Goal: Task Accomplishment & Management: Manage account settings

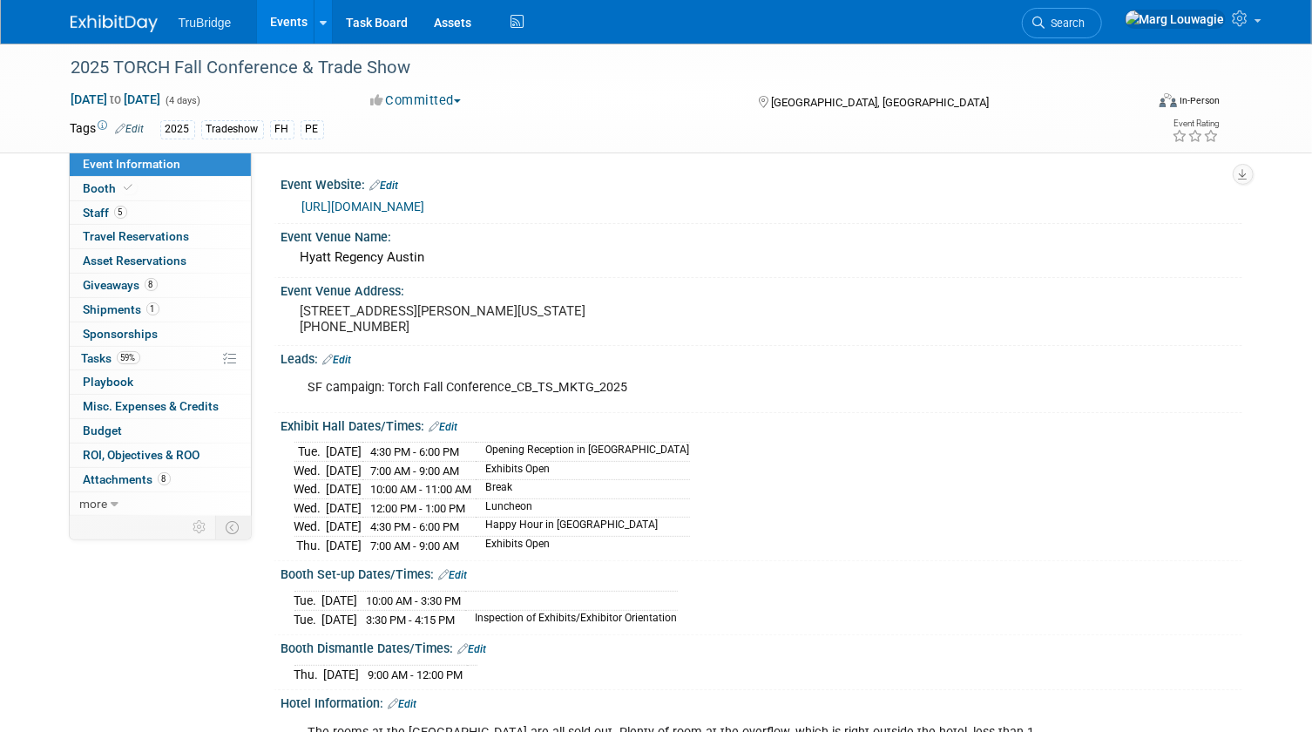
click at [425, 208] on link "[URL][DOMAIN_NAME]" at bounding box center [363, 207] width 123 height 14
click at [115, 213] on span "5" at bounding box center [120, 212] width 13 height 13
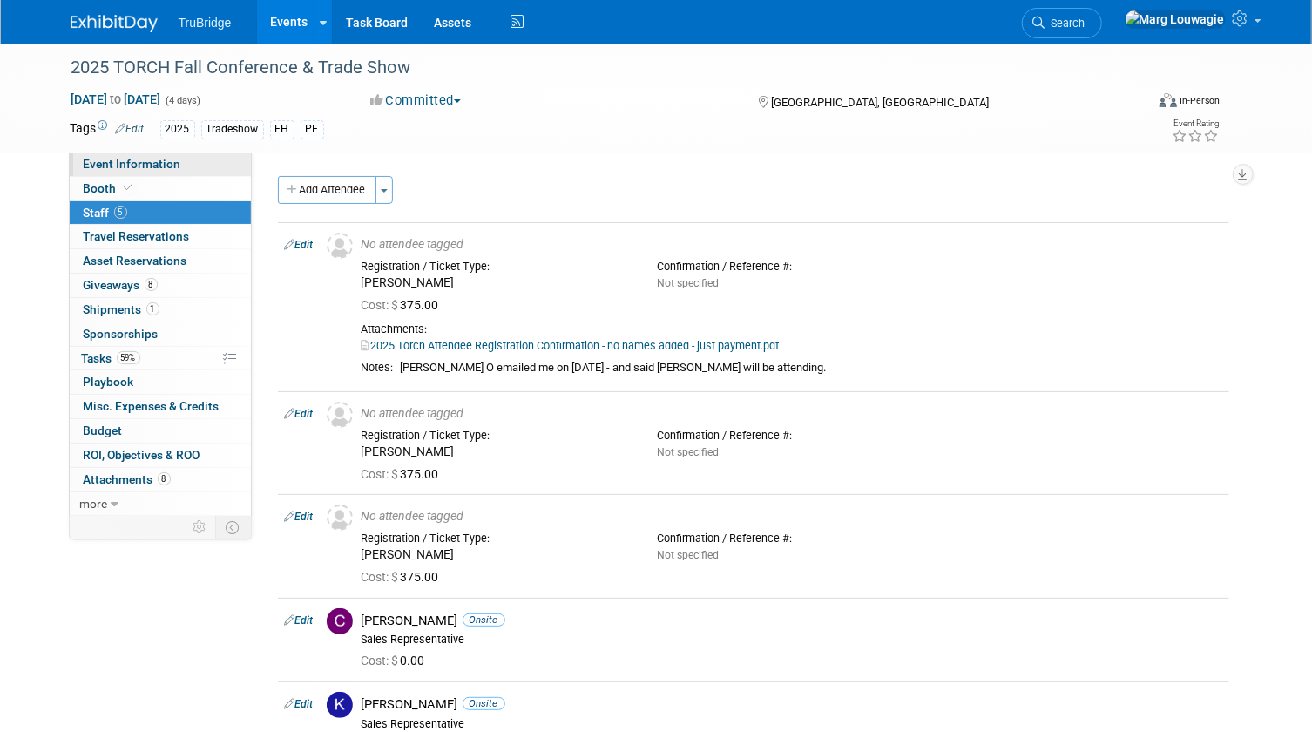
click at [126, 167] on span "Event Information" at bounding box center [133, 164] width 98 height 14
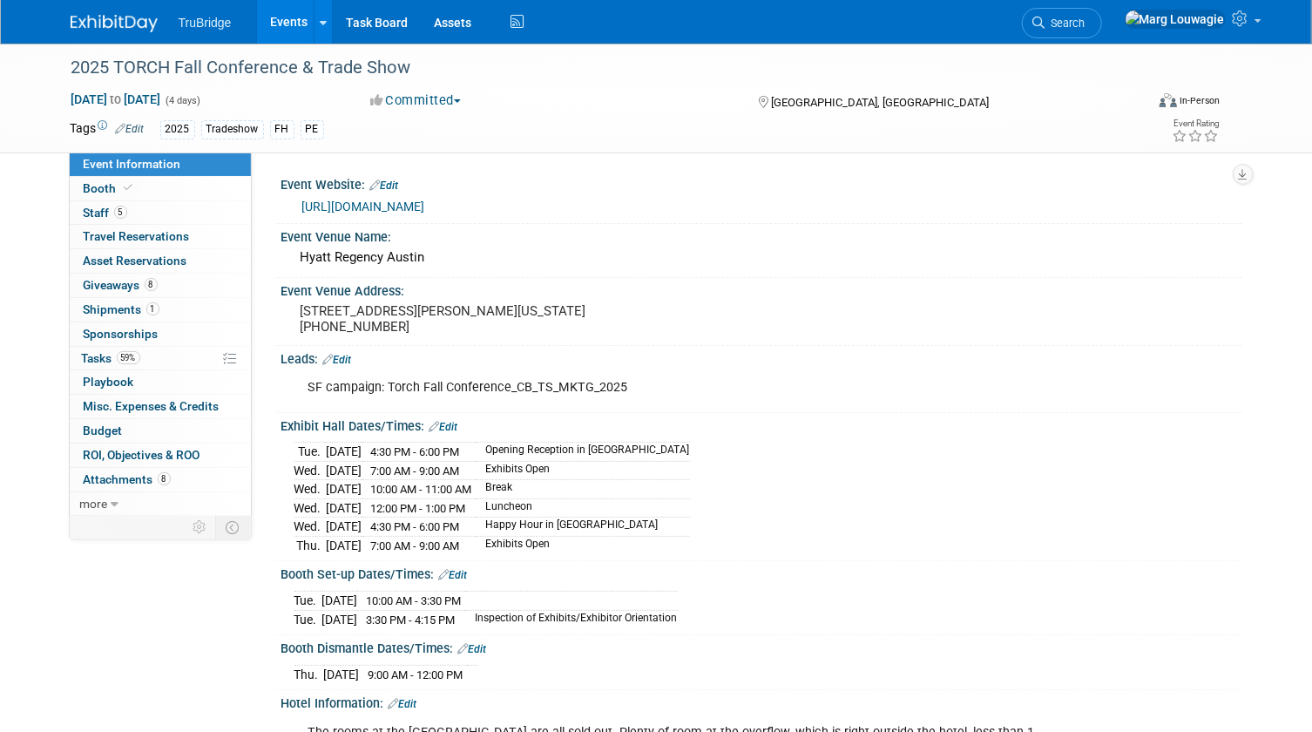
drag, startPoint x: 139, startPoint y: 186, endPoint x: 287, endPoint y: 215, distance: 151.0
click at [139, 186] on link "Booth" at bounding box center [160, 189] width 181 height 24
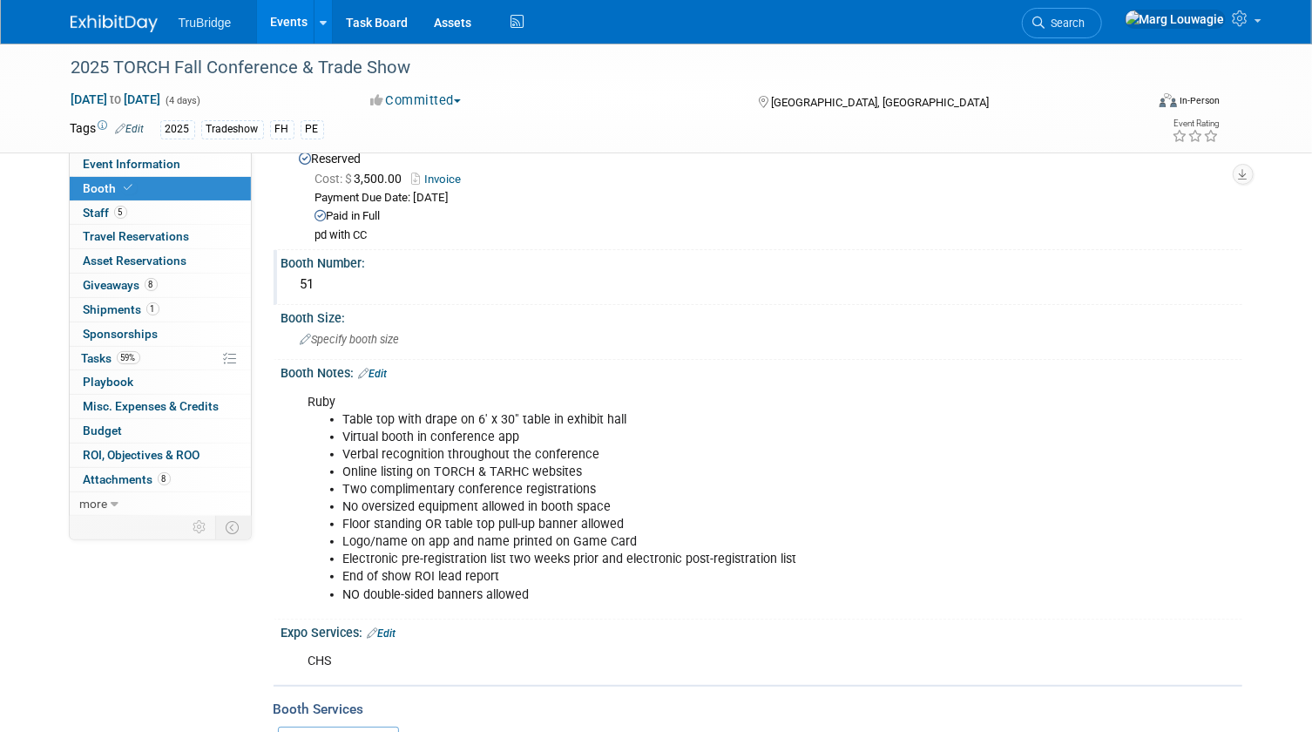
scroll to position [78, 0]
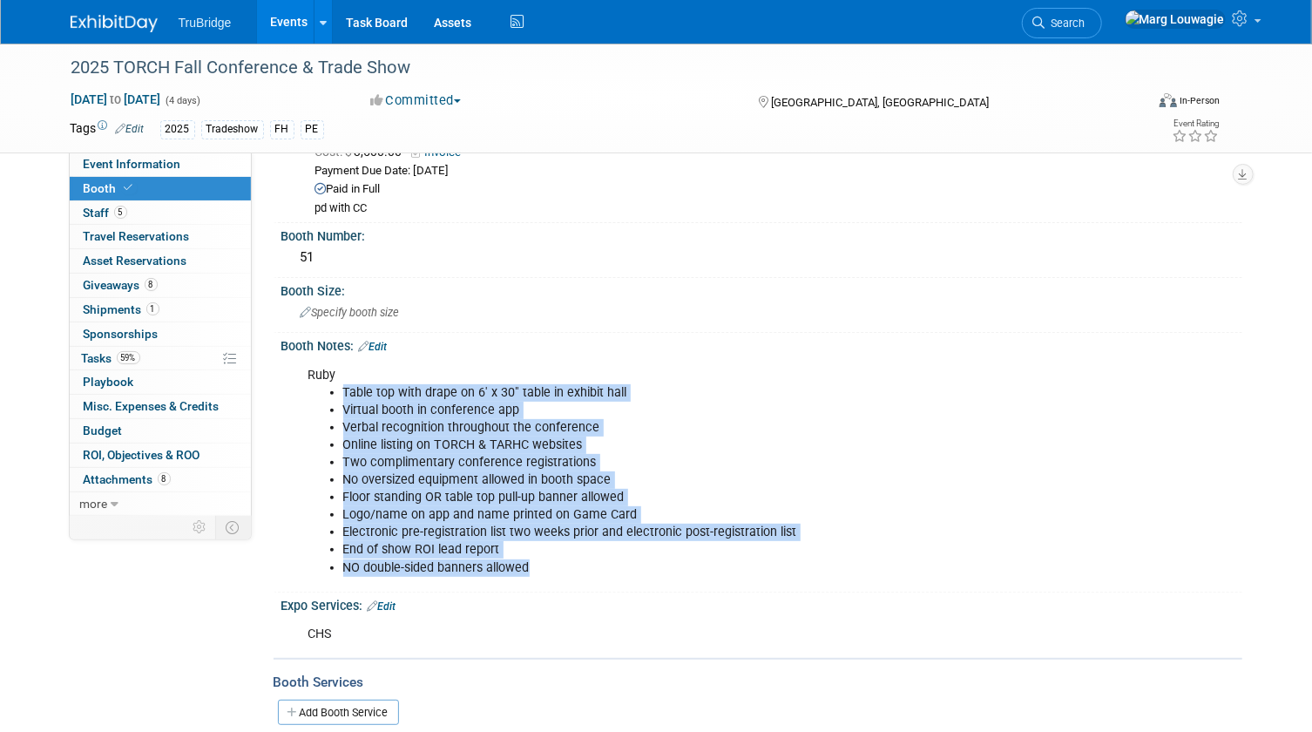
drag, startPoint x: 342, startPoint y: 383, endPoint x: 798, endPoint y: 566, distance: 491.8
click at [798, 566] on ul "Table top with drape on 6' x 30" table in exhibit hall Virtual booth in confere…" at bounding box center [676, 480] width 737 height 193
click at [798, 566] on li "NO double-sided banners allowed" at bounding box center [694, 567] width 702 height 17
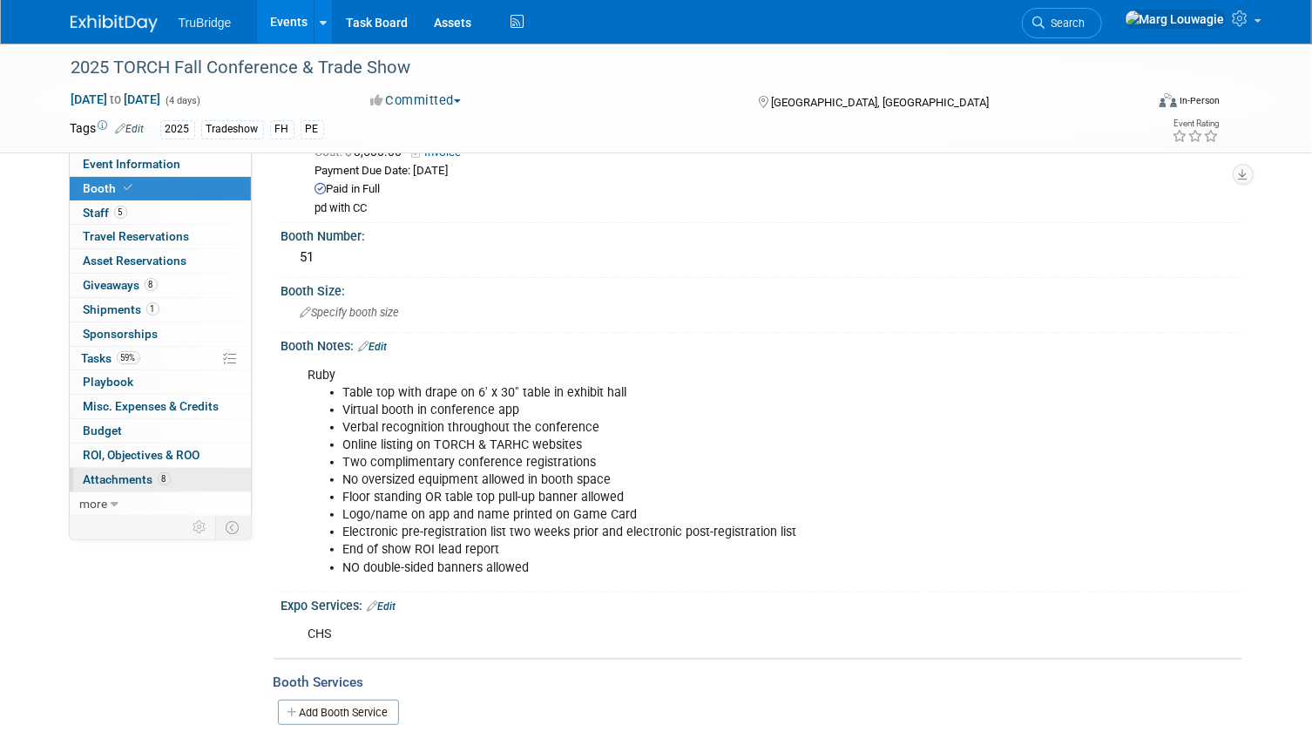
click at [136, 474] on span "Attachments 8" at bounding box center [127, 479] width 87 height 14
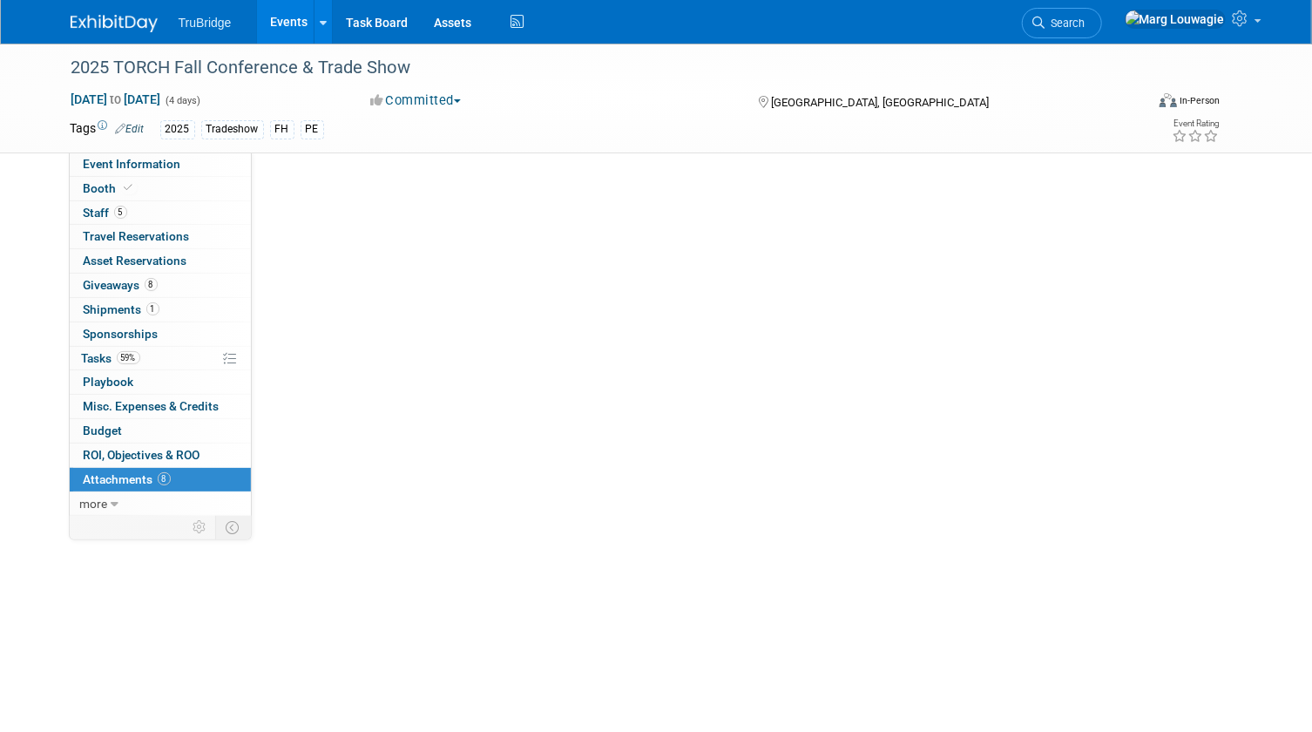
scroll to position [0, 0]
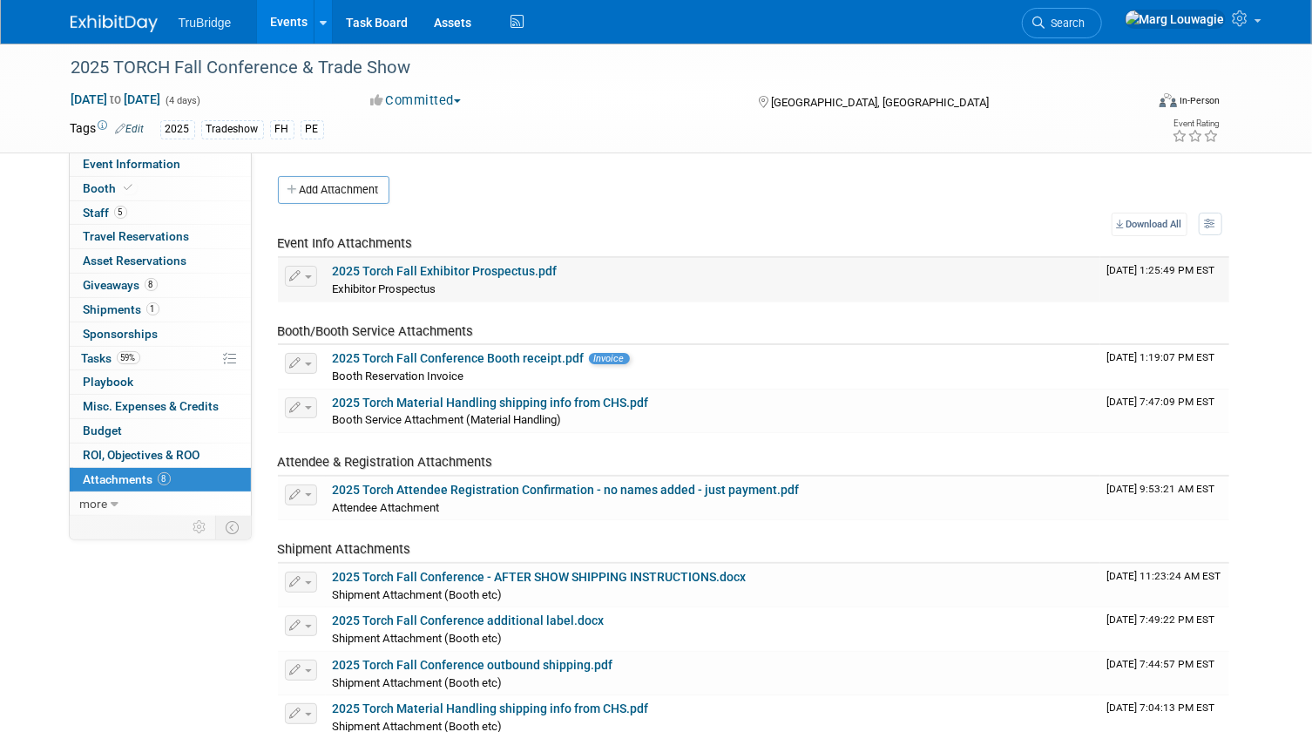
click at [513, 272] on link "2025 Torch Fall Exhibitor Prospectus.pdf" at bounding box center [445, 271] width 225 height 14
drag, startPoint x: 166, startPoint y: 180, endPoint x: 266, endPoint y: 183, distance: 100.2
click at [166, 180] on link "Booth" at bounding box center [160, 189] width 181 height 24
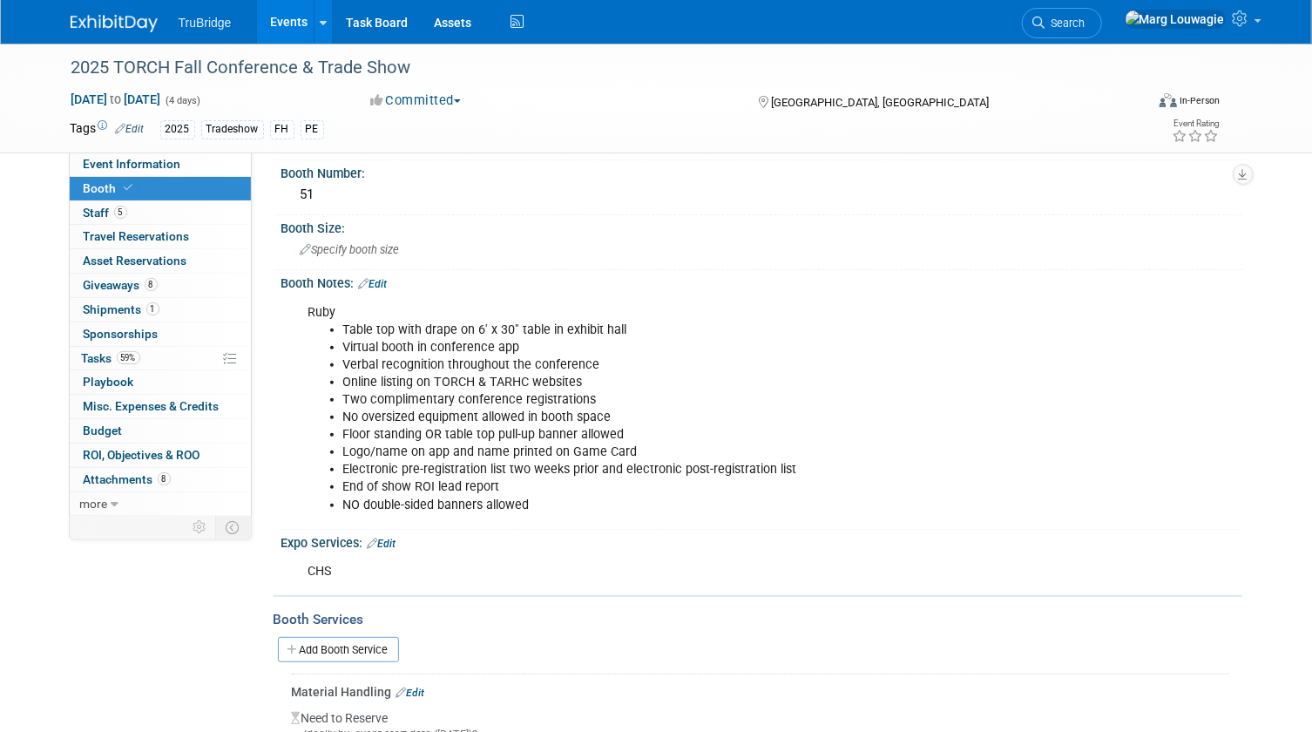
scroll to position [158, 0]
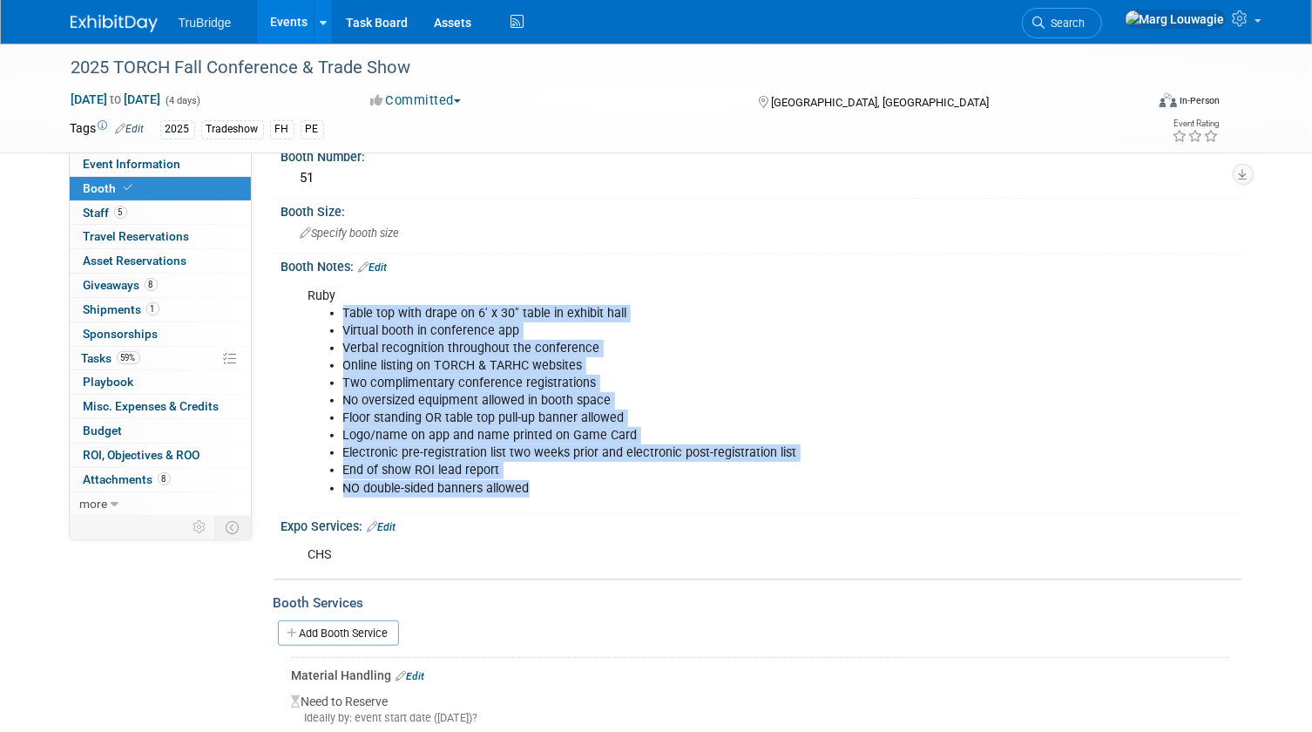
drag, startPoint x: 323, startPoint y: 302, endPoint x: 723, endPoint y: 486, distance: 440.1
click at [723, 486] on ul "Table top with drape on 6' x 30" table in exhibit hall Virtual booth in confere…" at bounding box center [676, 401] width 737 height 193
copy ul "Table top with drape on 6' x 30" table in exhibit hall Virtual booth in confere…"
click at [835, 383] on li "Two complimentary conference registrations" at bounding box center [694, 383] width 702 height 17
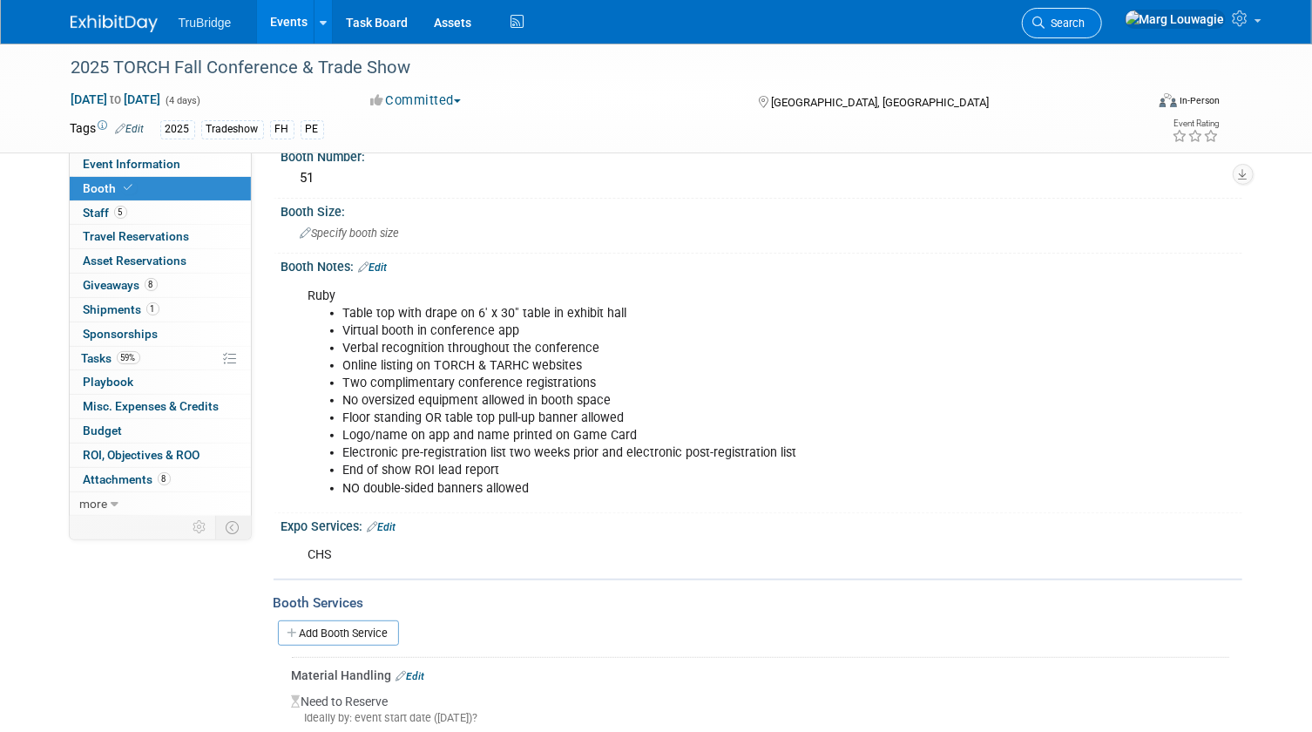
click at [1085, 23] on span "Search" at bounding box center [1065, 23] width 40 height 13
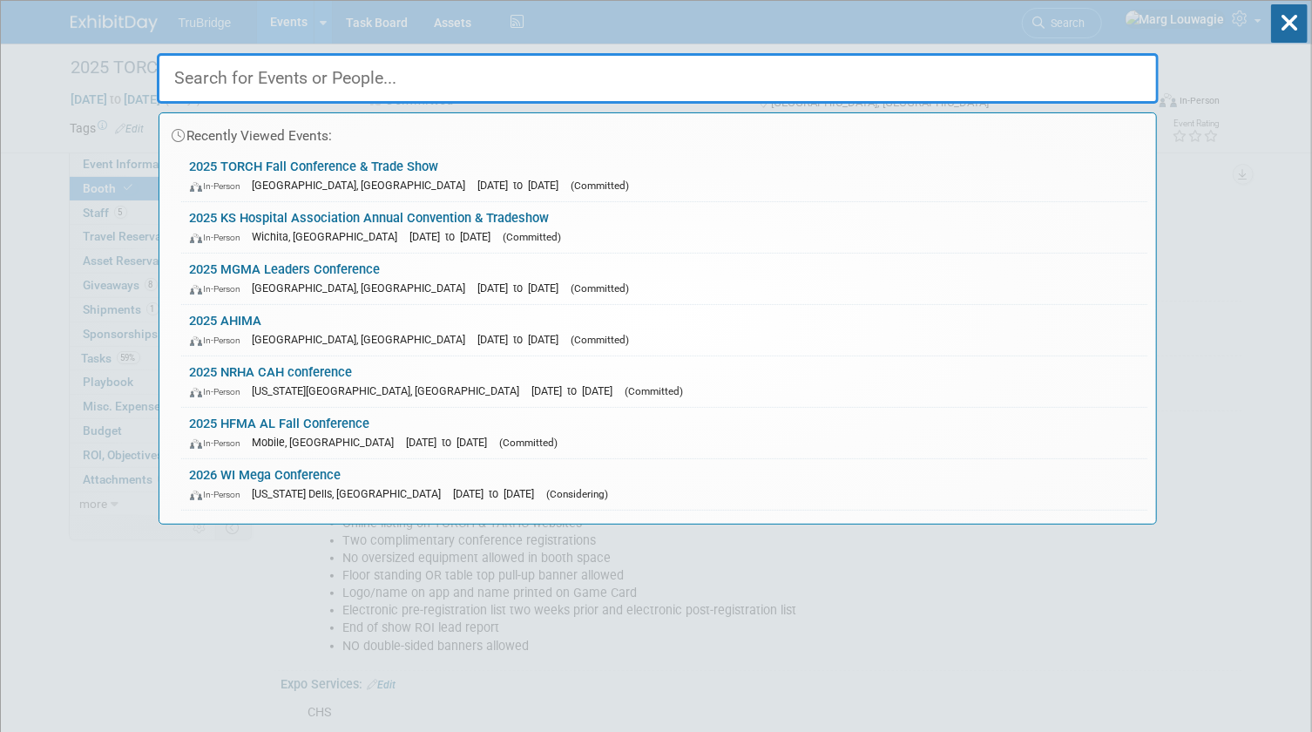
click at [1114, 68] on input "text" at bounding box center [658, 78] width 1002 height 51
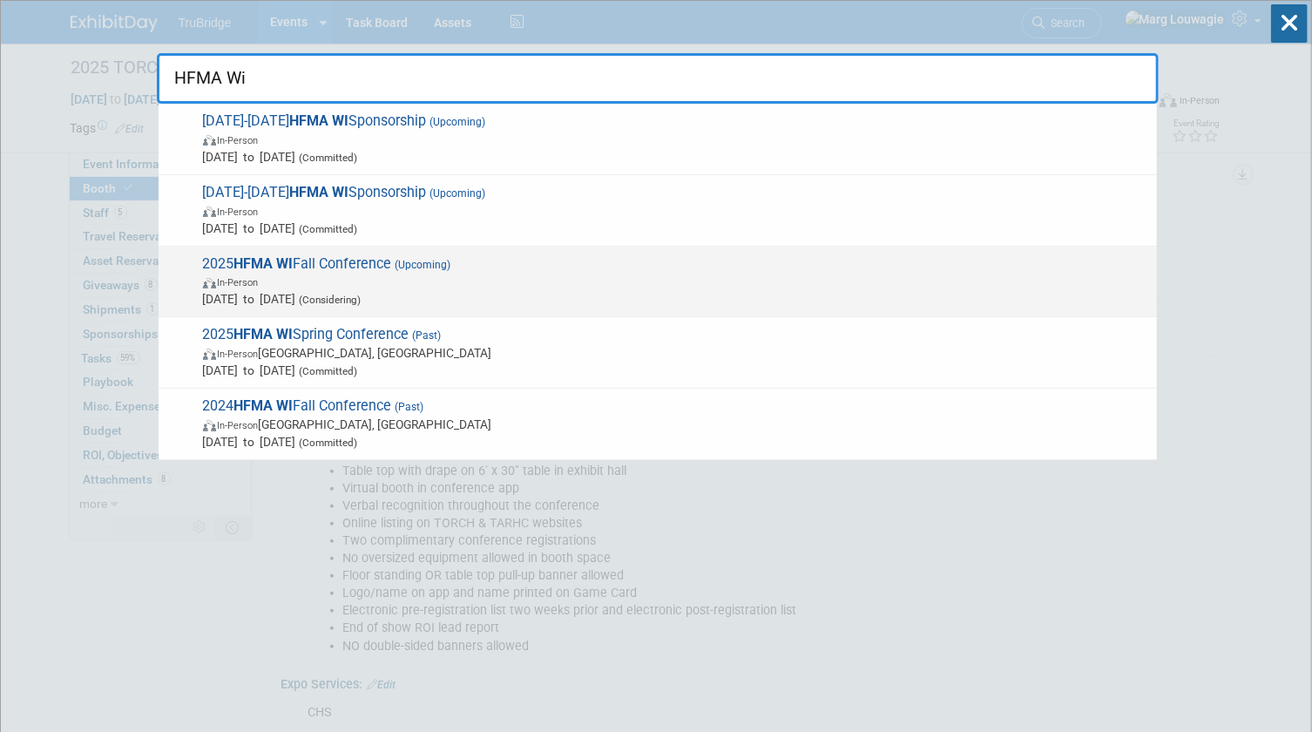
type input "HFMA Wi"
click at [391, 291] on span "Sep 19, 2025 to Sep 19, 2025 (Considering)" at bounding box center [675, 298] width 945 height 17
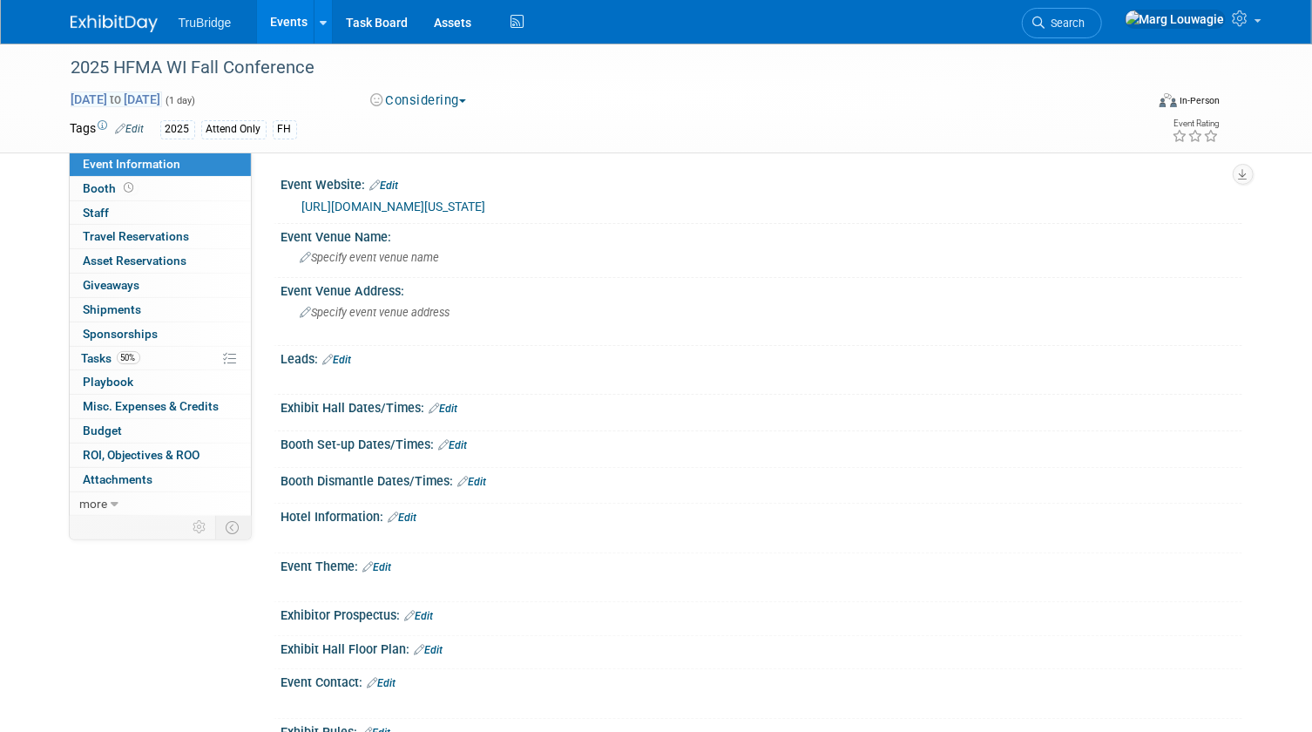
click at [162, 98] on span "[DATE] to [DATE]" at bounding box center [116, 99] width 91 height 16
type input "[DATE]"
select select "8"
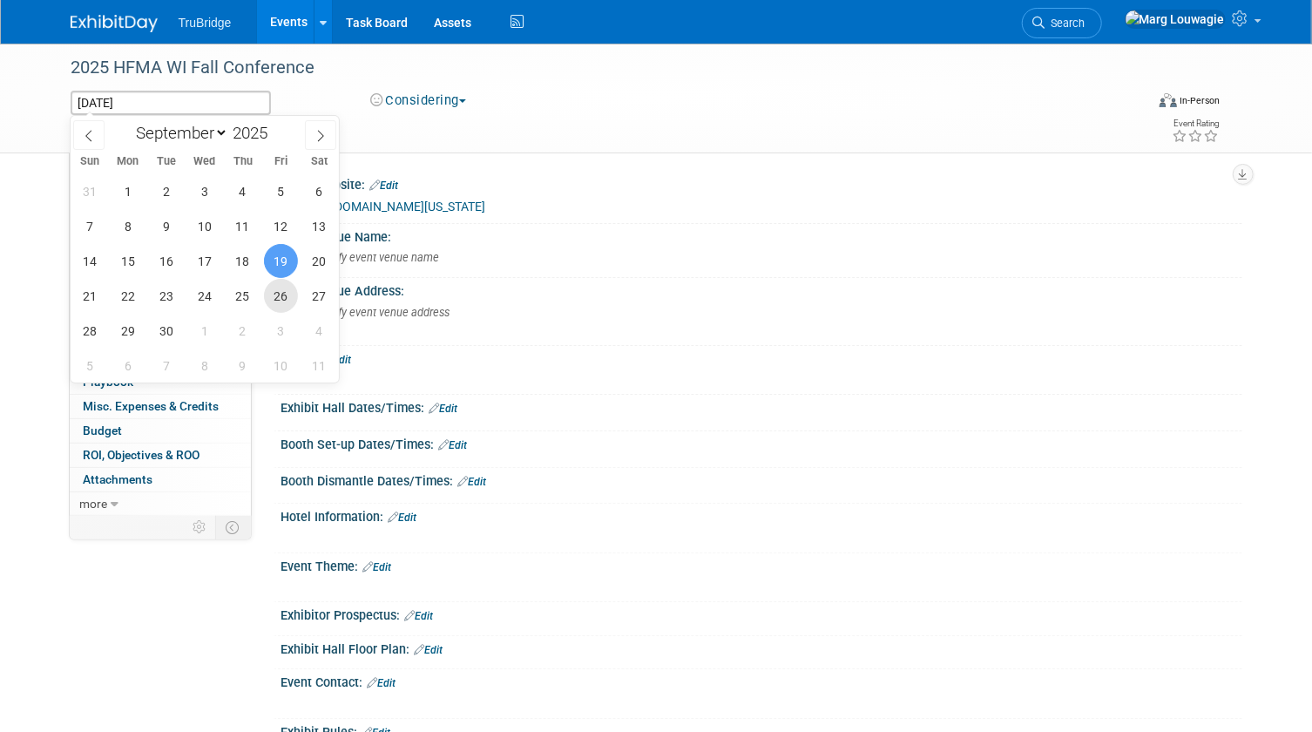
click at [276, 307] on span "26" at bounding box center [281, 296] width 34 height 34
click at [283, 298] on span "26" at bounding box center [281, 296] width 34 height 34
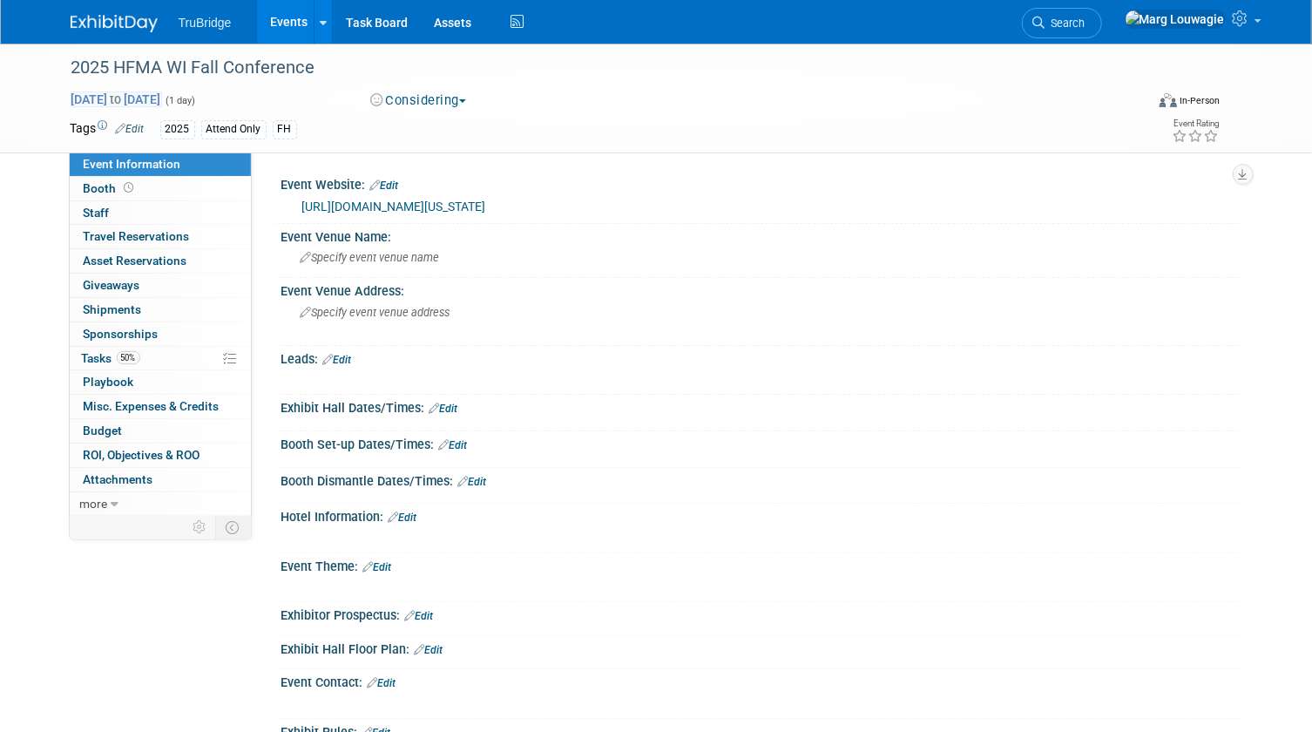
click at [162, 94] on span "Sep 26, 2025 to Sep 26, 2025" at bounding box center [116, 99] width 91 height 16
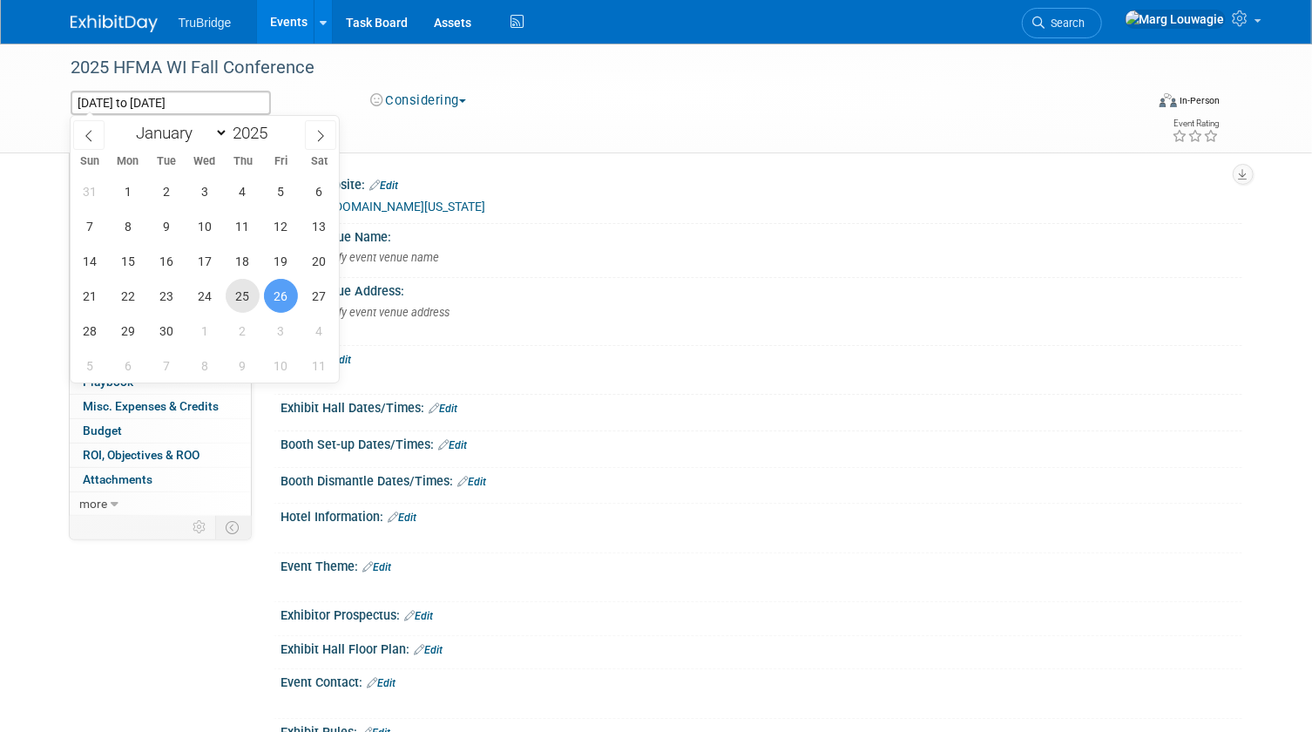
click at [238, 296] on span "25" at bounding box center [243, 296] width 34 height 34
type input "[DATE]"
click at [271, 294] on span "26" at bounding box center [281, 296] width 34 height 34
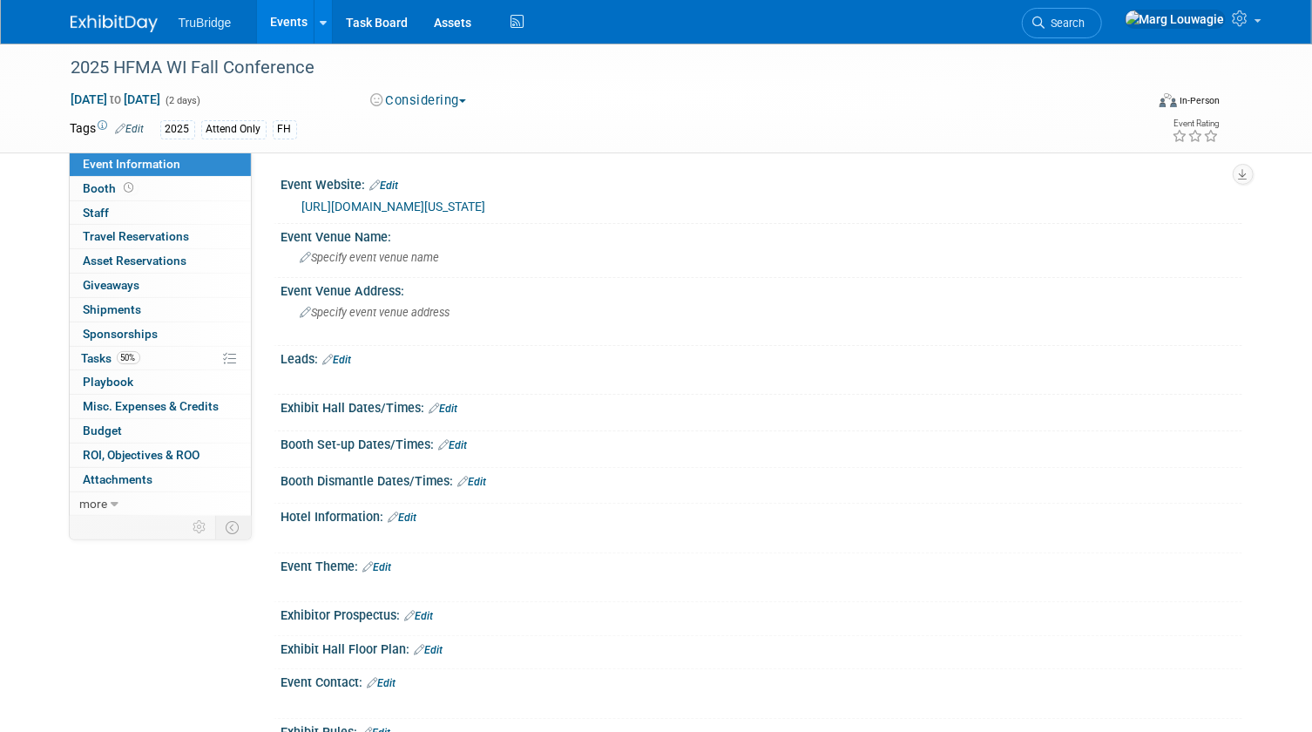
click at [278, 23] on link "Events" at bounding box center [289, 22] width 64 height 44
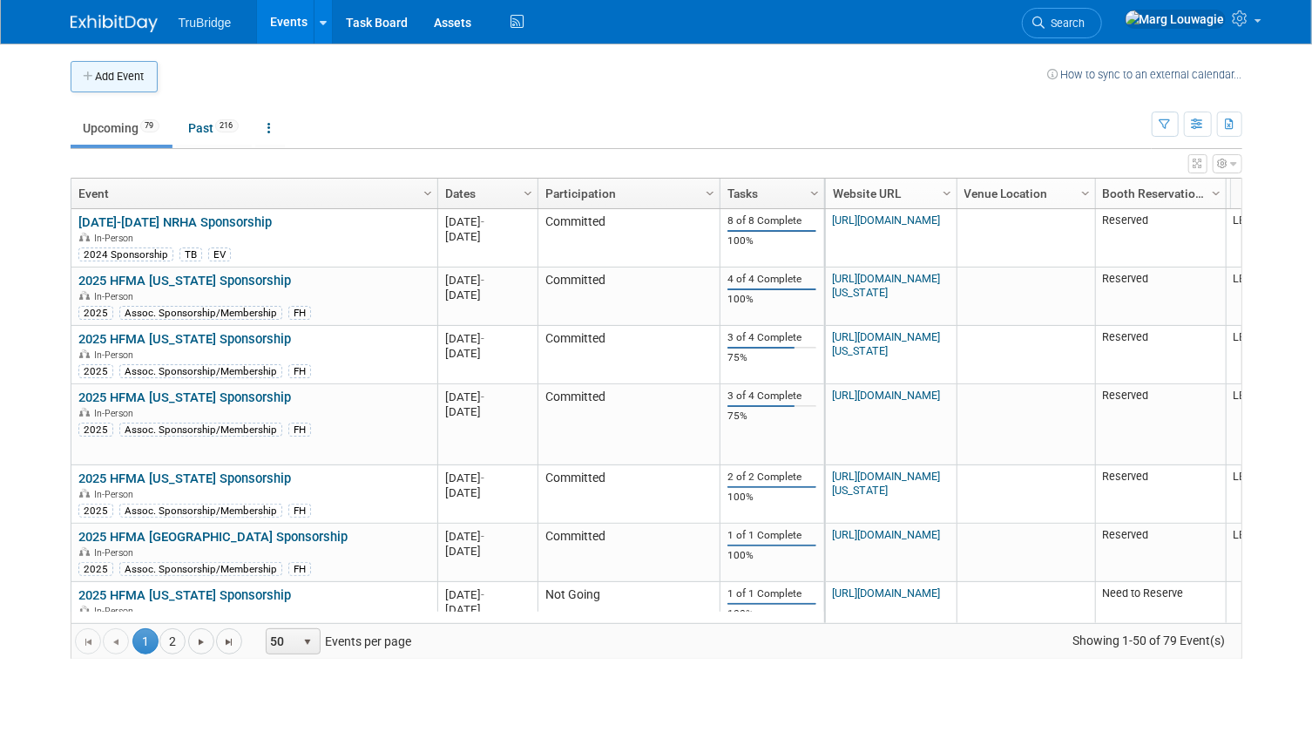
click at [117, 79] on button "Add Event" at bounding box center [114, 76] width 87 height 31
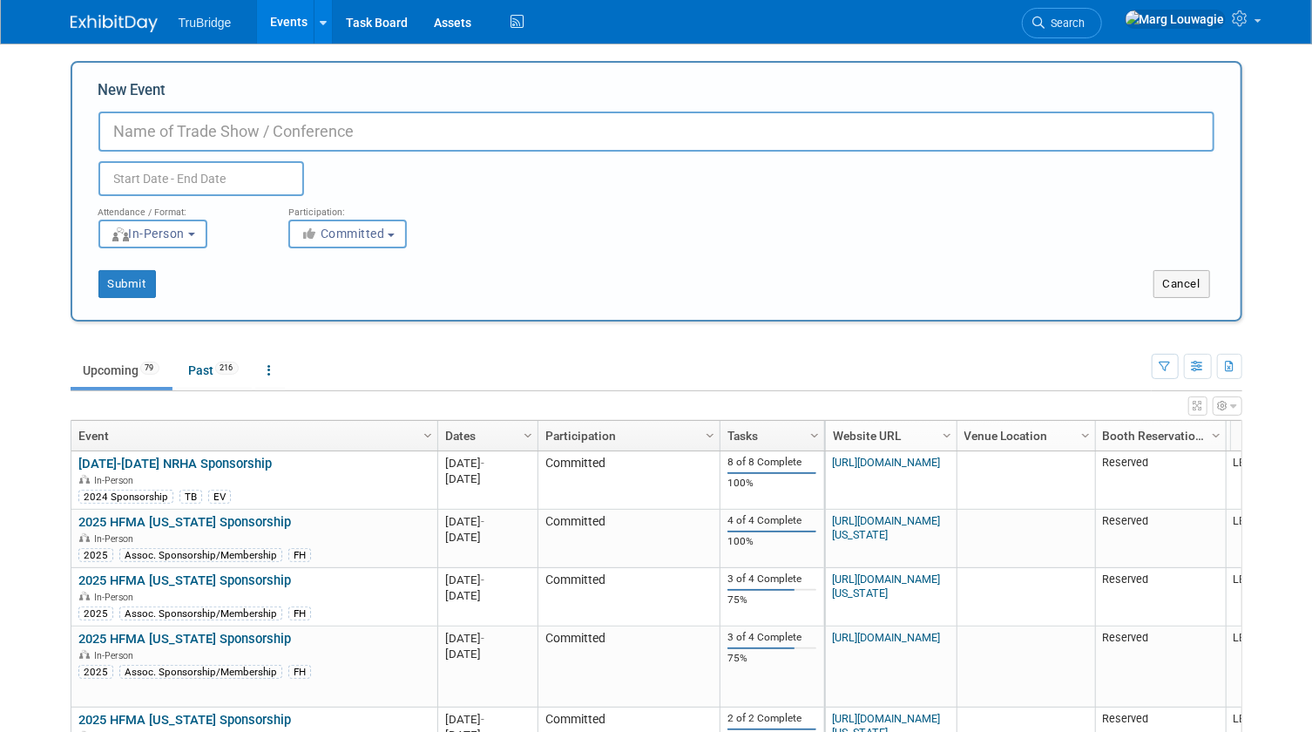
click at [175, 129] on input "New Event" at bounding box center [656, 132] width 1116 height 40
type input "2025-2026 HFMA Indiana Sponsorship"
click at [172, 174] on input "text" at bounding box center [201, 178] width 206 height 35
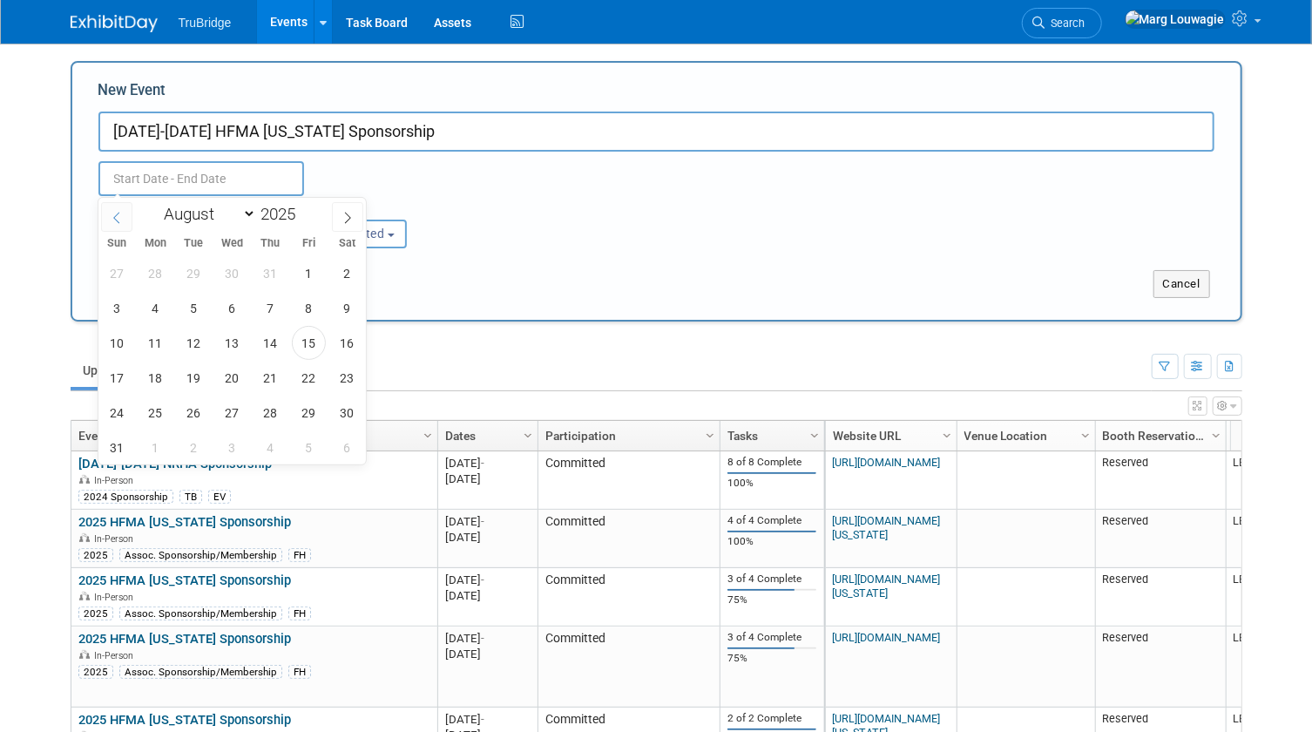
click at [121, 216] on icon at bounding box center [117, 218] width 12 height 12
click at [335, 223] on span at bounding box center [347, 217] width 31 height 30
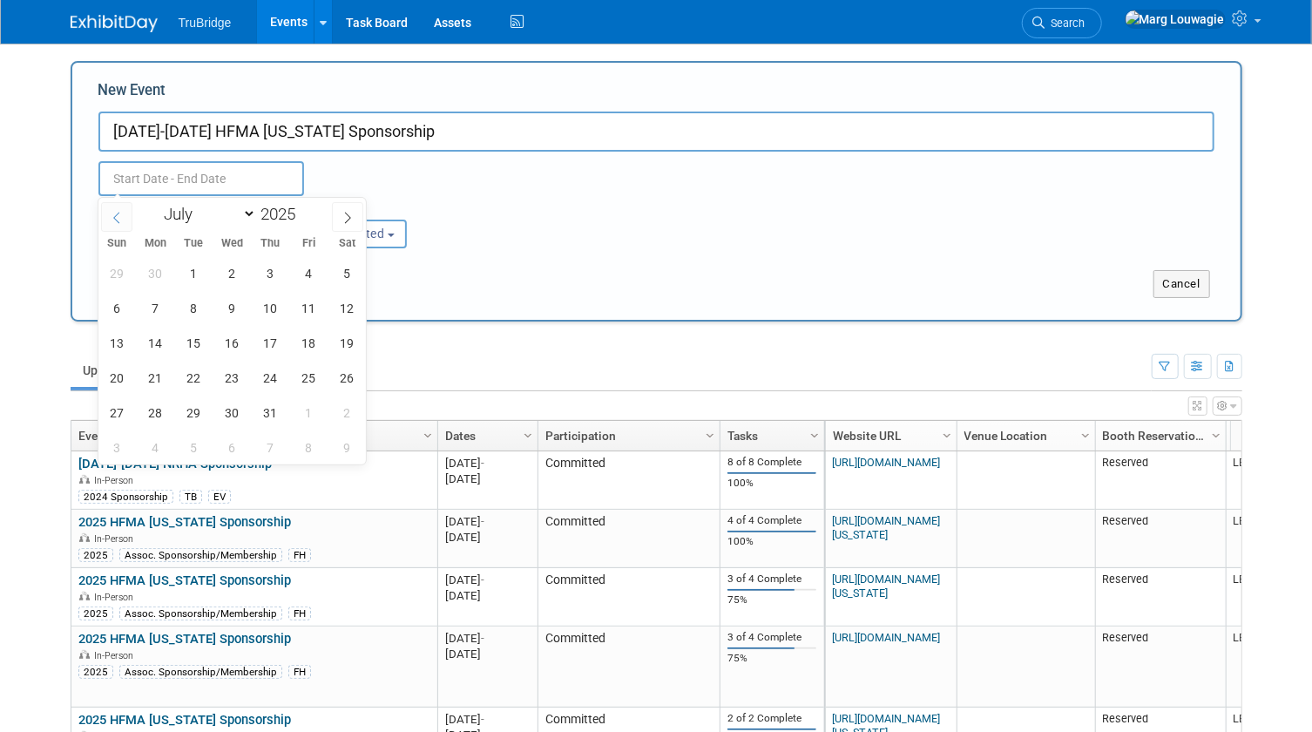
click at [125, 223] on span at bounding box center [116, 217] width 31 height 30
select select "5"
click at [125, 268] on span "1" at bounding box center [117, 273] width 34 height 34
type input "Jun 1, 2025 to Jun 1, 2025"
click at [251, 217] on select "January February March April May June July August September October November De…" at bounding box center [206, 214] width 100 height 22
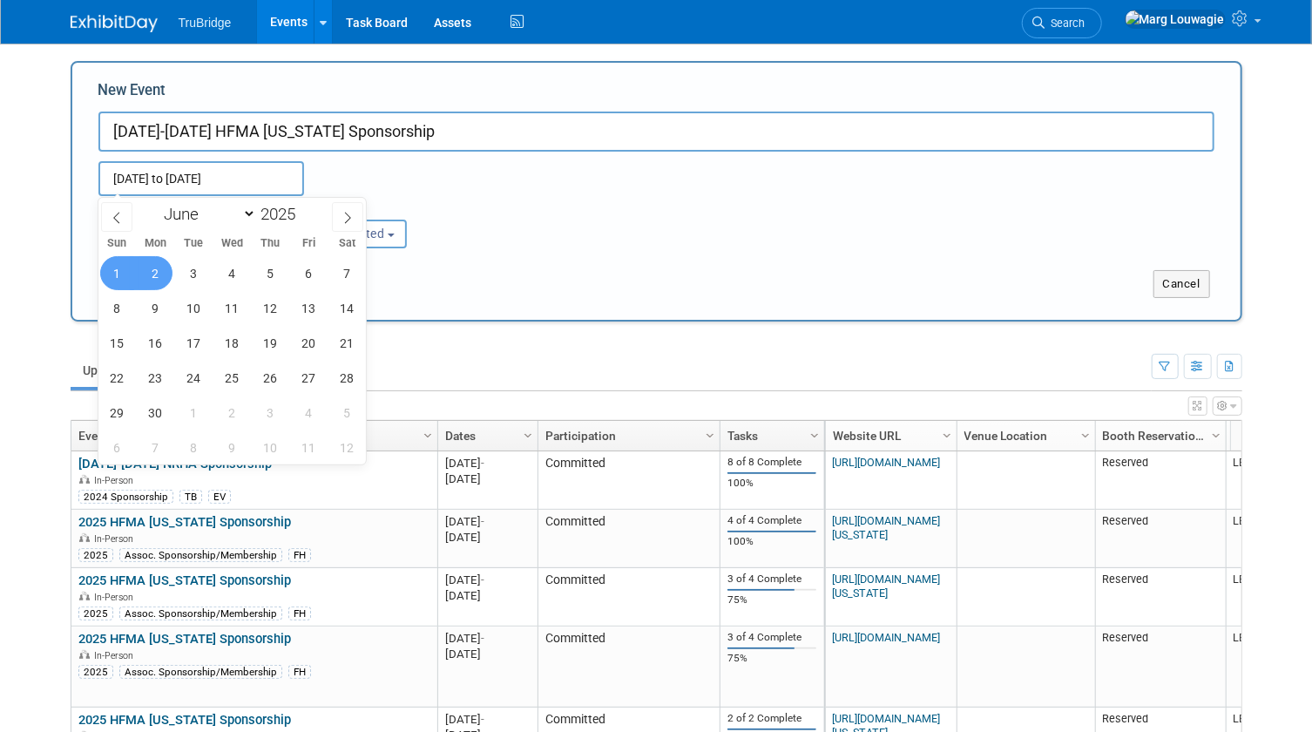
select select "4"
click at [156, 203] on select "January February March April May June July August September October November De…" at bounding box center [206, 214] width 100 height 22
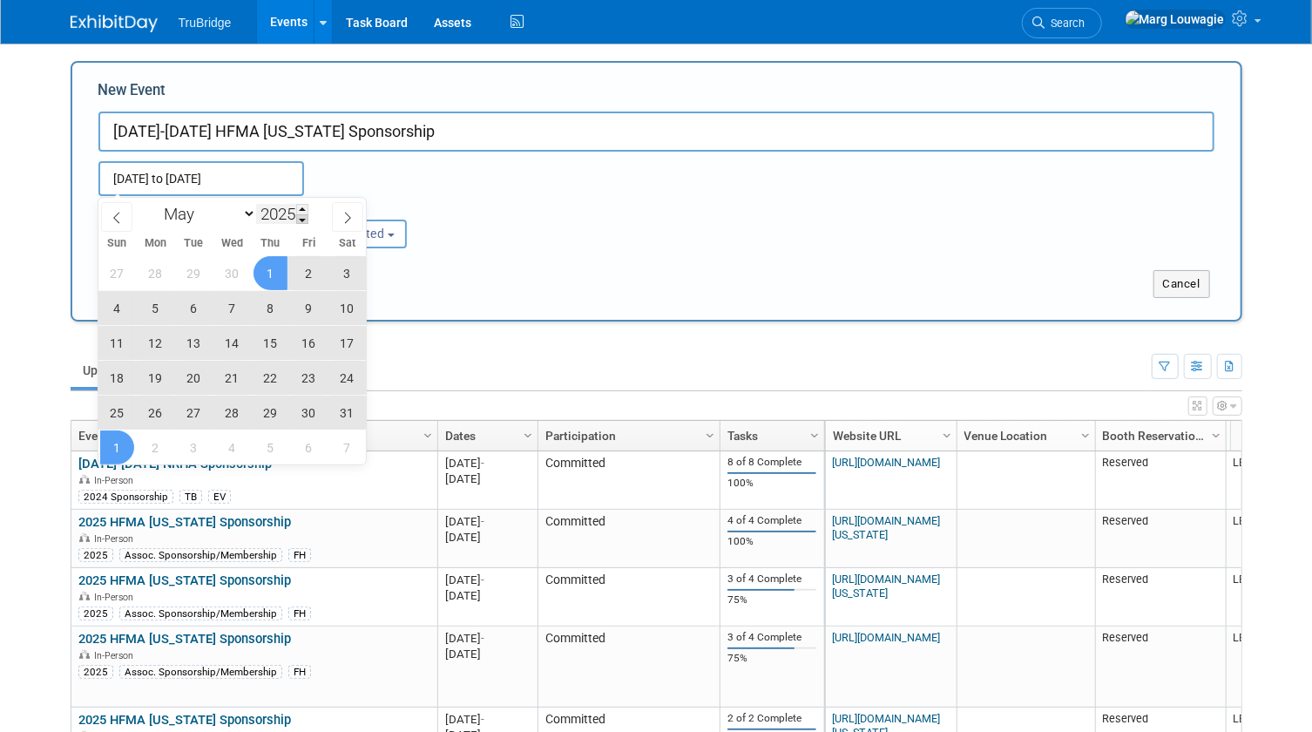
click at [301, 217] on span at bounding box center [302, 219] width 12 height 10
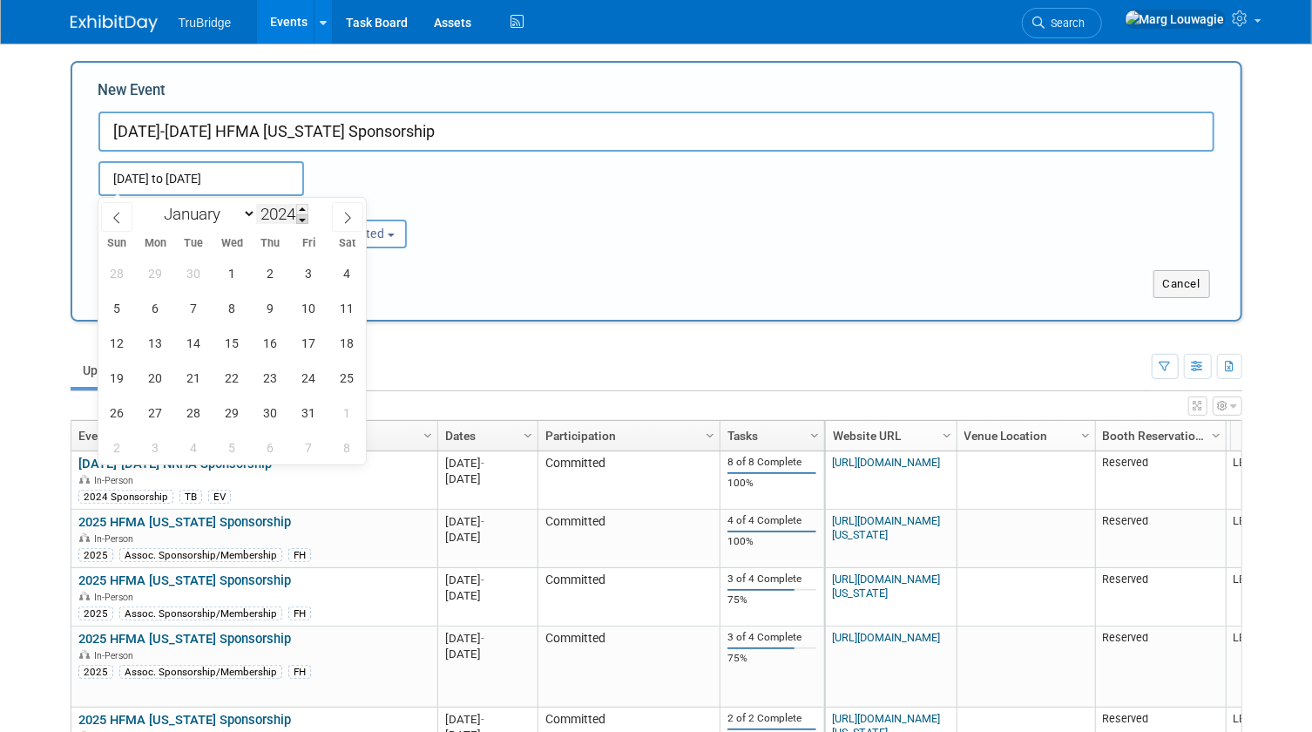
click at [301, 217] on span at bounding box center [302, 219] width 12 height 10
click at [302, 208] on span at bounding box center [302, 209] width 12 height 10
type input "2026"
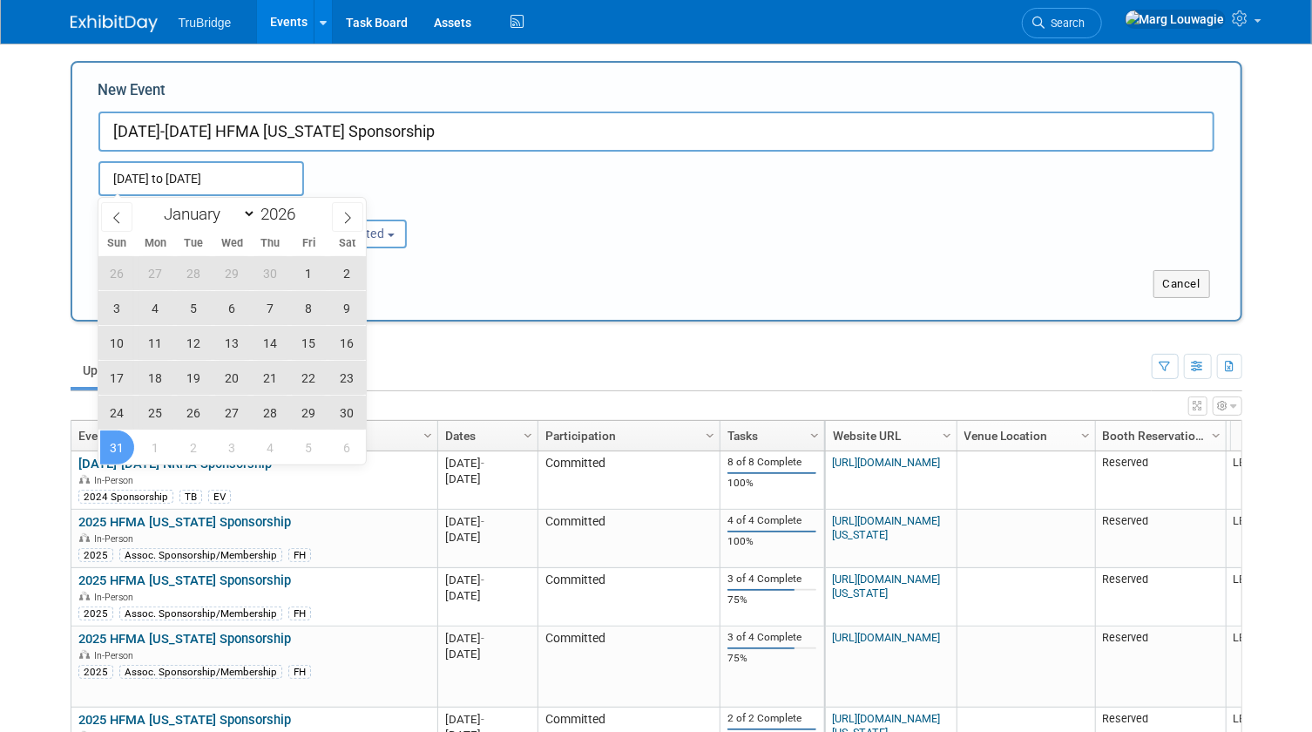
click at [125, 442] on span "31" at bounding box center [117, 447] width 34 height 34
type input "Jun 1, 2025 to May 31, 2026"
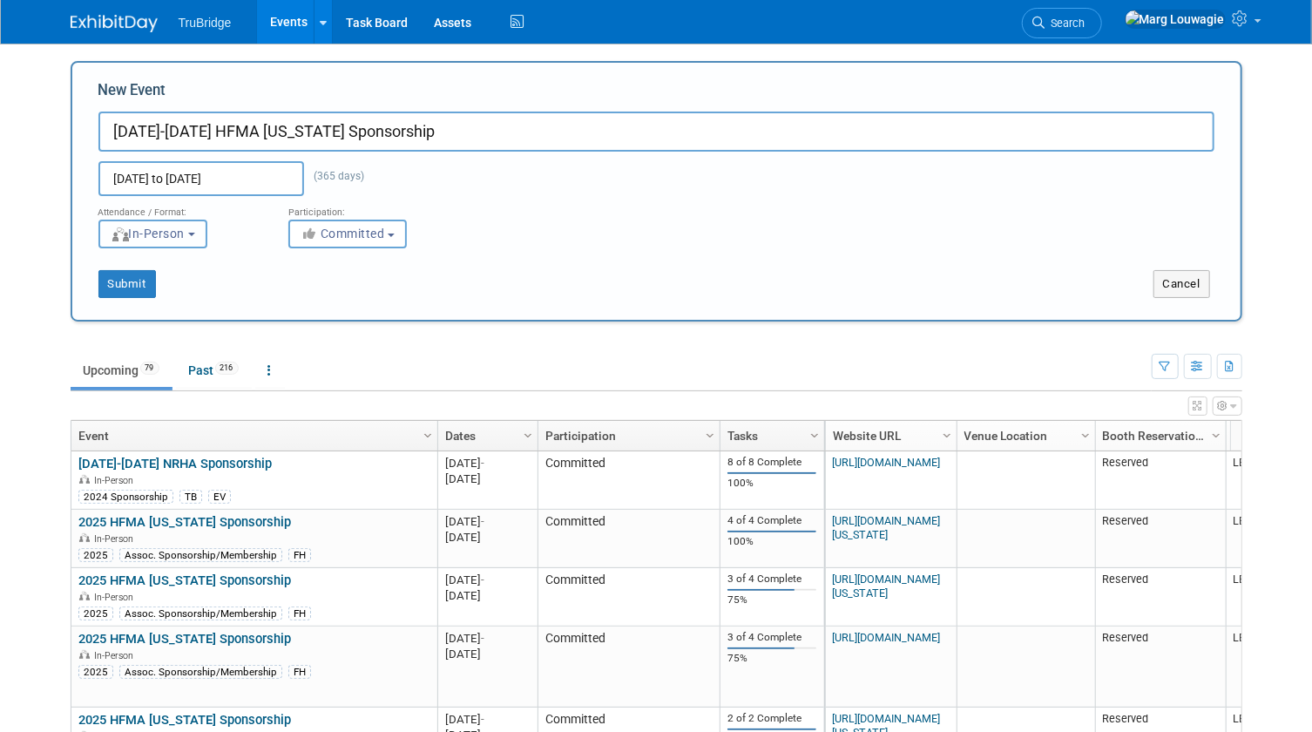
click at [186, 239] on span "In-Person" at bounding box center [148, 234] width 75 height 14
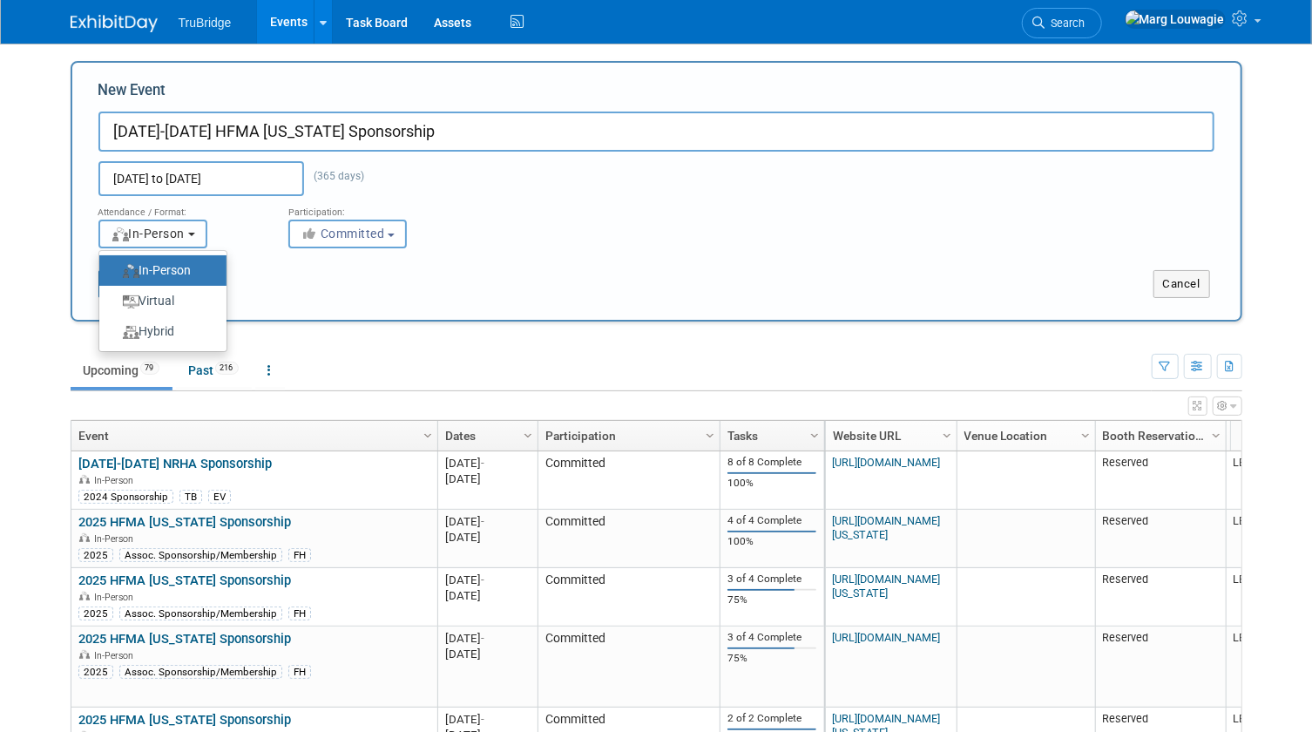
click at [186, 239] on span "In-Person" at bounding box center [148, 234] width 75 height 14
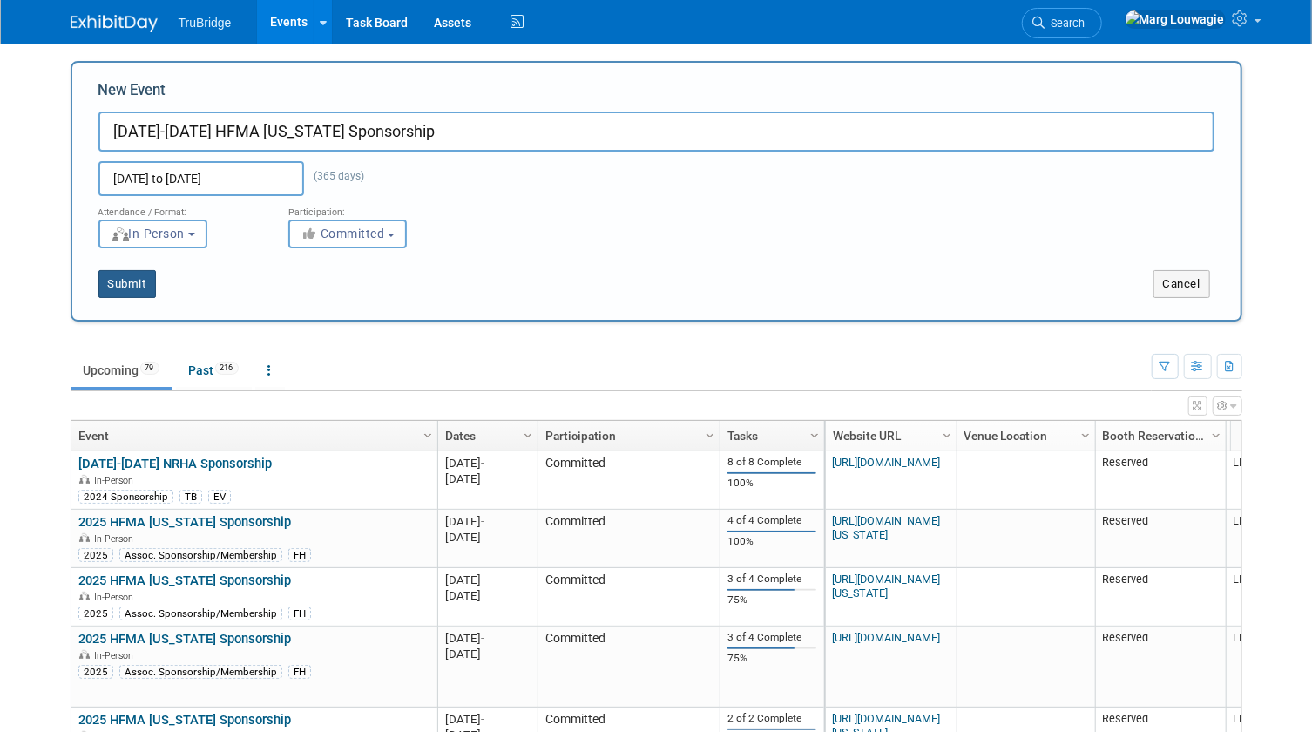
click at [139, 281] on button "Submit" at bounding box center [126, 284] width 57 height 28
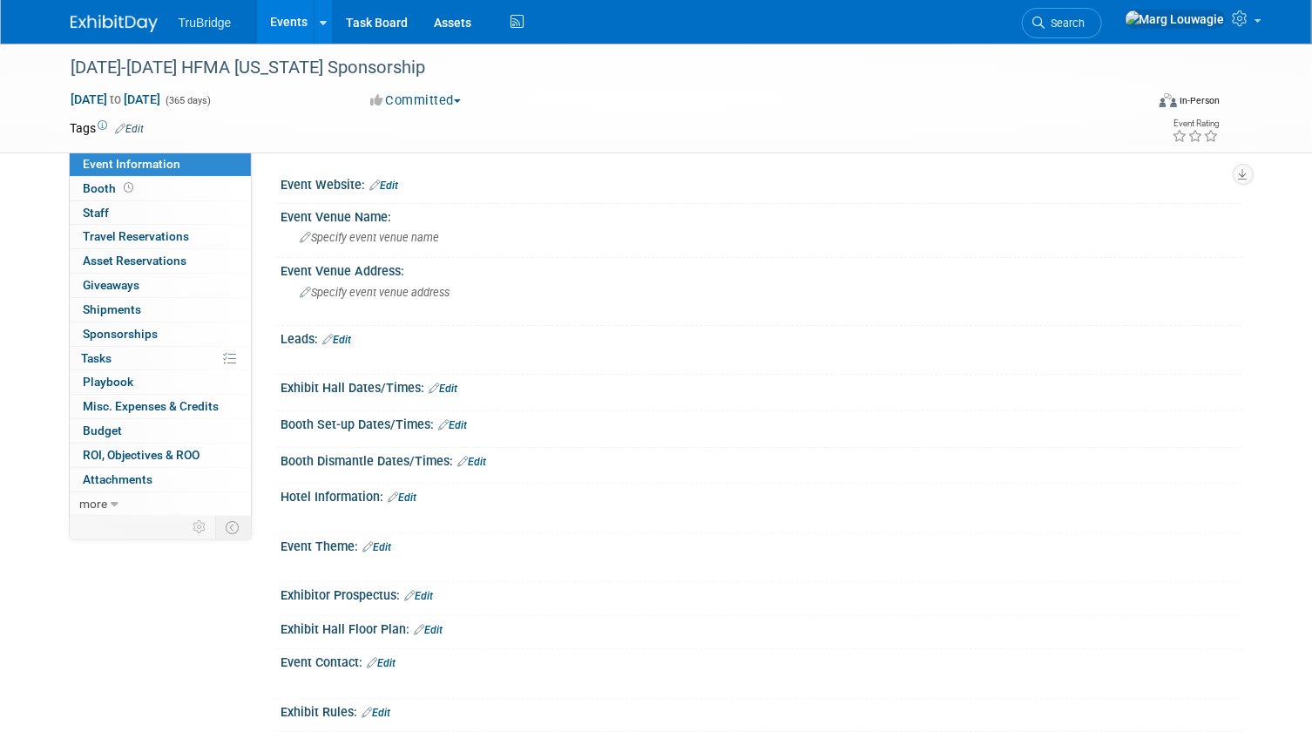
click at [145, 125] on link "Edit" at bounding box center [130, 129] width 29 height 12
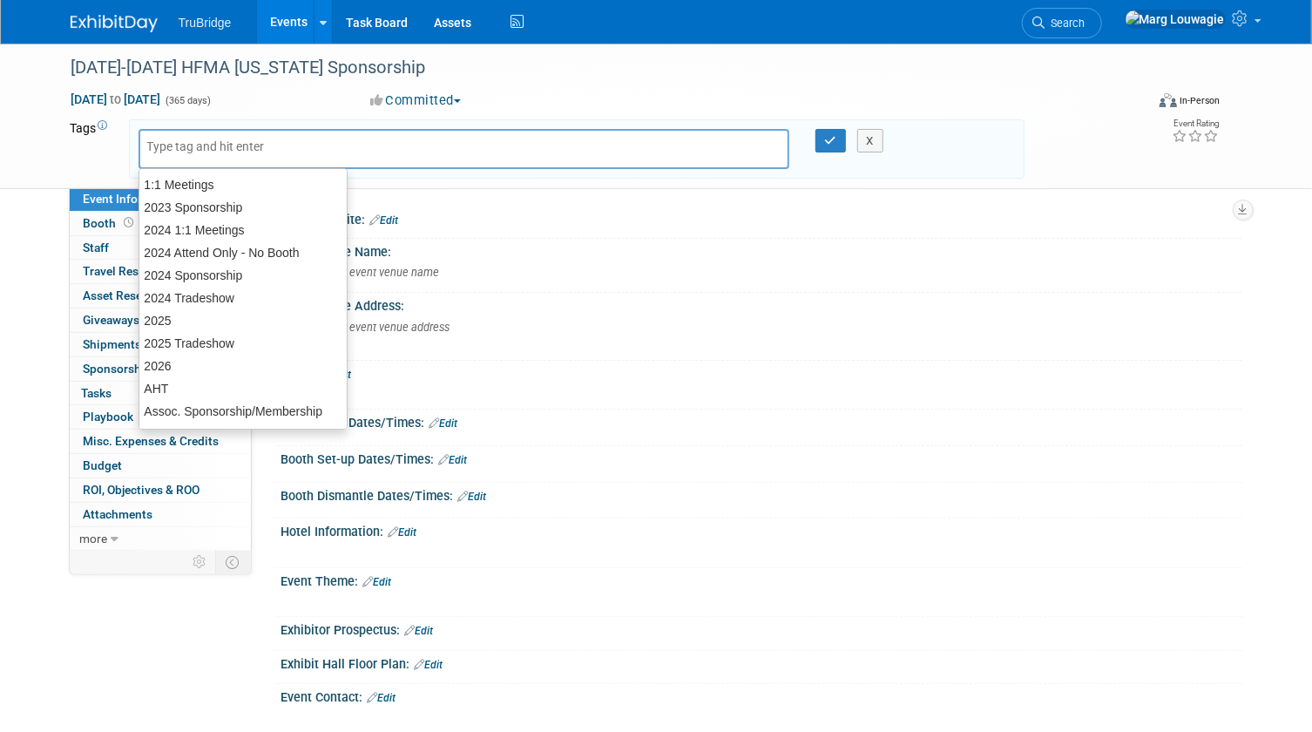
click at [163, 140] on input "text" at bounding box center [216, 146] width 139 height 17
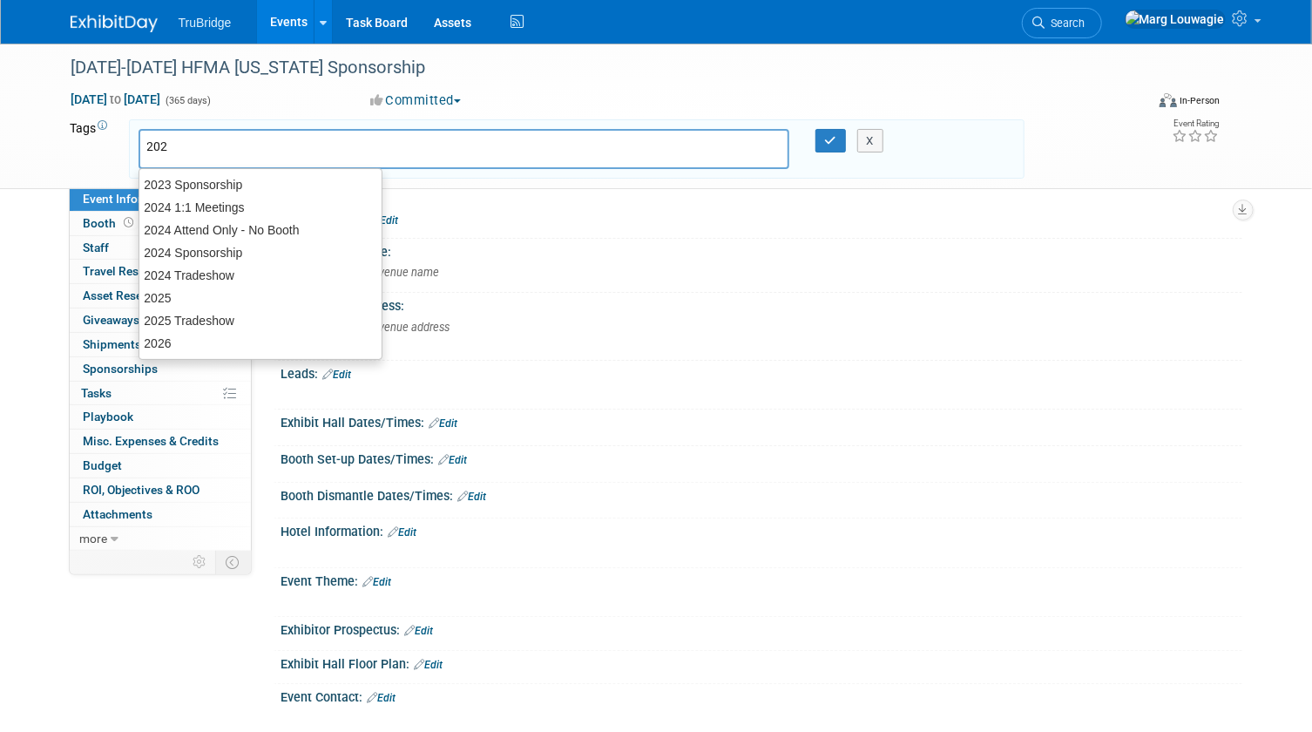
type input "2025"
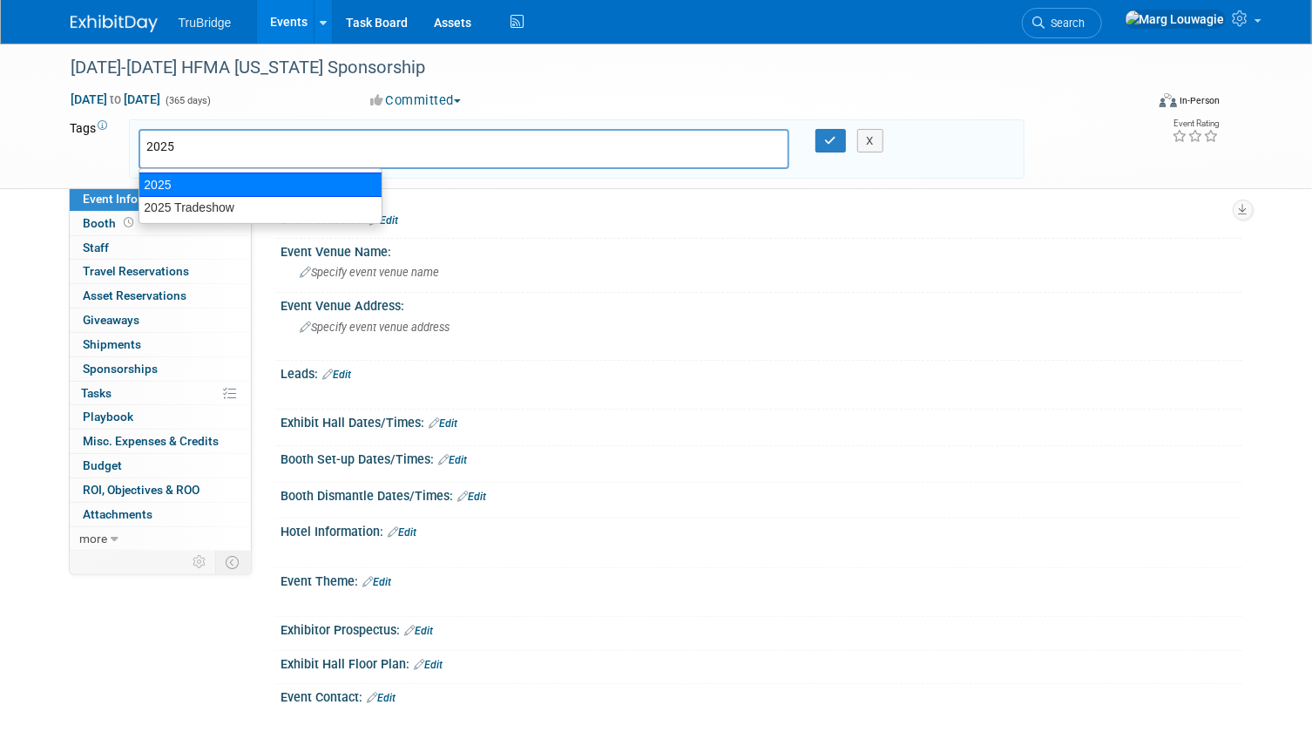
click at [263, 179] on div "2025" at bounding box center [261, 184] width 244 height 24
type input "2025"
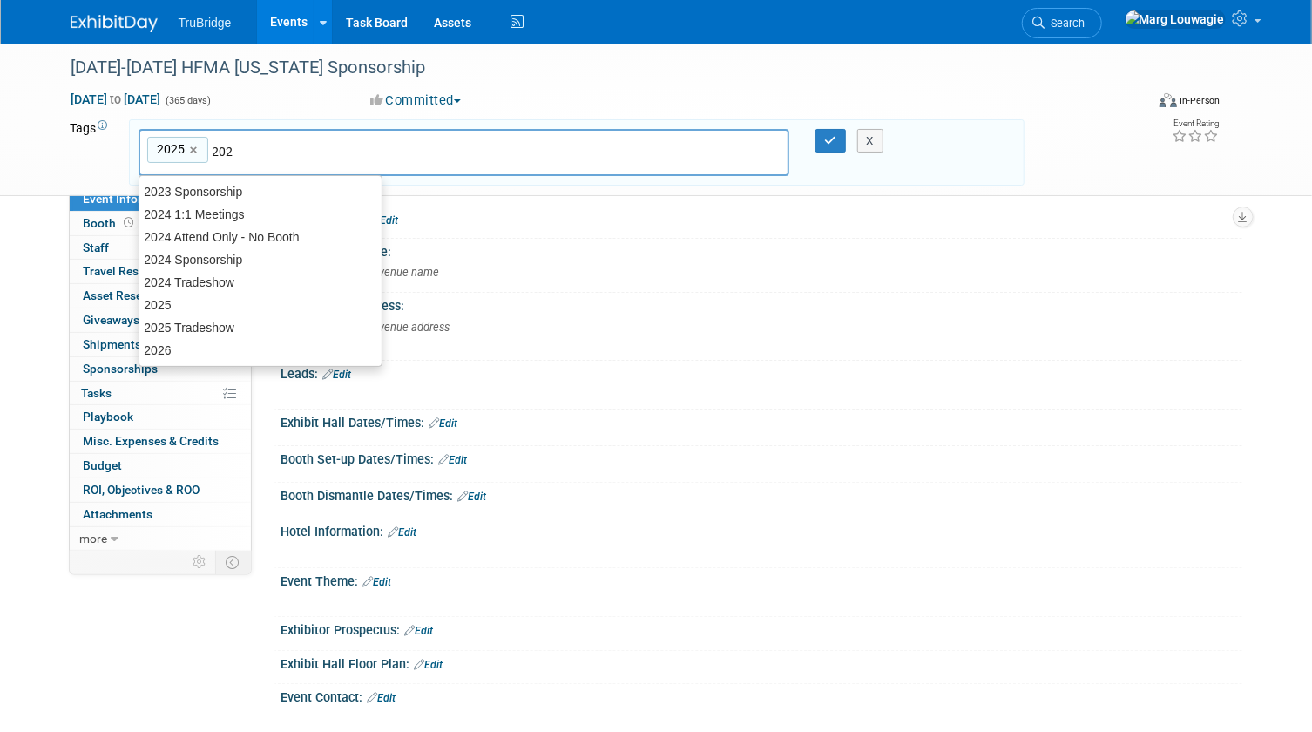
type input "2026"
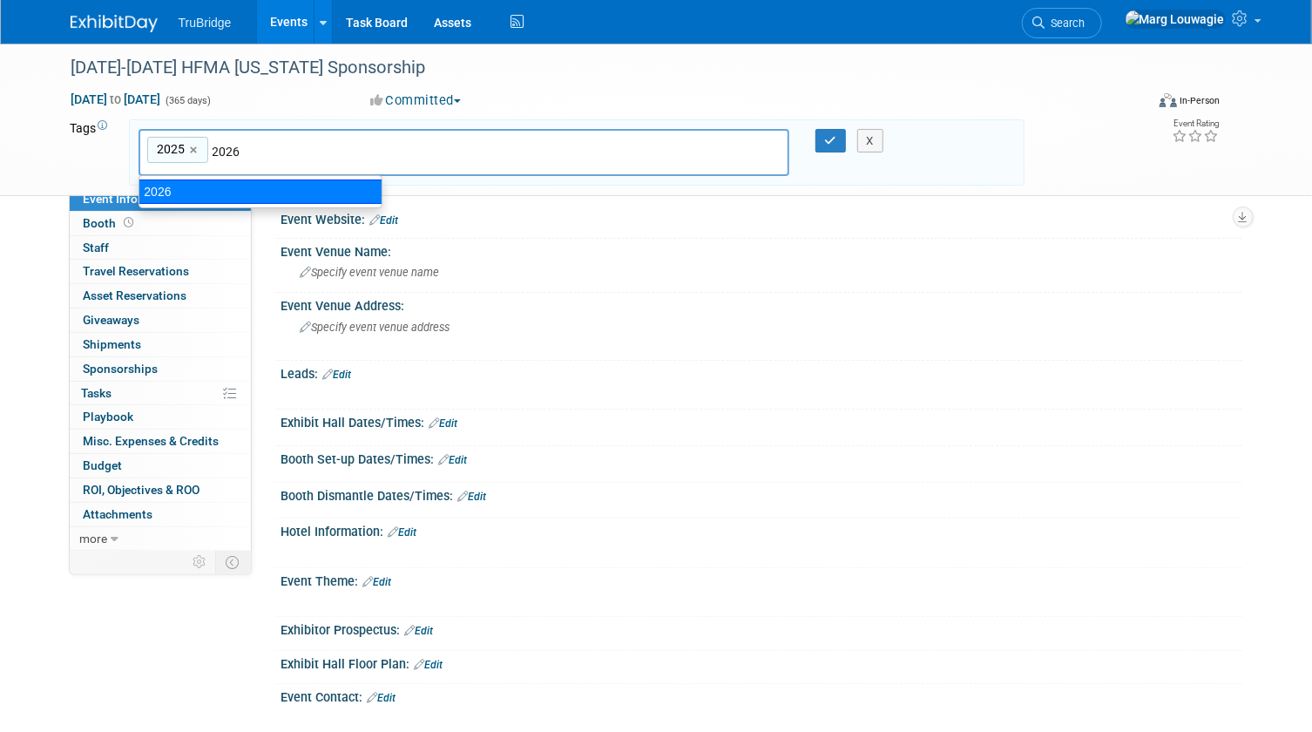
click at [291, 188] on div "2026" at bounding box center [261, 191] width 244 height 24
type input "2025, 2026"
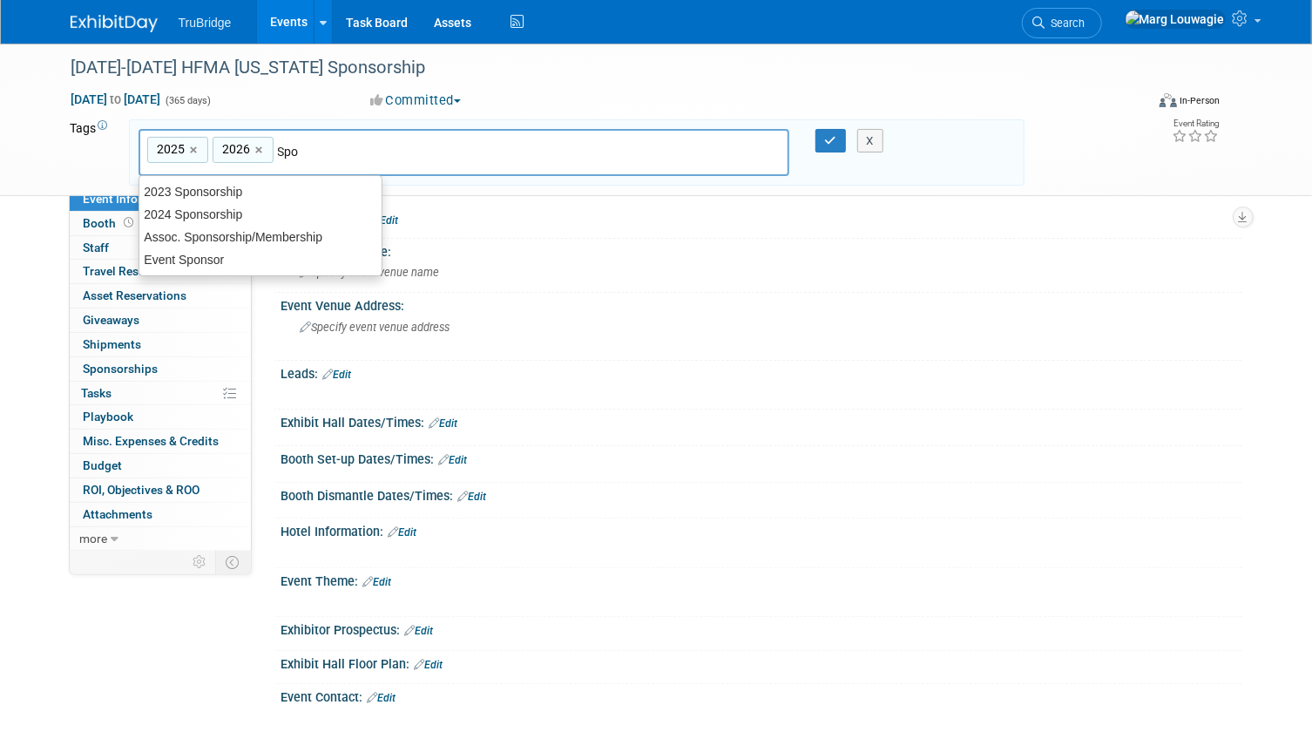
type input "Spon"
click at [305, 230] on div "Assoc. Sponsorship/Membership" at bounding box center [261, 237] width 244 height 24
type input "2025, 2026, Assoc. Sponsorship/Membership"
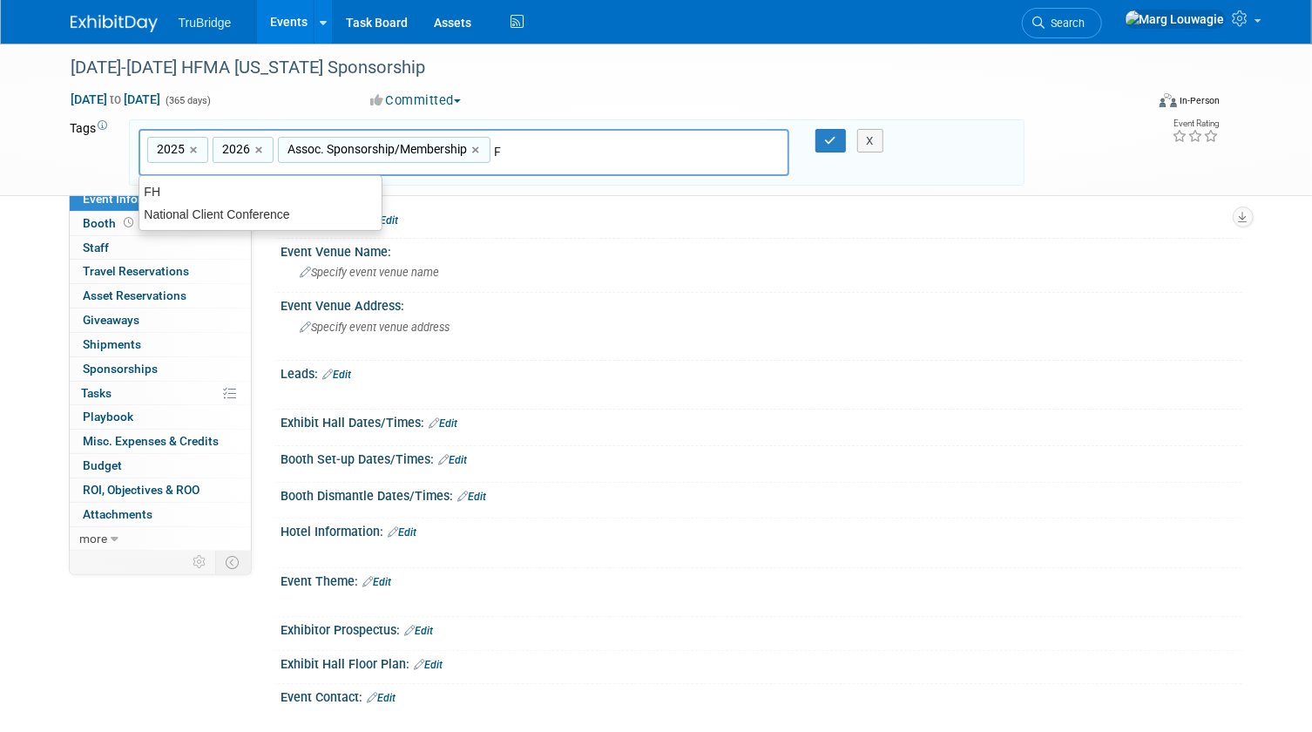
type input "FH"
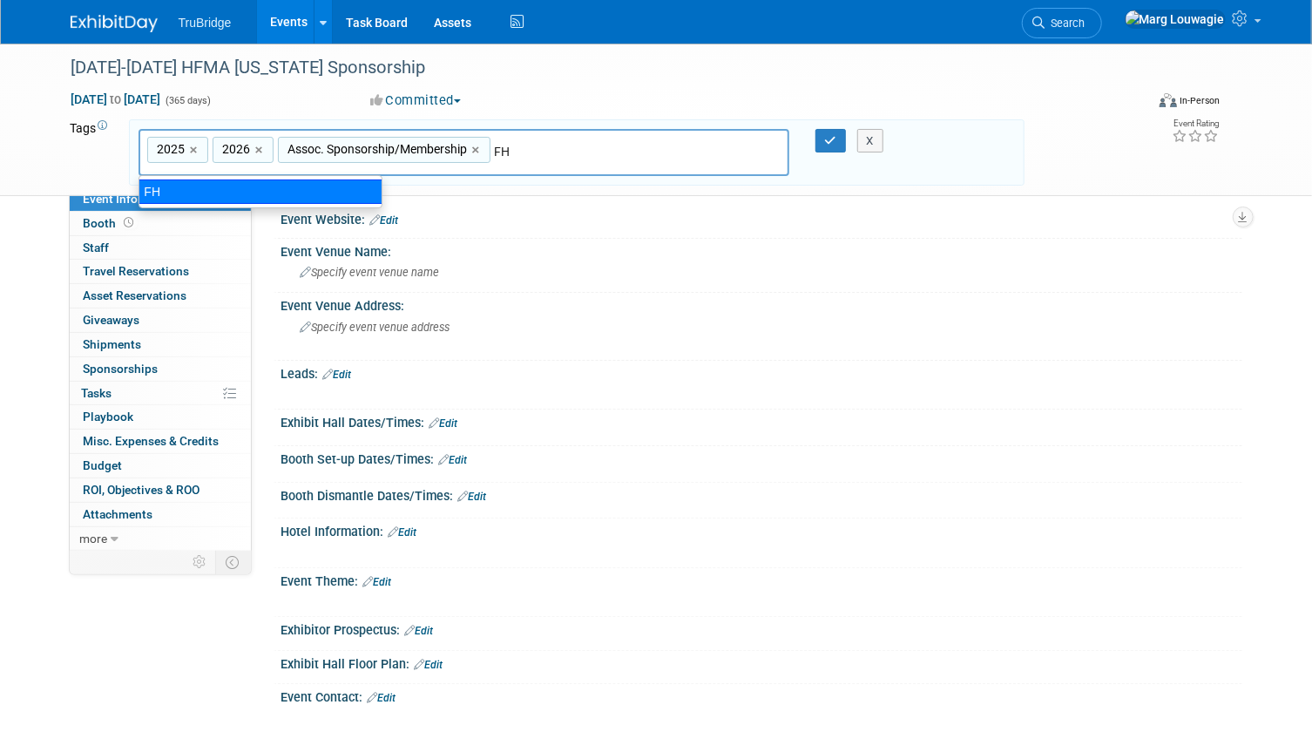
click at [304, 191] on div "FH" at bounding box center [261, 191] width 244 height 24
type input "2025, 2026, Assoc. Sponsorship/Membership, FH"
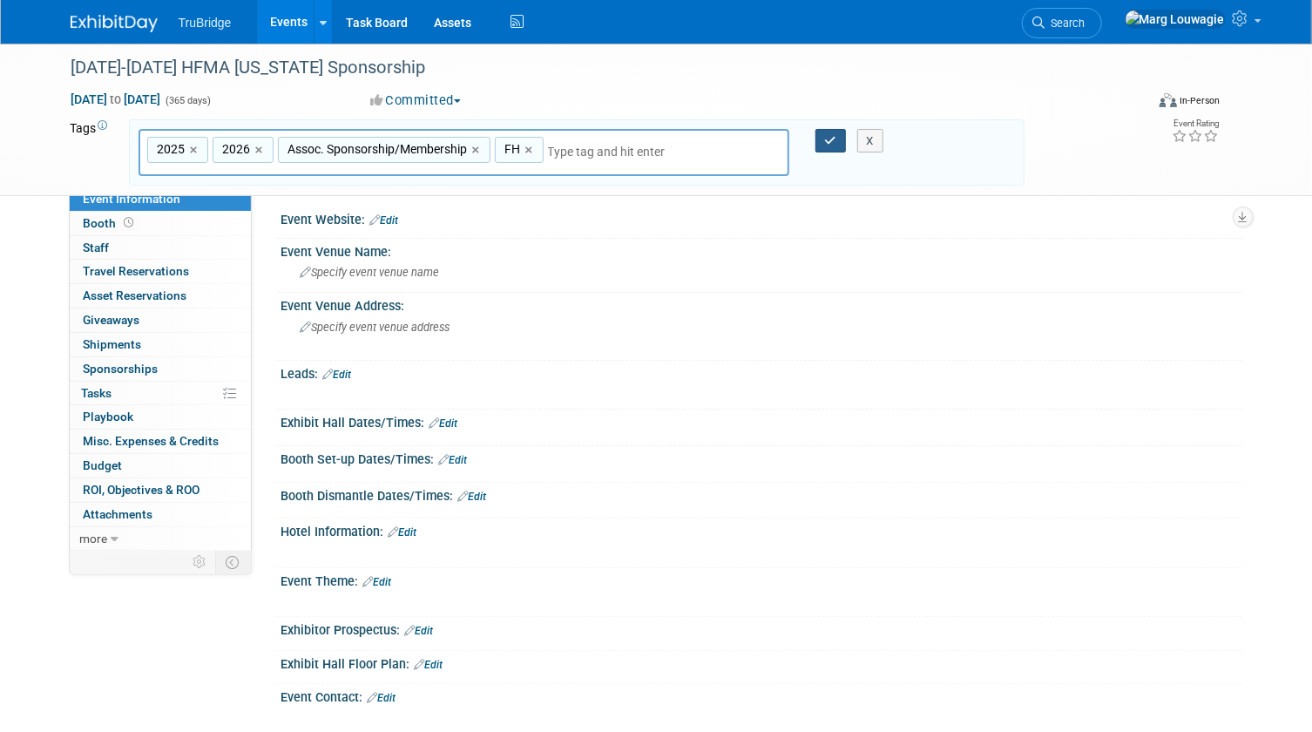
click at [835, 145] on button "button" at bounding box center [830, 141] width 31 height 24
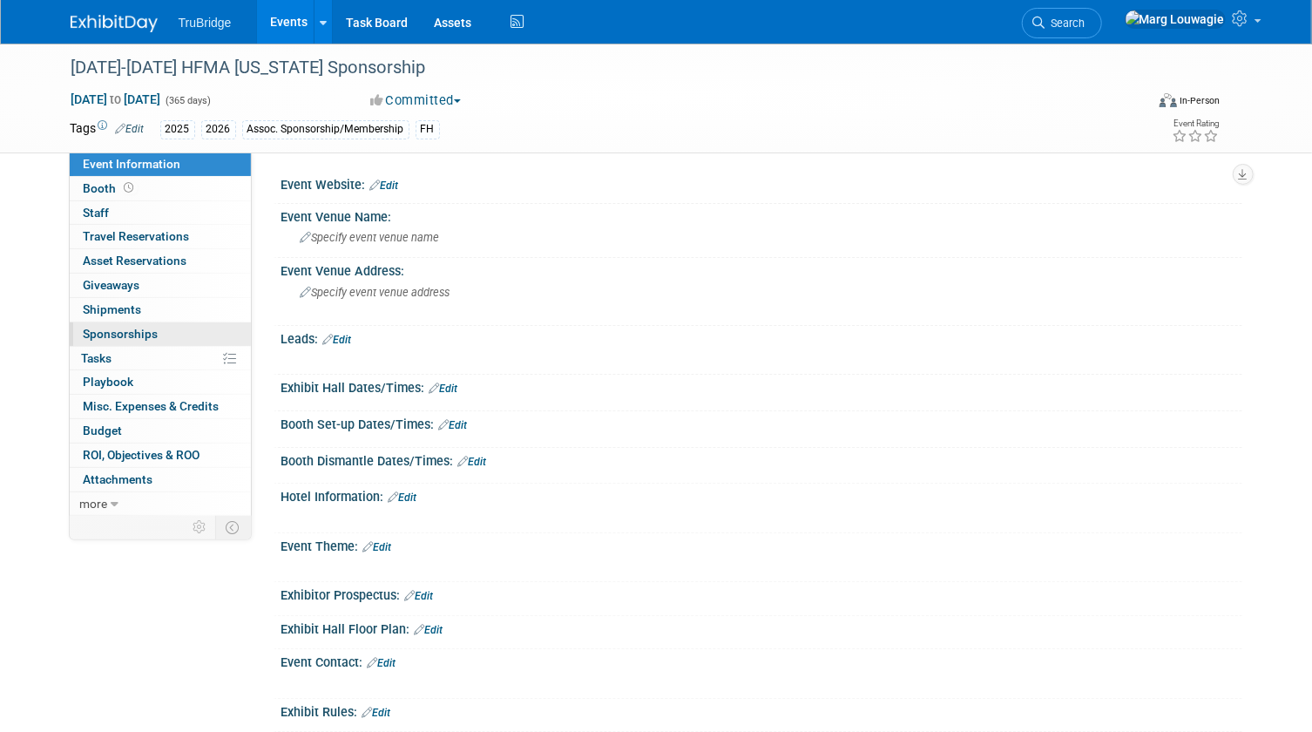
click at [118, 329] on span "Sponsorships 0" at bounding box center [121, 334] width 75 height 14
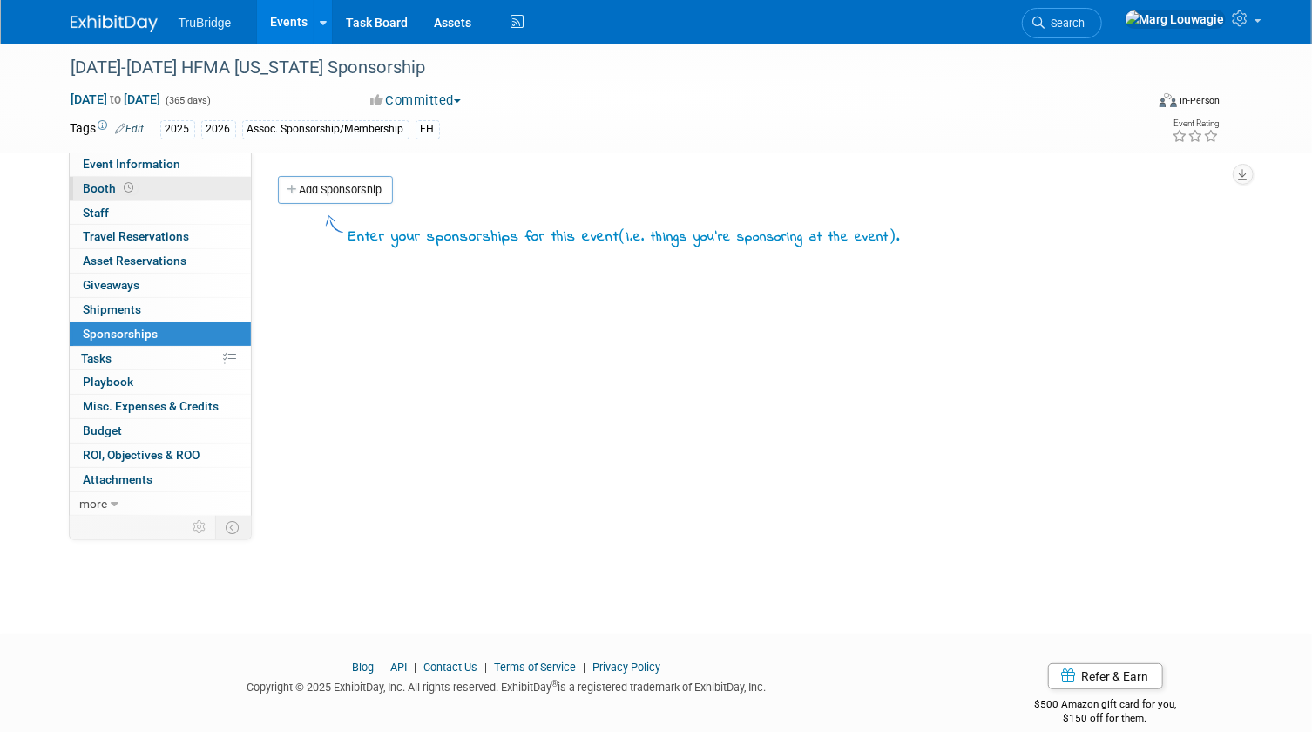
click at [175, 186] on link "Booth" at bounding box center [160, 189] width 181 height 24
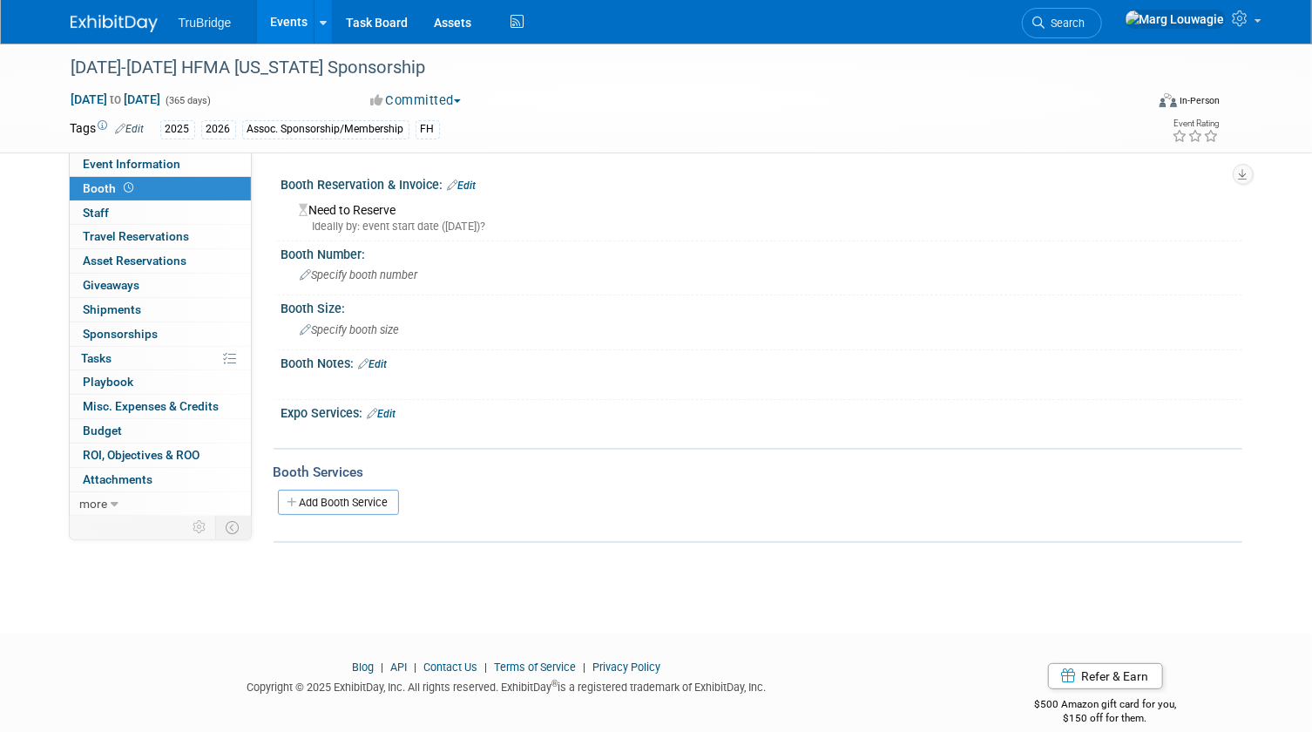
click at [470, 179] on link "Edit" at bounding box center [462, 185] width 29 height 12
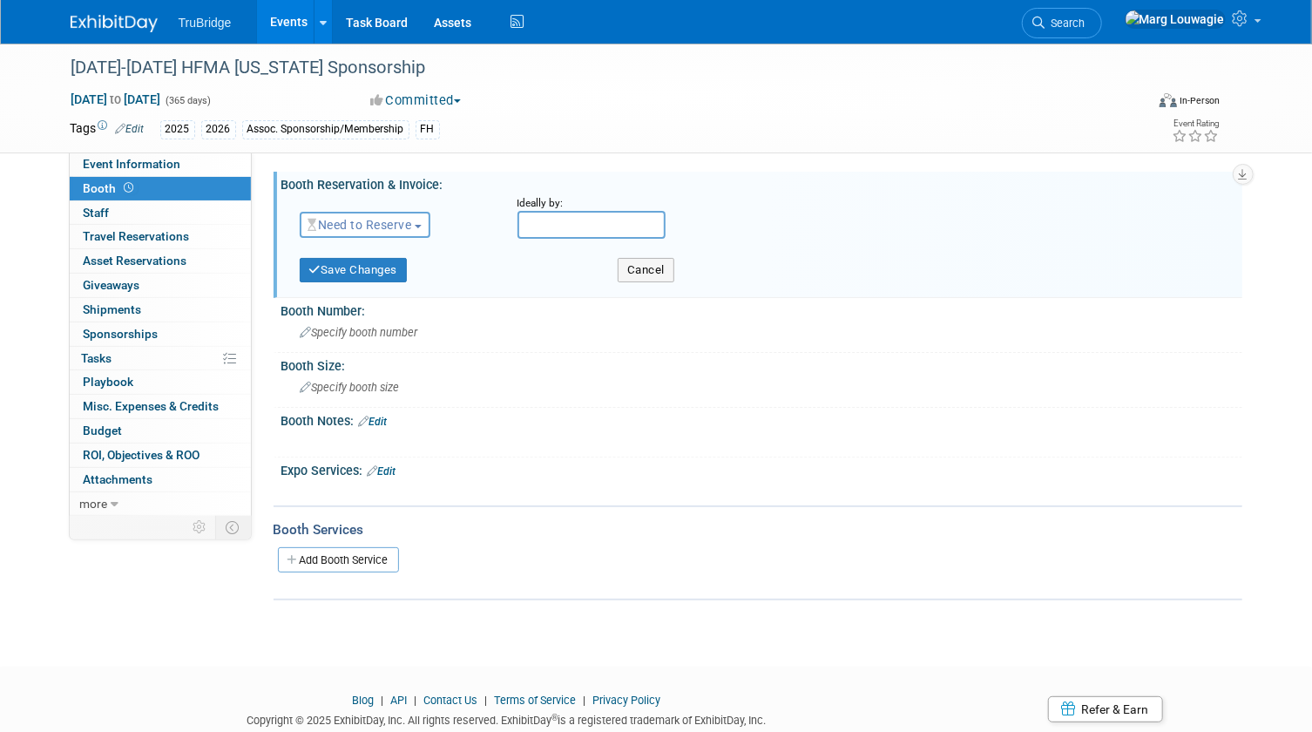
click at [410, 225] on span "Need to Reserve" at bounding box center [360, 225] width 104 height 14
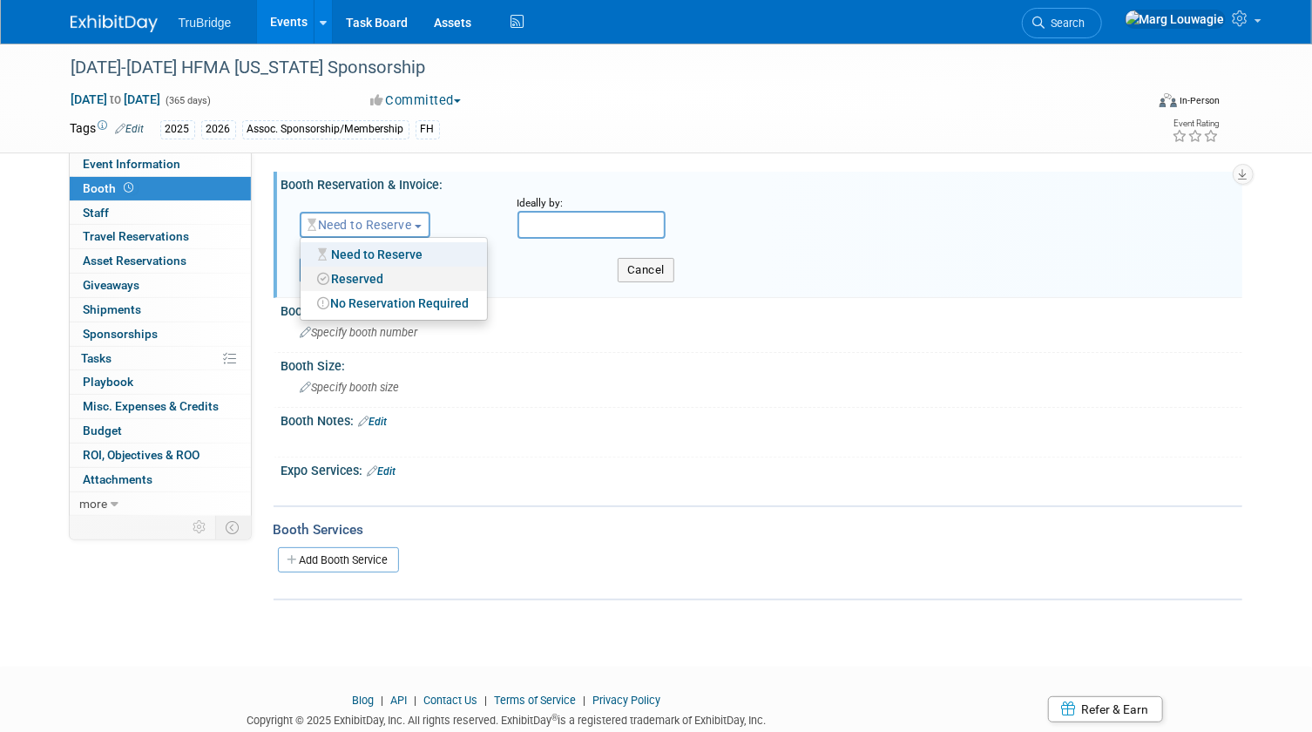
click at [394, 279] on link "Reserved" at bounding box center [394, 279] width 186 height 24
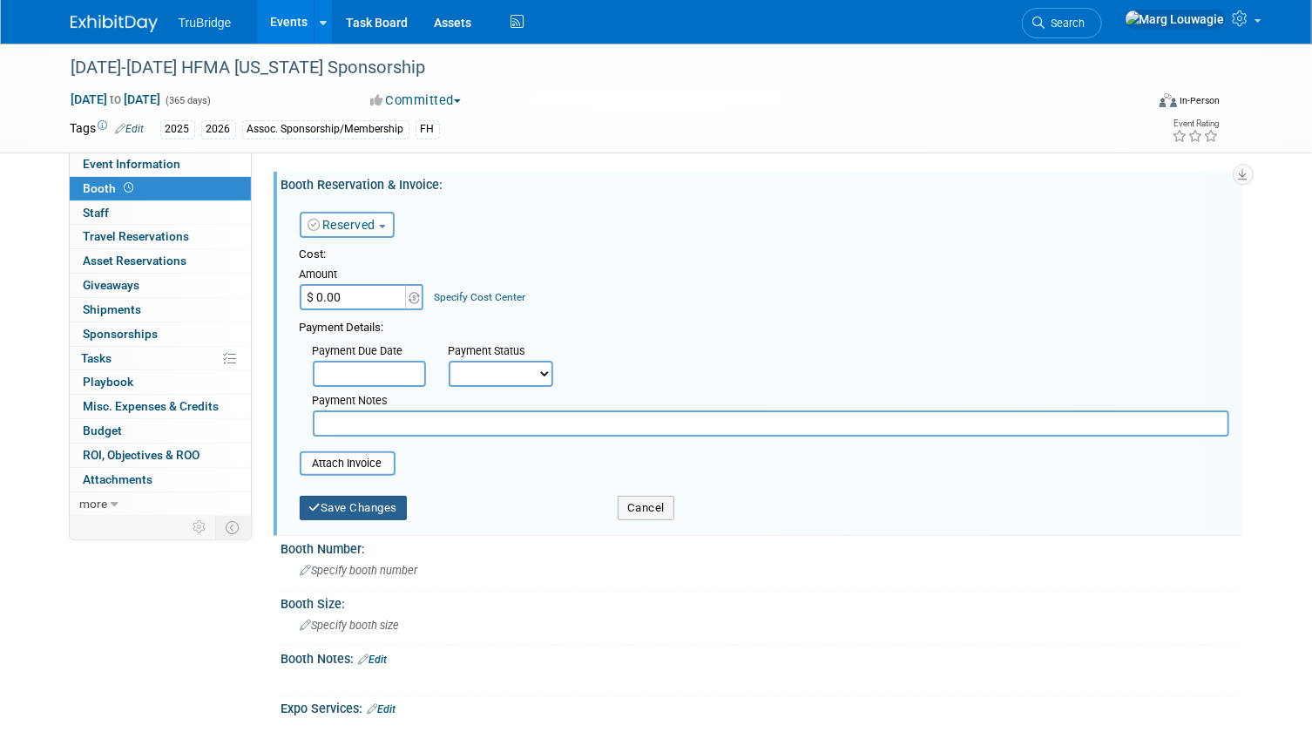
click at [377, 496] on button "Save Changes" at bounding box center [354, 508] width 108 height 24
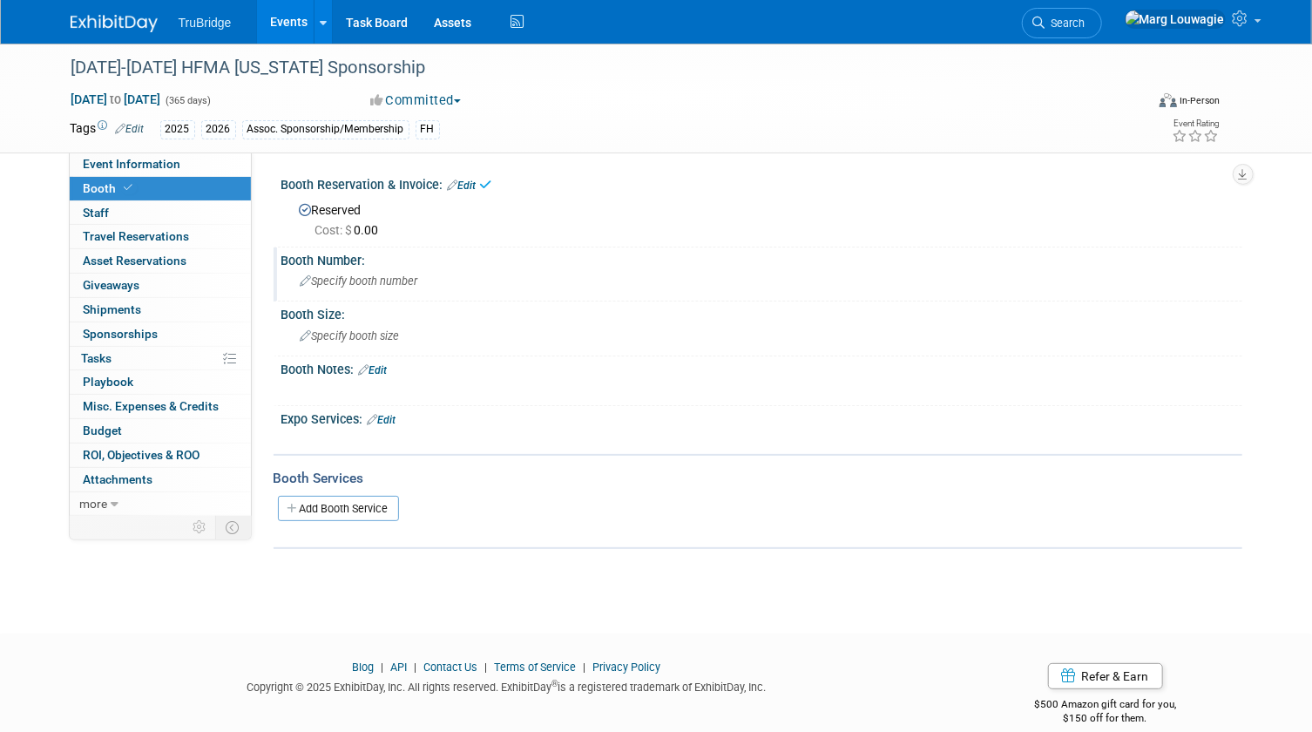
click at [372, 287] on span "Specify booth number" at bounding box center [360, 280] width 118 height 13
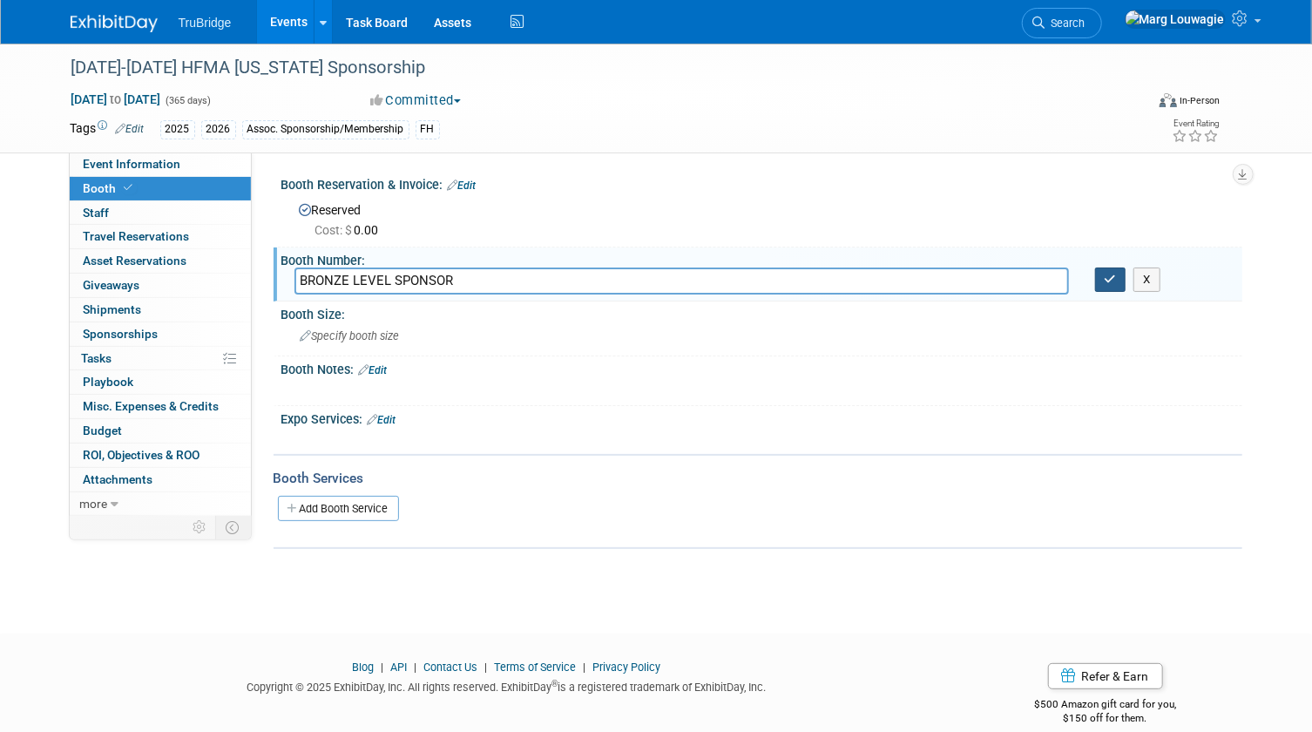
type input "BRONZE LEVEL SPONSOR"
click at [1107, 267] on button "button" at bounding box center [1110, 279] width 31 height 24
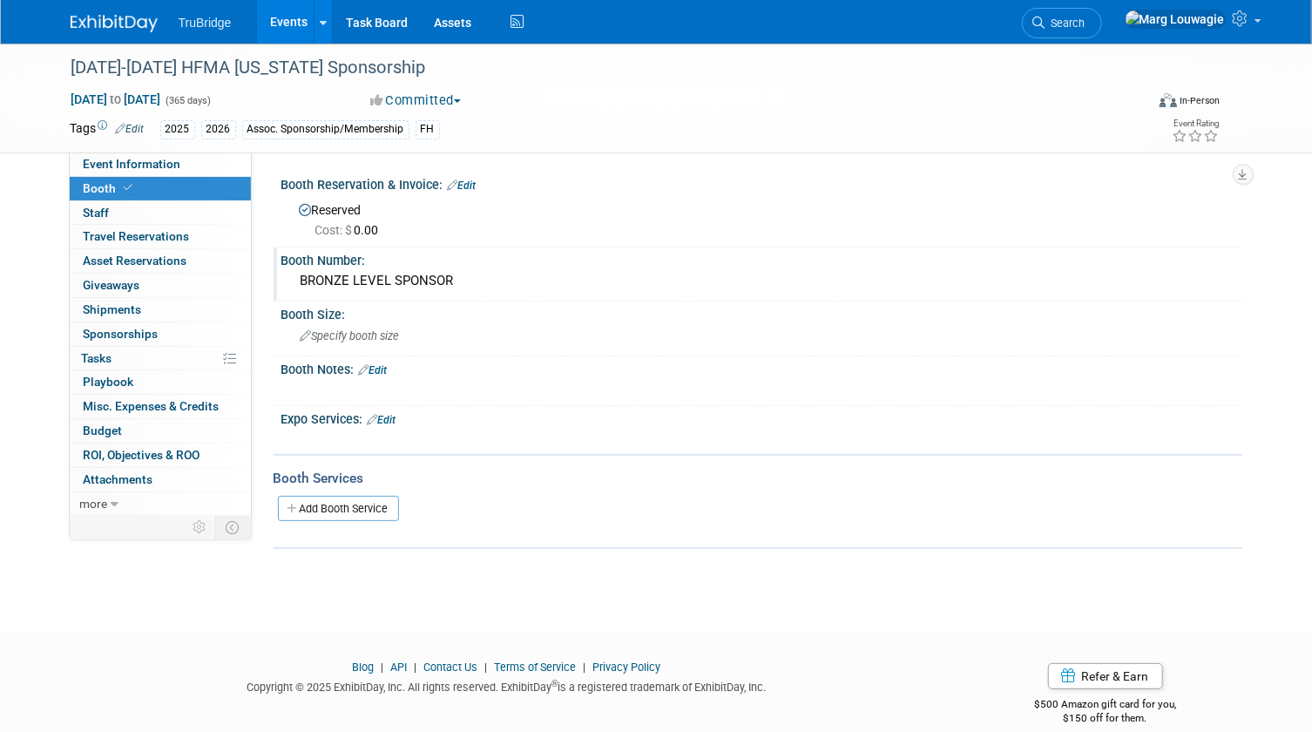
click at [477, 184] on link "Edit" at bounding box center [462, 185] width 29 height 12
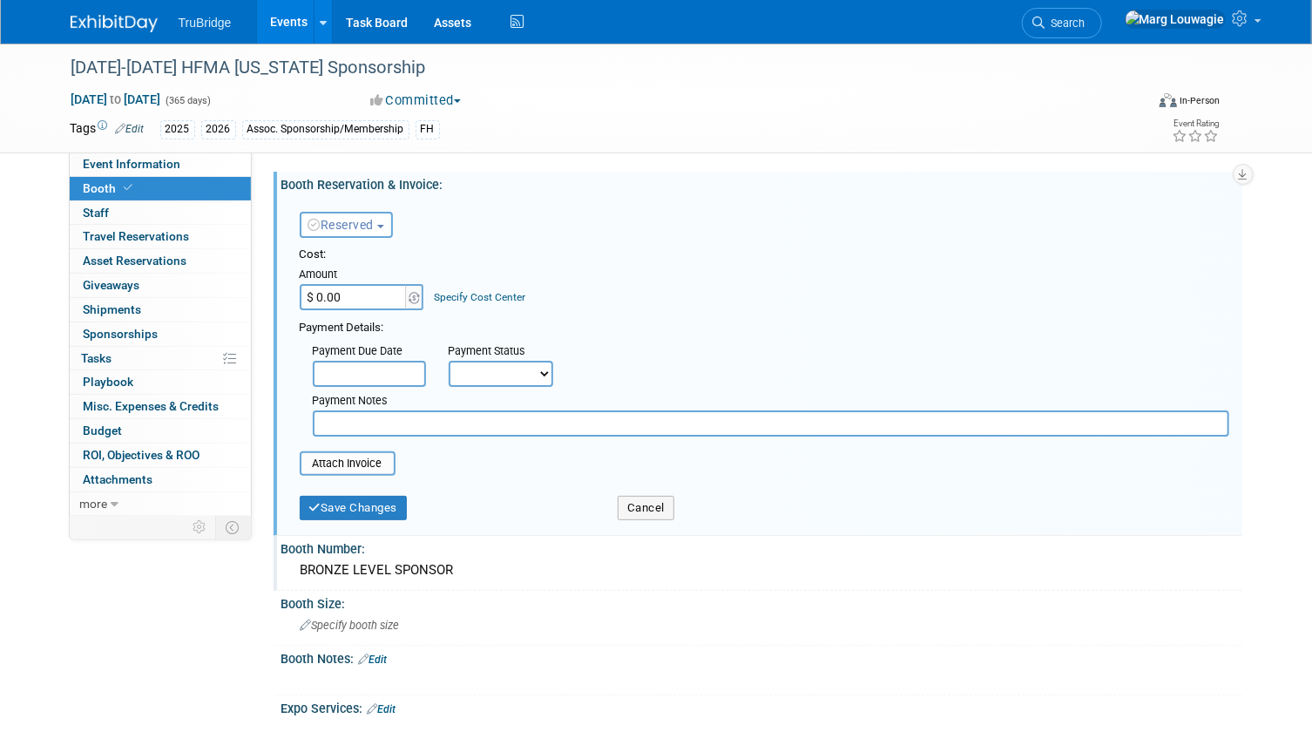
click at [366, 301] on input "$ 0.00" at bounding box center [354, 297] width 109 height 26
type input "$ 1,500.00"
click at [368, 501] on button "Save Changes" at bounding box center [354, 508] width 108 height 24
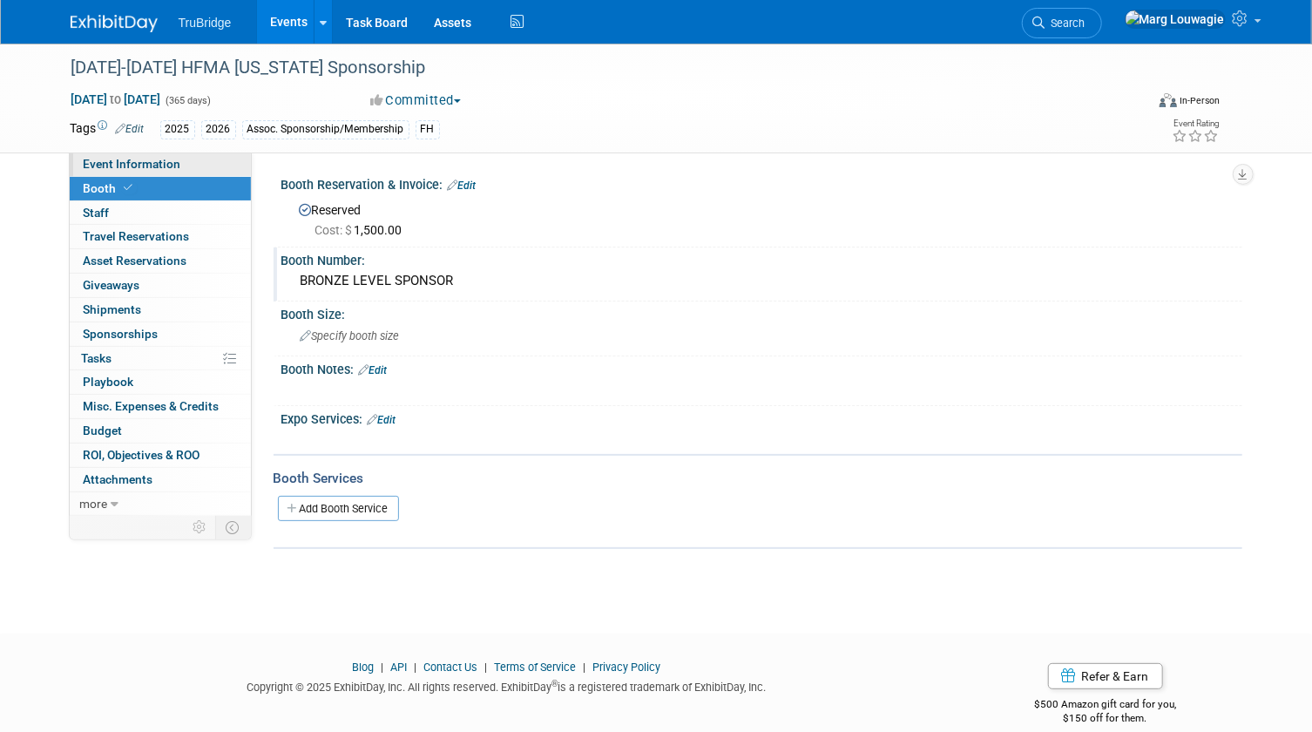
click at [176, 157] on span "Event Information" at bounding box center [133, 164] width 98 height 14
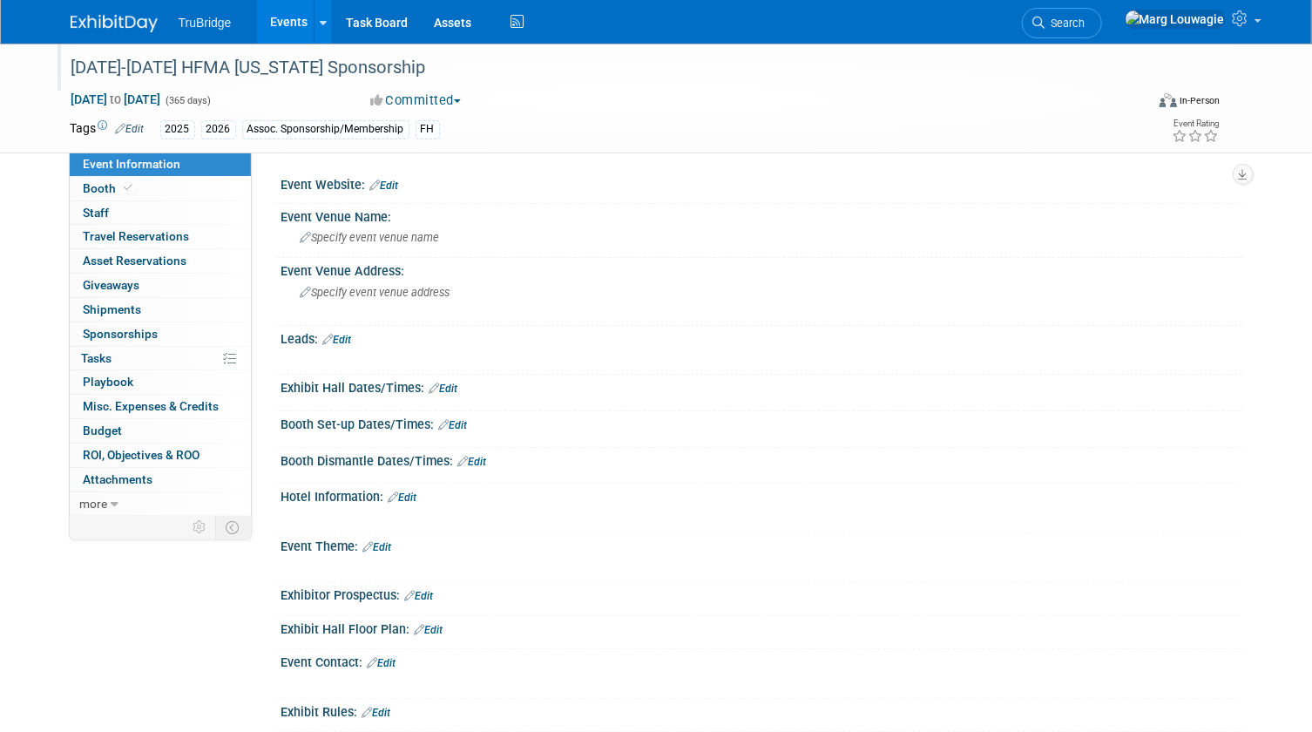
click at [216, 63] on div "2025-2026 HFMA Indiana Sponsorship" at bounding box center [594, 67] width 1058 height 31
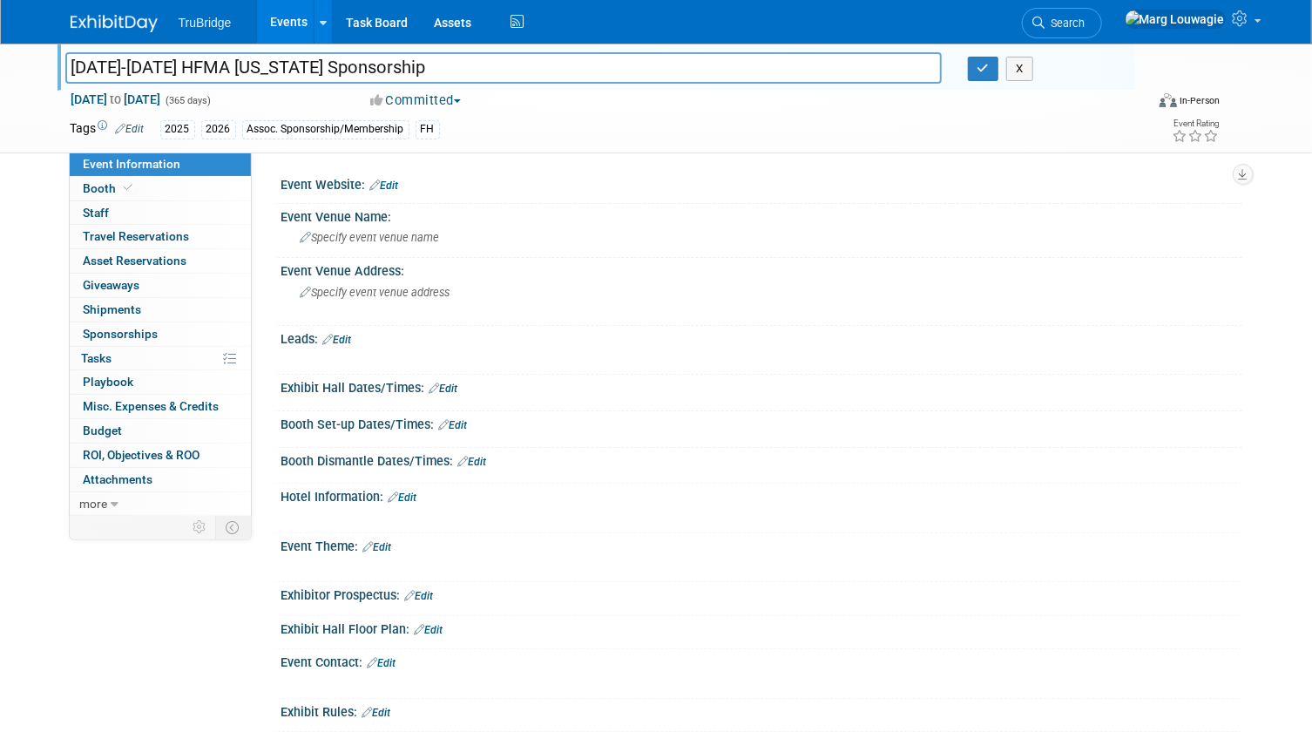
click at [269, 70] on input "2025-2026 HFMA Indiana Sponsorship" at bounding box center [503, 67] width 876 height 30
type input "[DATE]-[DATE] HFMA [US_STATE] [PERSON_NAME] Memorial Sponsorship"
click at [975, 71] on button "button" at bounding box center [983, 69] width 31 height 24
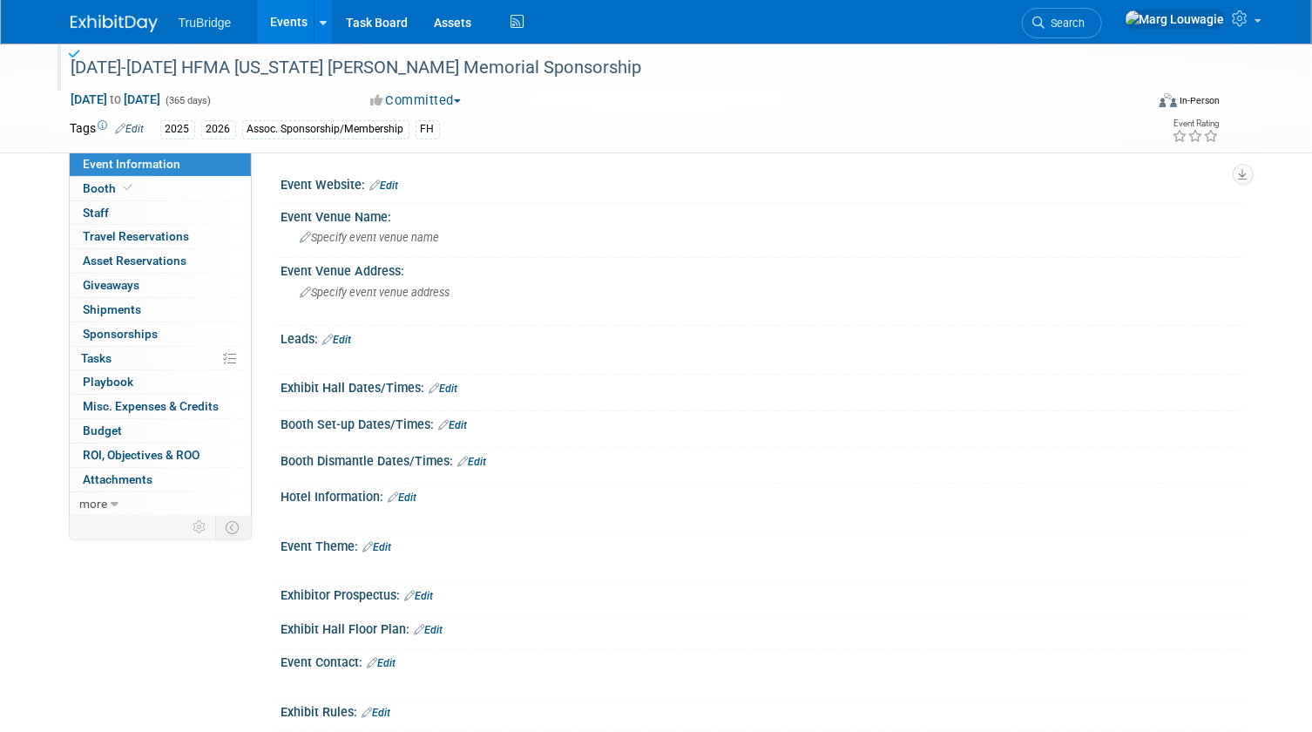
click at [397, 184] on link "Edit" at bounding box center [384, 185] width 29 height 12
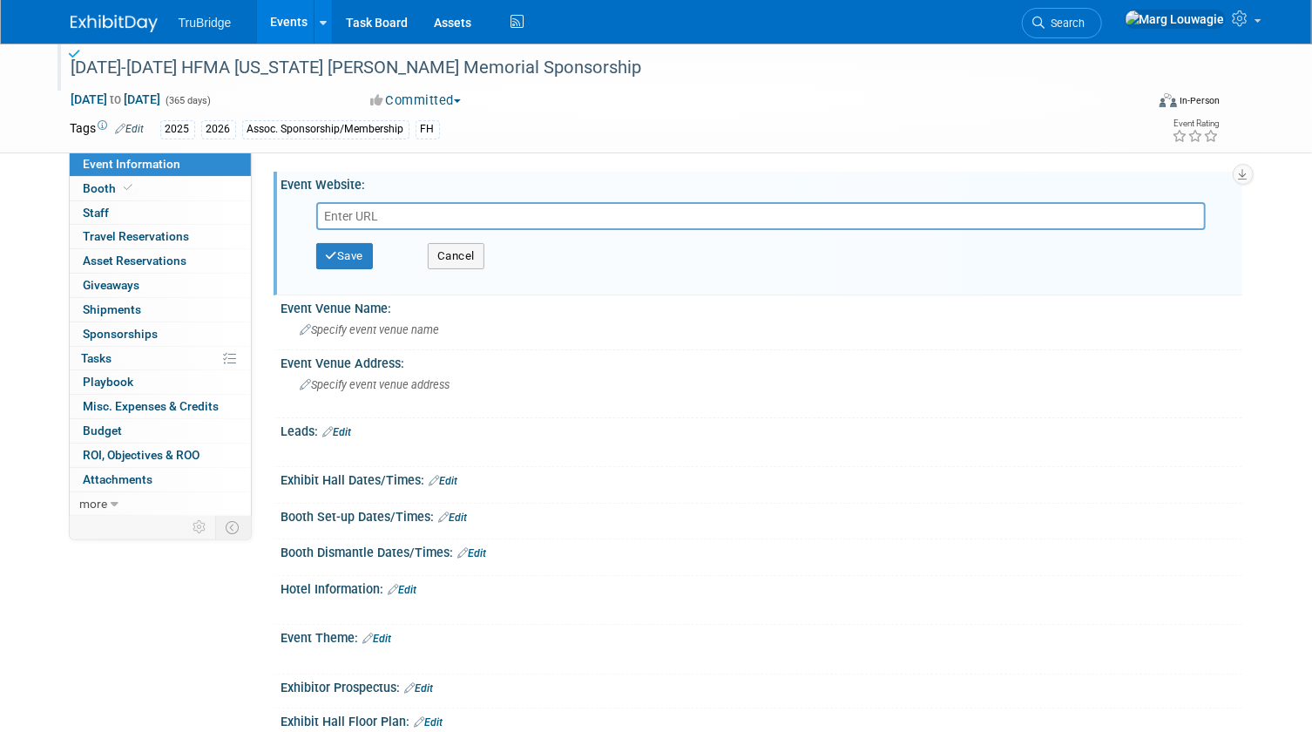
click at [379, 208] on input "text" at bounding box center [761, 216] width 890 height 28
type input "https://www.hfma.org/chapters/region-7/indiana-pressler-memorial/"
click at [352, 250] on button "Save" at bounding box center [344, 256] width 57 height 26
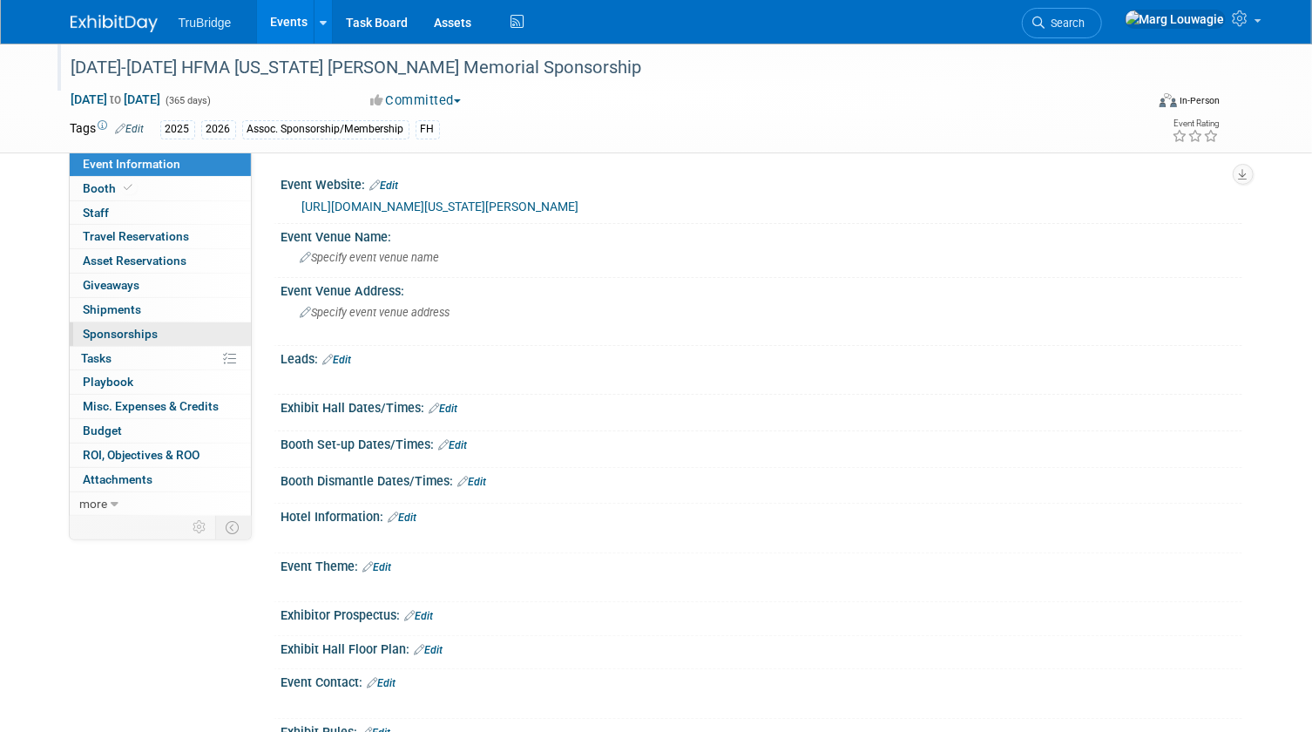
click at [157, 331] on link "0 Sponsorships 0" at bounding box center [160, 334] width 181 height 24
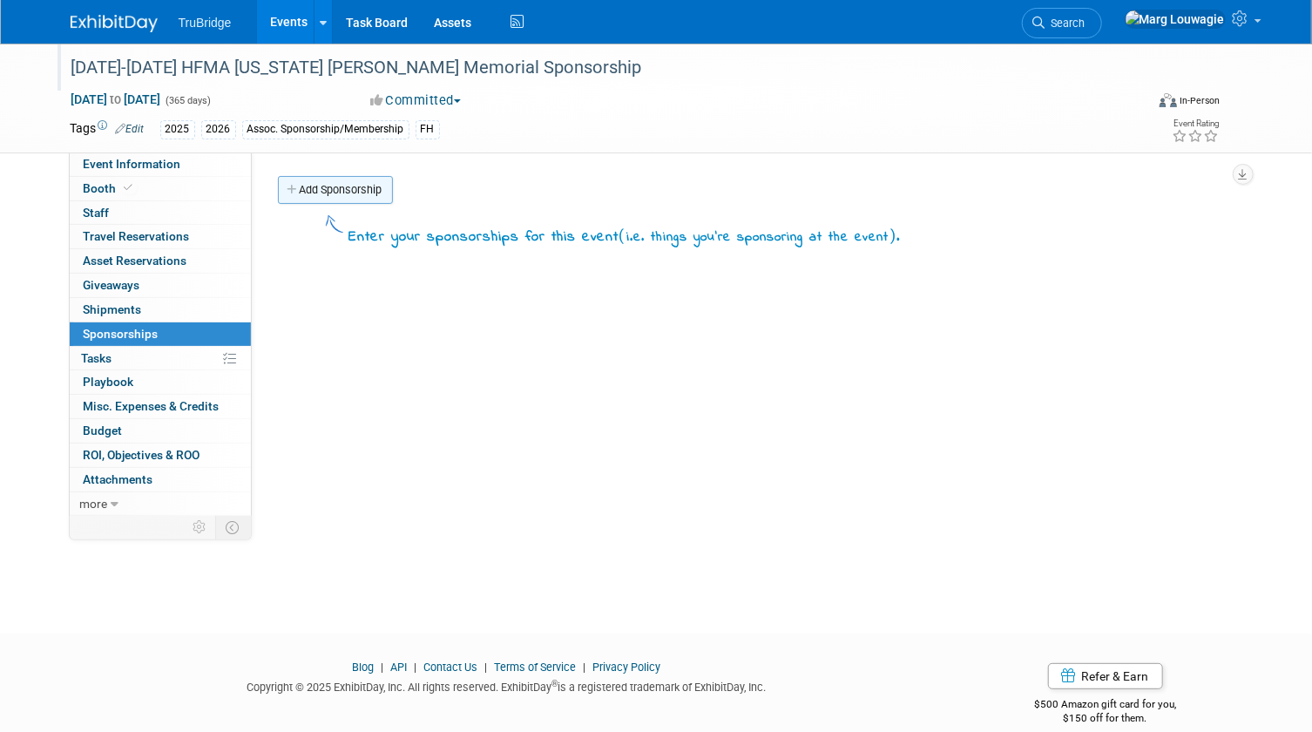
click at [352, 196] on link "Add Sponsorship" at bounding box center [335, 190] width 115 height 28
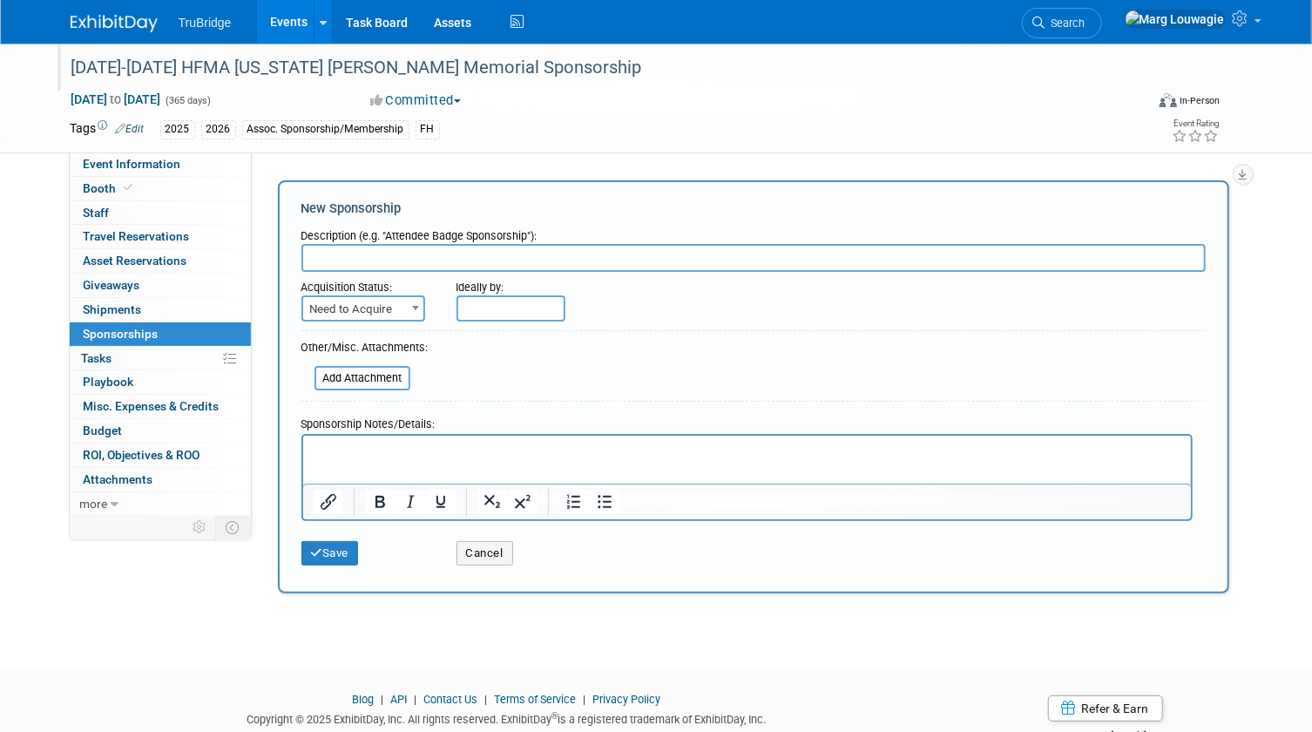
click at [522, 254] on input "text" at bounding box center [753, 258] width 904 height 28
paste input "Bronze Level advertisement on the hfma-indiana.org homepage."
type input "Bronze Level advertisement on the hfma-indiana.org homepage."
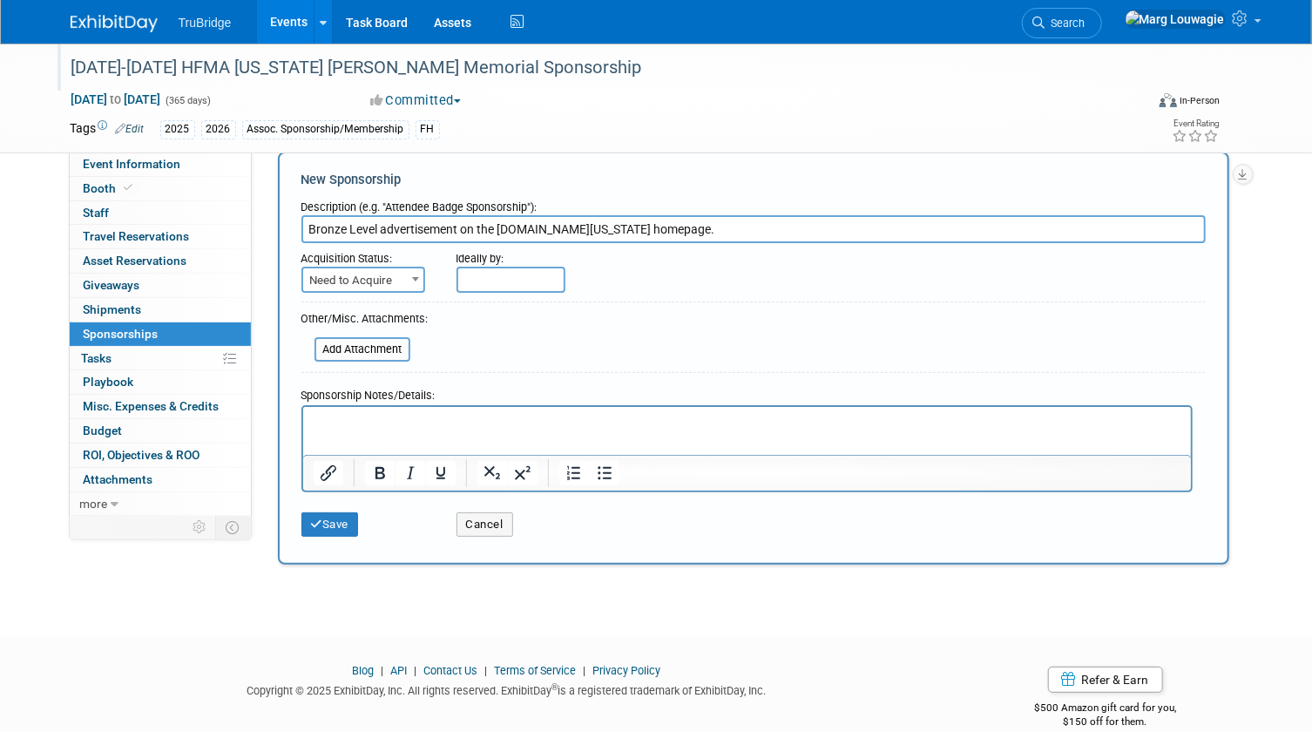
scroll to position [54, 0]
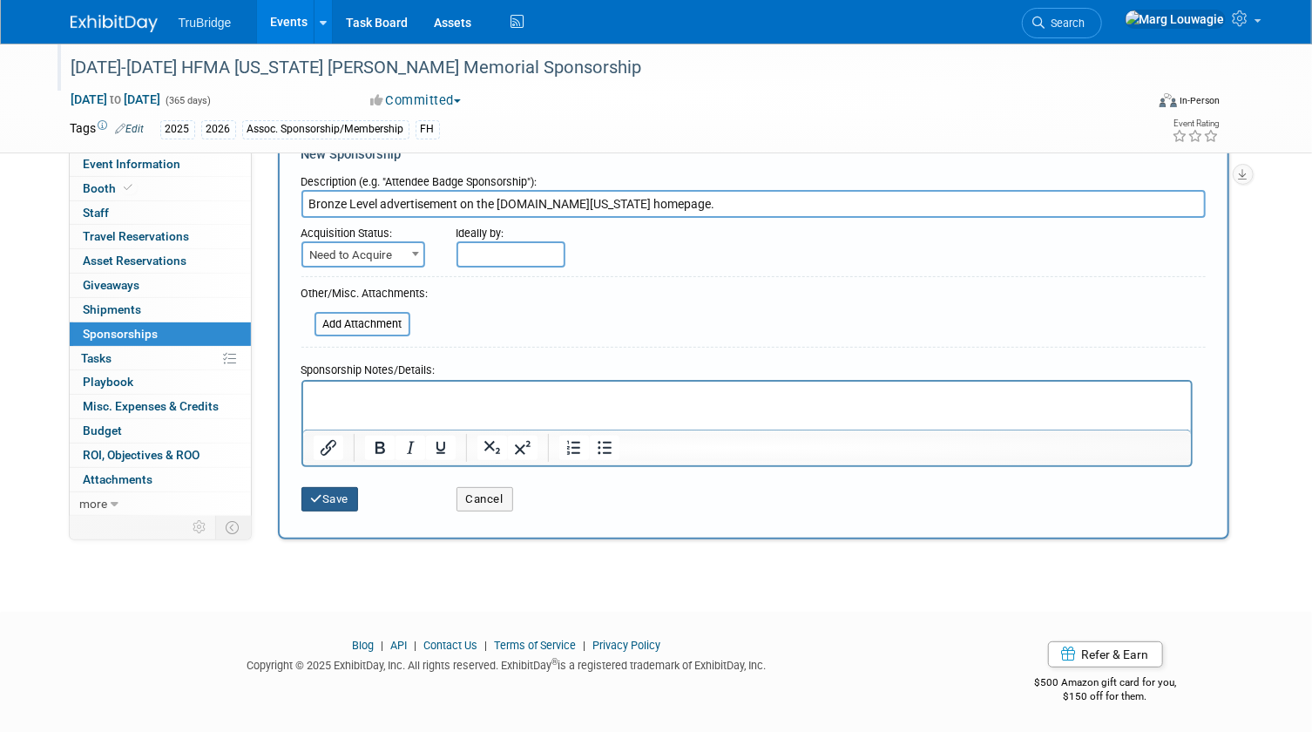
click at [346, 499] on button "Save" at bounding box center [329, 499] width 57 height 24
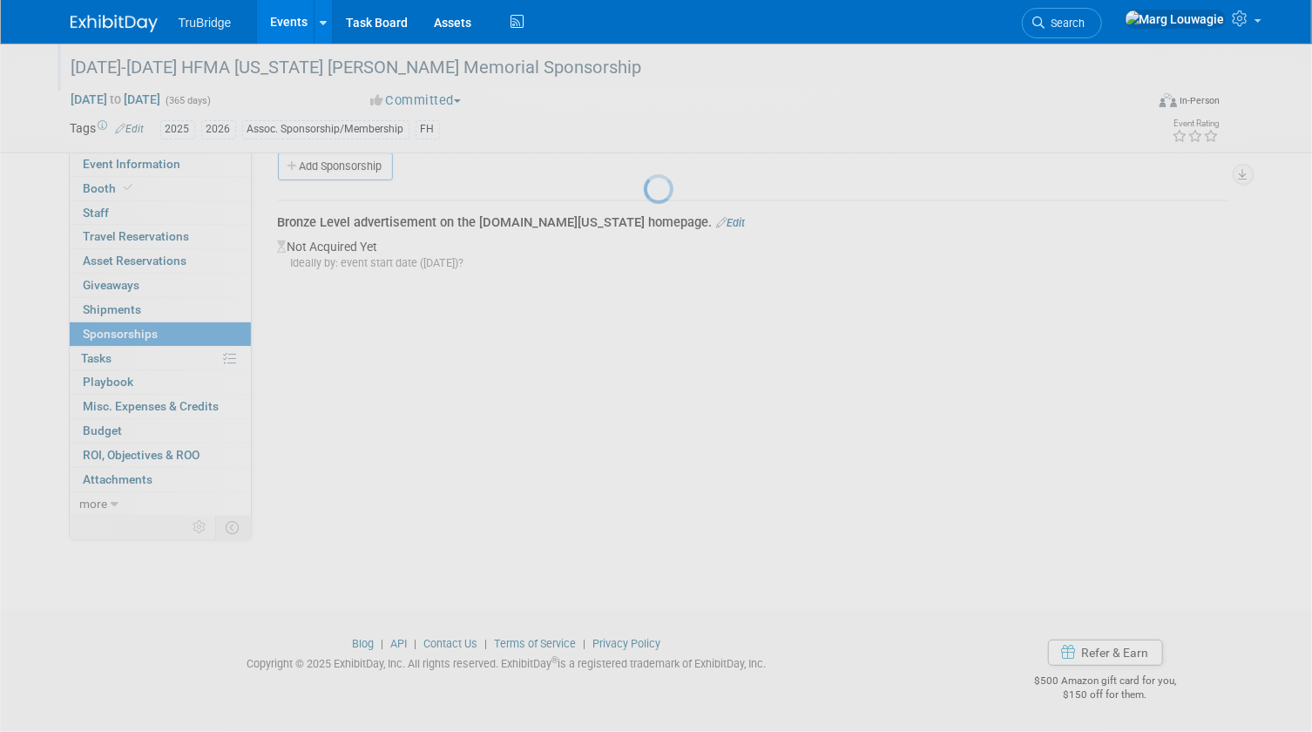
scroll to position [23, 0]
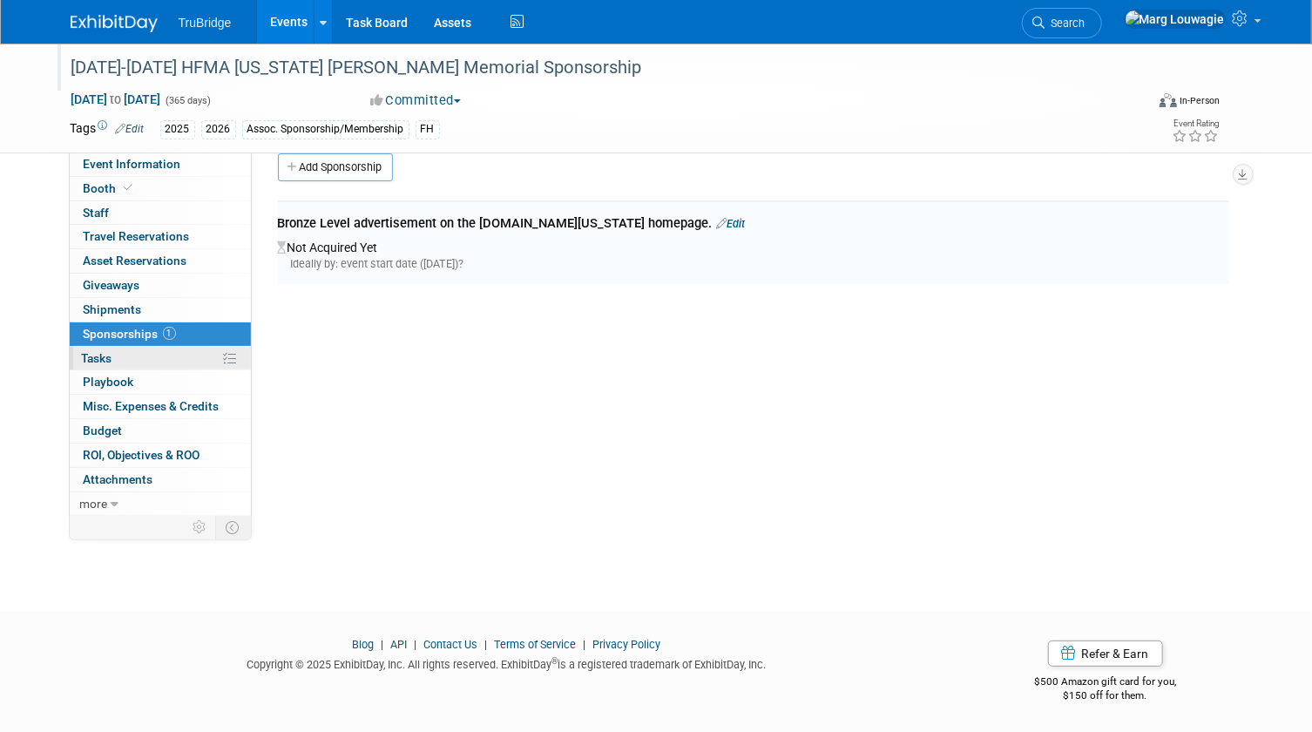
click at [127, 357] on link "0% Tasks 0%" at bounding box center [160, 359] width 181 height 24
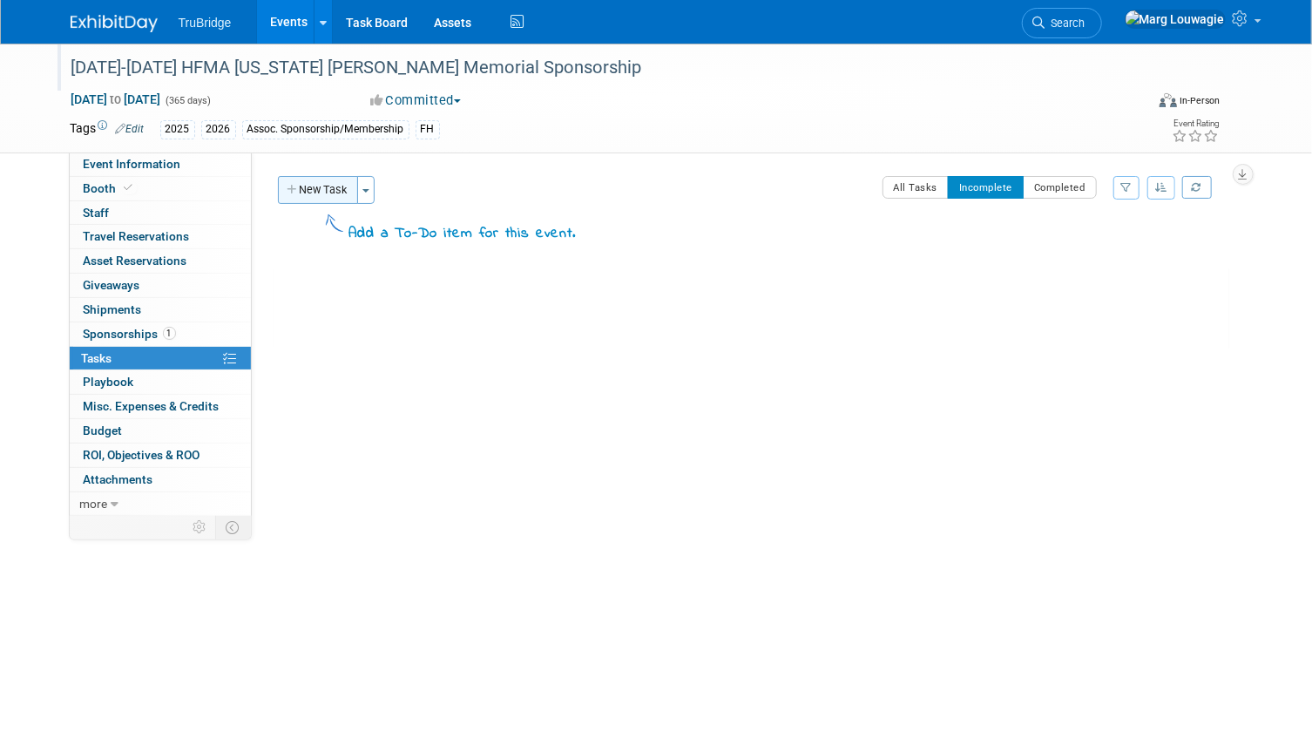
click at [327, 190] on button "New Task" at bounding box center [318, 190] width 80 height 28
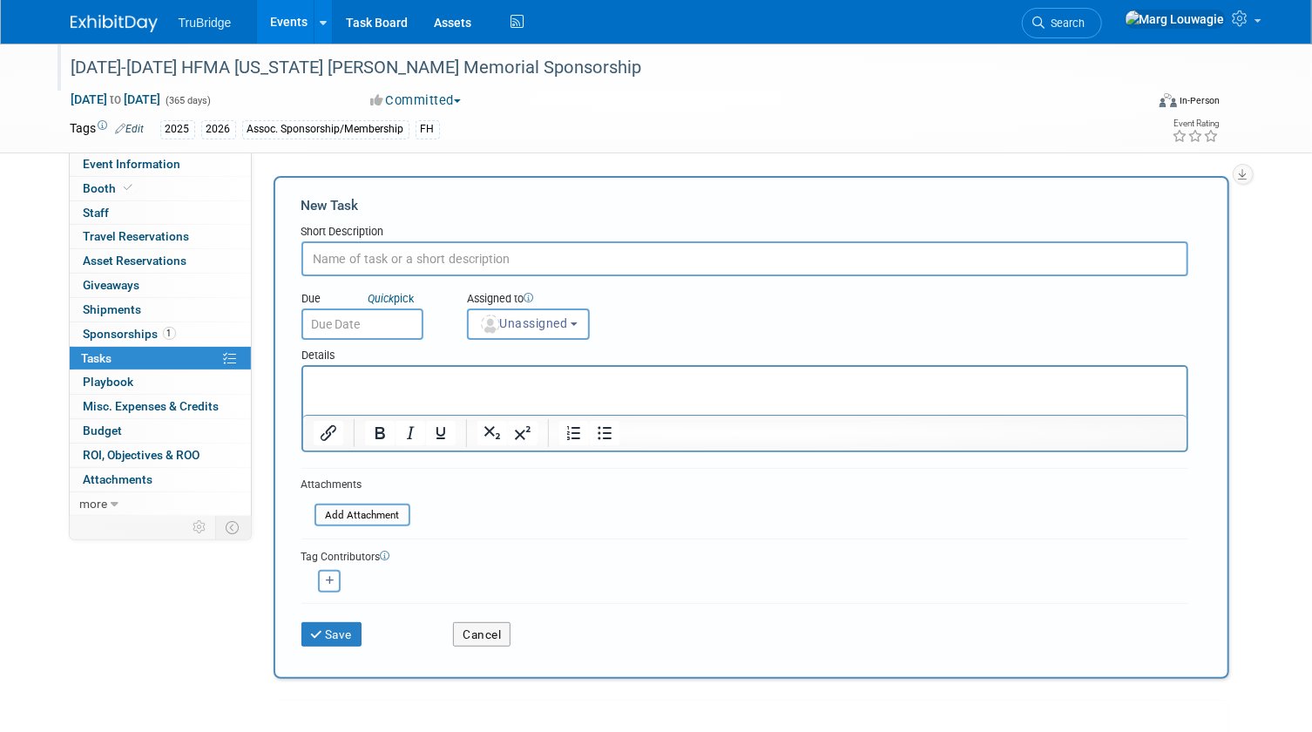
click at [414, 256] on input "text" at bounding box center [744, 258] width 887 height 35
type input "inquire about the bronze level ad and what it entails"
click at [509, 323] on span "Unassigned" at bounding box center [523, 323] width 89 height 14
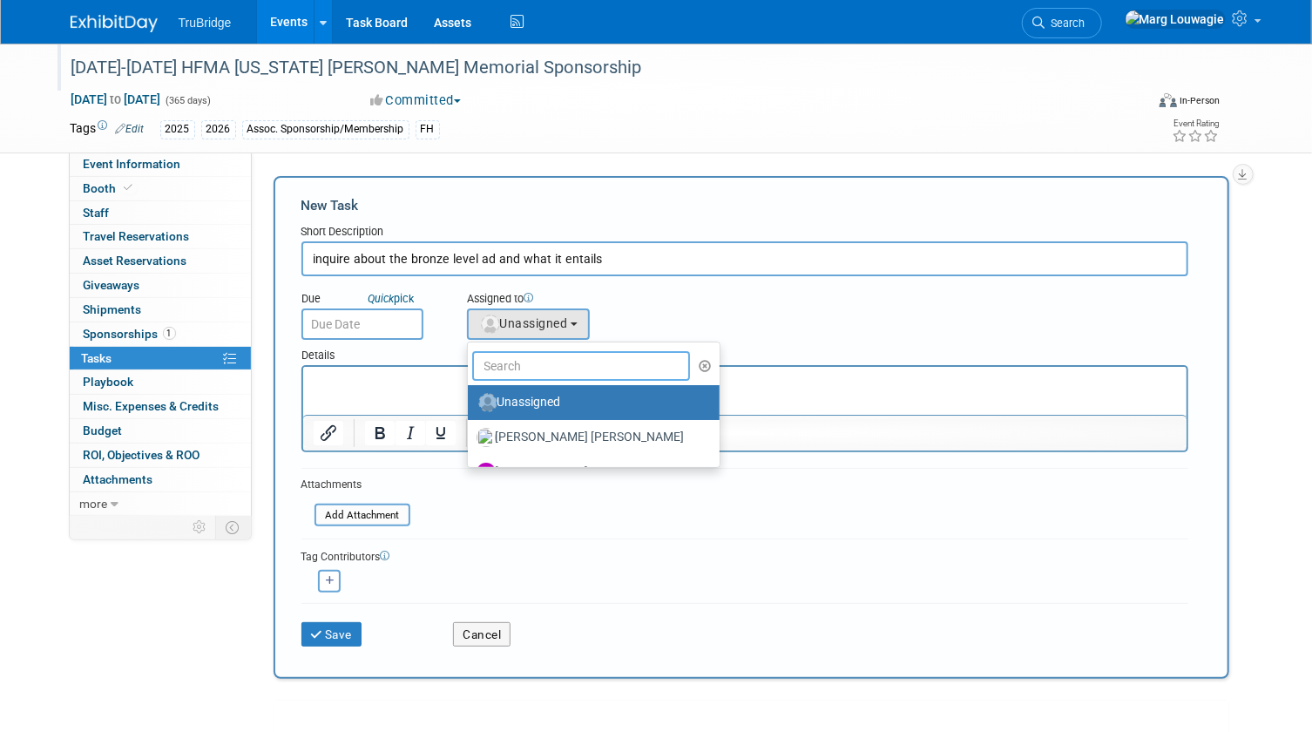
click at [523, 358] on input "text" at bounding box center [581, 366] width 219 height 30
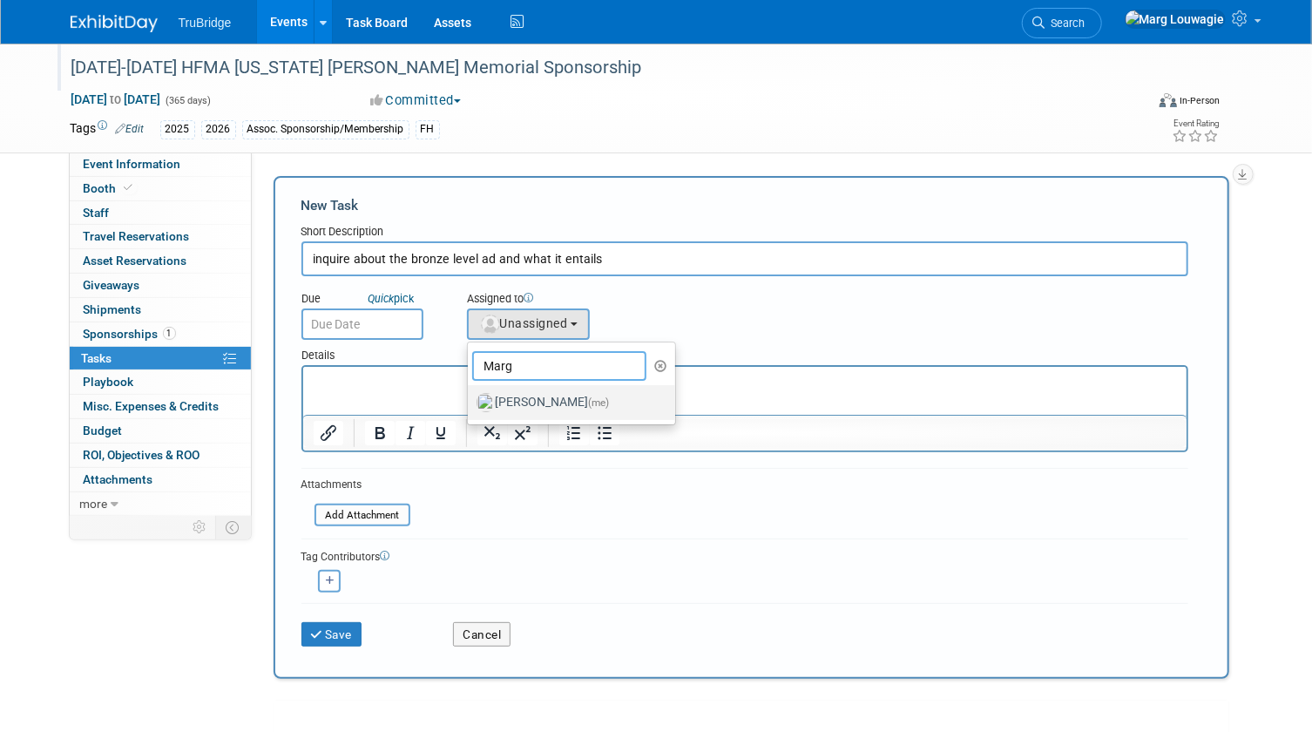
type input "Marg"
click at [543, 397] on label "Marg Louwagie (me)" at bounding box center [568, 403] width 182 height 28
click at [470, 397] on input "Marg Louwagie (me)" at bounding box center [464, 400] width 11 height 11
select select "0abee163-1570-438d-a0ea-e9129f2ffbd7"
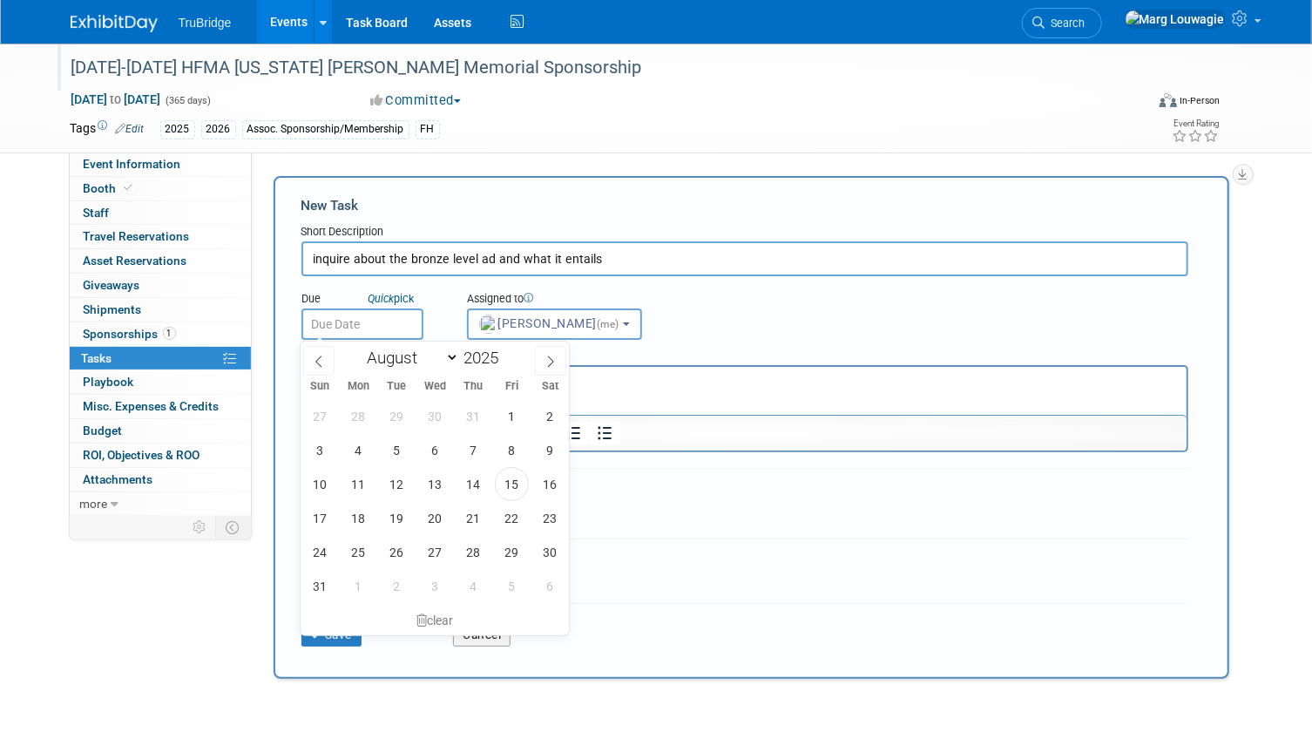
click at [399, 331] on input "text" at bounding box center [362, 323] width 122 height 31
click at [551, 362] on icon at bounding box center [551, 360] width 6 height 11
select select "8"
click at [369, 484] on span "15" at bounding box center [359, 484] width 34 height 34
type input "Sep 15, 2025"
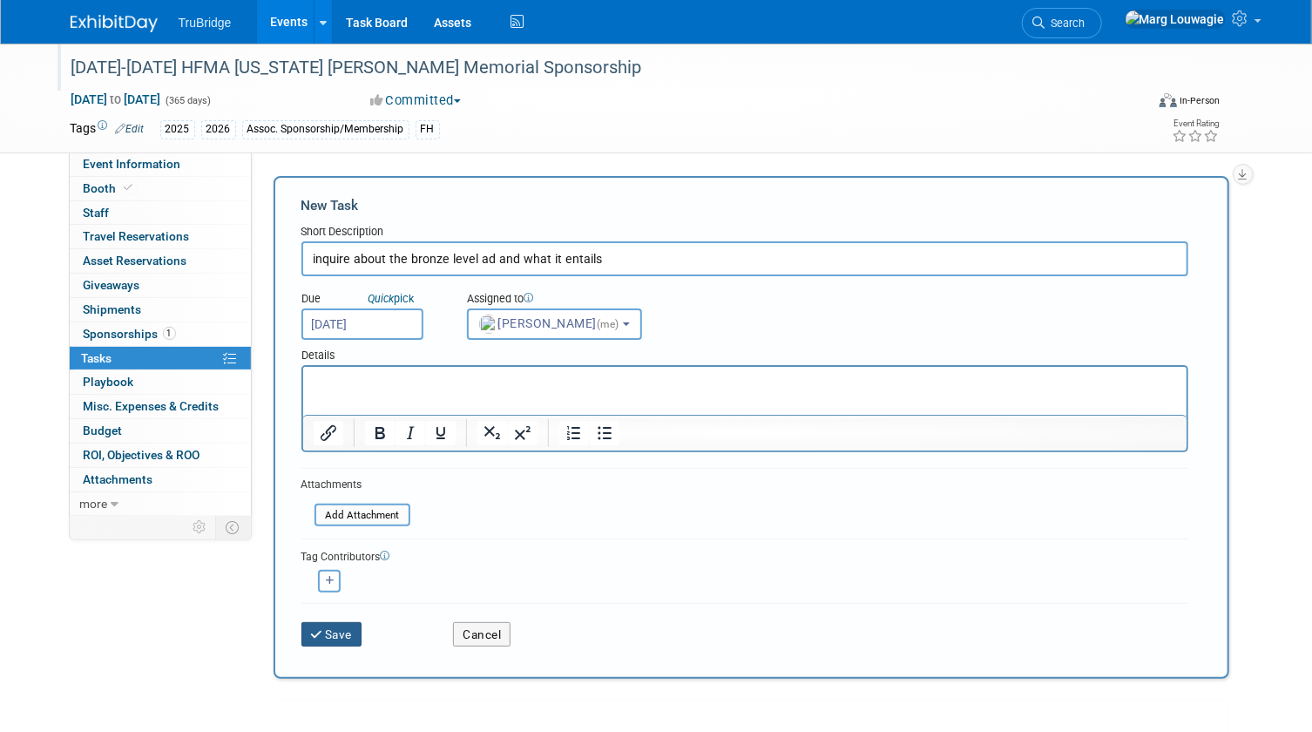
click at [343, 626] on button "Save" at bounding box center [331, 634] width 61 height 24
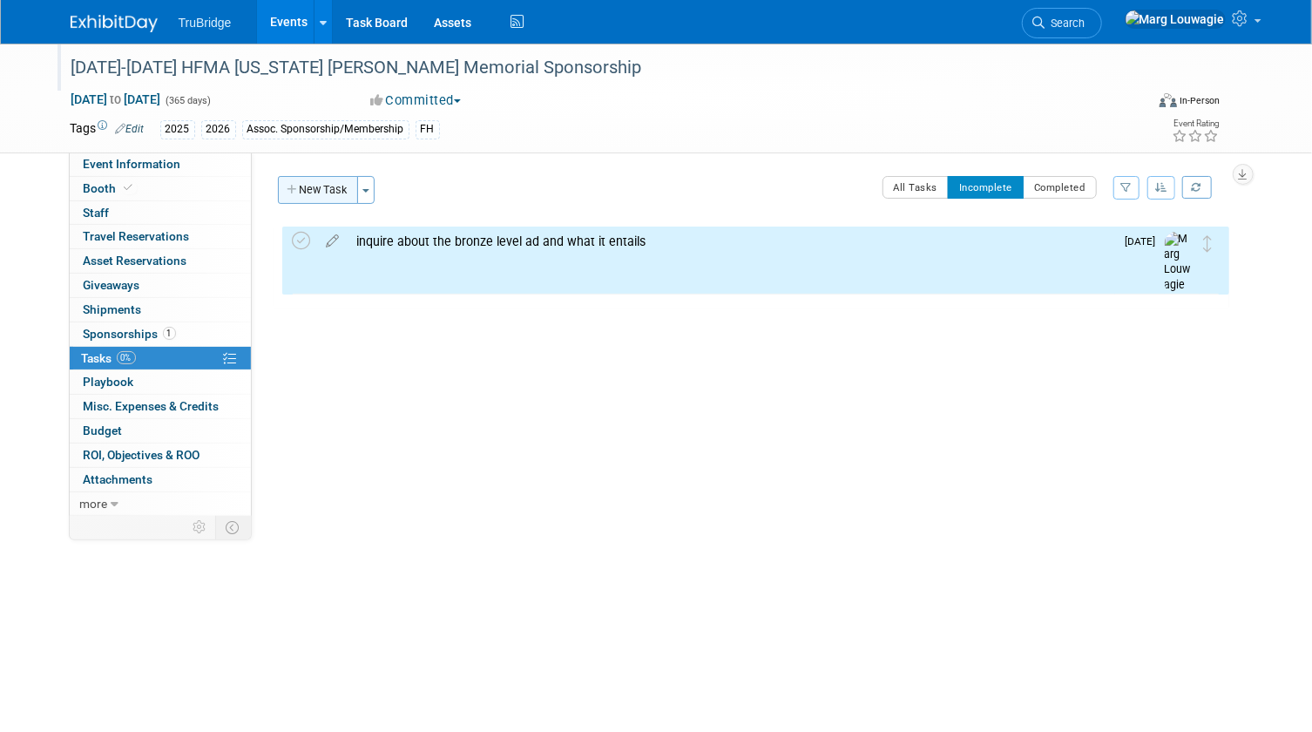
click at [316, 192] on button "New Task" at bounding box center [318, 190] width 80 height 28
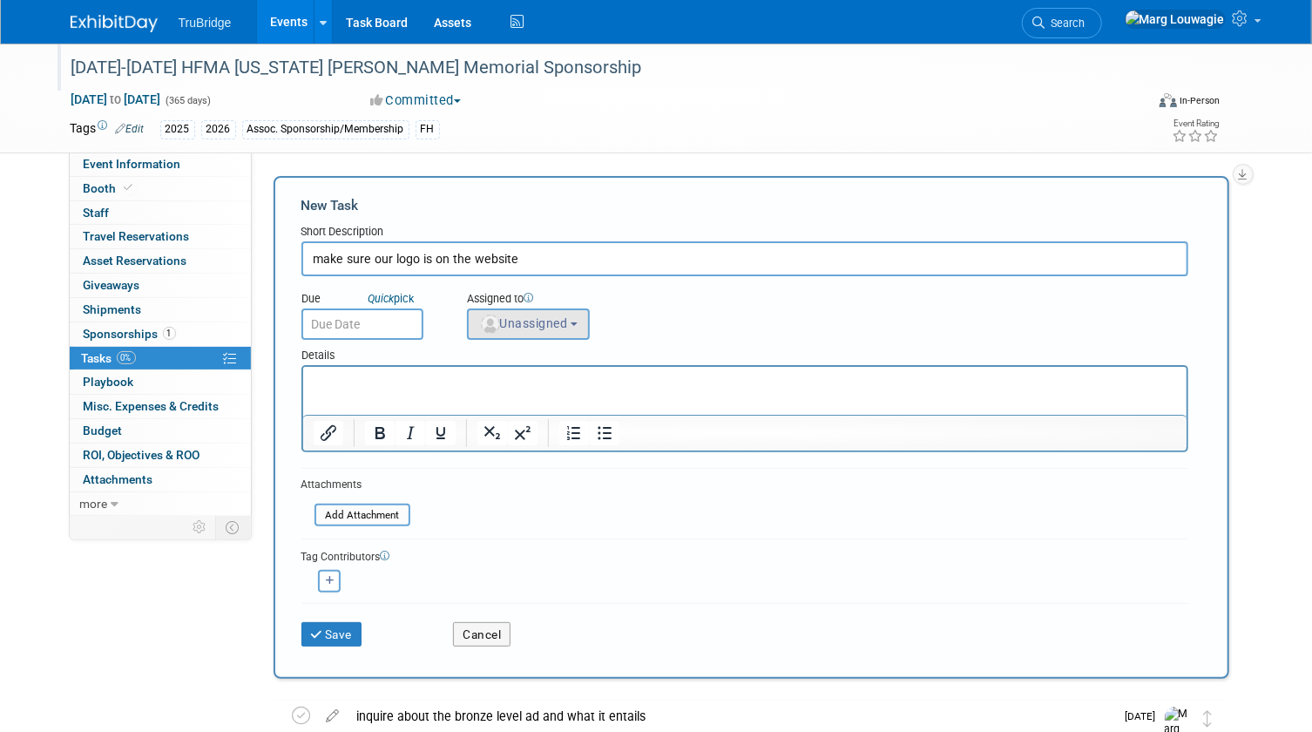
type input "make sure our logo is on the website"
click at [540, 316] on span "Unassigned" at bounding box center [523, 323] width 89 height 14
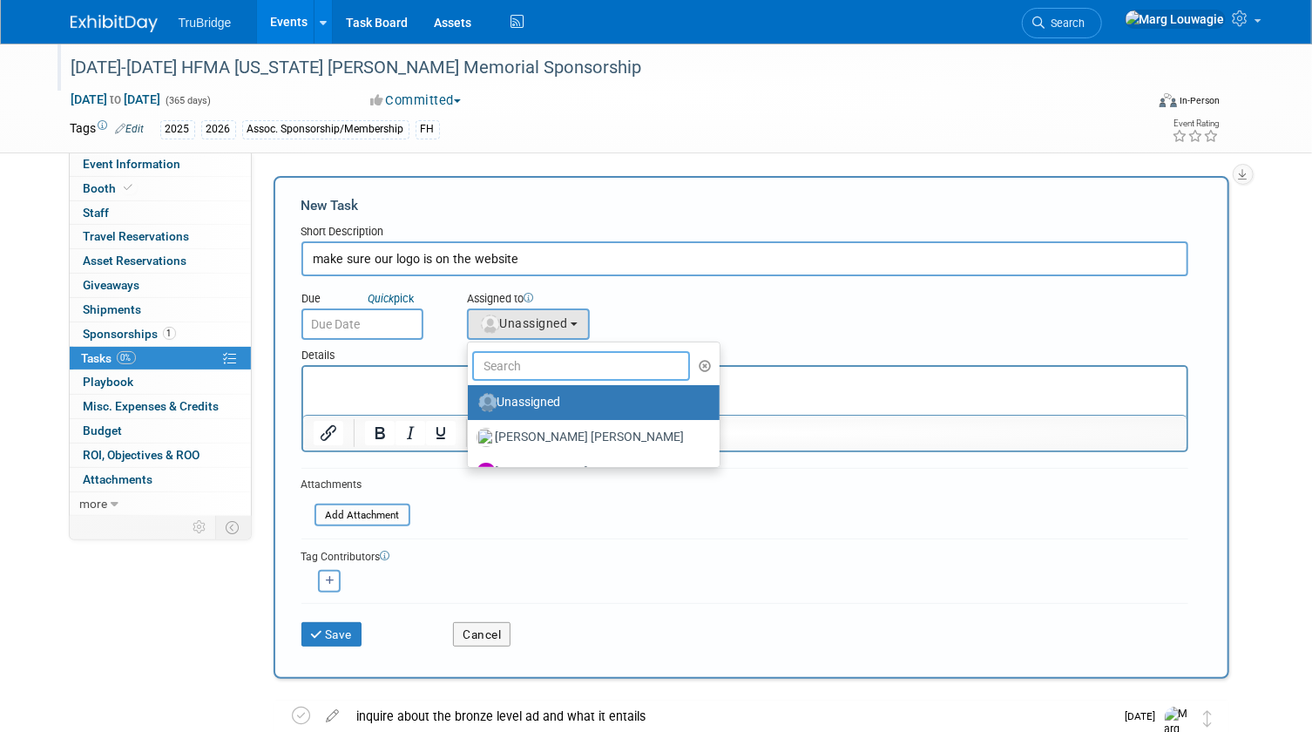
click at [538, 366] on input "text" at bounding box center [581, 366] width 219 height 30
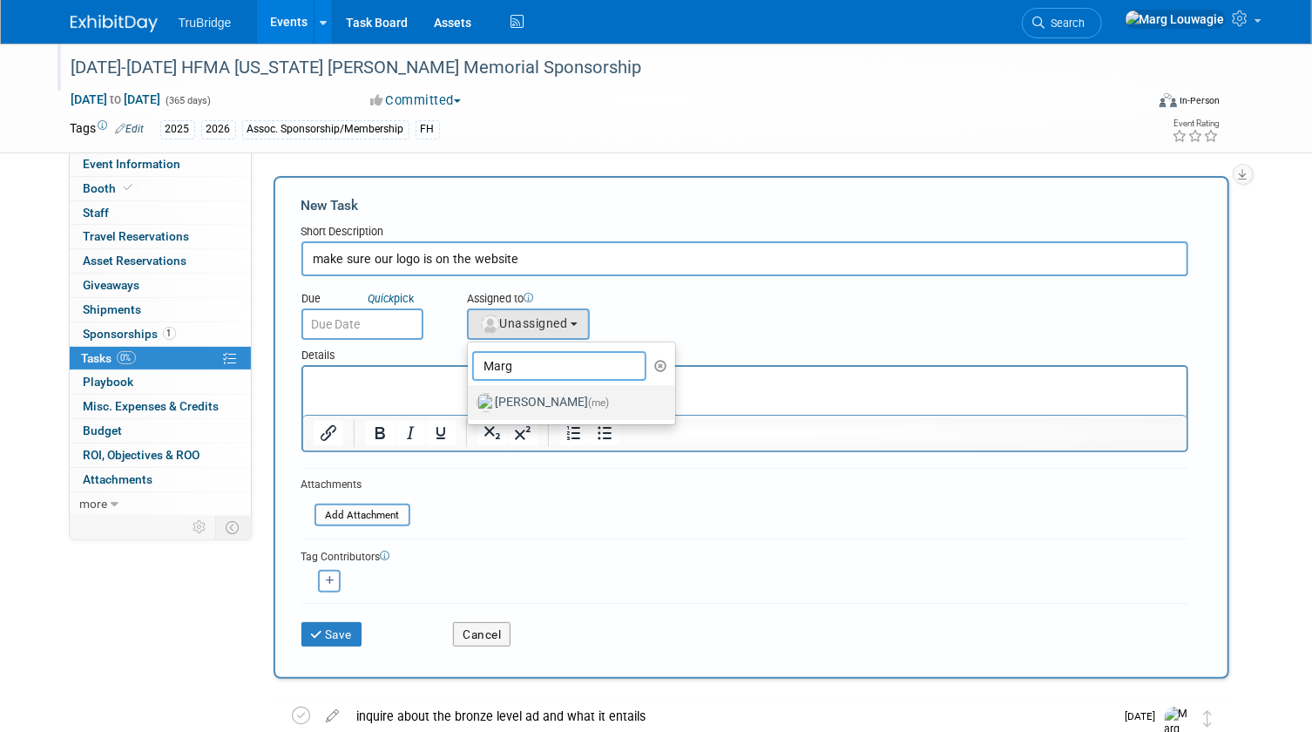
type input "Marg"
click at [539, 403] on label "Marg Louwagie (me)" at bounding box center [568, 403] width 182 height 28
click at [470, 403] on input "Marg Louwagie (me)" at bounding box center [464, 400] width 11 height 11
select select "0abee163-1570-438d-a0ea-e9129f2ffbd7"
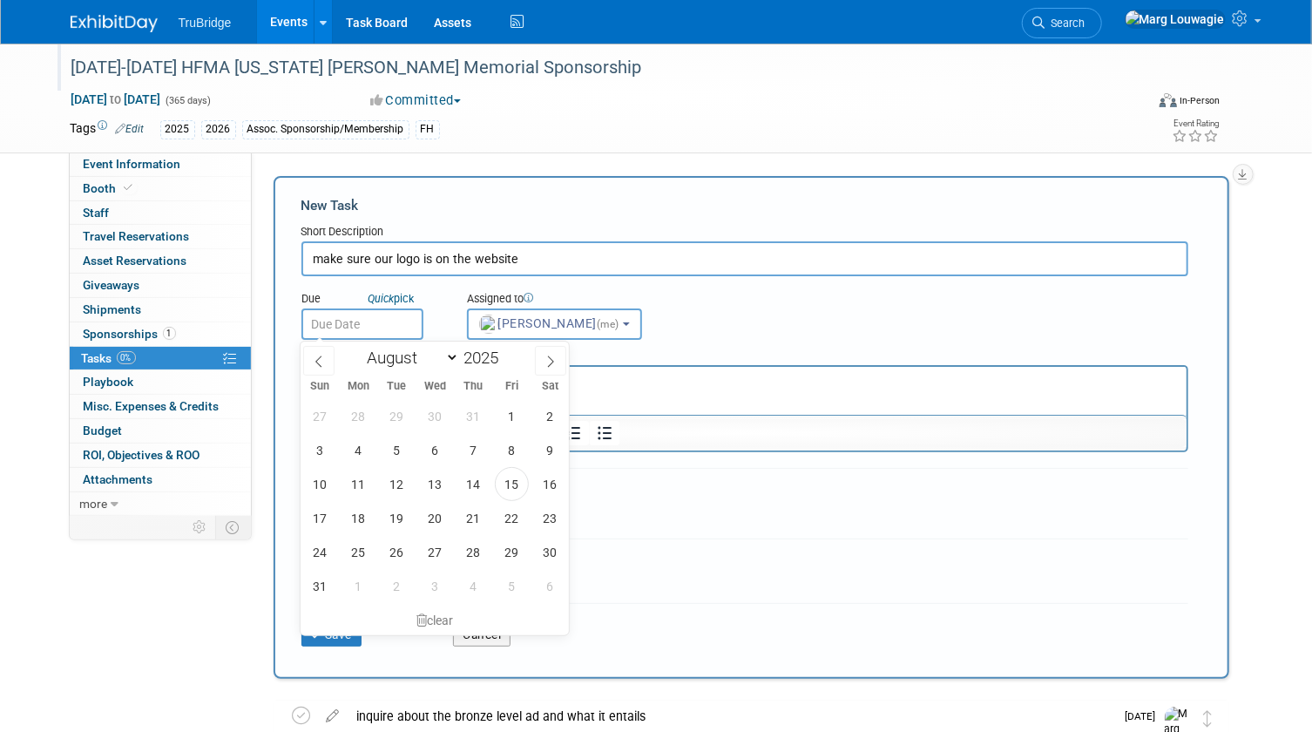
click at [389, 321] on input "text" at bounding box center [362, 323] width 122 height 31
click at [544, 359] on icon at bounding box center [550, 361] width 12 height 12
select select "8"
click at [351, 490] on span "15" at bounding box center [359, 484] width 34 height 34
type input "Sep 15, 2025"
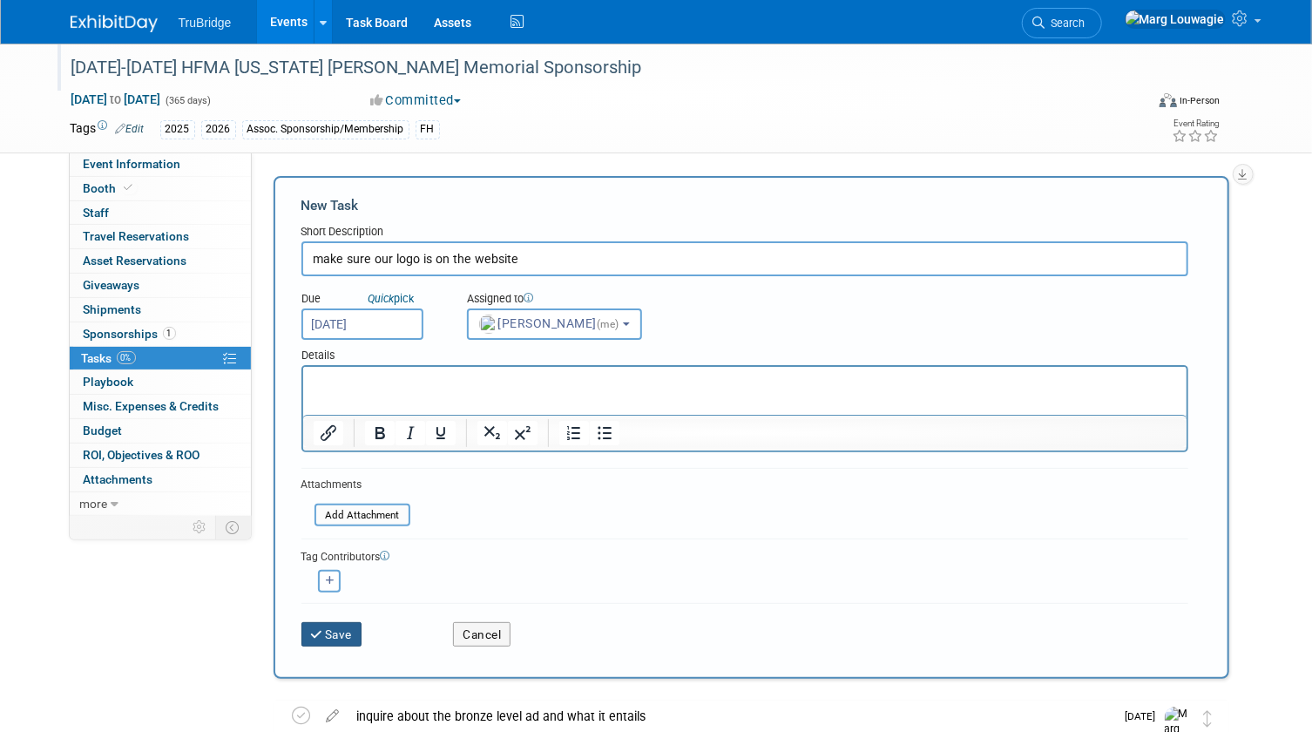
drag, startPoint x: 344, startPoint y: 628, endPoint x: 348, endPoint y: 619, distance: 9.7
click at [345, 628] on button "Save" at bounding box center [331, 634] width 61 height 24
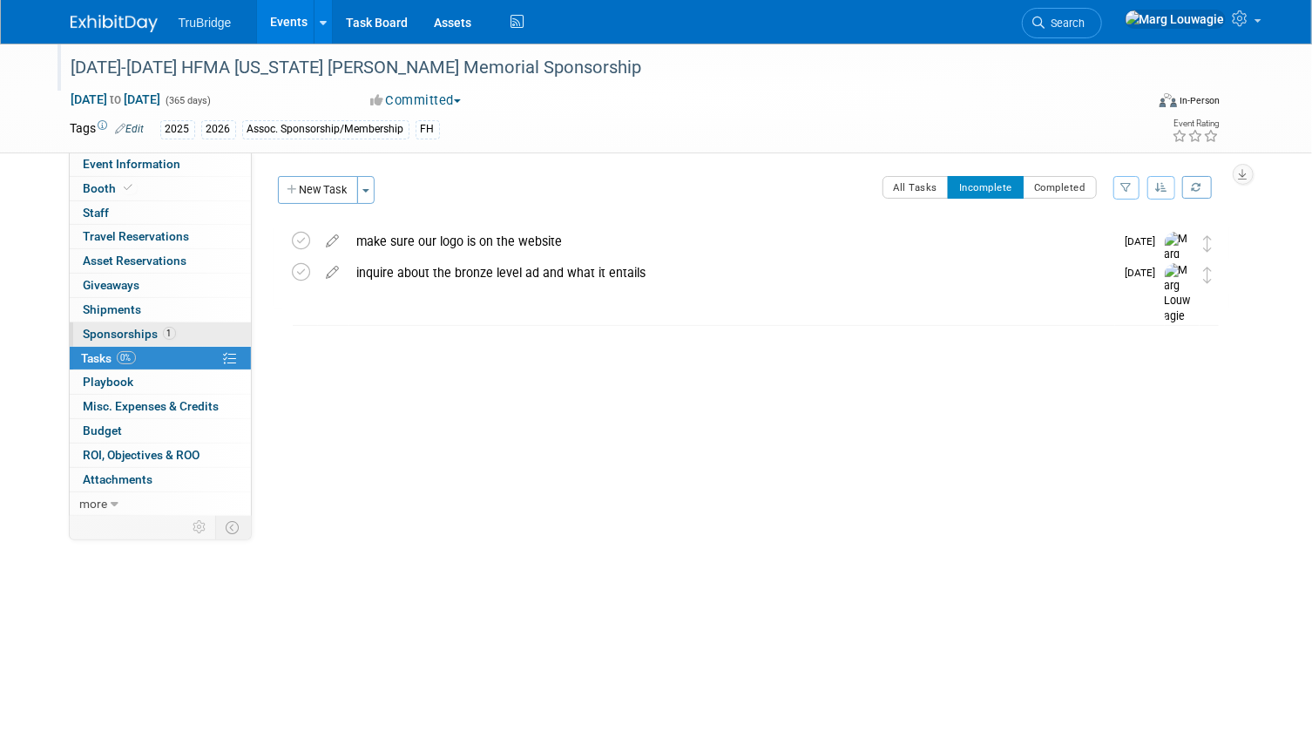
click at [113, 323] on link "1 Sponsorships 1" at bounding box center [160, 334] width 181 height 24
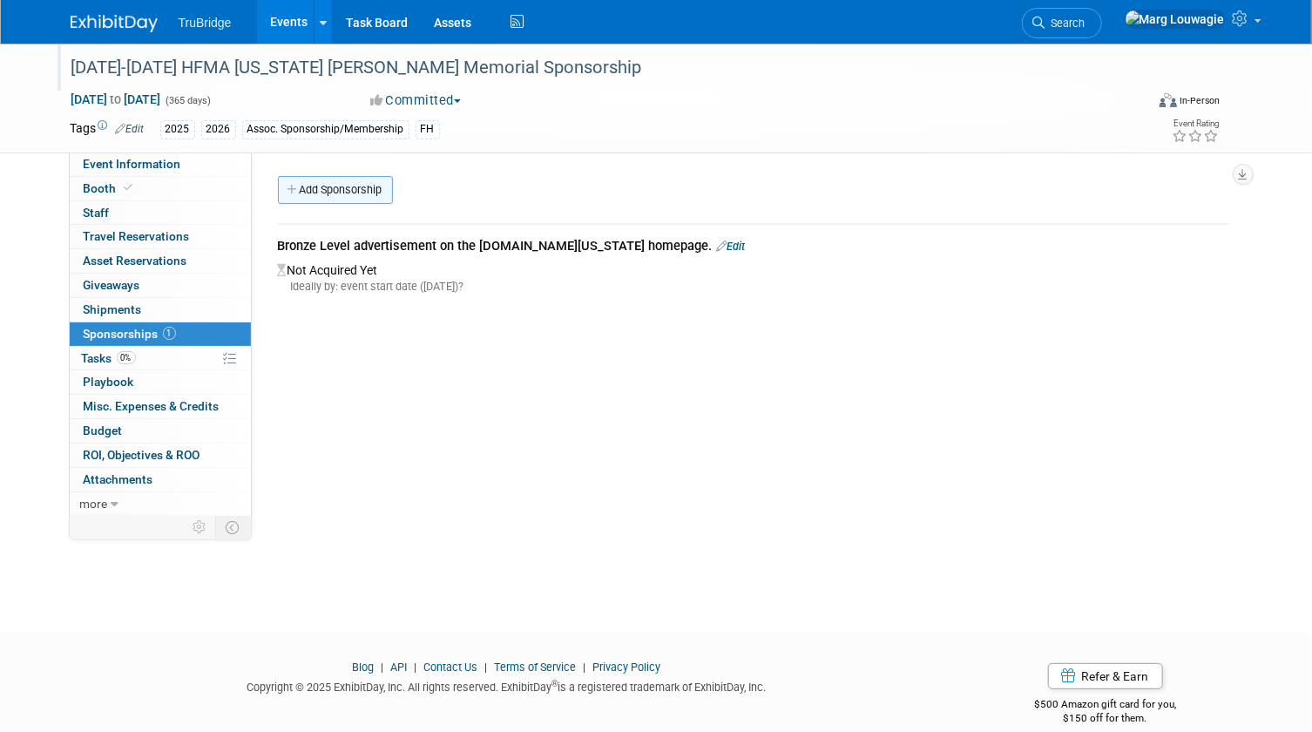
click at [367, 191] on link "Add Sponsorship" at bounding box center [335, 190] width 115 height 28
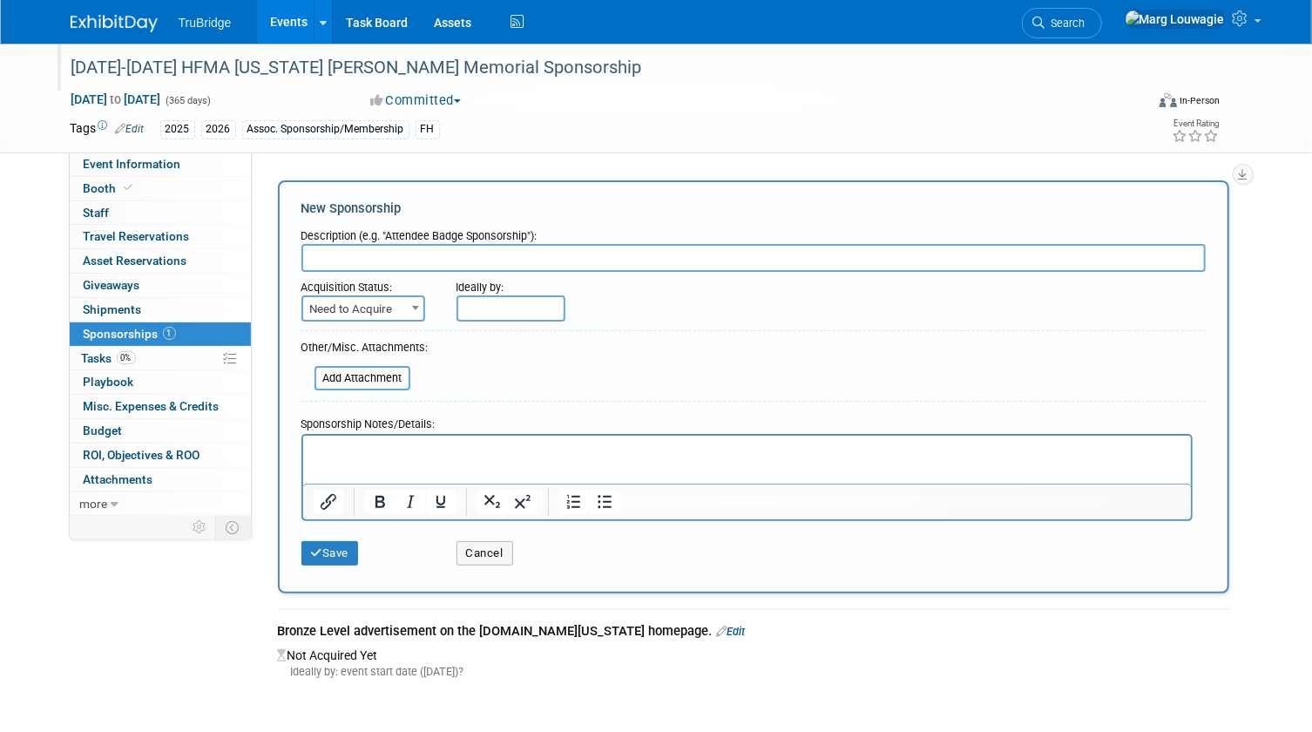
click at [387, 250] on input "text" at bounding box center [753, 258] width 904 height 28
paste input "First right of refusal if there is space for a booth for Winter Institute. Boot…"
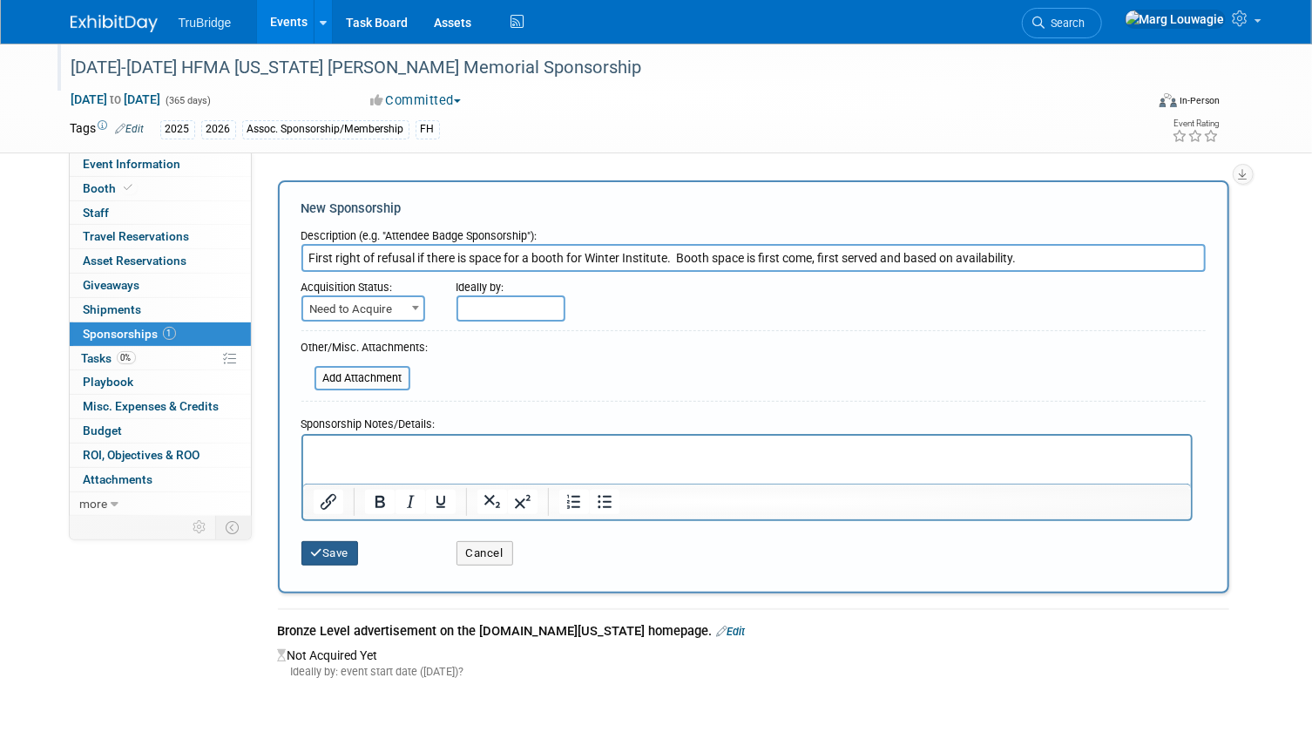
type input "First right of refusal if there is space for a booth for Winter Institute. Boot…"
click at [332, 548] on button "Save" at bounding box center [329, 553] width 57 height 24
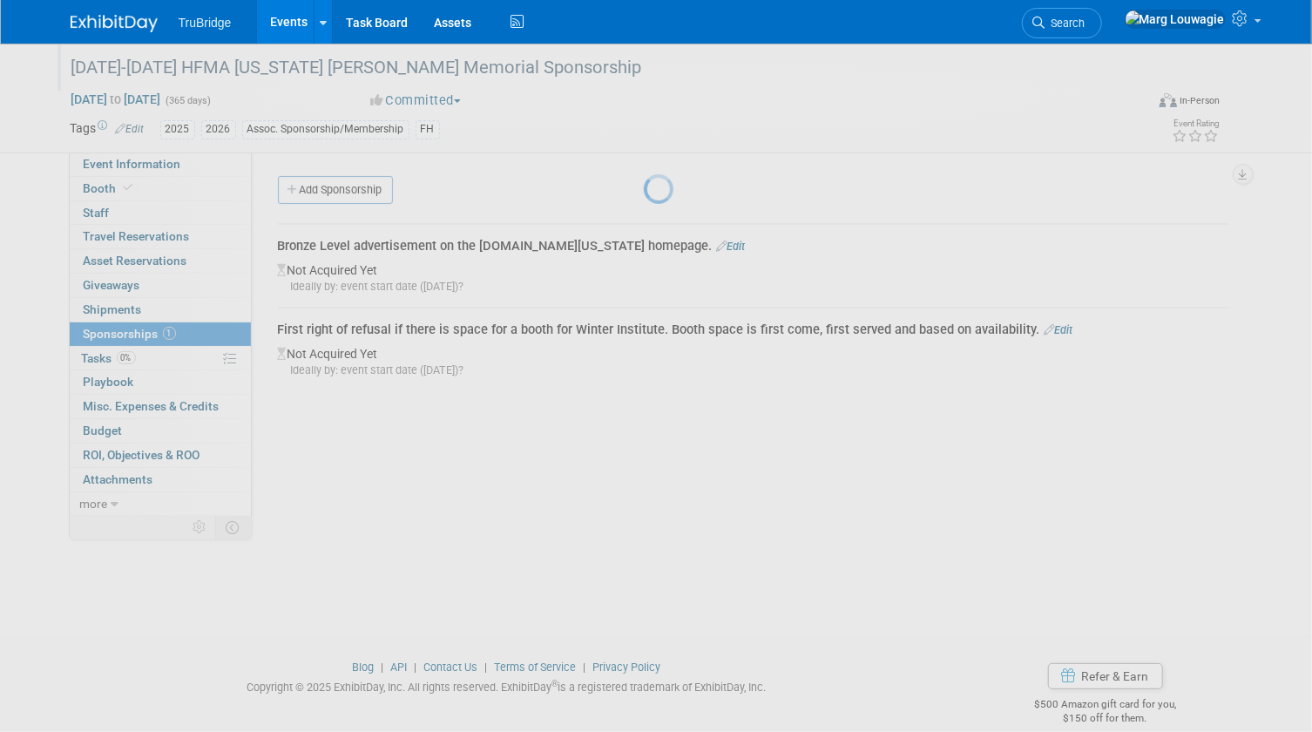
scroll to position [23, 0]
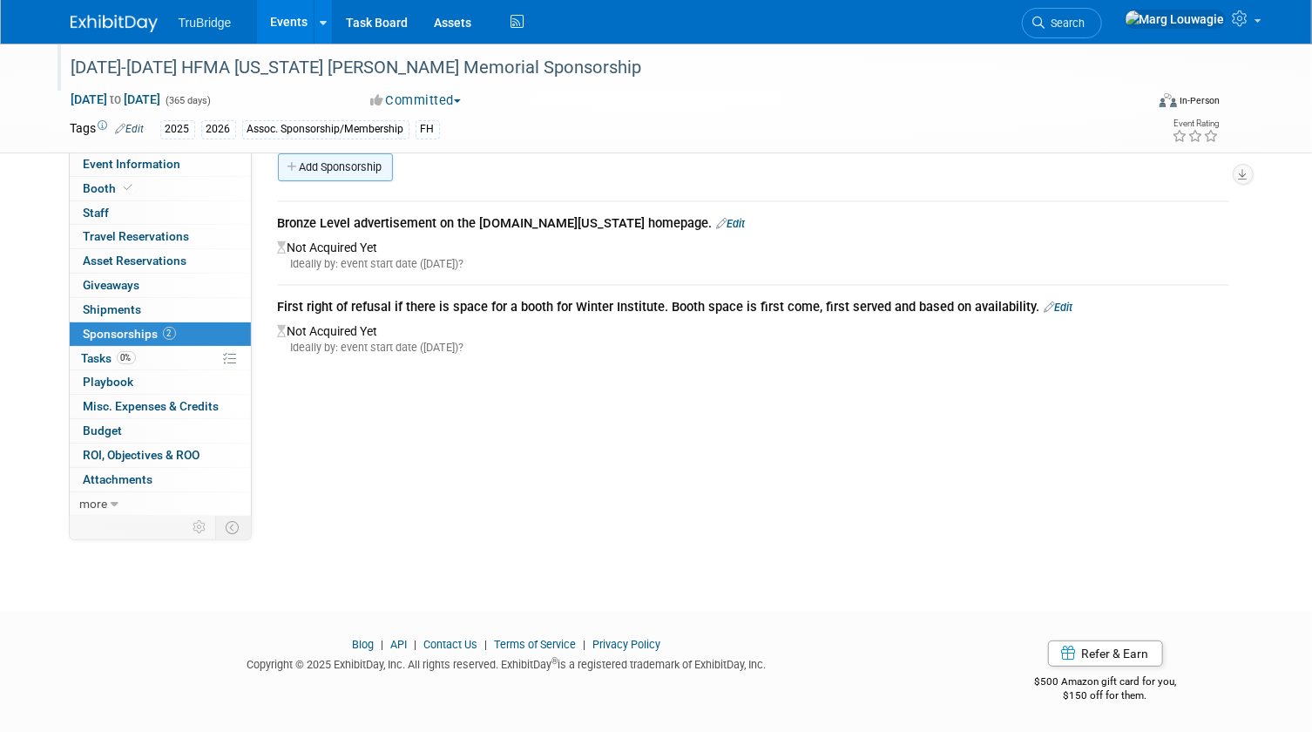
click at [368, 166] on link "Add Sponsorship" at bounding box center [335, 167] width 115 height 28
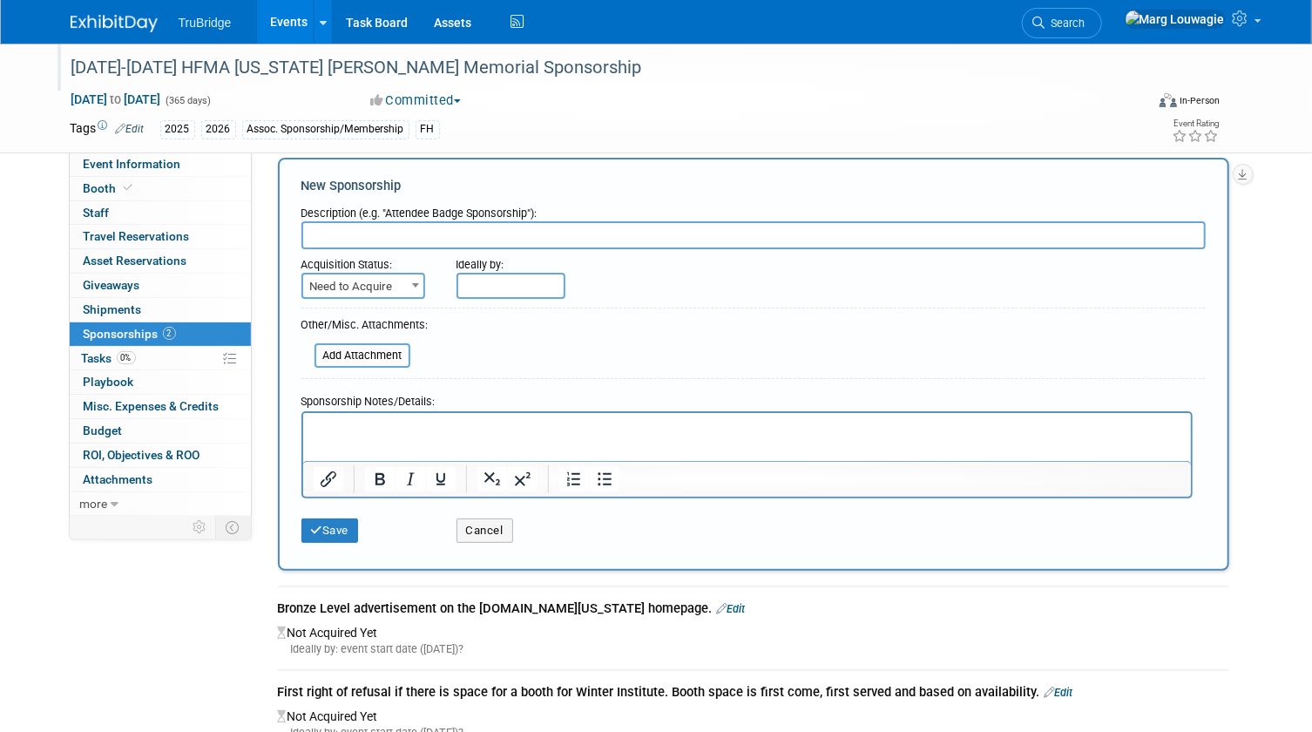
scroll to position [0, 0]
click at [380, 235] on input "text" at bounding box center [753, 235] width 904 height 28
type input "One (1) free registration for a Chapter educational institute to be used at Spo…"
click at [330, 529] on button "Save" at bounding box center [329, 530] width 57 height 24
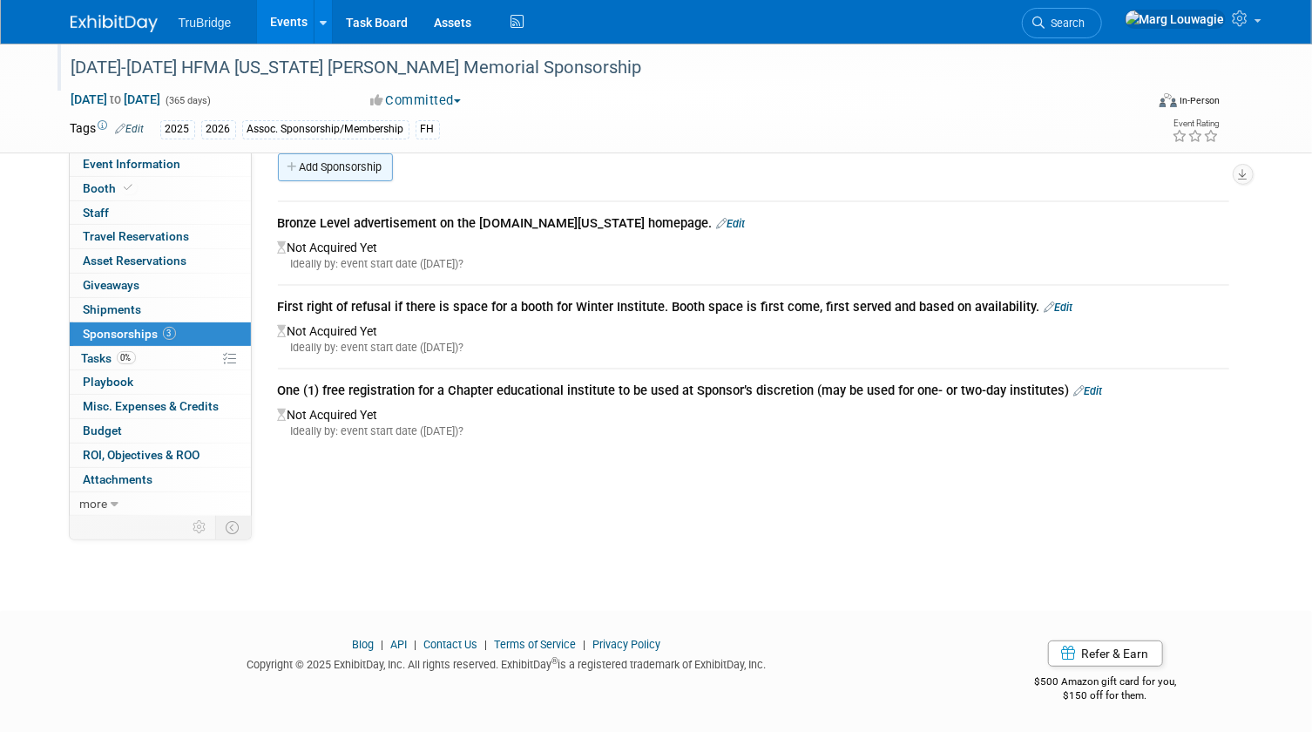
click at [342, 162] on link "Add Sponsorship" at bounding box center [335, 167] width 115 height 28
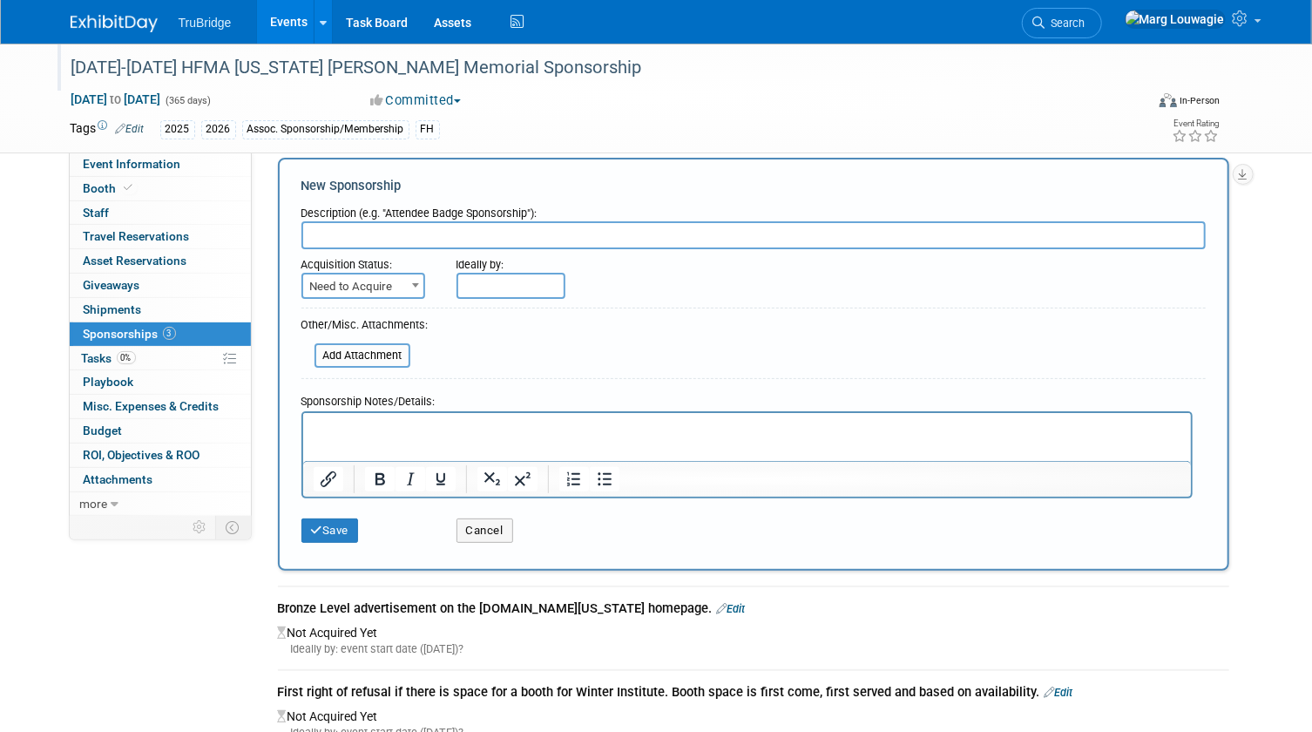
click at [409, 235] on input "text" at bounding box center [753, 235] width 904 height 28
type input "The registrations can be donated back to the Chapter to be used for scholarship…"
click at [348, 527] on button "Save" at bounding box center [329, 530] width 57 height 24
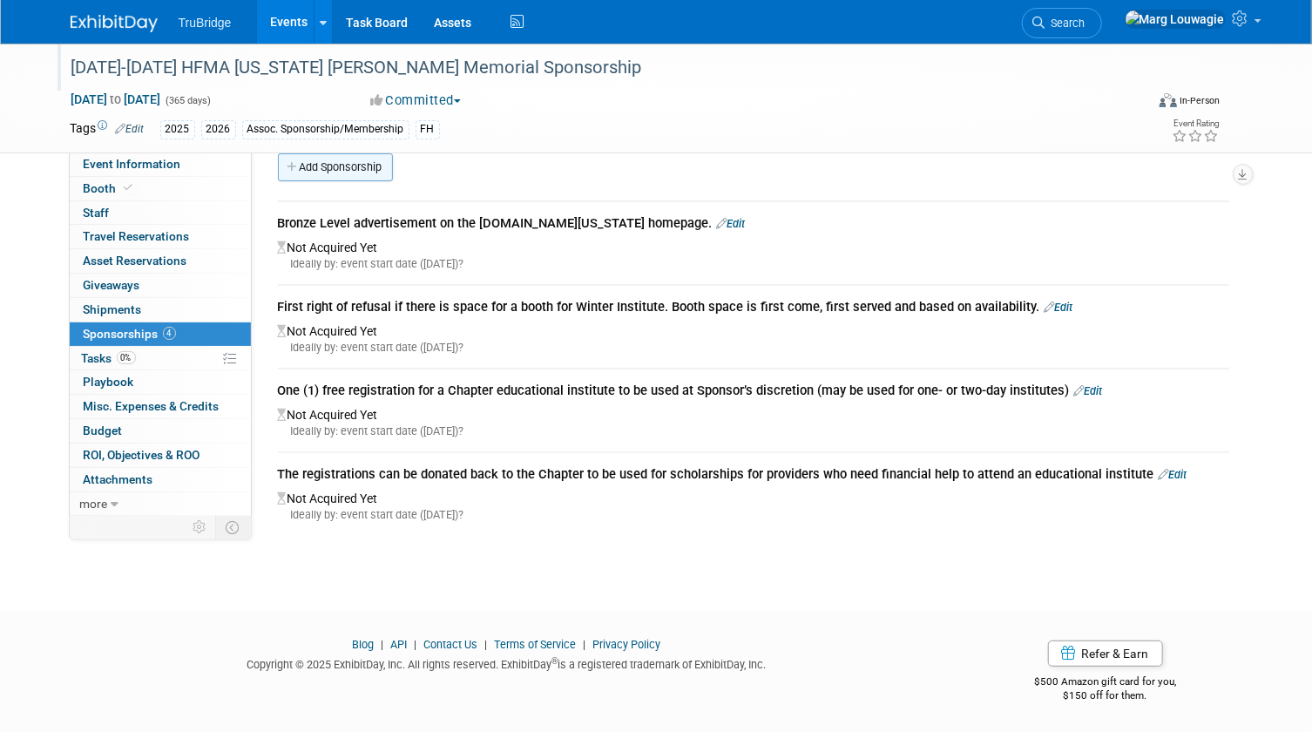
click at [369, 160] on link "Add Sponsorship" at bounding box center [335, 167] width 115 height 28
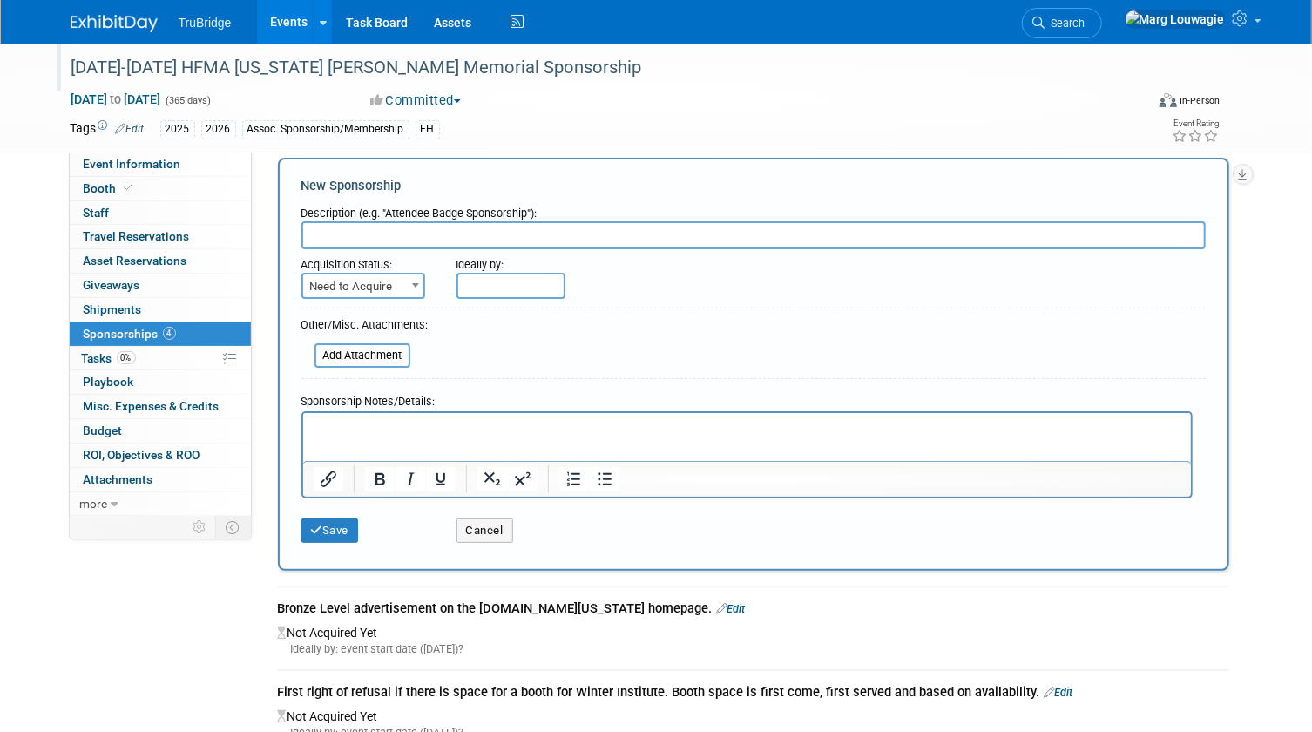
click at [378, 233] on input "text" at bounding box center [753, 235] width 904 height 28
type input "Recognition at each educational institute"
click at [347, 532] on button "Save" at bounding box center [329, 530] width 57 height 24
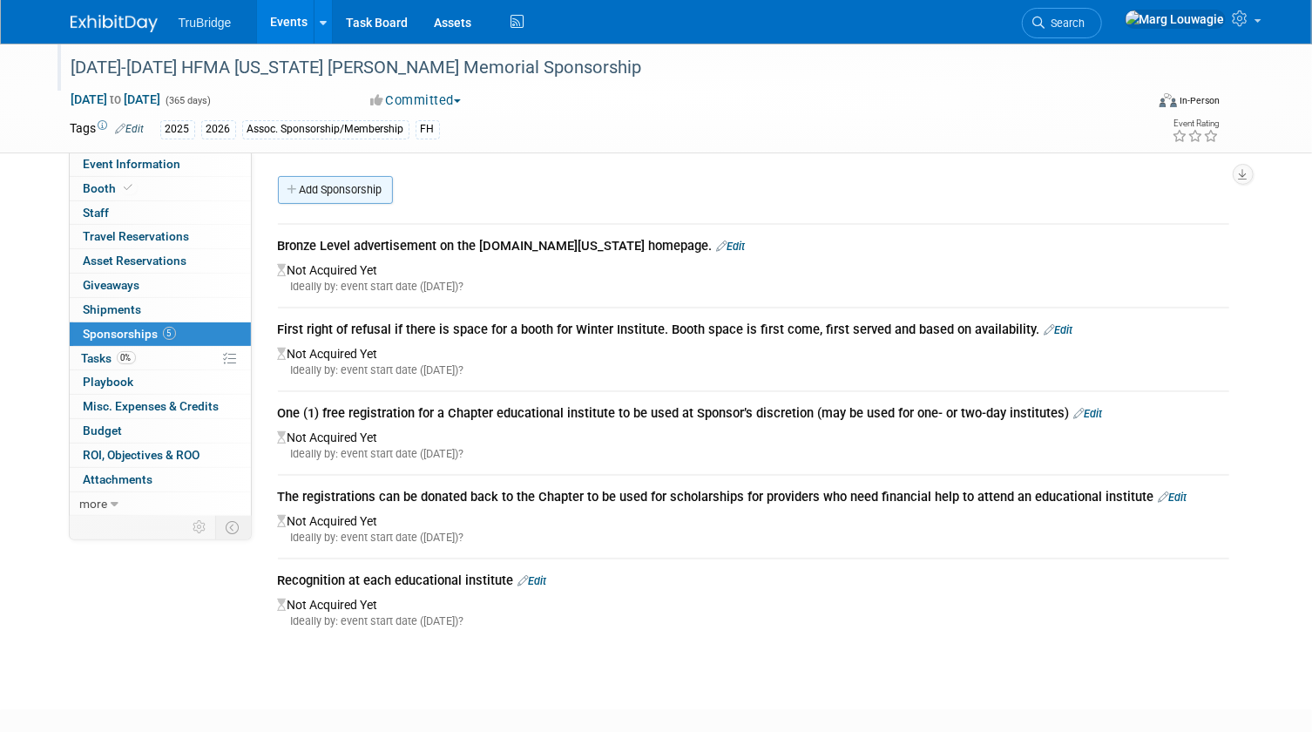
click at [355, 198] on link "Add Sponsorship" at bounding box center [335, 190] width 115 height 28
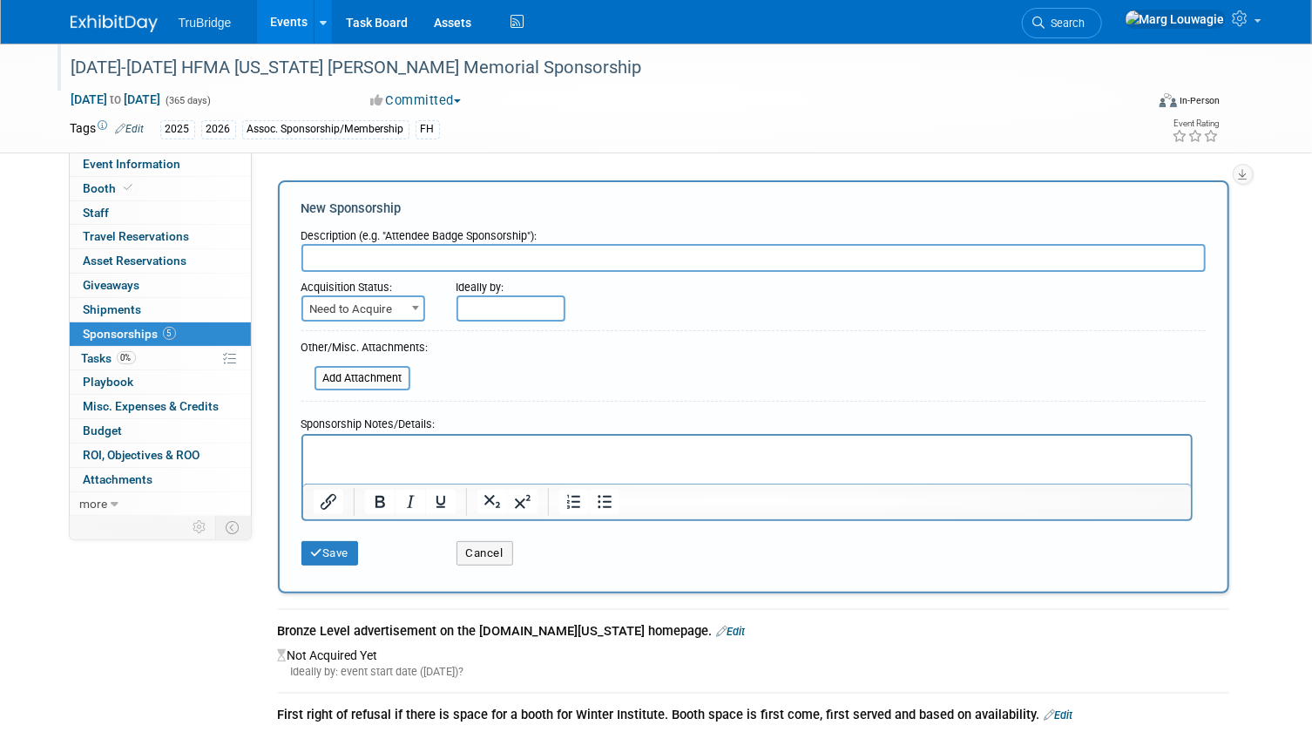
click at [362, 254] on input "text" at bounding box center [753, 258] width 904 height 28
paste input "Including a PowerPoint presentation during opening remarks and breaks"
type input "Including a PowerPoint presentation during opening remarks and breaks"
click at [324, 544] on button "Save" at bounding box center [329, 553] width 57 height 24
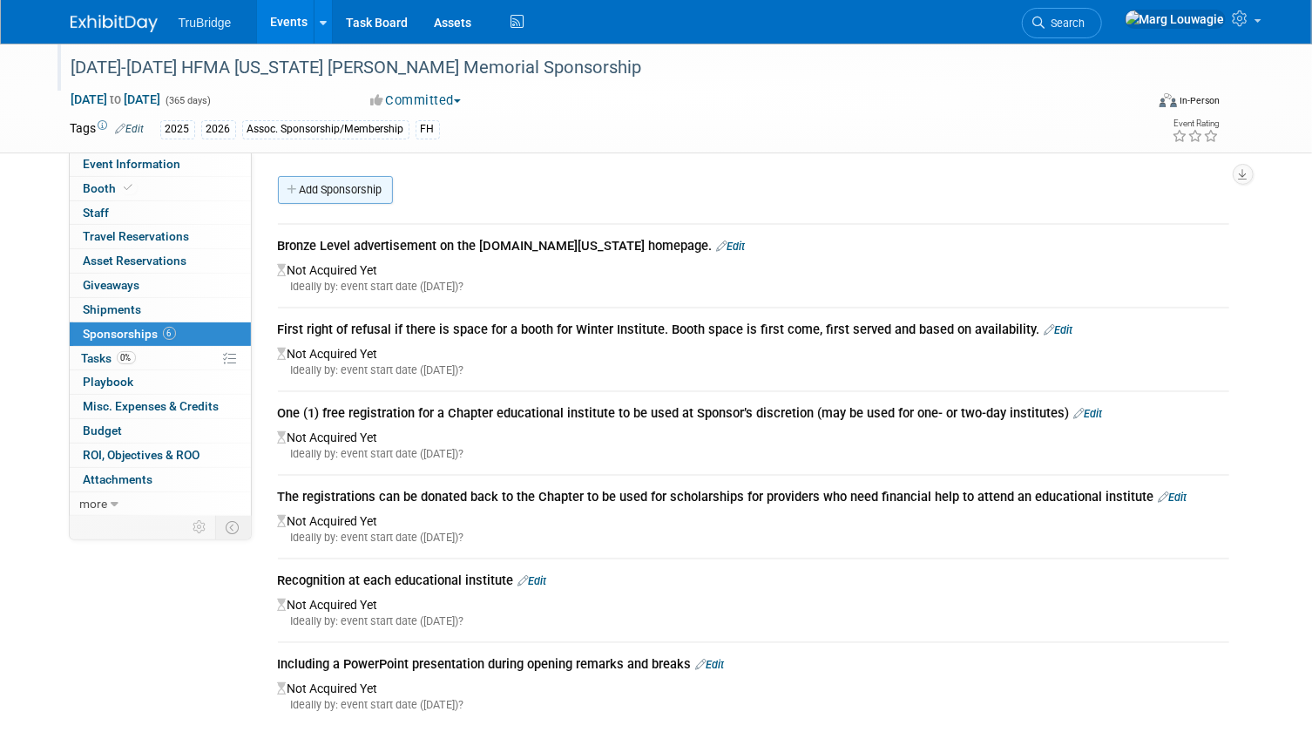
click at [363, 197] on link "Add Sponsorship" at bounding box center [335, 190] width 115 height 28
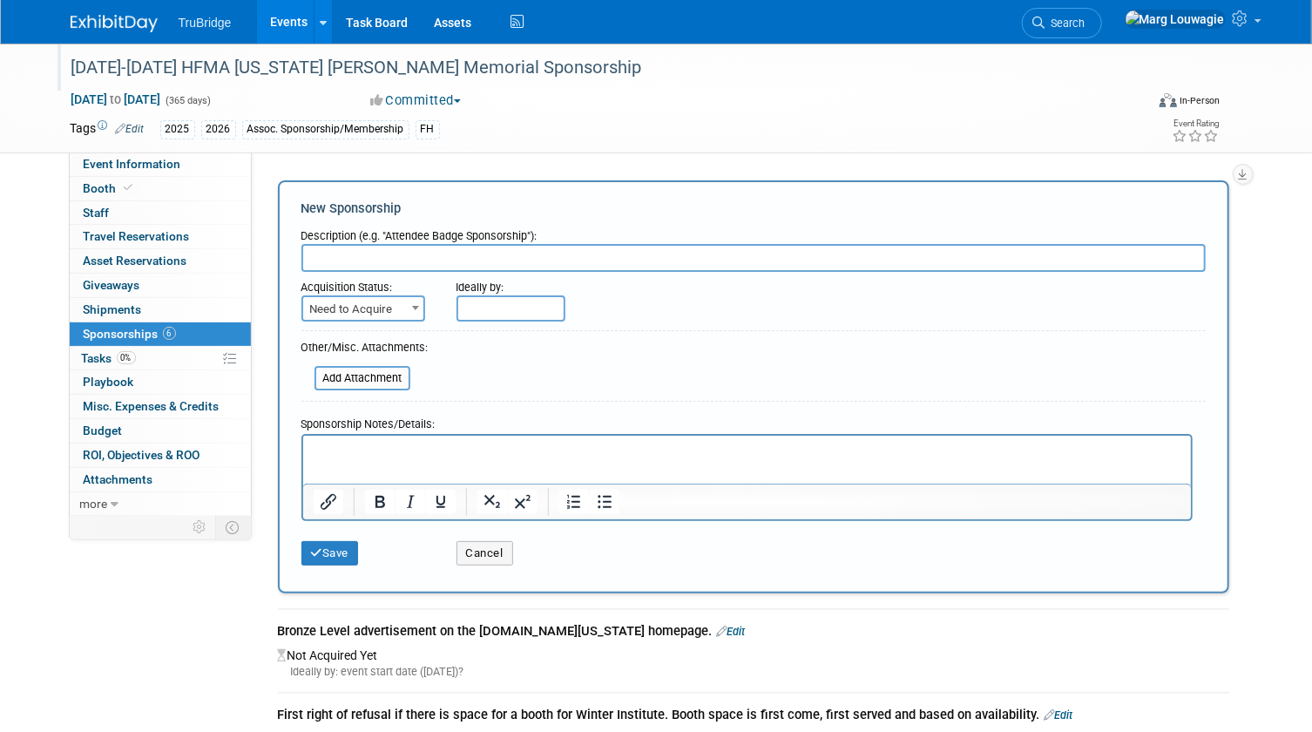
click at [375, 260] on input "text" at bounding box center [753, 258] width 904 height 28
paste input "Pre- and post-meeting attendee list from all educational institutes"
type input "Pre- and post-meeting attendee list from all educational institutes"
click at [328, 548] on button "Save" at bounding box center [329, 553] width 57 height 24
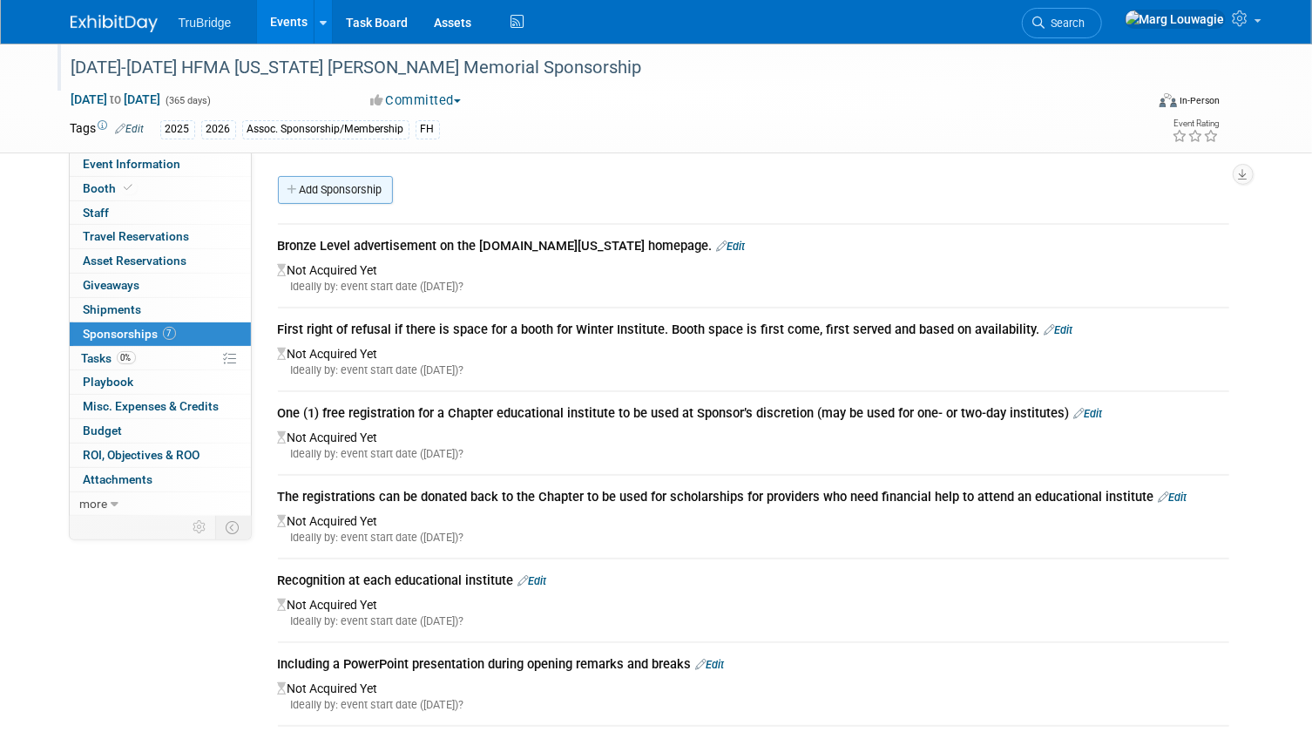
click at [339, 189] on link "Add Sponsorship" at bounding box center [335, 190] width 115 height 28
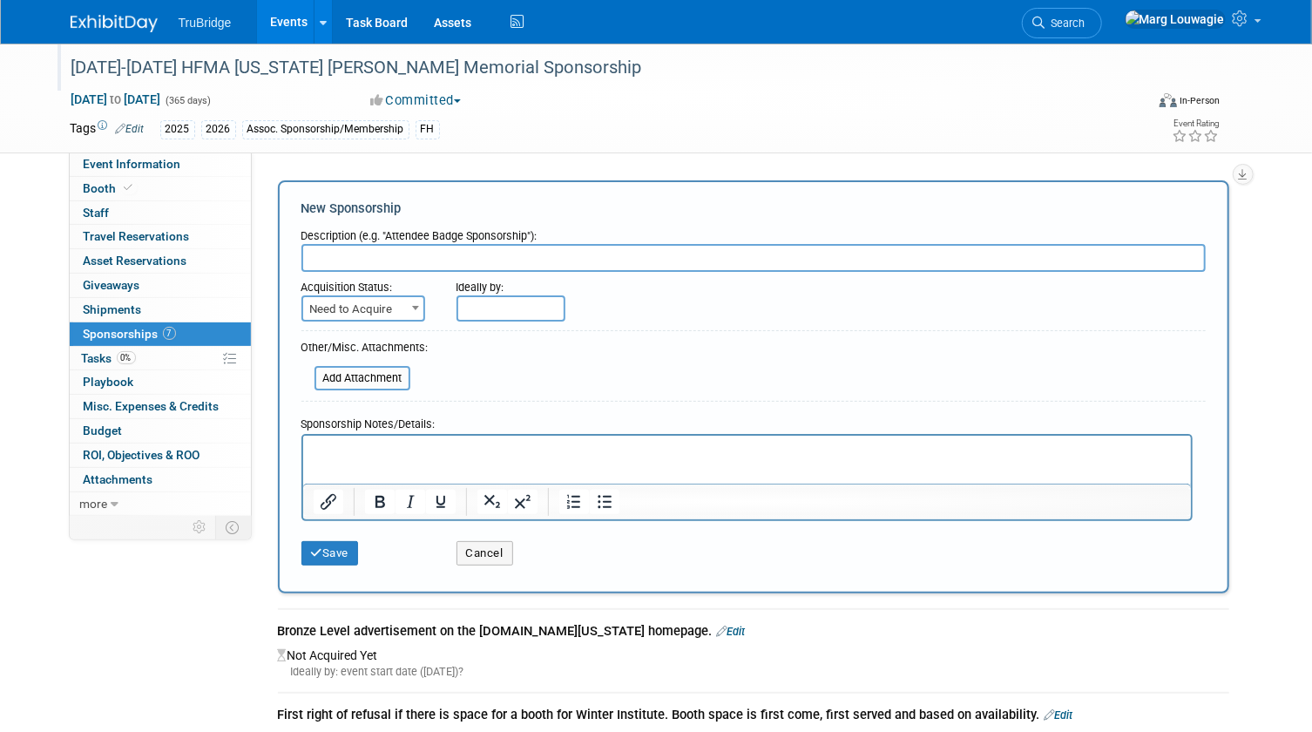
click at [347, 256] on input "text" at bounding box center [753, 258] width 904 height 28
type input "Logo and link to your web page on the sponsorship page of website"
click at [348, 551] on button "Save" at bounding box center [329, 553] width 57 height 24
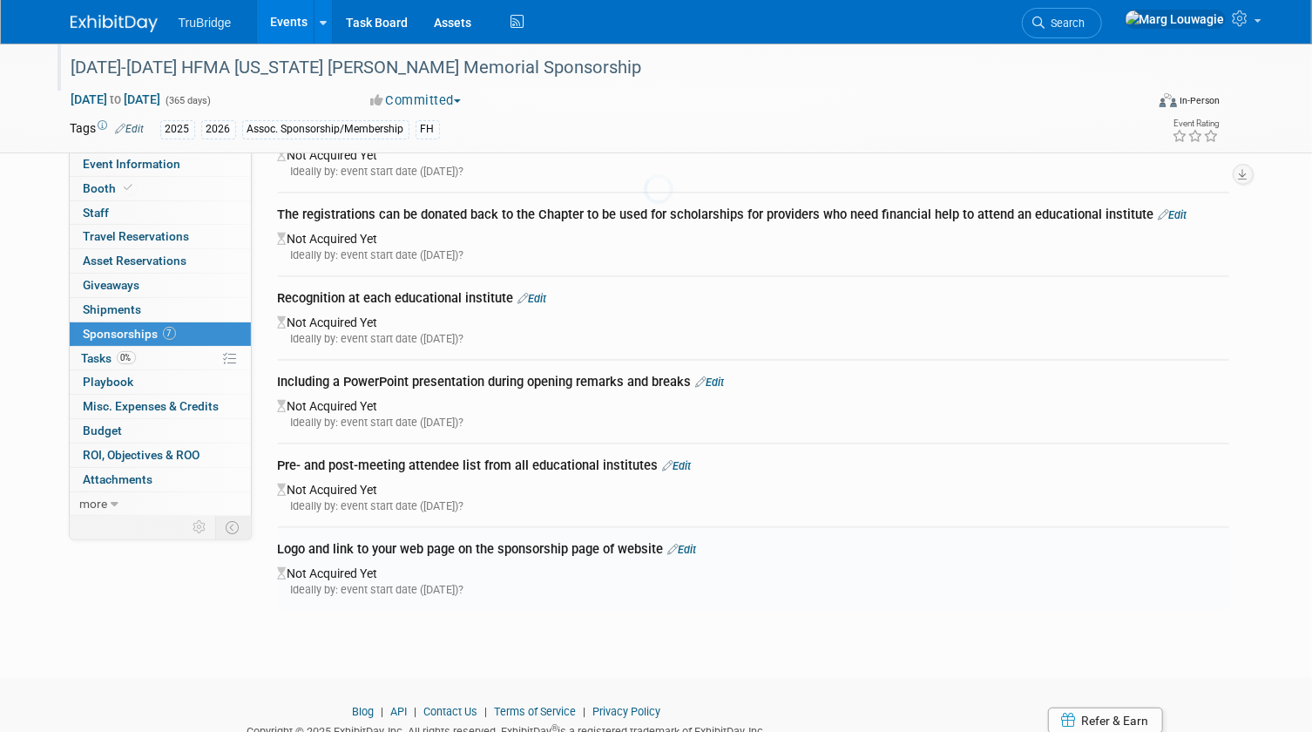
scroll to position [348, 0]
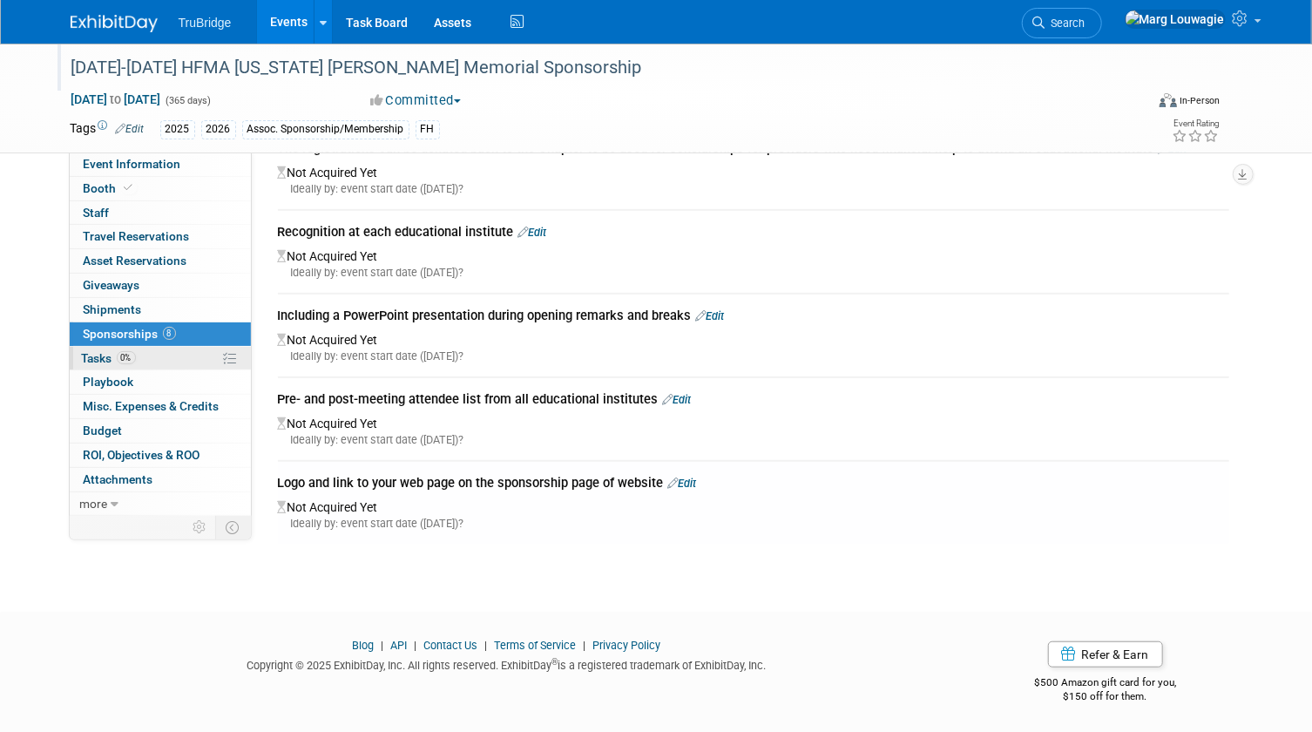
click at [105, 355] on span "Tasks 0%" at bounding box center [109, 358] width 54 height 14
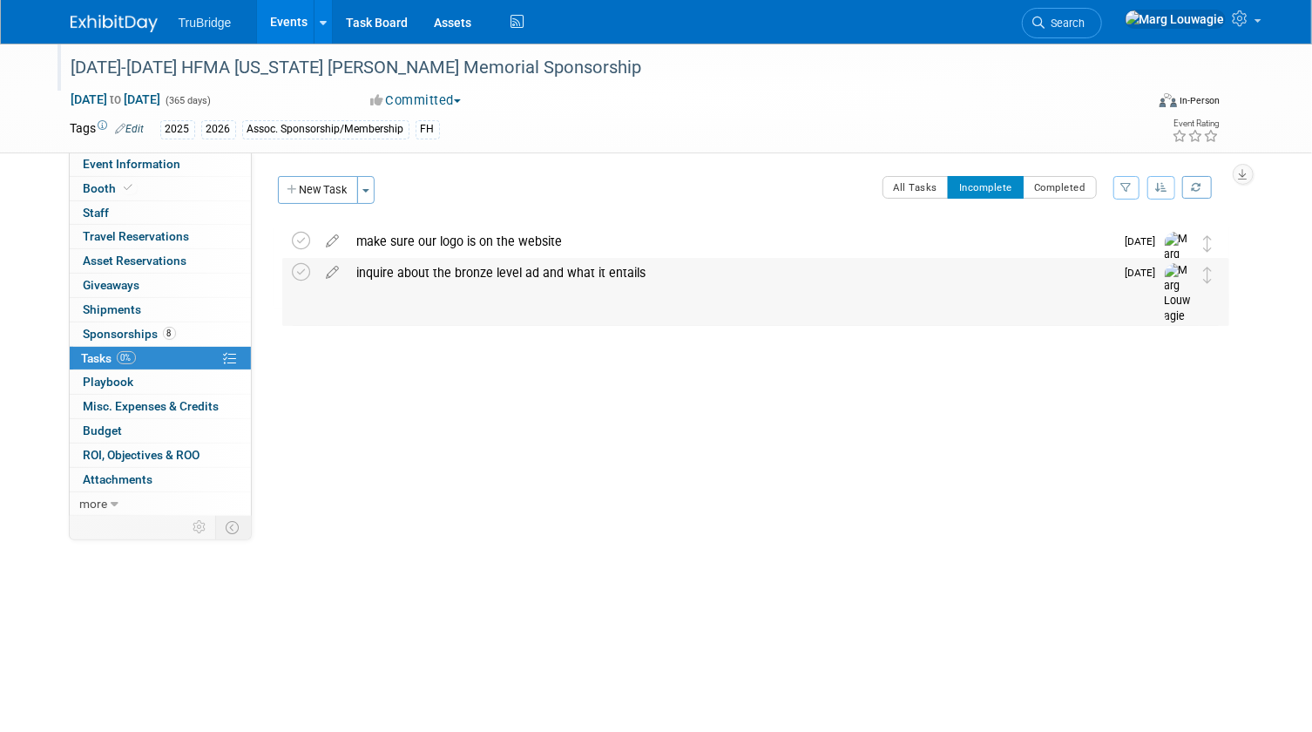
click at [463, 270] on div "inquire about the bronze level ad and what it entails" at bounding box center [731, 273] width 767 height 30
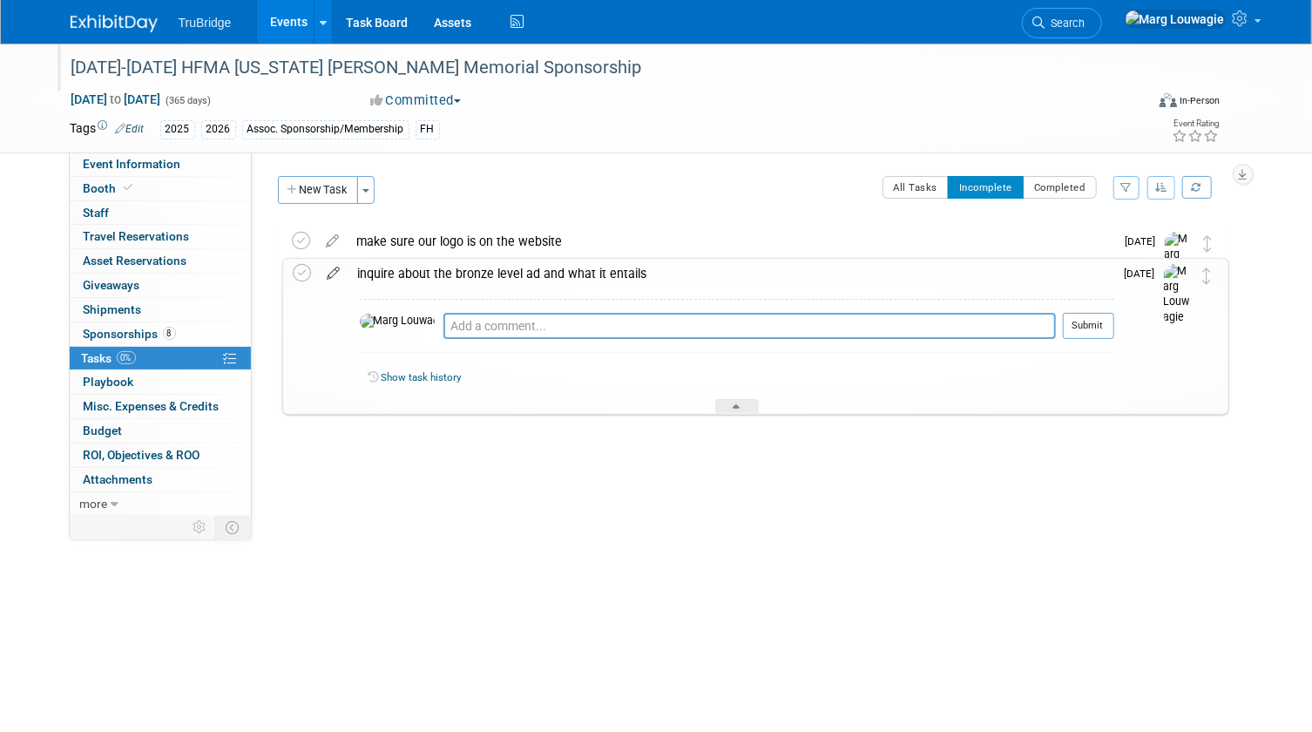
click at [329, 273] on icon at bounding box center [334, 270] width 30 height 22
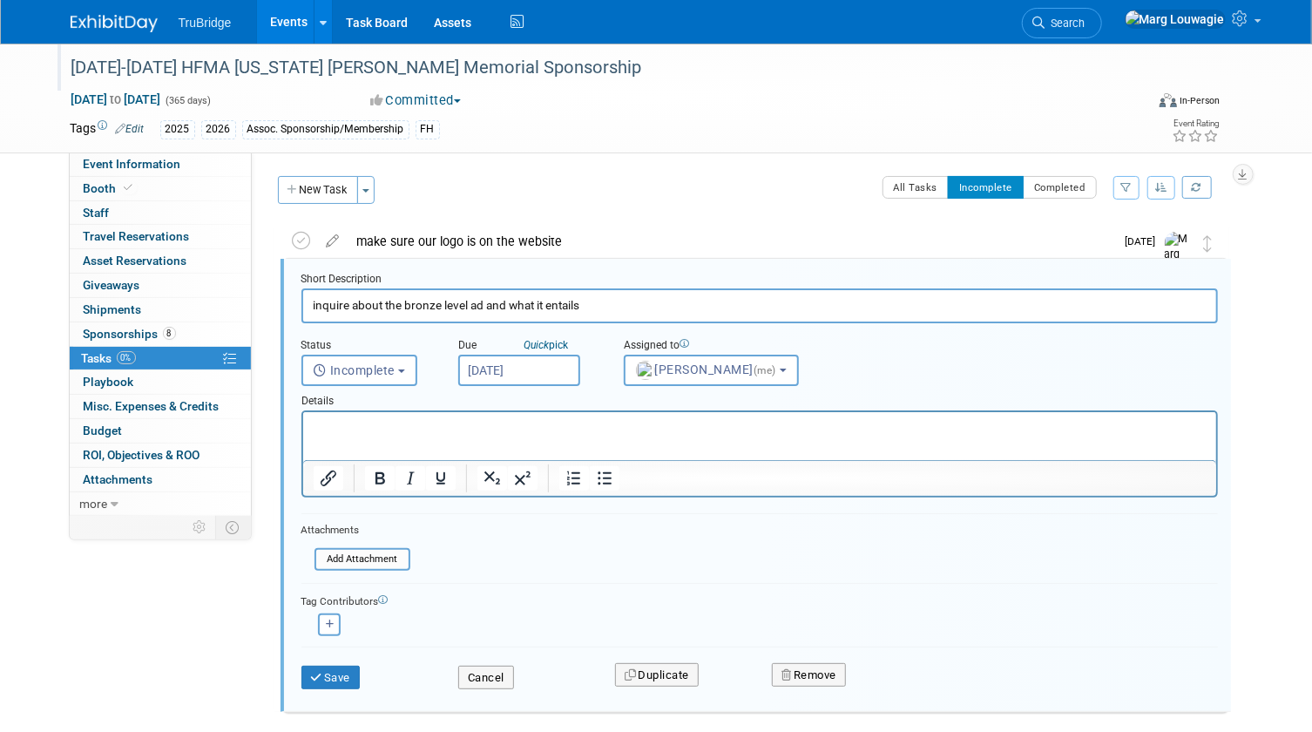
scroll to position [3, 0]
click at [636, 298] on input "inquire about the bronze level ad and what it entails" at bounding box center [759, 303] width 916 height 34
click at [496, 663] on button "Cancel" at bounding box center [486, 675] width 56 height 24
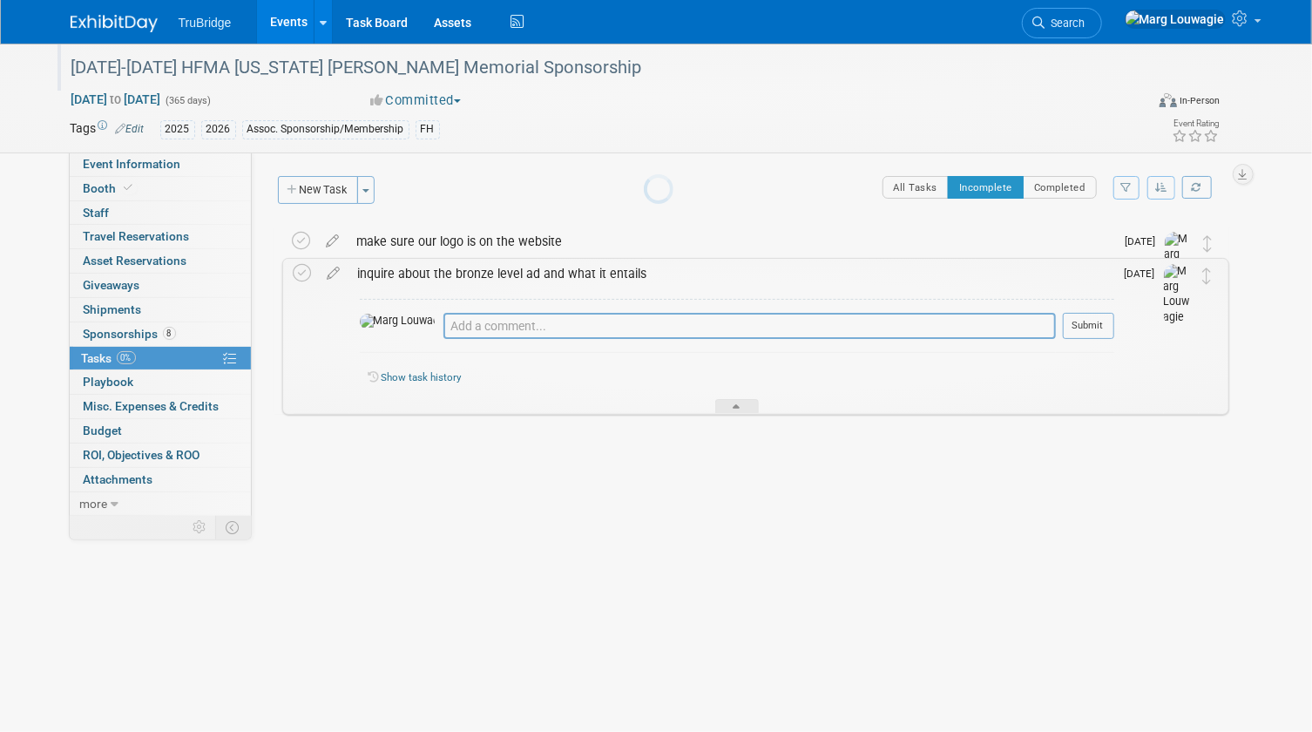
scroll to position [0, 0]
click at [312, 187] on button "New Task" at bounding box center [318, 190] width 80 height 28
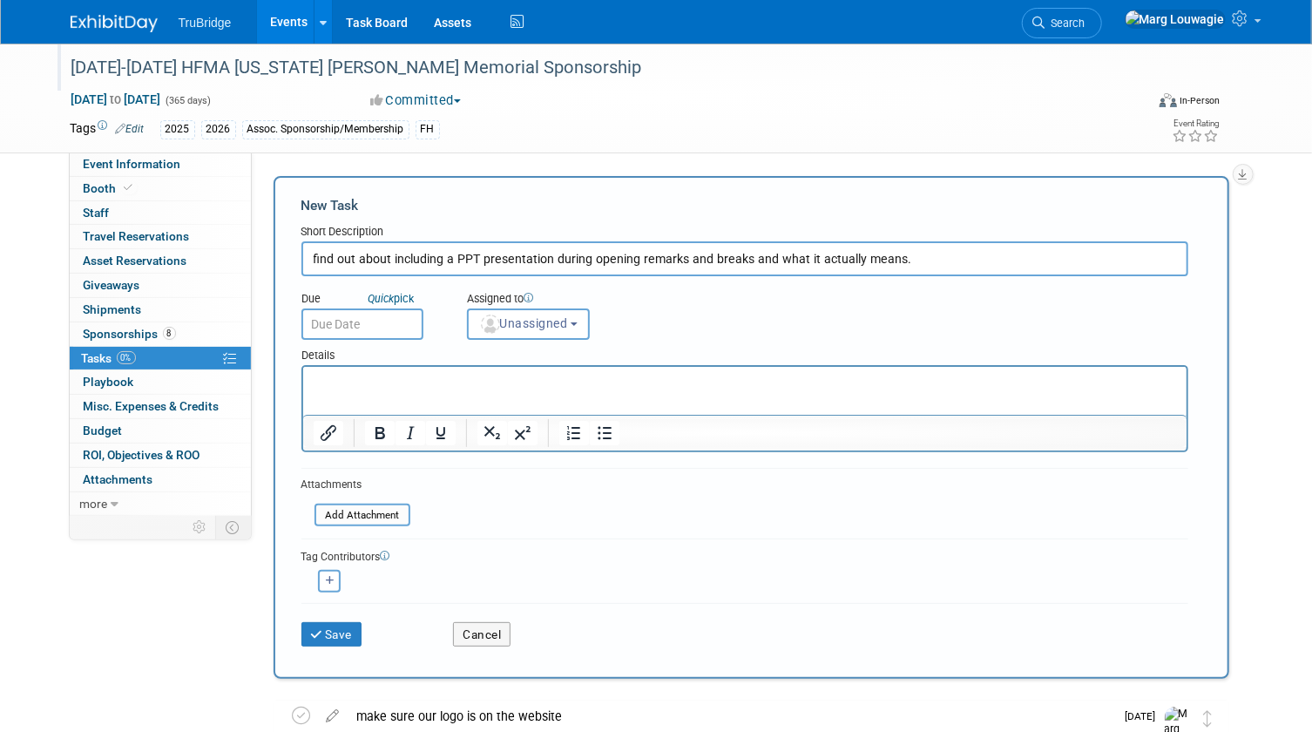
type input "find out about including a PPT presentation during opening remarks and breaks a…"
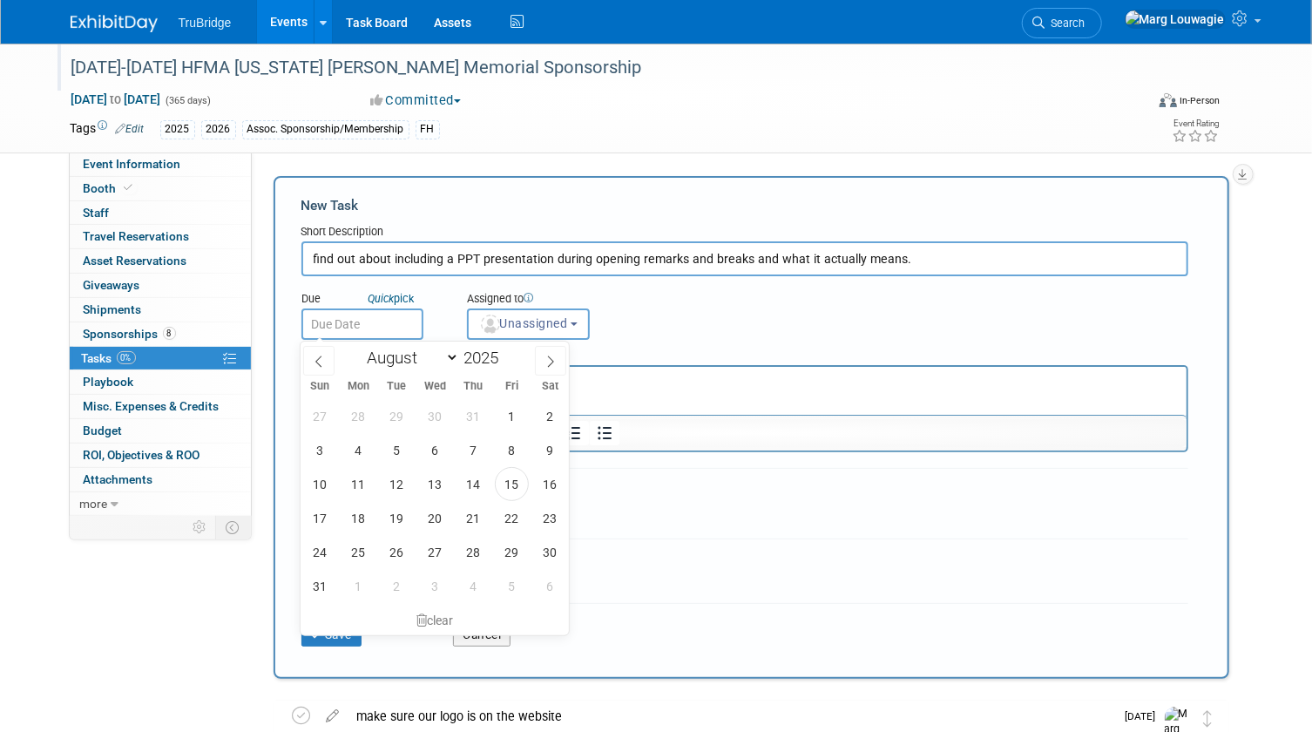
click at [384, 326] on input "text" at bounding box center [362, 323] width 122 height 31
click at [549, 350] on span at bounding box center [550, 361] width 31 height 30
select select "8"
click at [522, 421] on span "5" at bounding box center [512, 416] width 34 height 34
type input "Sep 5, 2025"
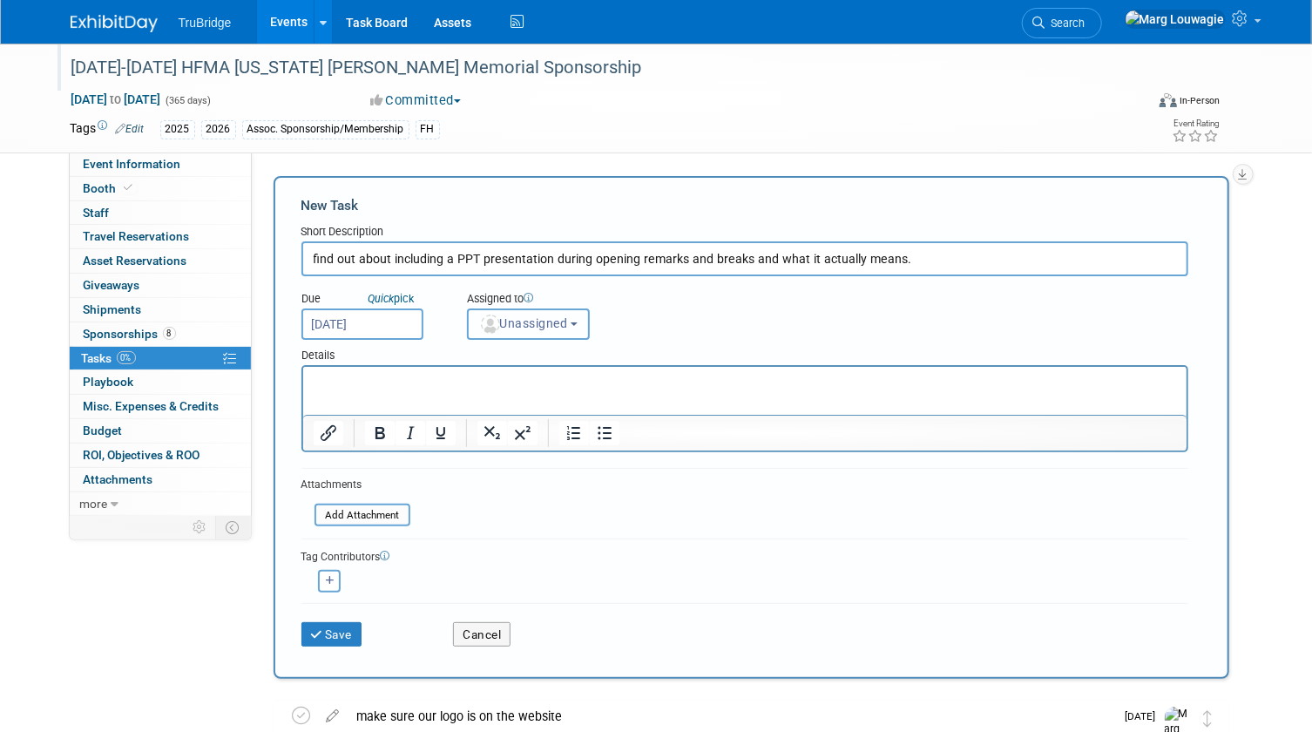
click at [544, 321] on span "Unassigned" at bounding box center [523, 323] width 89 height 14
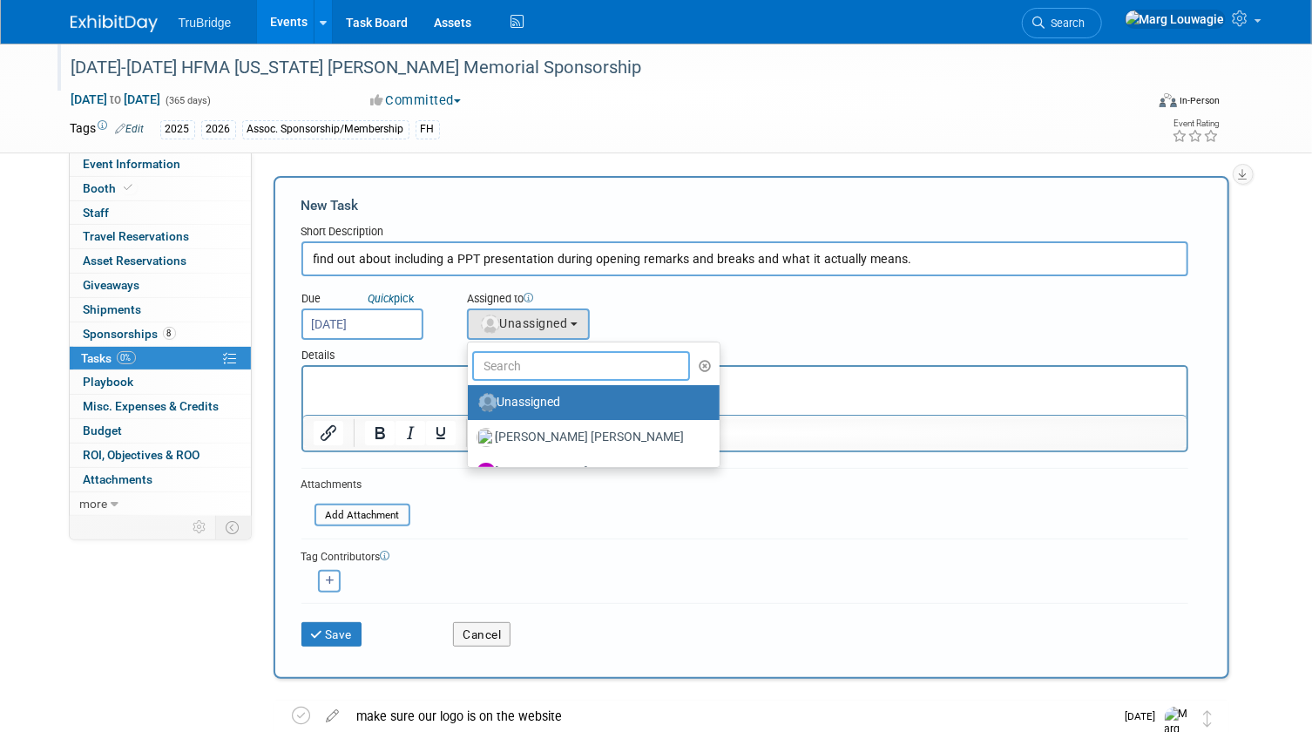
click at [553, 367] on input "text" at bounding box center [581, 366] width 219 height 30
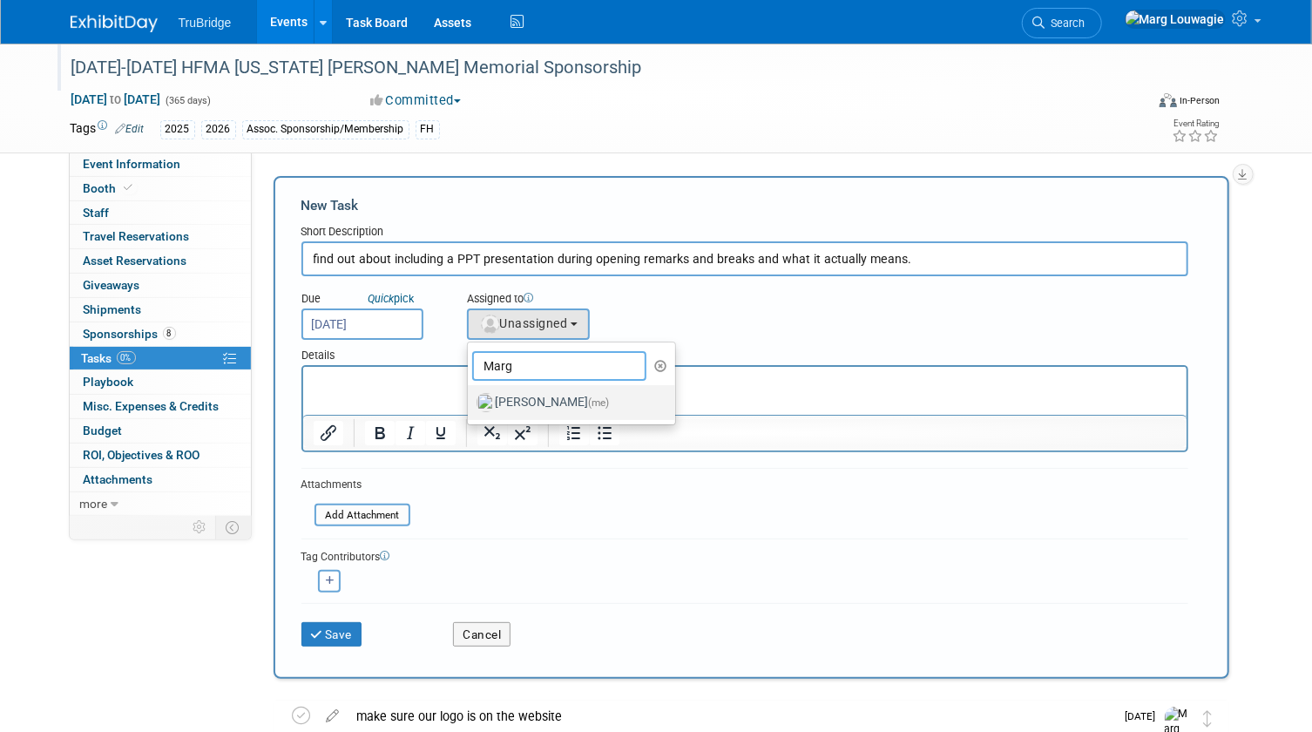
type input "Marg"
click at [546, 398] on label "Marg Louwagie (me)" at bounding box center [568, 403] width 182 height 28
click at [470, 398] on input "Marg Louwagie (me)" at bounding box center [464, 400] width 11 height 11
select select "0abee163-1570-438d-a0ea-e9129f2ffbd7"
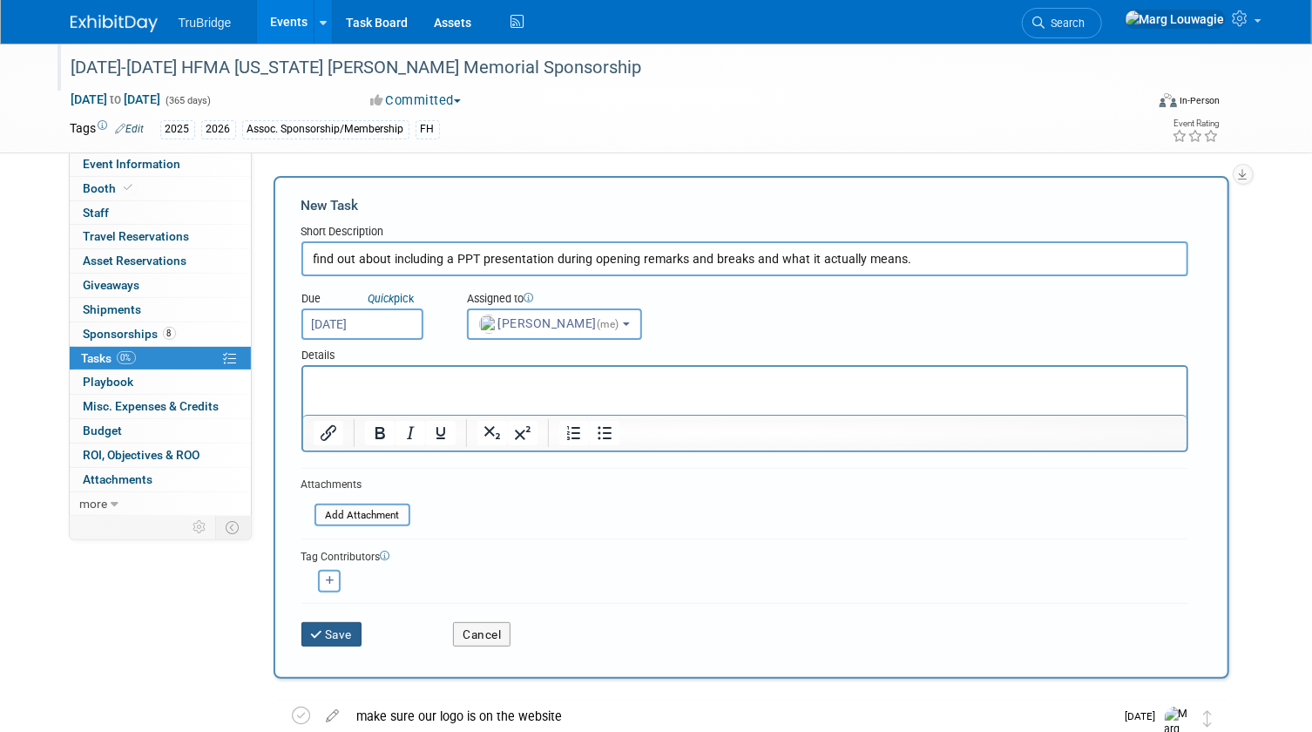
click at [342, 639] on button "Save" at bounding box center [331, 634] width 61 height 24
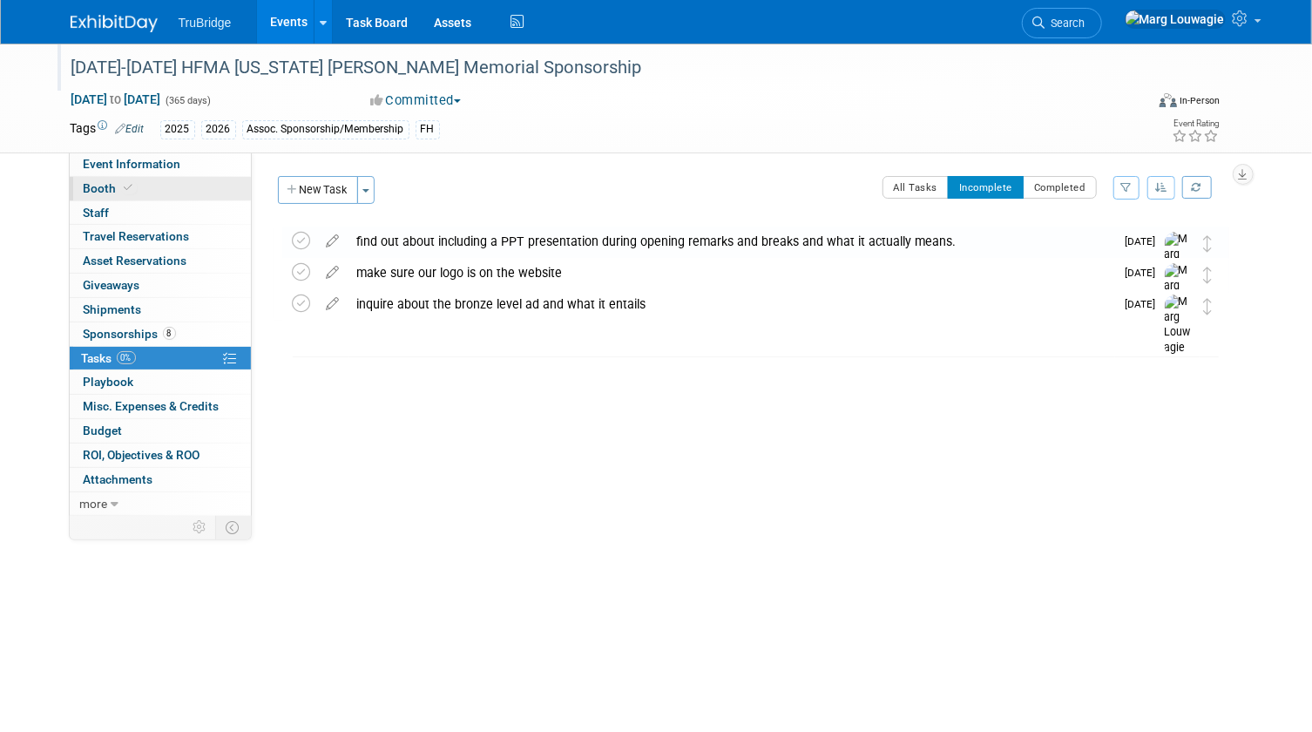
click at [125, 187] on icon at bounding box center [129, 188] width 9 height 10
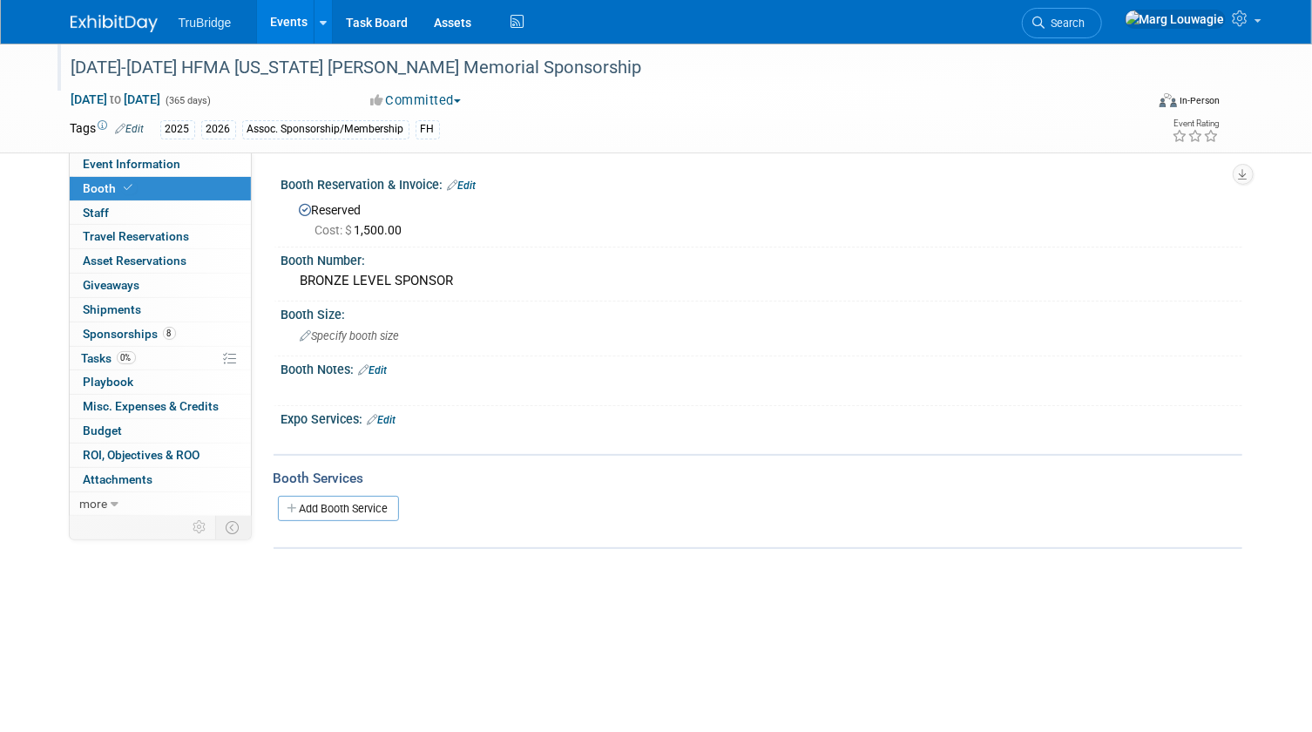
click at [473, 183] on link "Edit" at bounding box center [462, 185] width 29 height 12
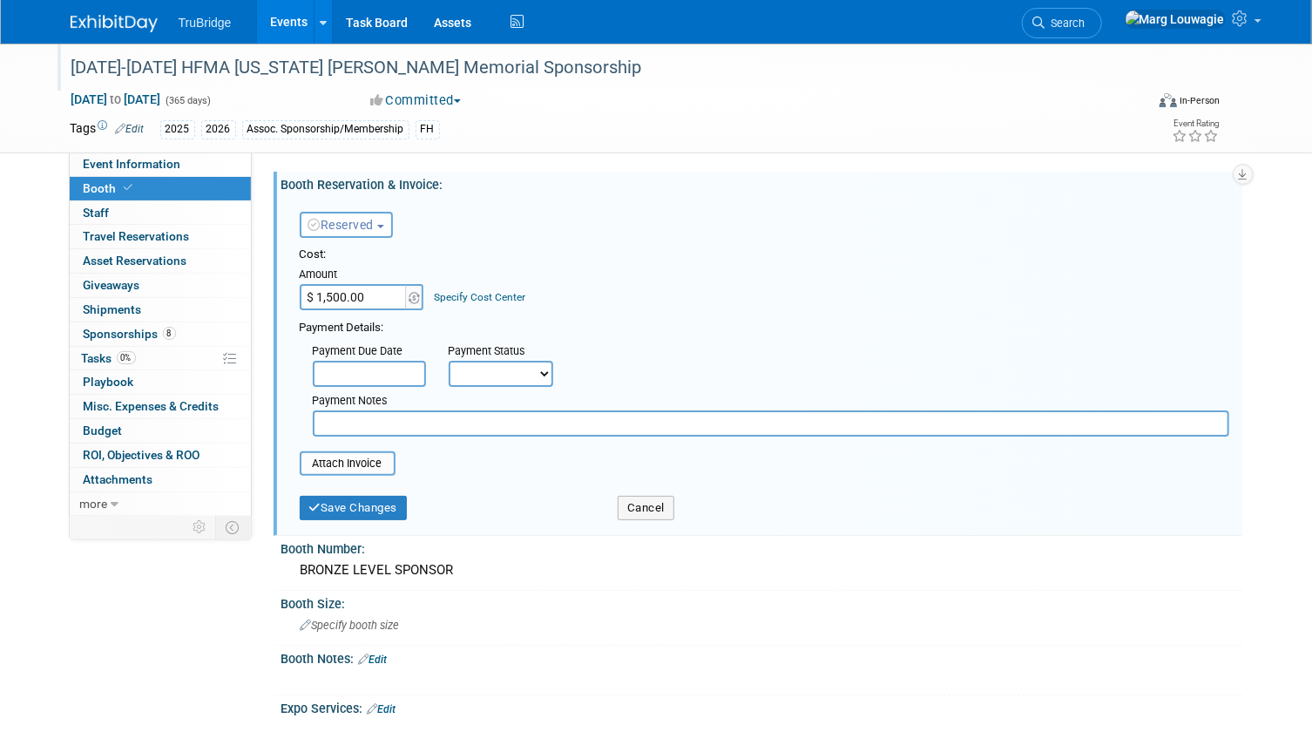
click at [497, 374] on select "Not Paid Yet Partially Paid Paid in Full" at bounding box center [501, 374] width 105 height 26
select select "2"
click at [449, 361] on select "Not Paid Yet Partially Paid Paid in Full" at bounding box center [501, 374] width 105 height 26
click at [417, 426] on input "text" at bounding box center [771, 423] width 916 height 26
type input "pd with my cc on 8.15.25"
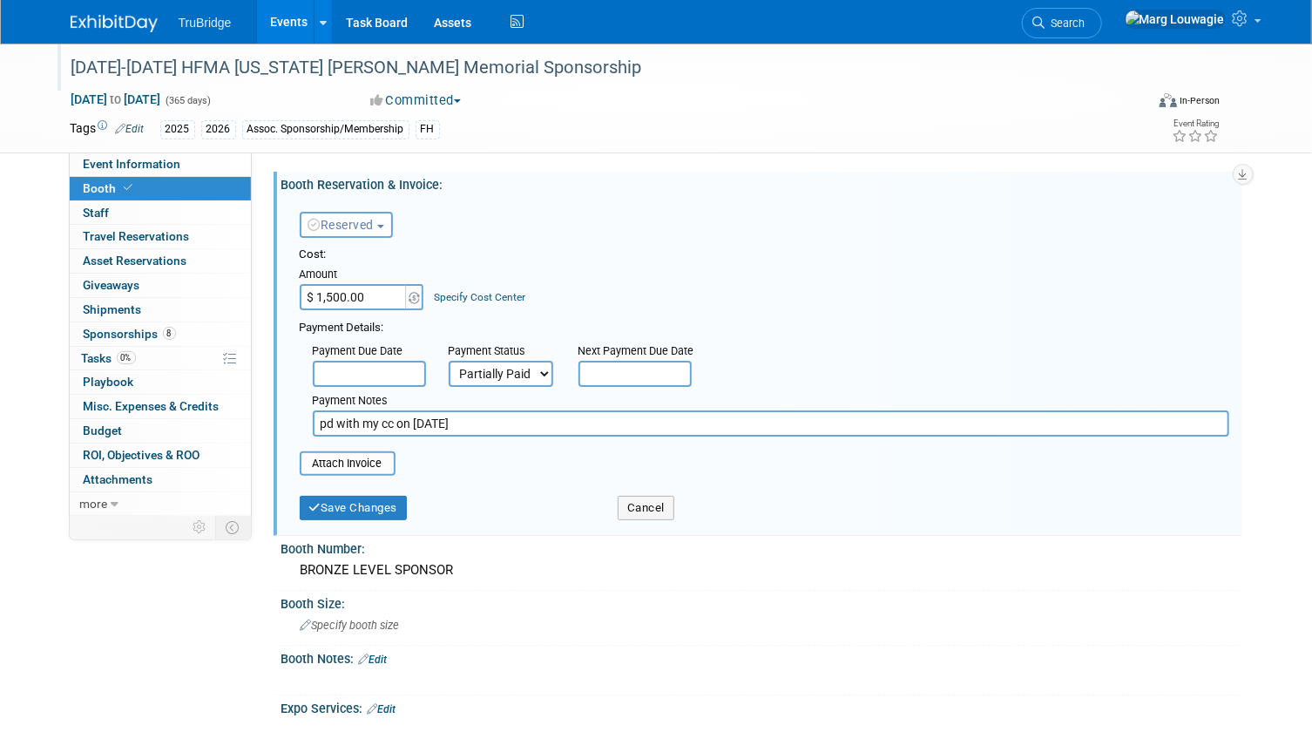
click at [529, 366] on select "Not Paid Yet Partially Paid Paid in Full" at bounding box center [501, 374] width 105 height 26
select select "1"
click at [449, 361] on select "Not Paid Yet Partially Paid Paid in Full" at bounding box center [501, 374] width 105 height 26
click at [382, 462] on input "file" at bounding box center [289, 463] width 207 height 21
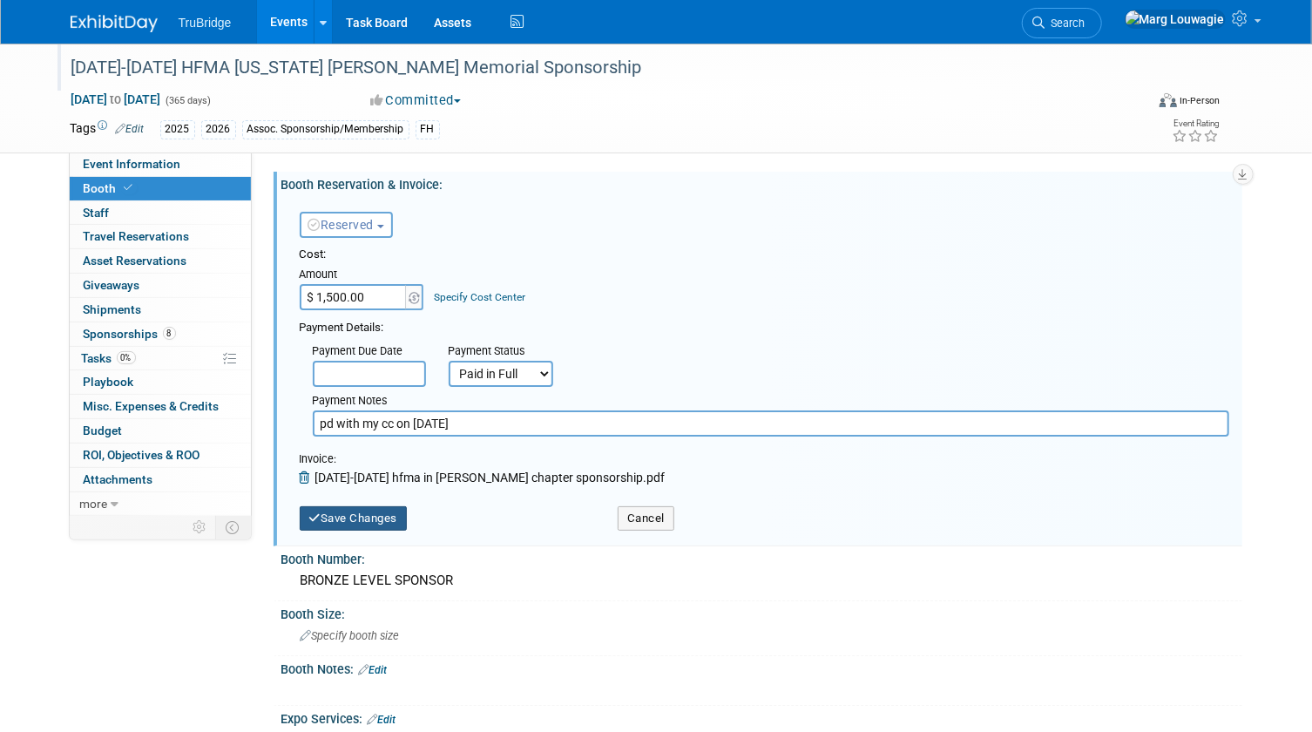
click at [380, 511] on button "Save Changes" at bounding box center [354, 518] width 108 height 24
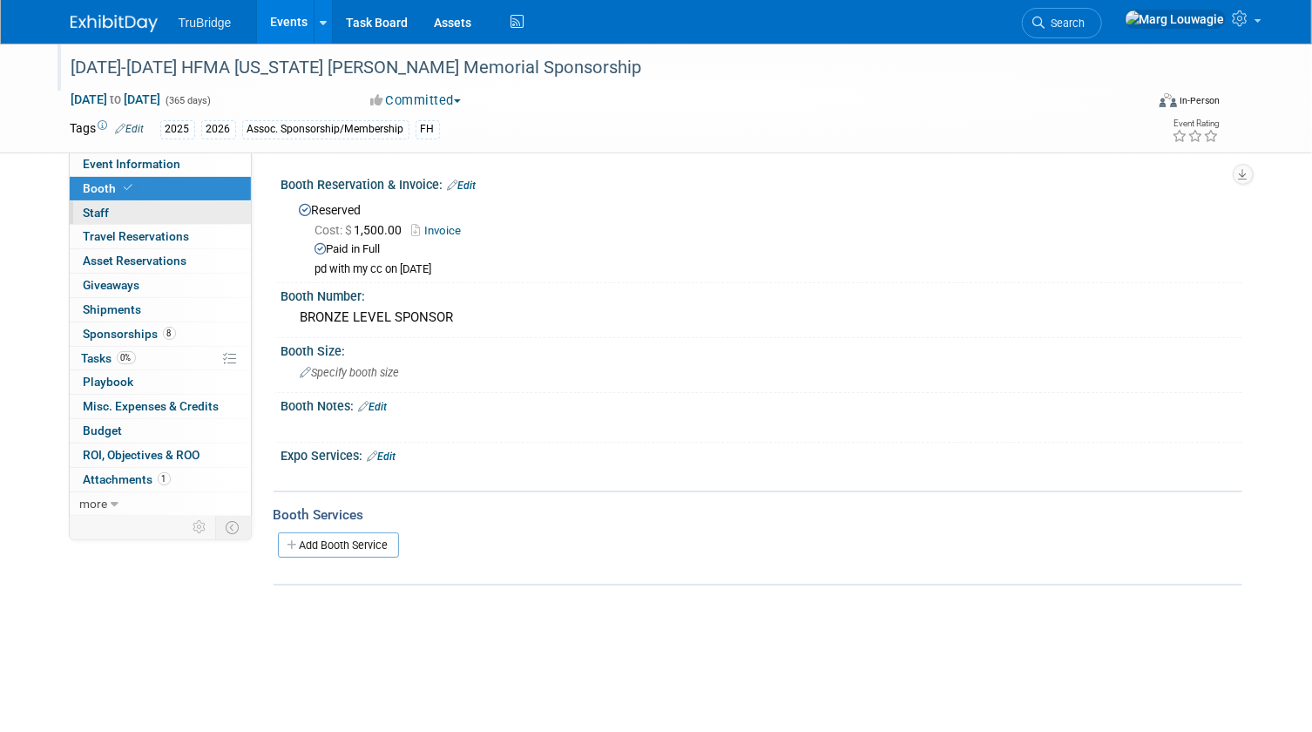
click at [212, 211] on link "0 Staff 0" at bounding box center [160, 213] width 181 height 24
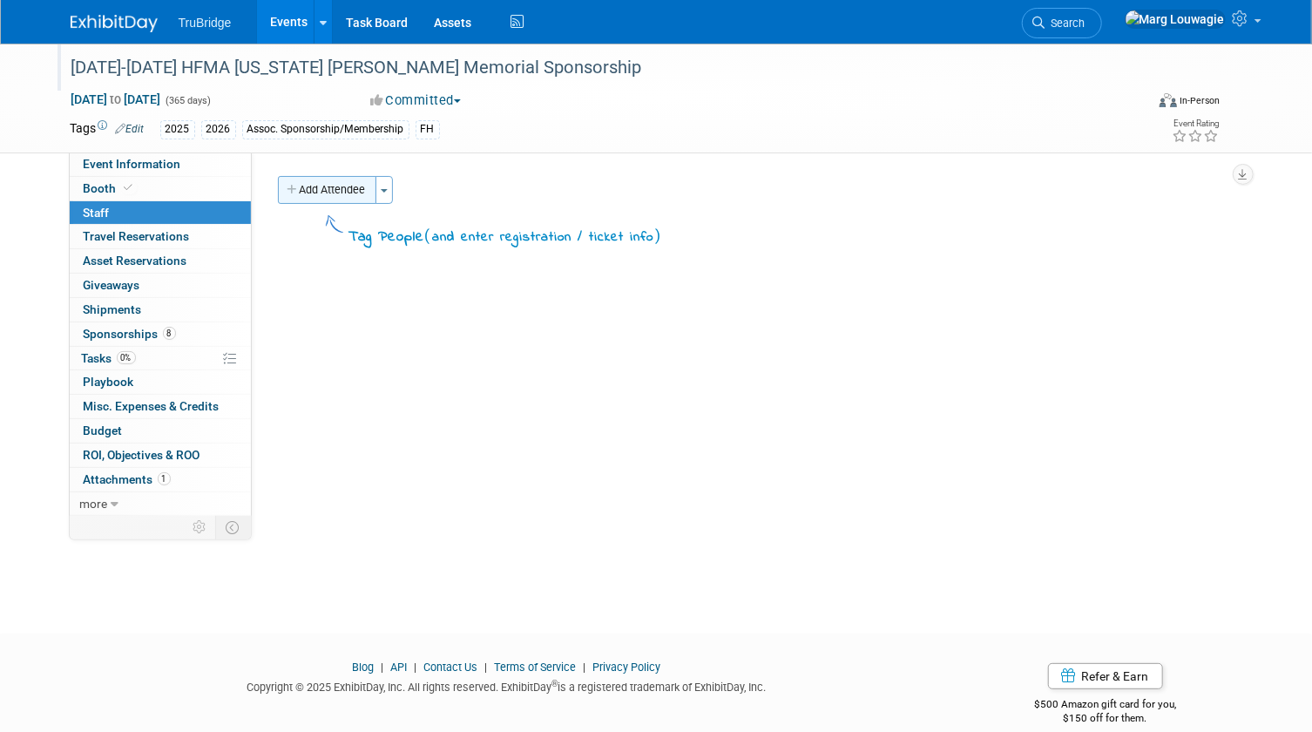
click at [332, 194] on button "Add Attendee" at bounding box center [327, 190] width 98 height 28
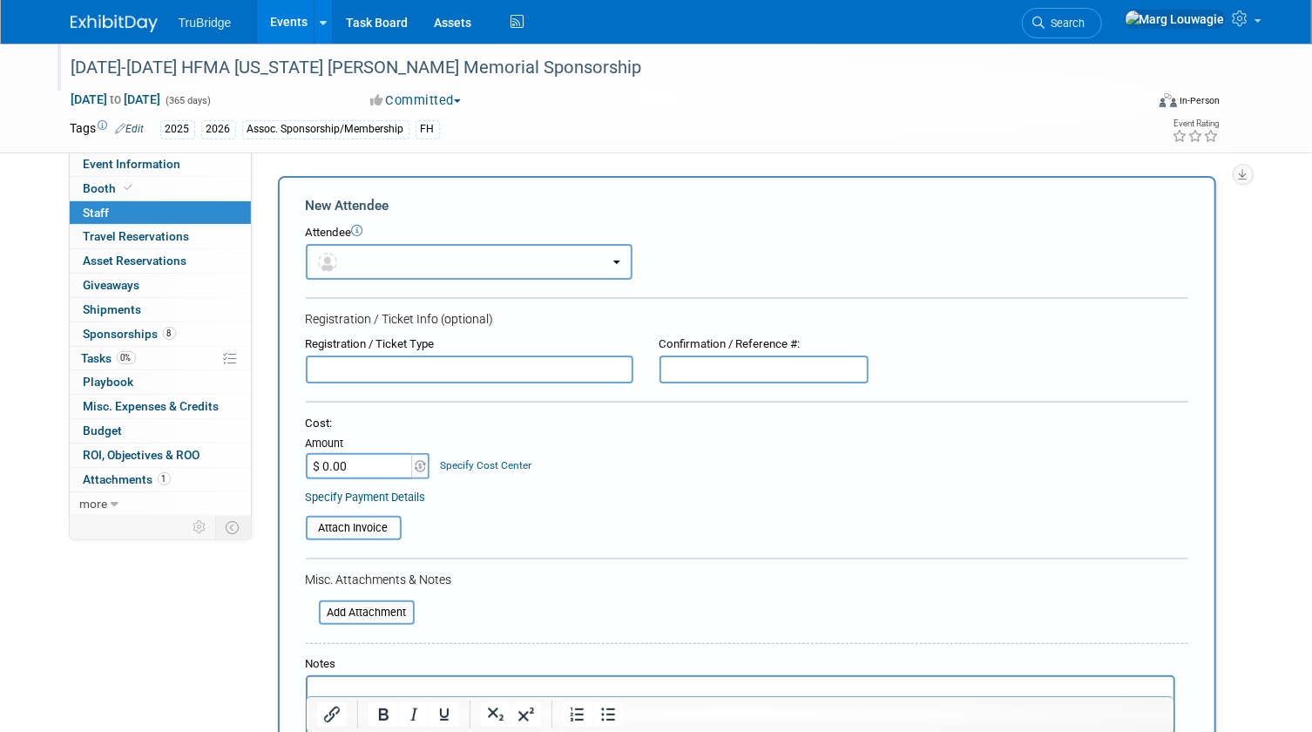
click at [370, 254] on button "button" at bounding box center [469, 262] width 327 height 36
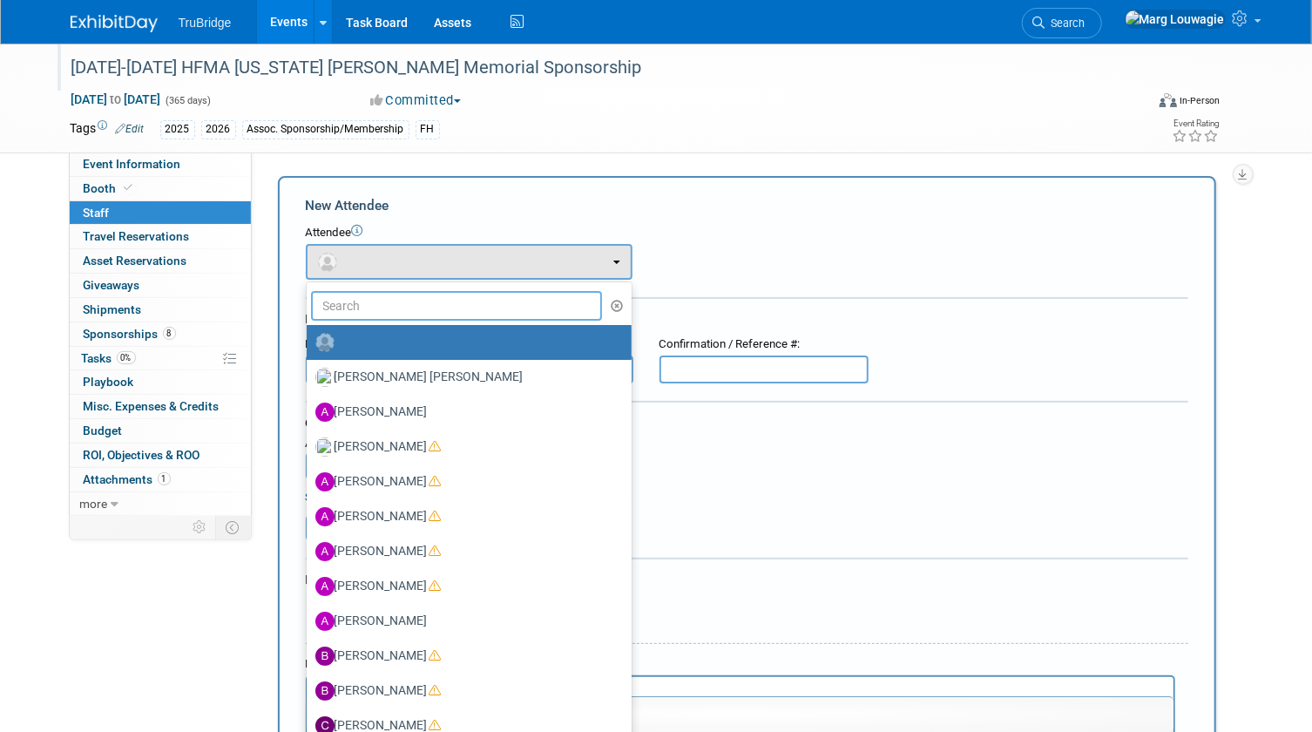
click at [382, 297] on input "text" at bounding box center [457, 306] width 292 height 30
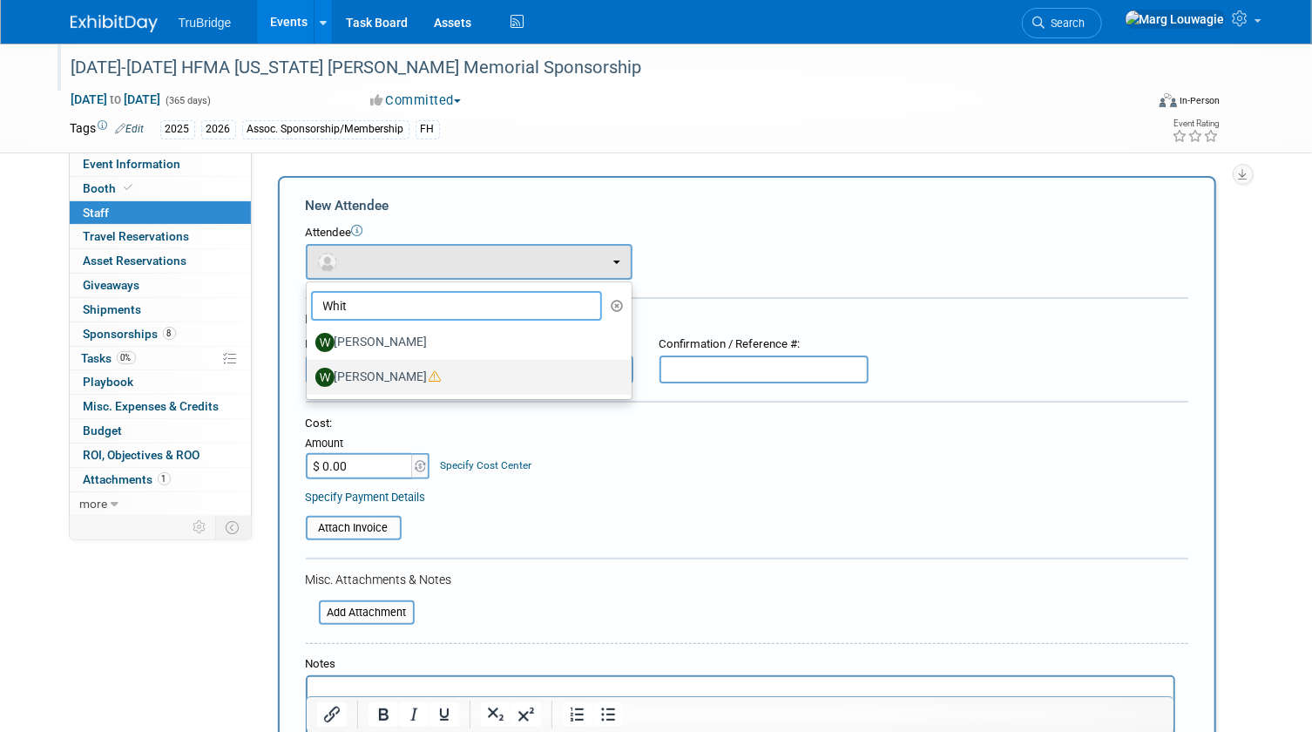
type input "Whit"
click at [388, 374] on label "[PERSON_NAME]" at bounding box center [464, 377] width 299 height 28
click at [309, 374] on input "[PERSON_NAME]" at bounding box center [303, 374] width 11 height 11
select select "4ff202e7-b065-41eb-868c-e4111a985510"
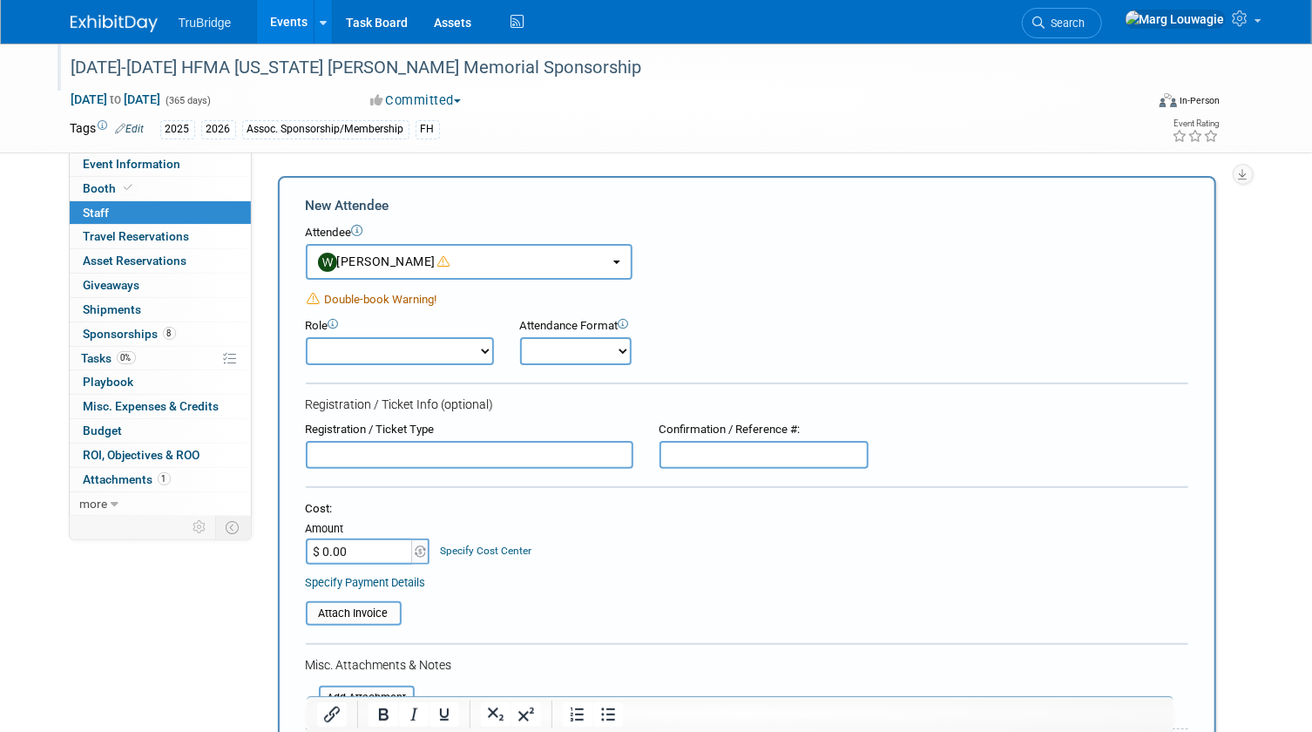
click at [487, 355] on select "Demonstrator Host Leadership Marketing Planner Presenter Sales Representative" at bounding box center [400, 351] width 188 height 28
select select "100"
click at [306, 337] on select "Demonstrator Host Leadership Marketing Planner Presenter Sales Representative" at bounding box center [400, 351] width 188 height 28
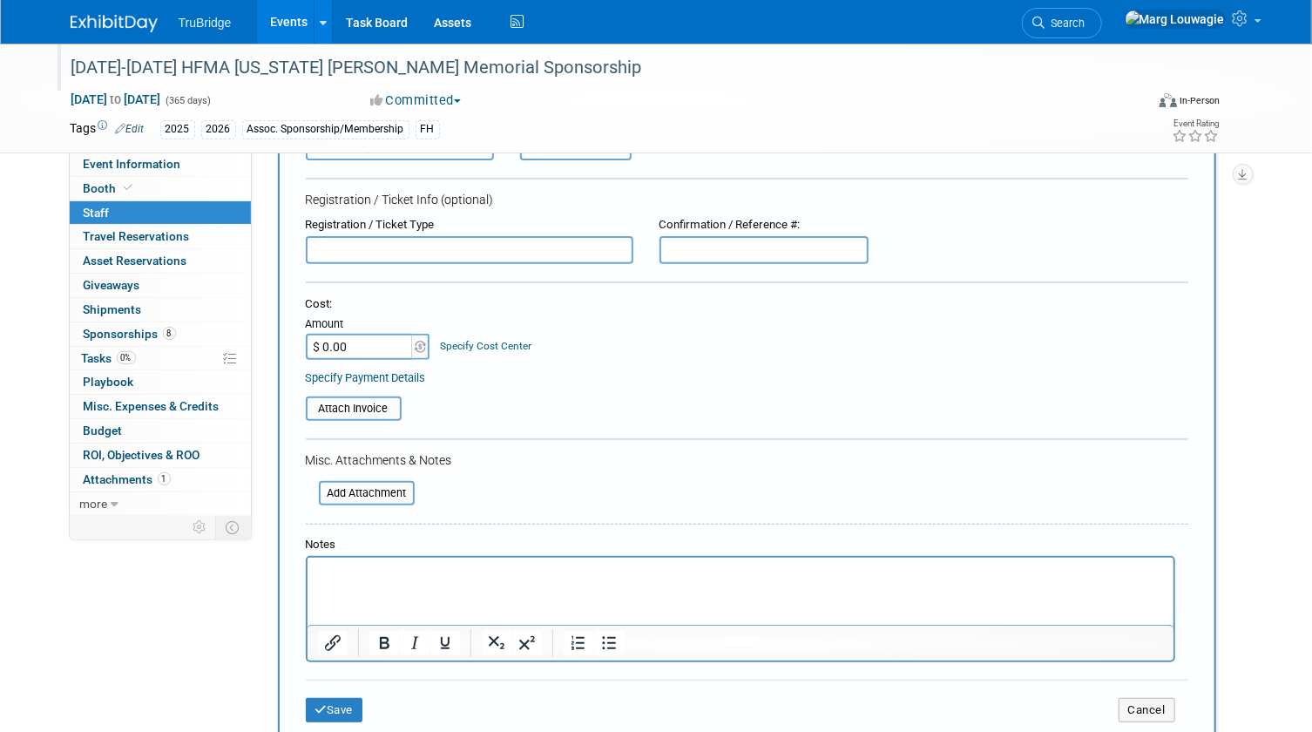
scroll to position [237, 0]
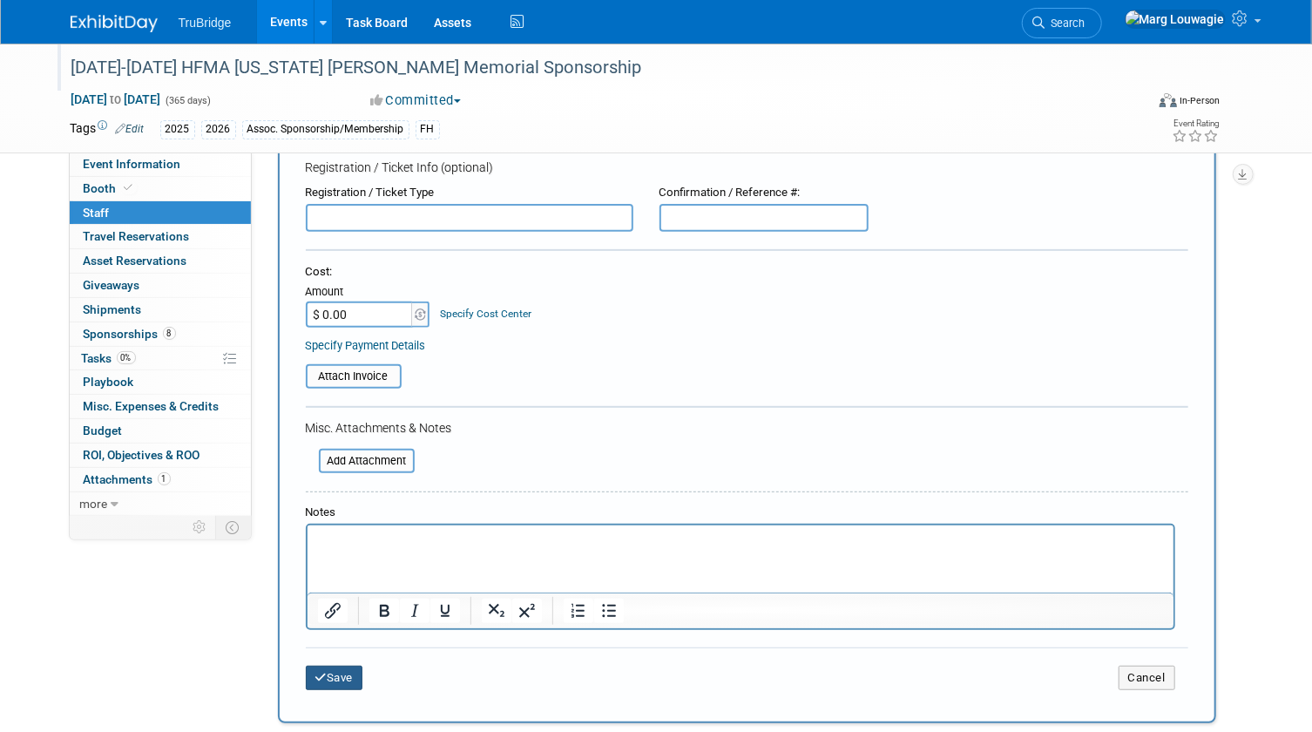
click at [338, 673] on button "Save" at bounding box center [334, 678] width 57 height 24
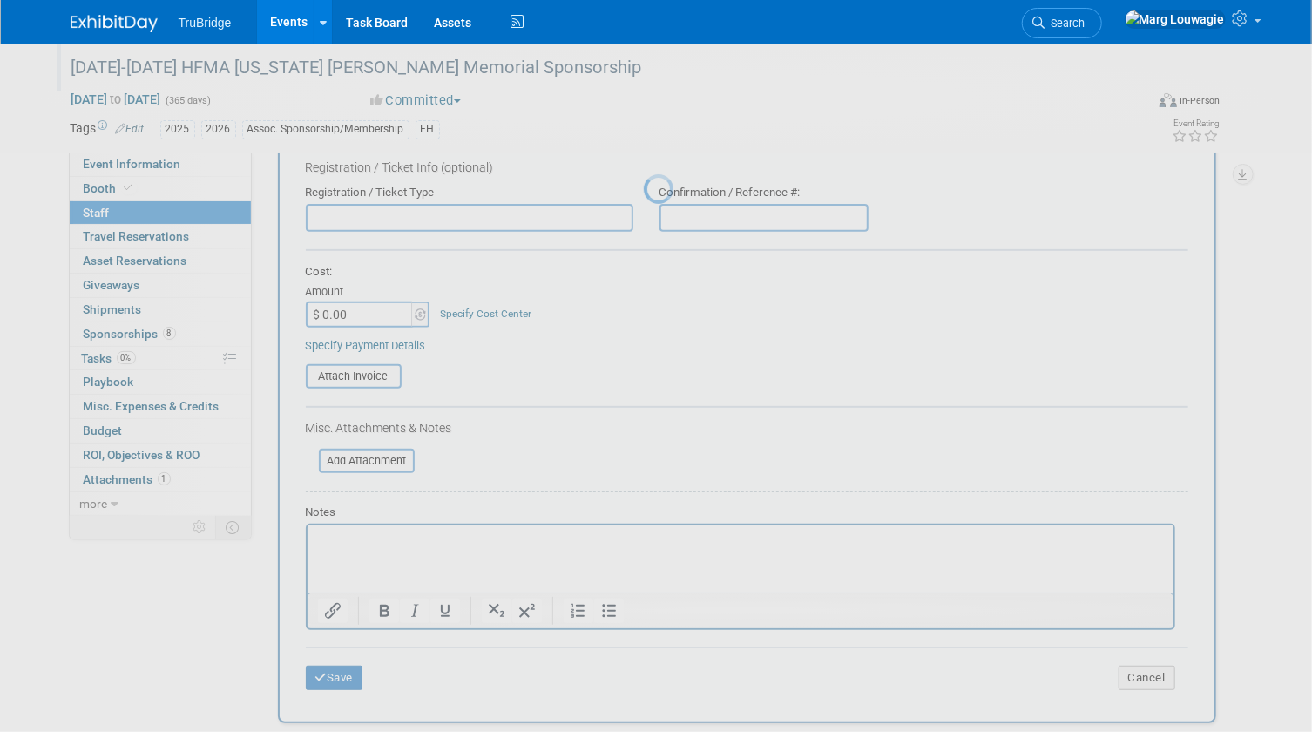
scroll to position [23, 0]
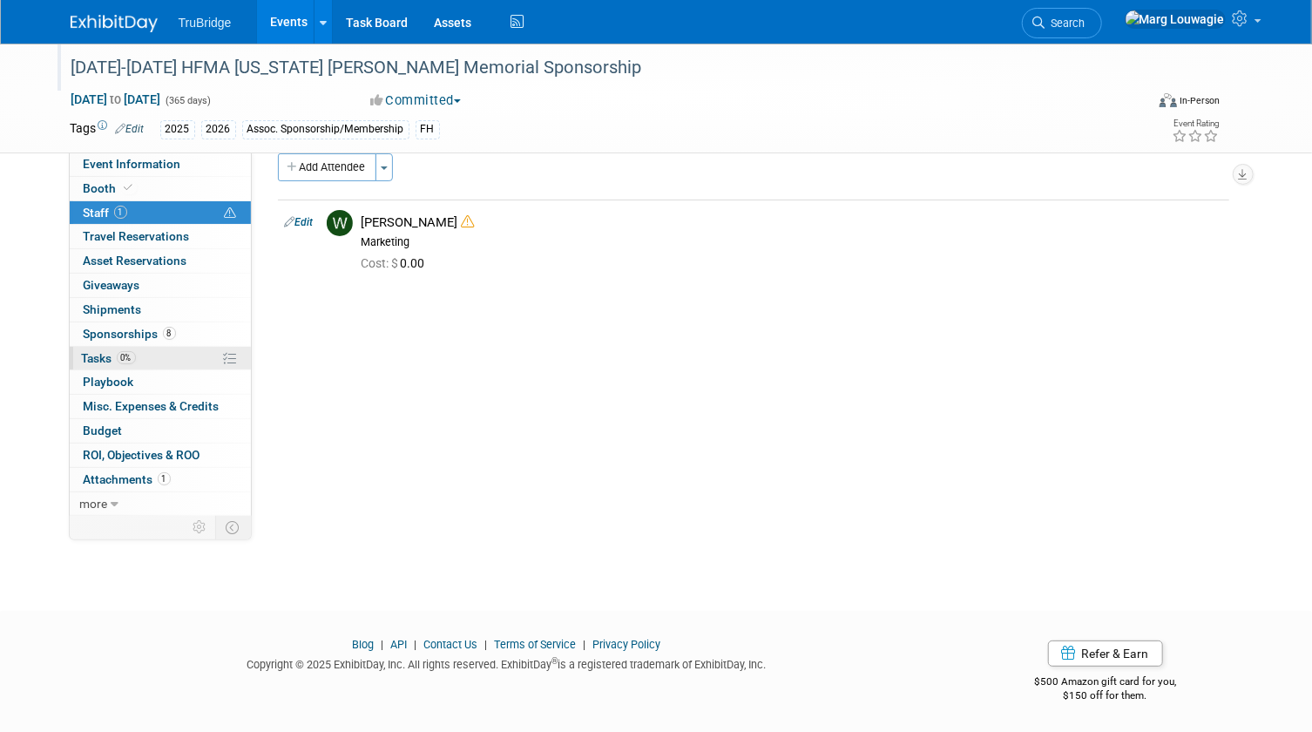
click at [91, 351] on span "Tasks 0%" at bounding box center [109, 358] width 54 height 14
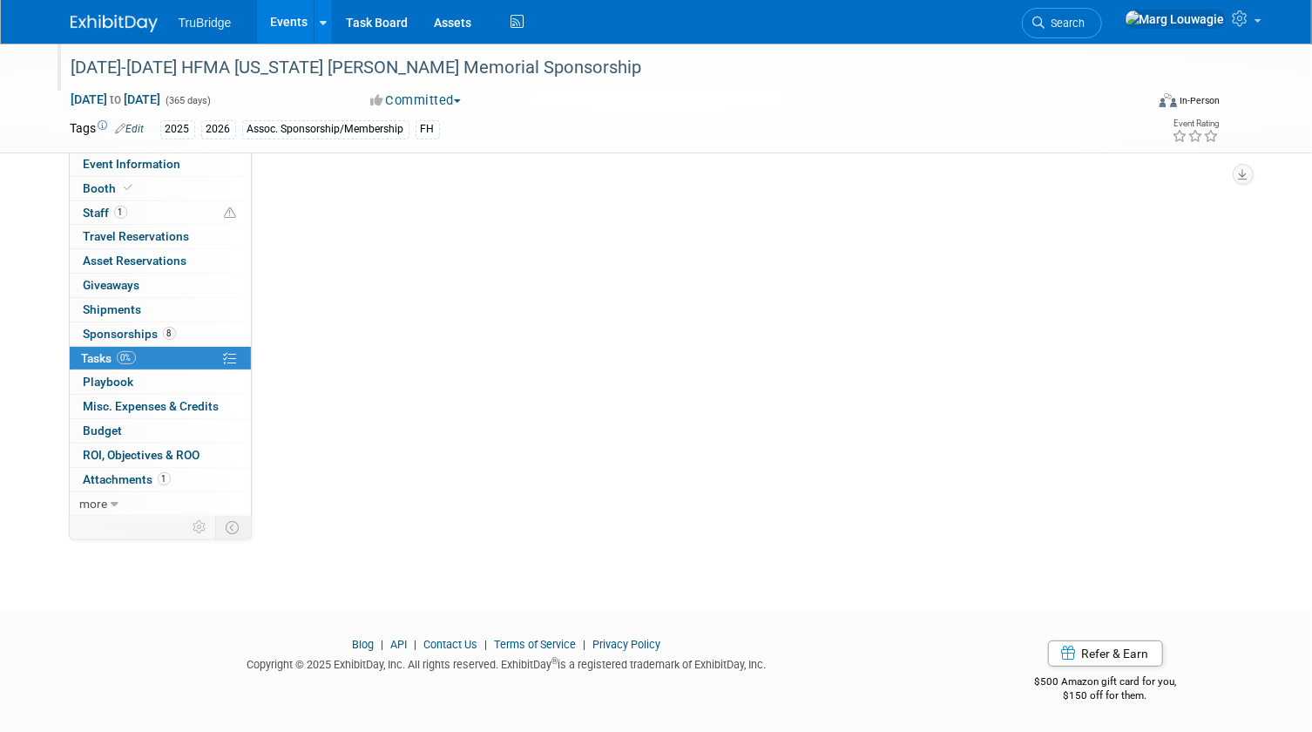
scroll to position [0, 0]
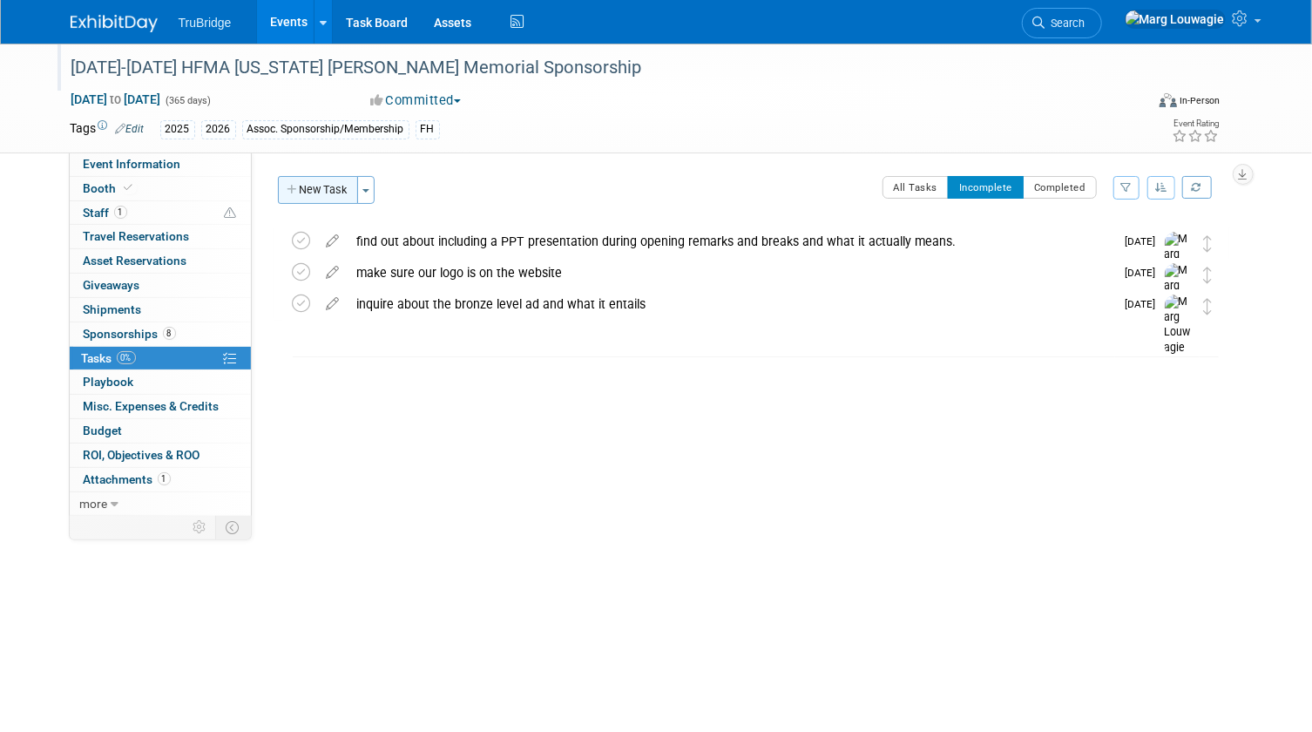
click at [331, 191] on button "New Task" at bounding box center [318, 190] width 80 height 28
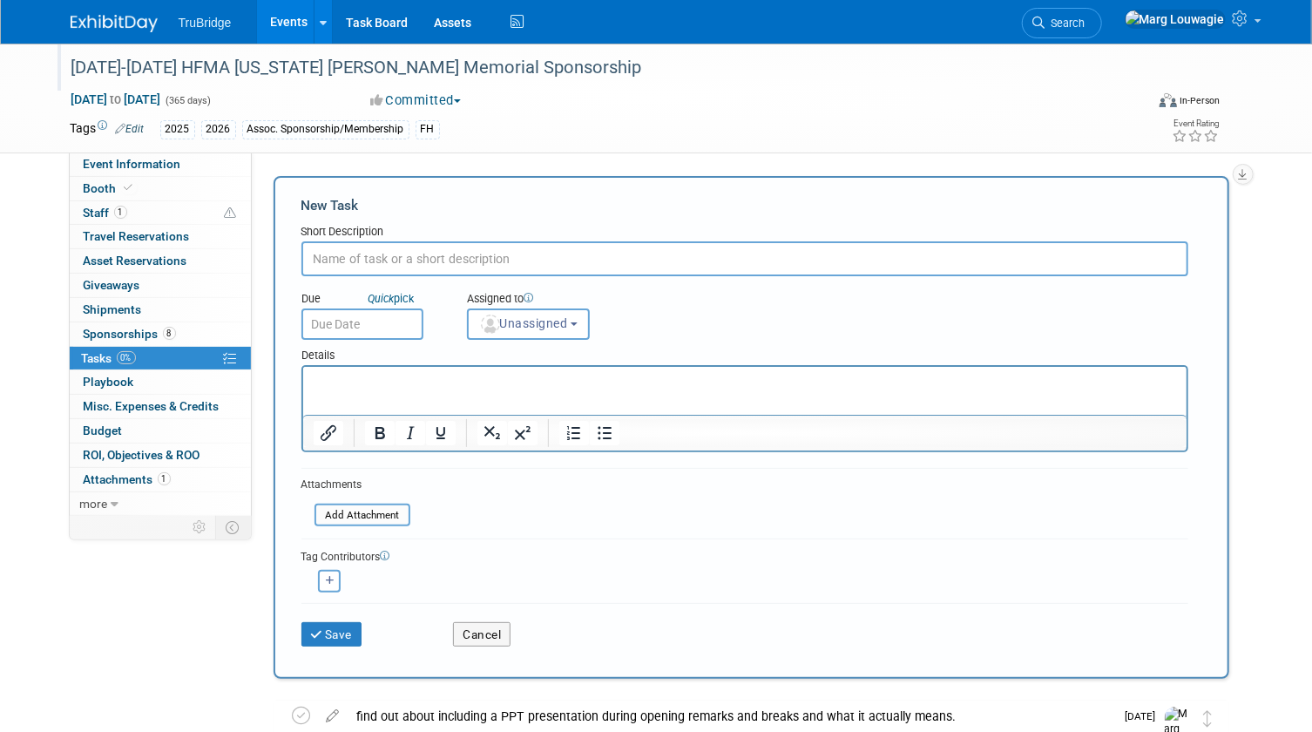
click at [405, 257] on input "text" at bounding box center [744, 258] width 887 height 35
type input "check out list of sponsorships items"
click at [514, 317] on span "Unassigned" at bounding box center [523, 323] width 89 height 14
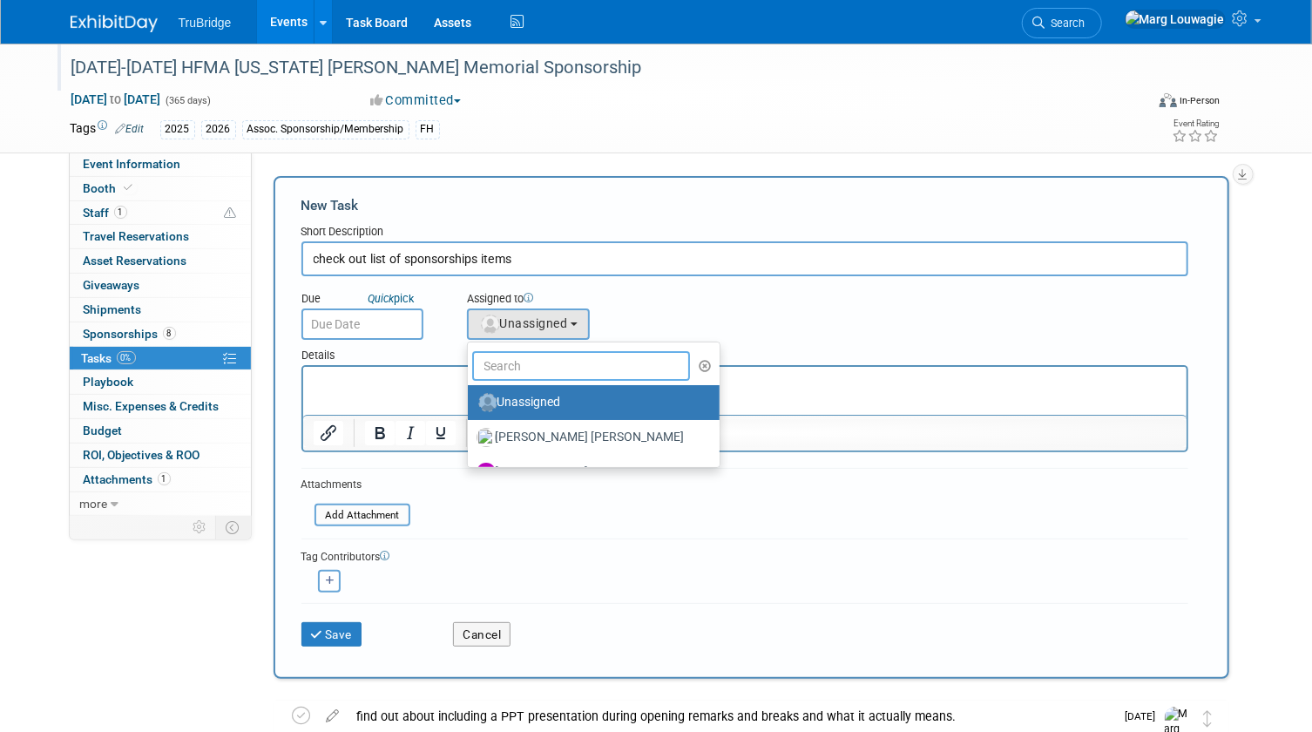
click at [545, 362] on input "text" at bounding box center [581, 366] width 219 height 30
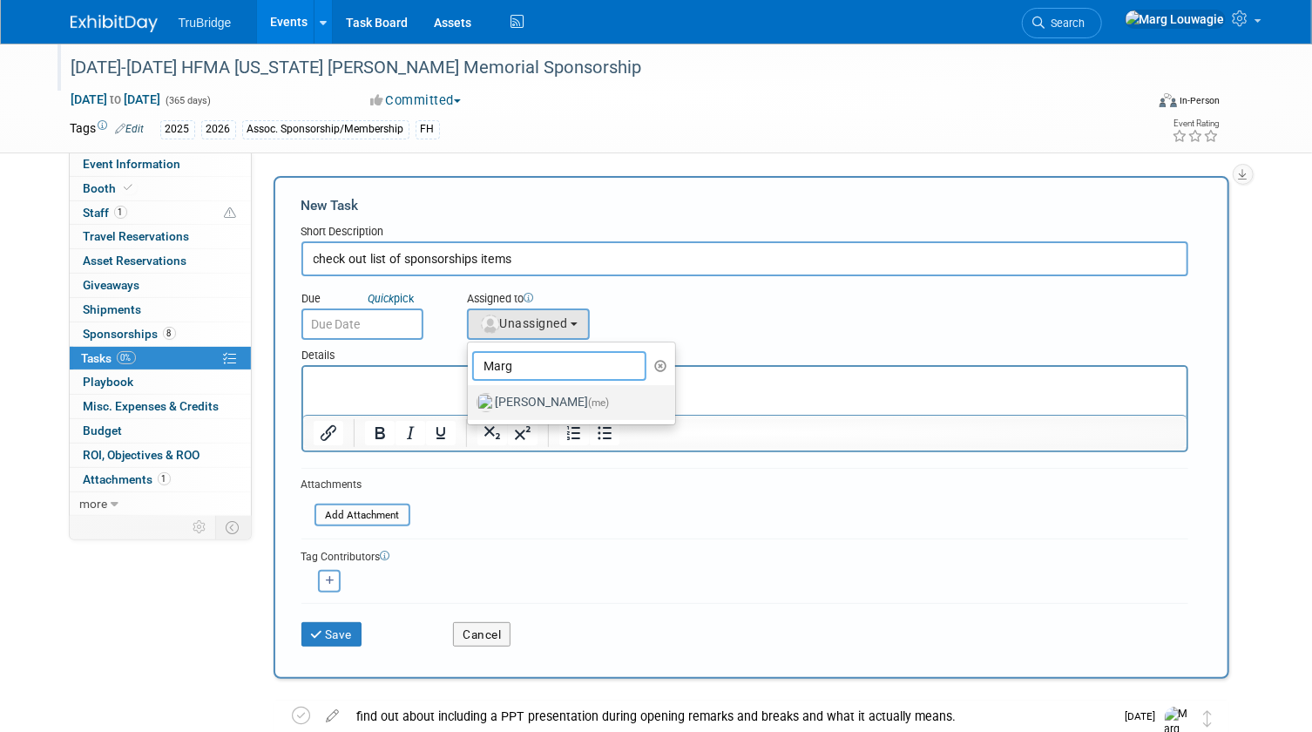
type input "Marg"
drag, startPoint x: 576, startPoint y: 398, endPoint x: 139, endPoint y: 2, distance: 590.2
click at [576, 398] on label "Marg Louwagie (me)" at bounding box center [568, 403] width 182 height 28
click at [470, 398] on input "Marg Louwagie (me)" at bounding box center [464, 400] width 11 height 11
select select "0abee163-1570-438d-a0ea-e9129f2ffbd7"
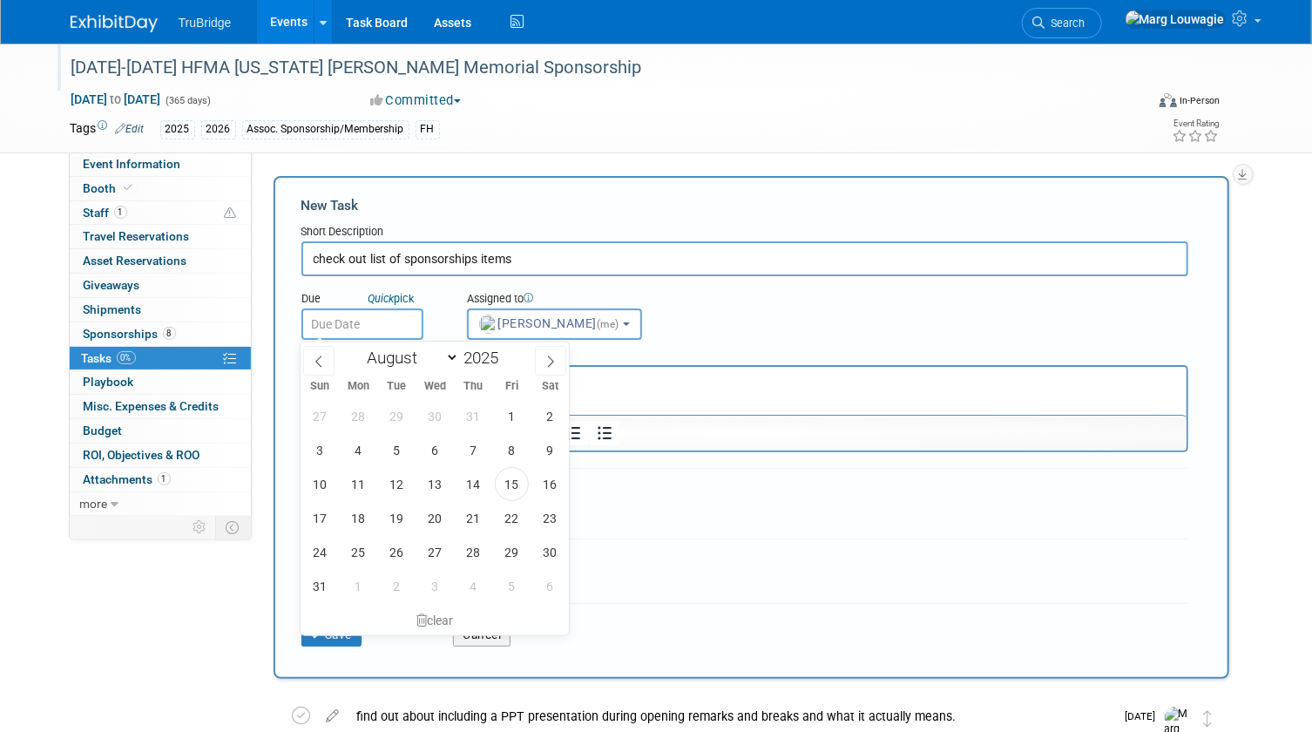
click at [342, 326] on input "text" at bounding box center [362, 323] width 122 height 31
click at [550, 360] on icon at bounding box center [550, 361] width 12 height 12
select select "8"
click at [560, 322] on span "Marg Louwagie (me)" at bounding box center [551, 323] width 144 height 14
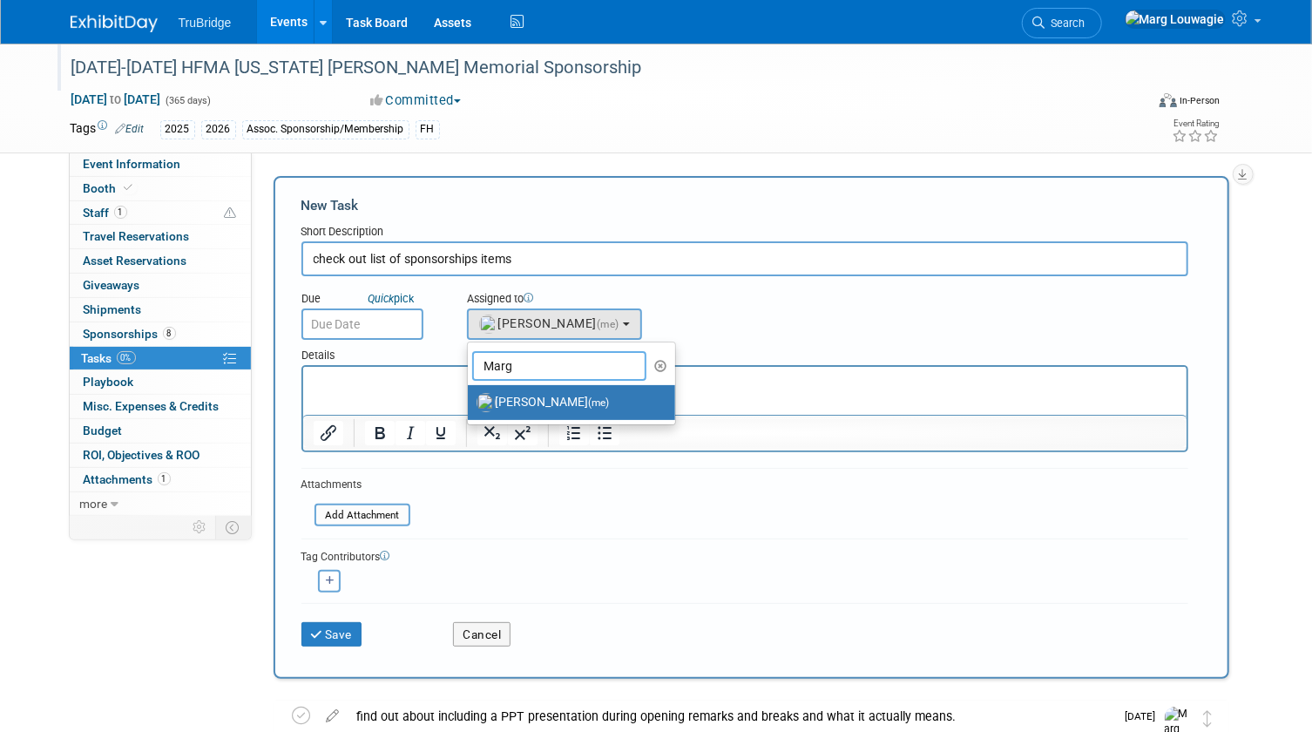
click at [565, 362] on input "Marg" at bounding box center [559, 366] width 174 height 30
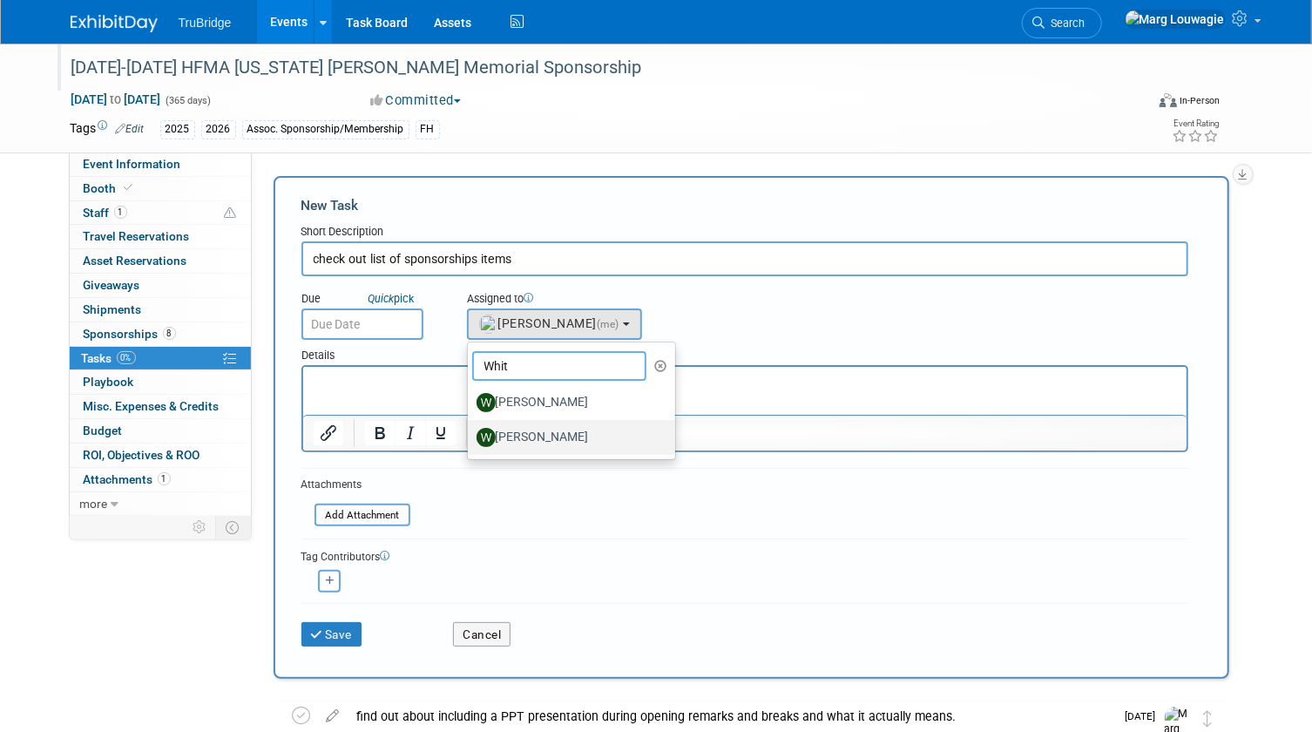
type input "Whit"
click at [569, 436] on label "[PERSON_NAME]" at bounding box center [568, 437] width 182 height 28
click at [470, 436] on input "[PERSON_NAME]" at bounding box center [464, 434] width 11 height 11
select select "4ff202e7-b065-41eb-868c-e4111a985510"
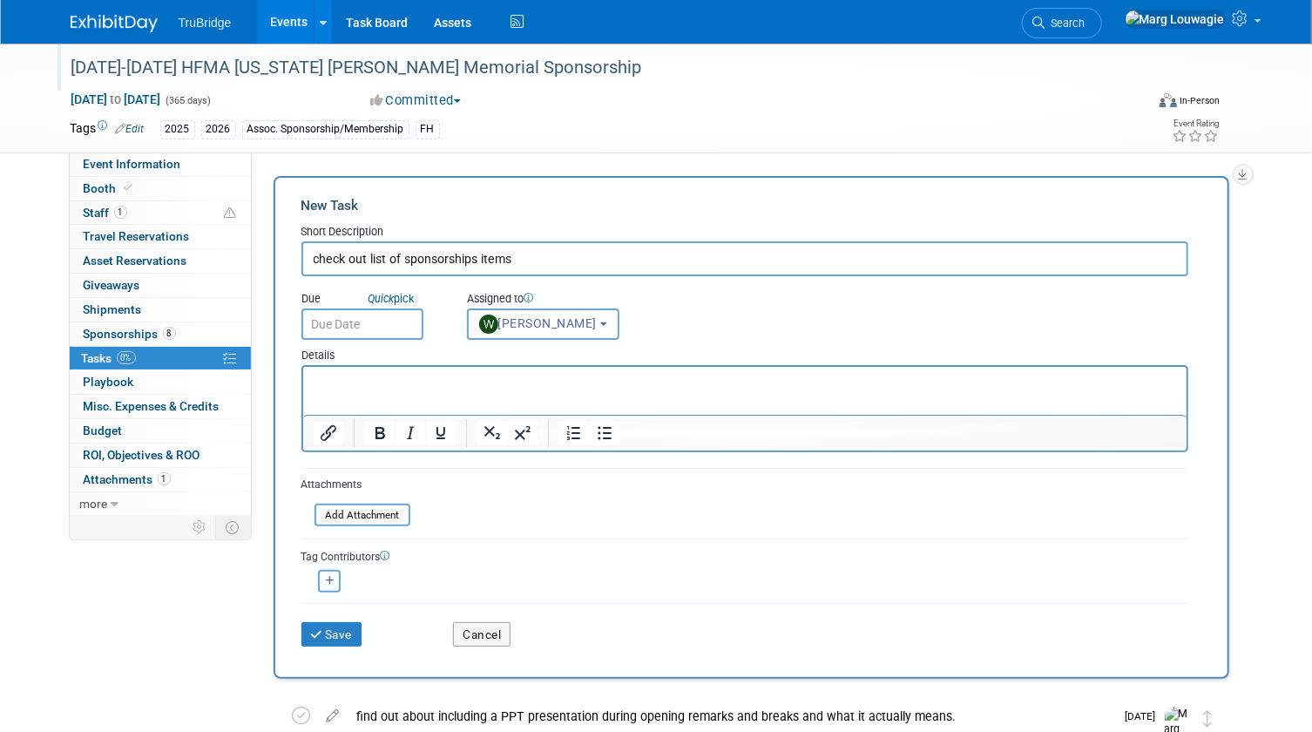
click at [331, 576] on icon "button" at bounding box center [330, 581] width 9 height 10
select select
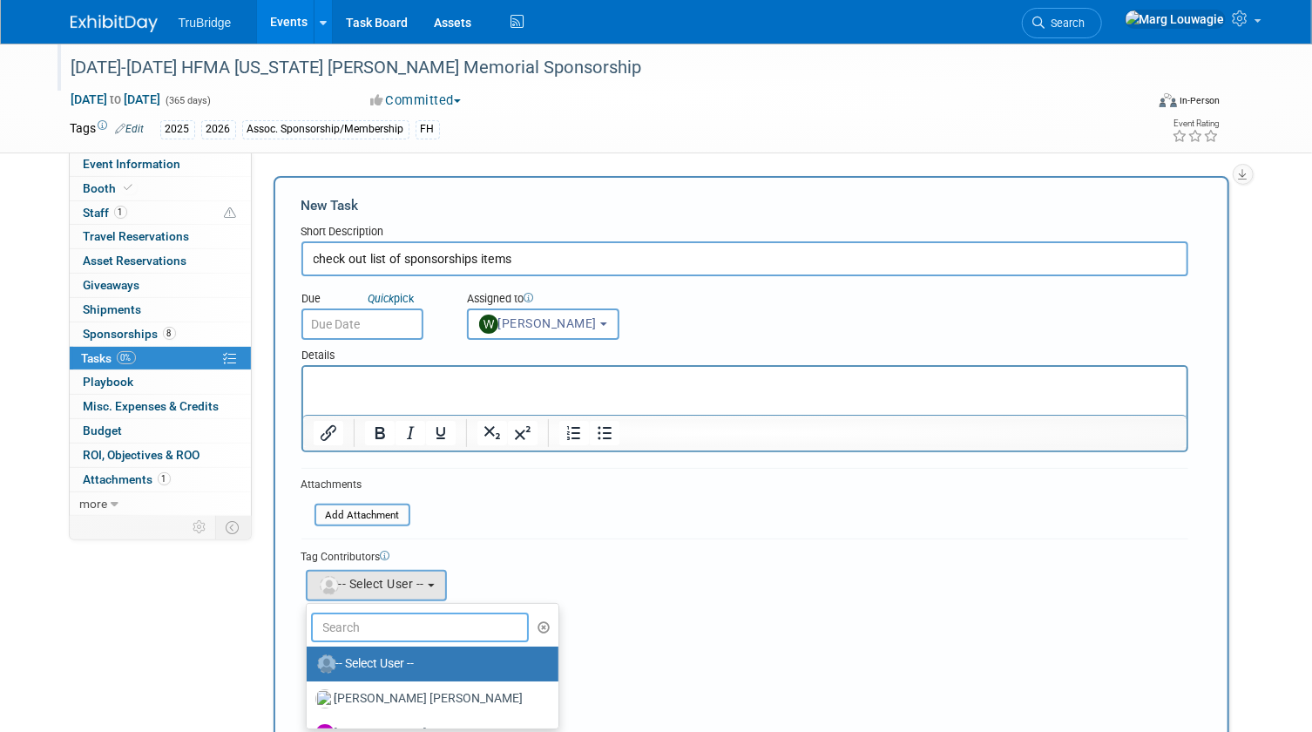
click at [406, 612] on input "text" at bounding box center [420, 627] width 219 height 30
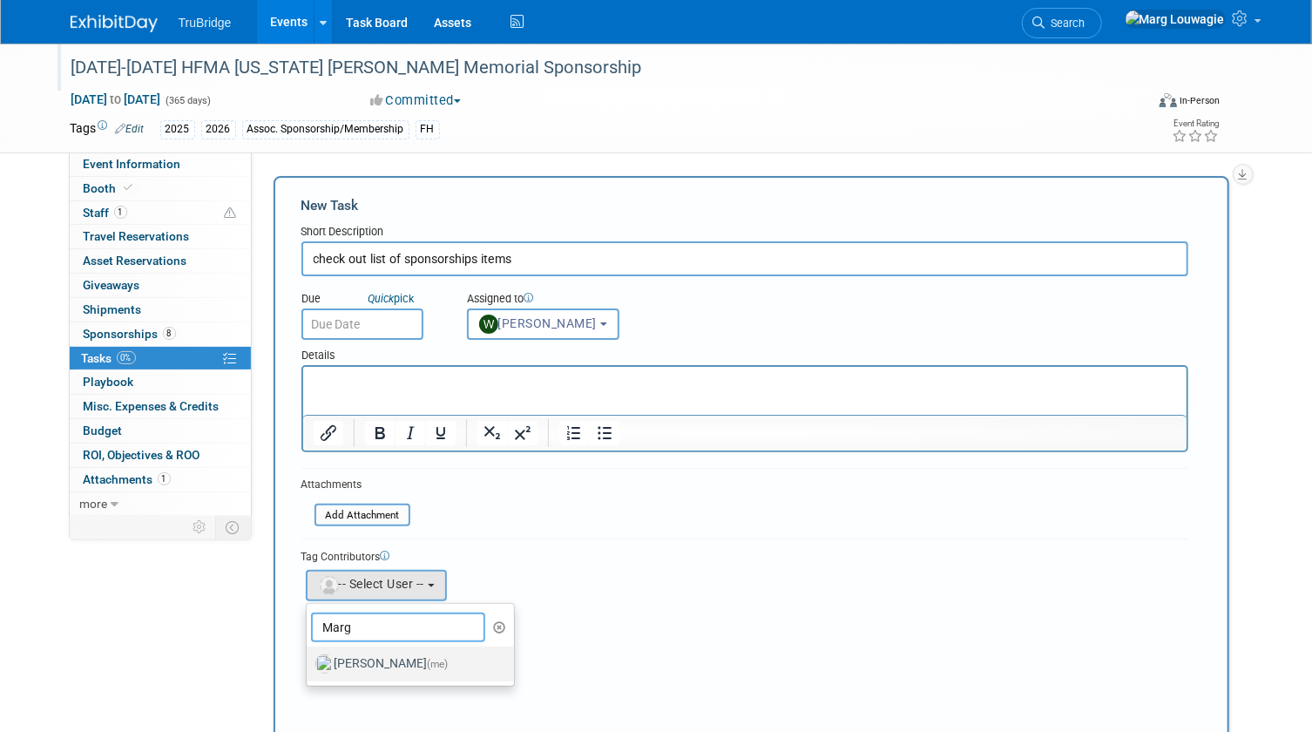
type input "Marg"
click at [413, 659] on label "Marg Louwagie (me)" at bounding box center [406, 664] width 182 height 28
click at [309, 659] on input "Marg Louwagie (me)" at bounding box center [303, 661] width 11 height 11
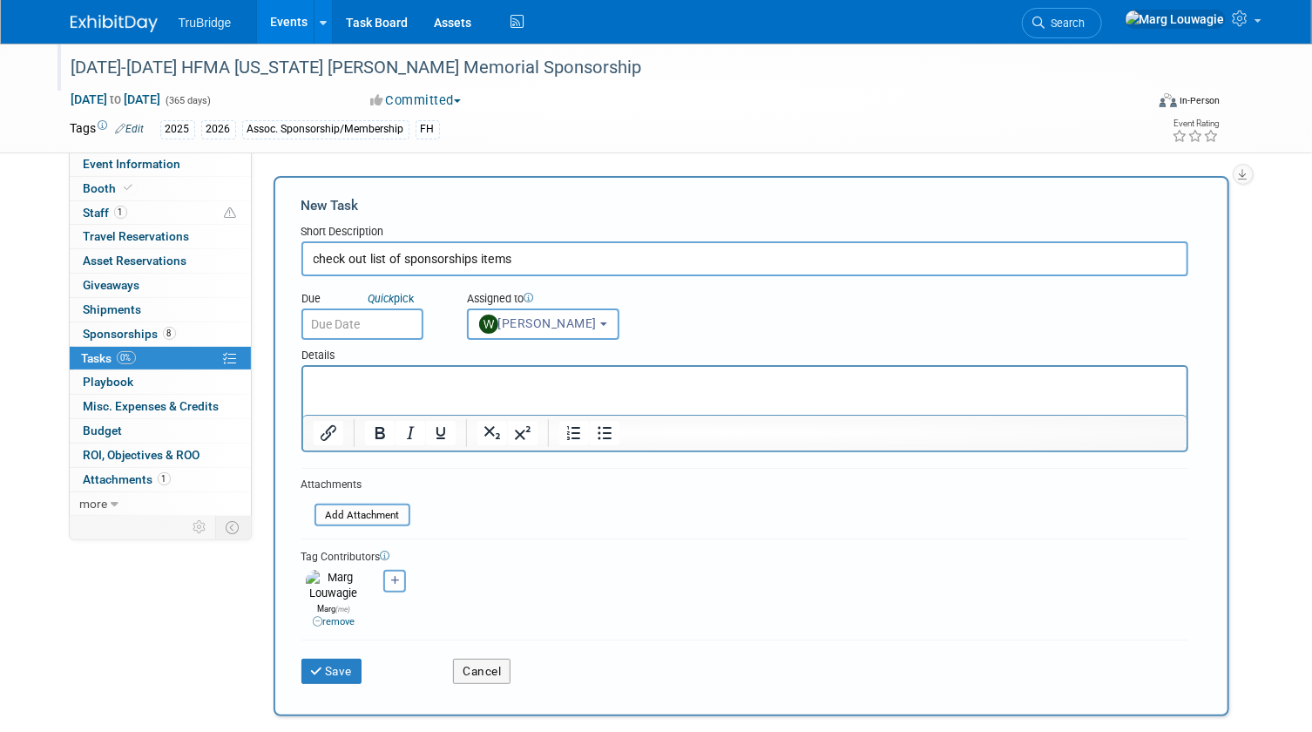
click at [380, 322] on input "text" at bounding box center [362, 323] width 122 height 31
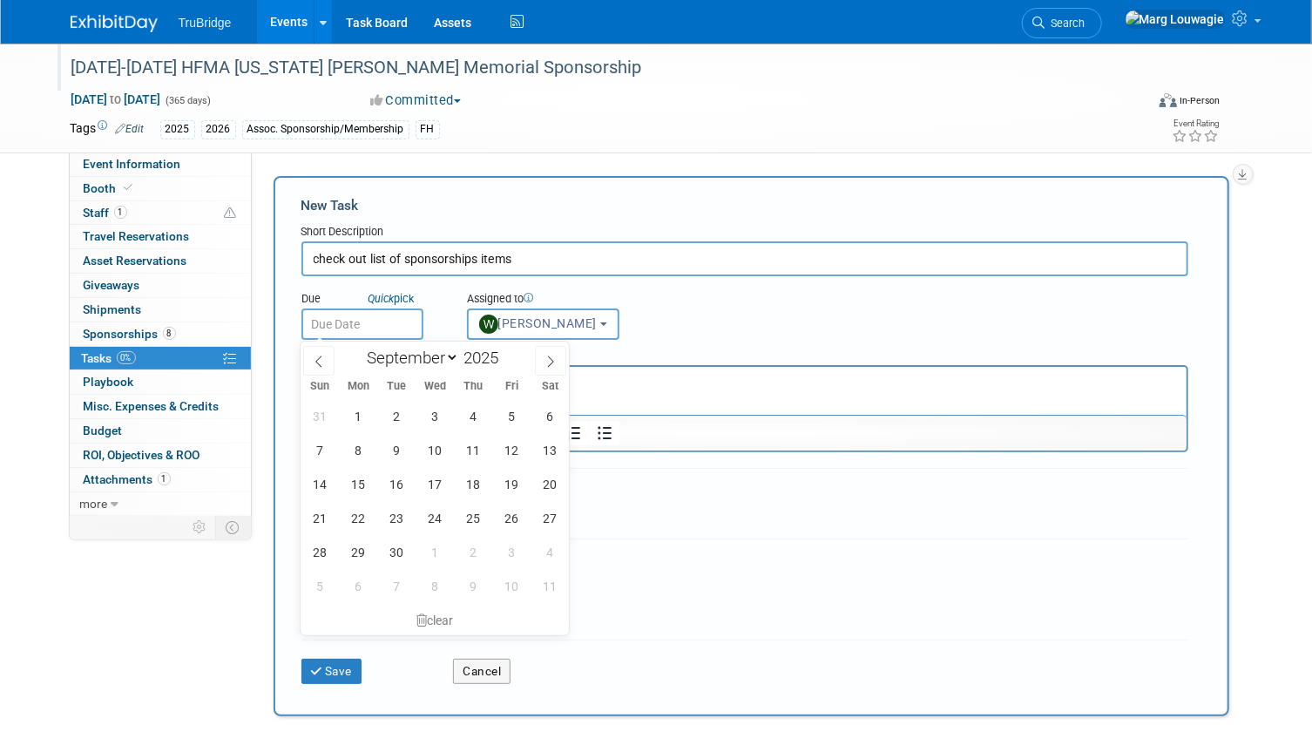
click at [380, 322] on input "text" at bounding box center [362, 323] width 122 height 31
click at [430, 542] on span "1" at bounding box center [435, 552] width 34 height 34
type input "[DATE]"
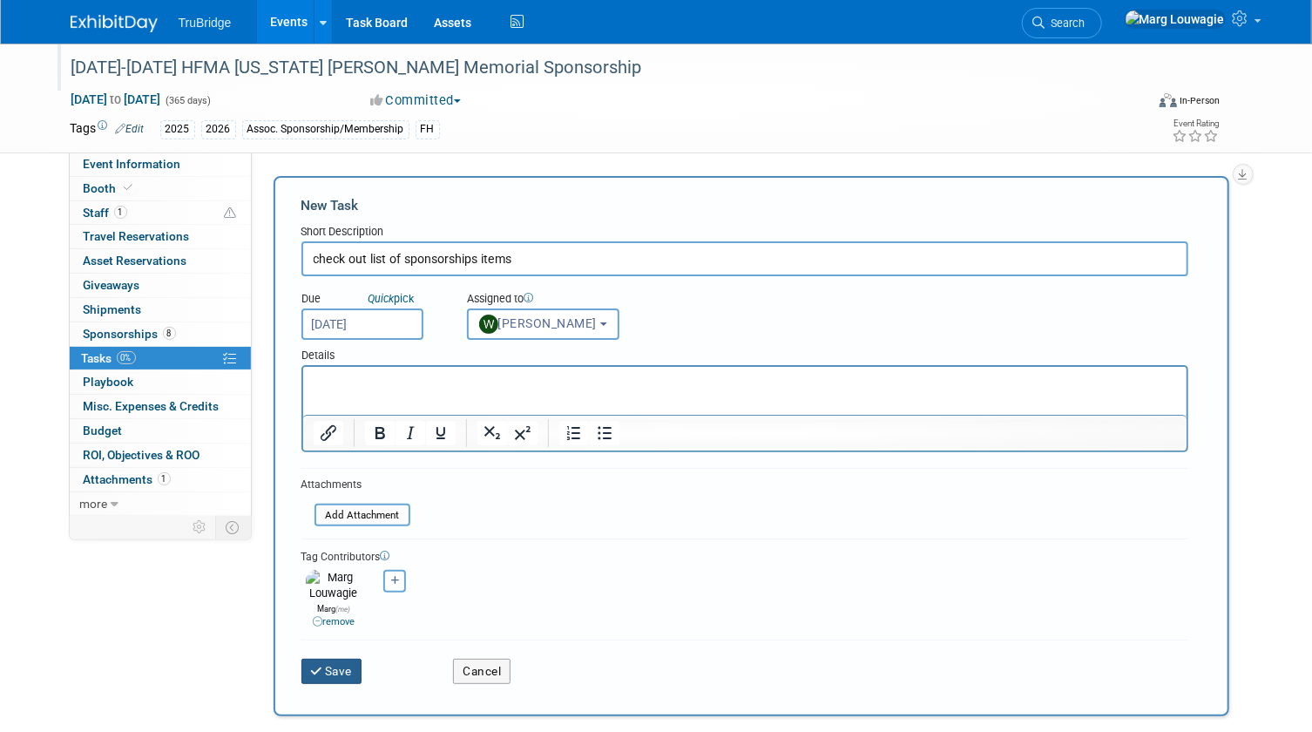
click at [329, 659] on button "Save" at bounding box center [331, 671] width 61 height 24
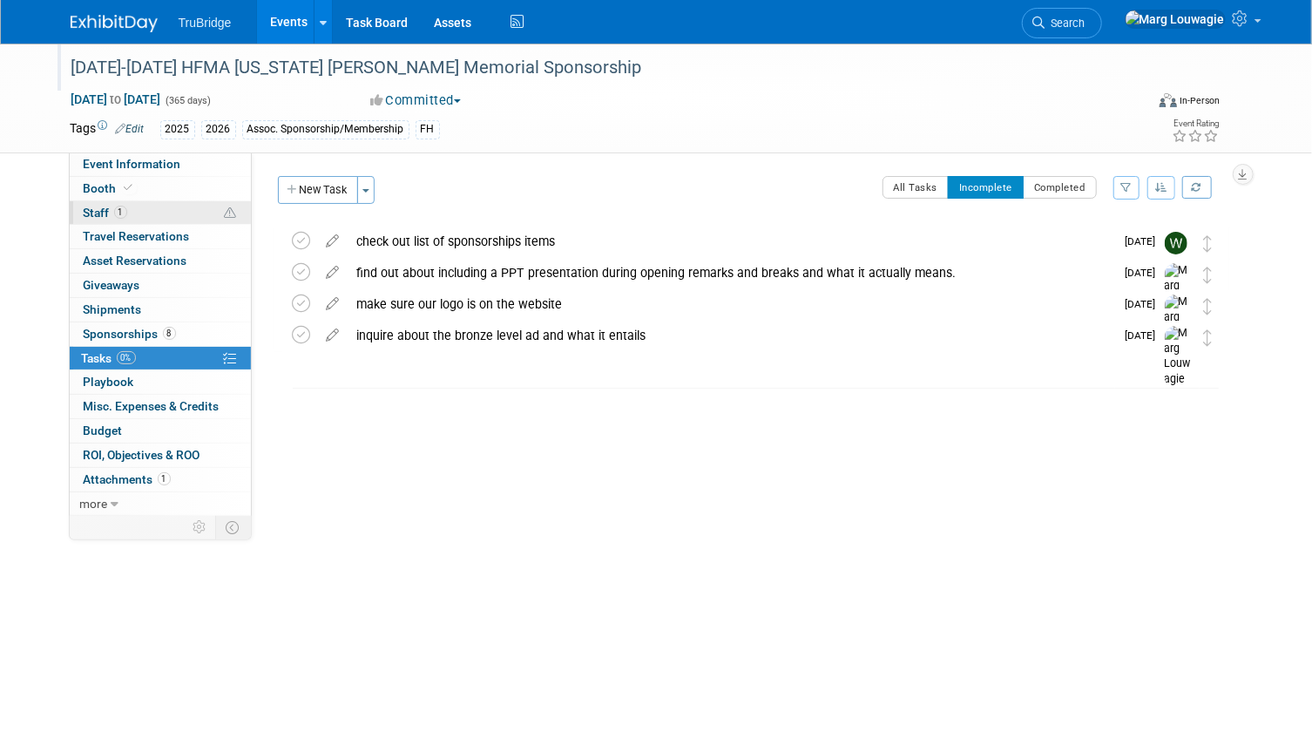
click at [172, 206] on link "1 Staff 1" at bounding box center [160, 213] width 181 height 24
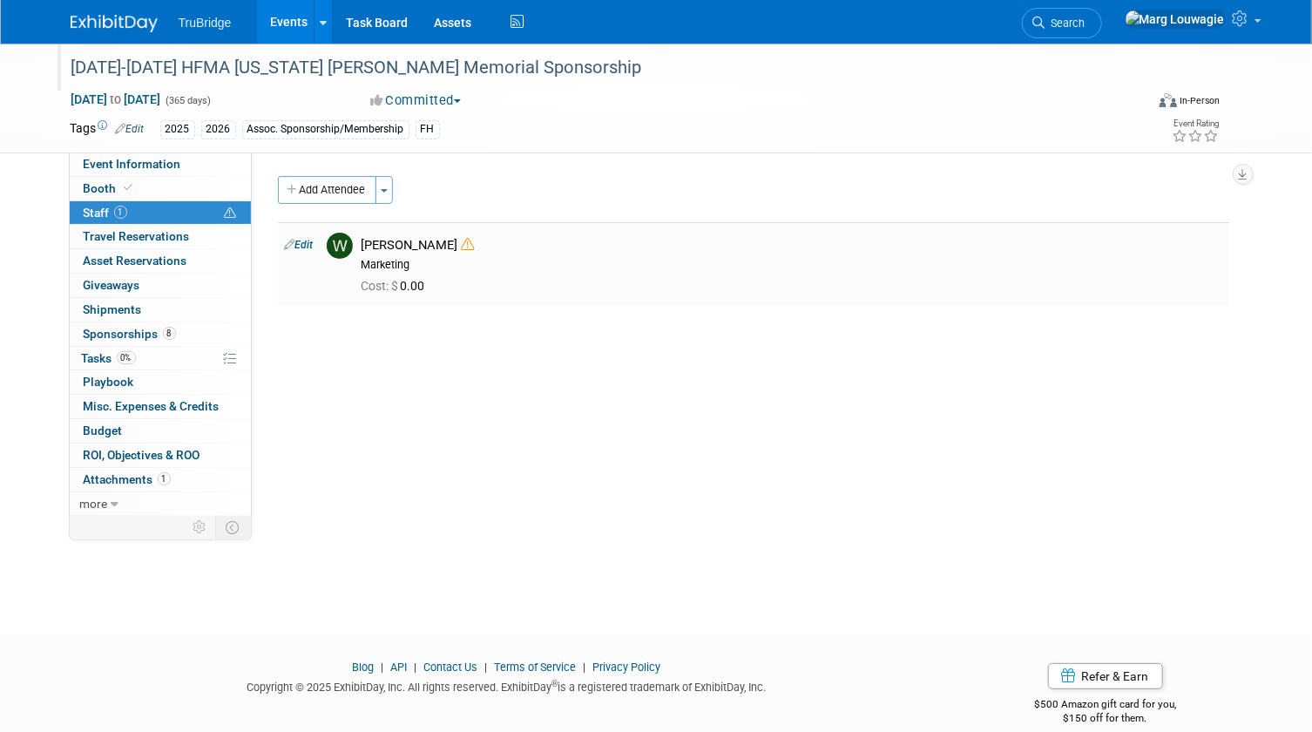
click at [301, 244] on link "Edit" at bounding box center [299, 245] width 29 height 12
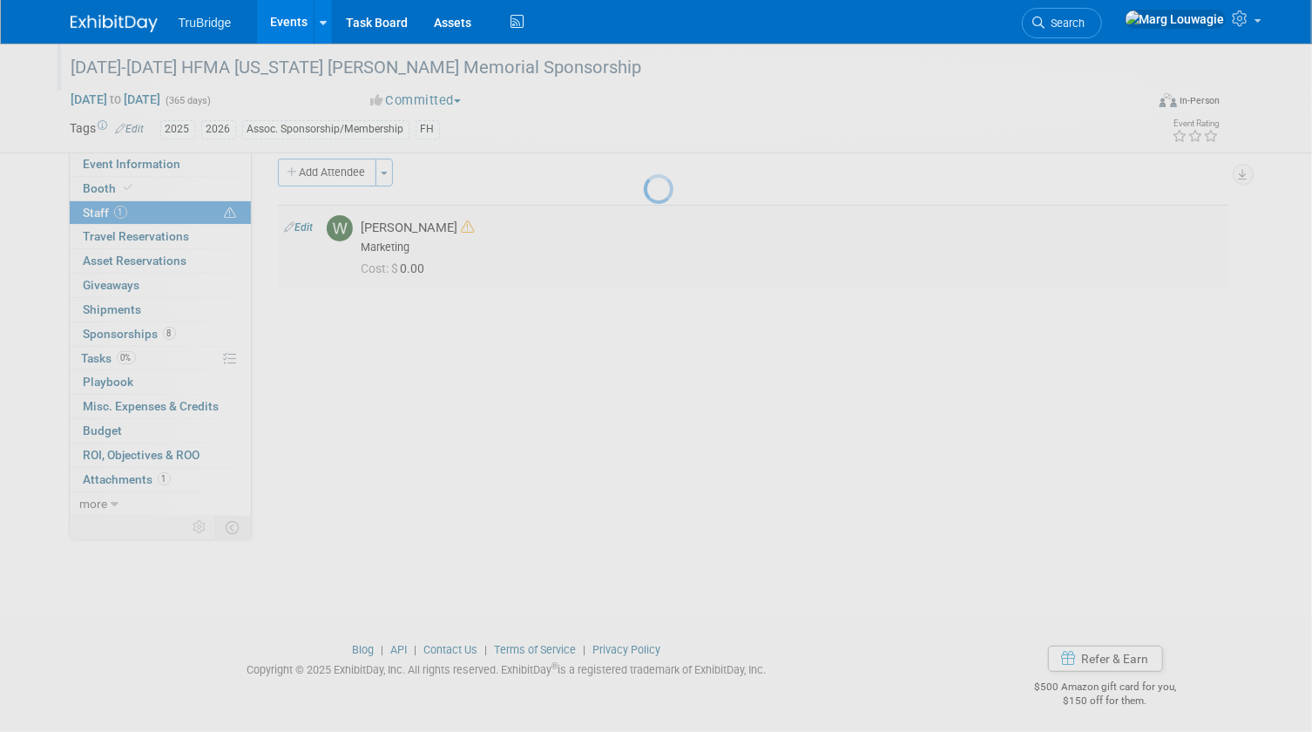
select select "4ff202e7-b065-41eb-868c-e4111a985510"
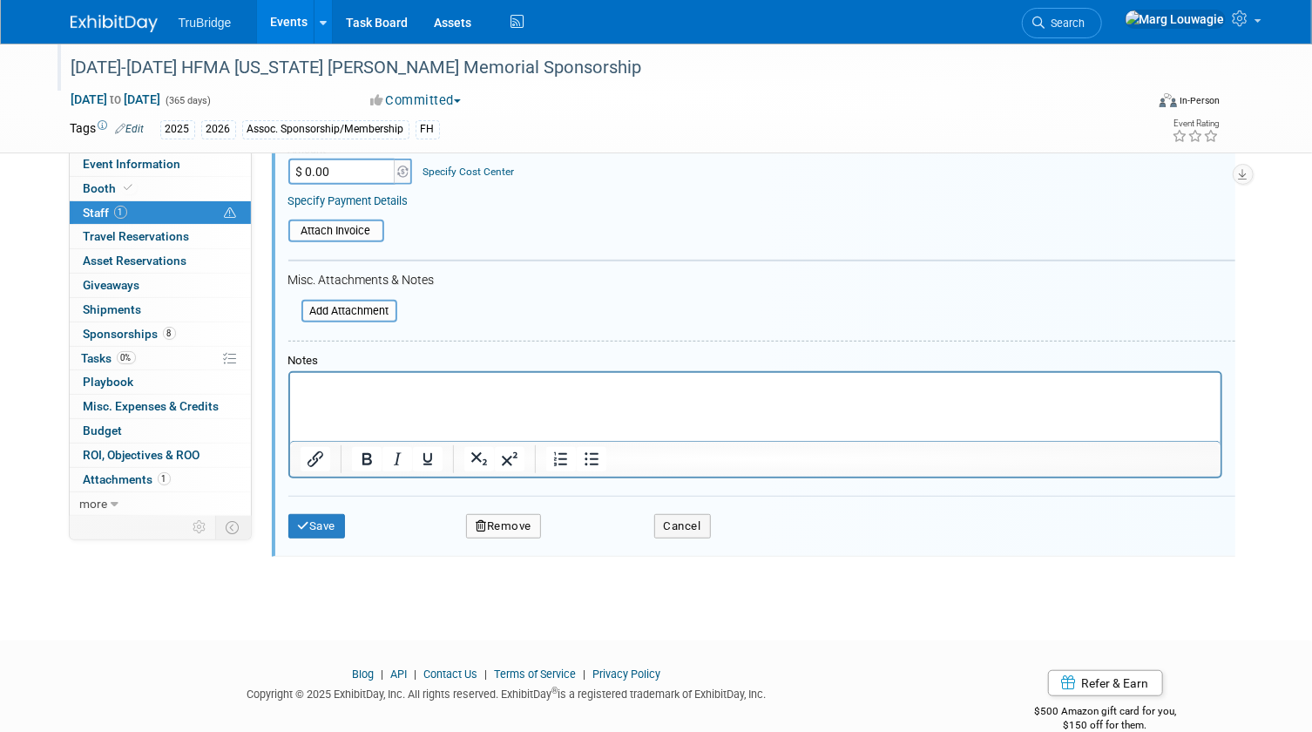
scroll to position [402, 0]
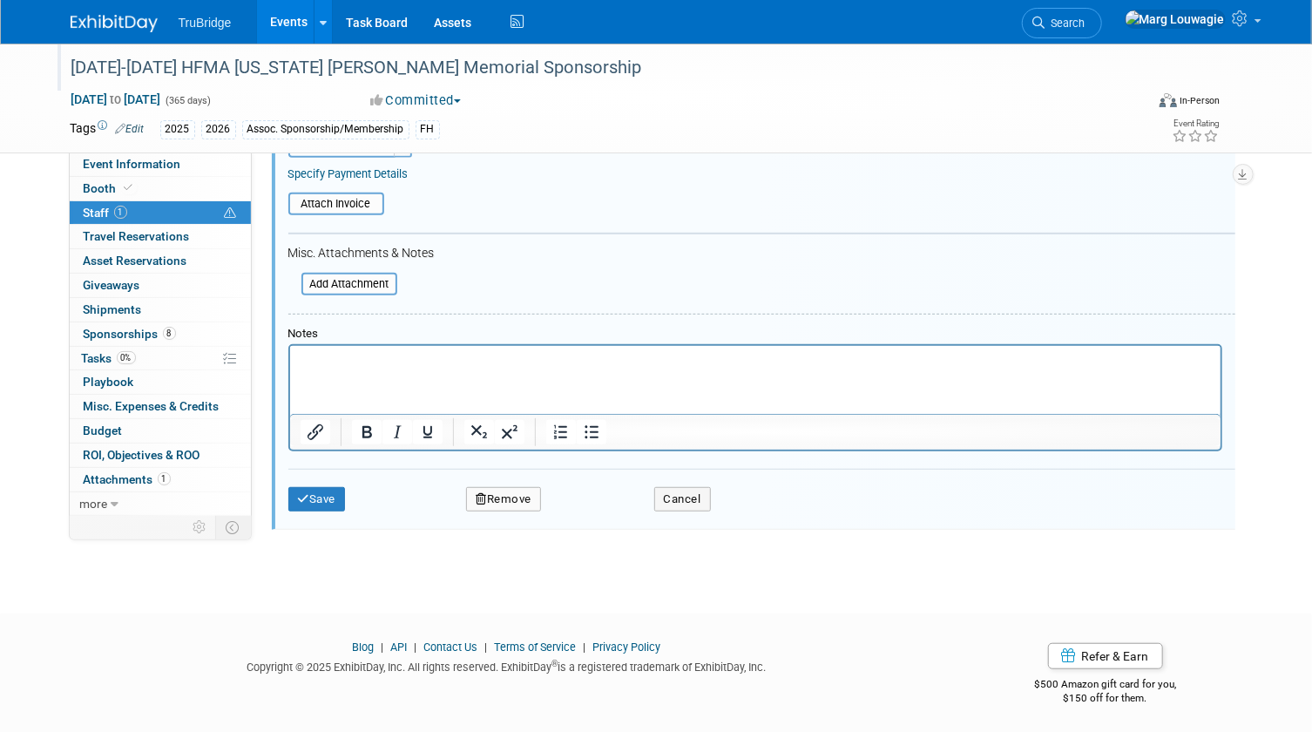
click at [499, 501] on button "Remove" at bounding box center [503, 499] width 75 height 24
click at [616, 497] on div "Yes No" at bounding box center [621, 512] width 138 height 44
click at [604, 514] on link "Yes" at bounding box center [598, 511] width 51 height 28
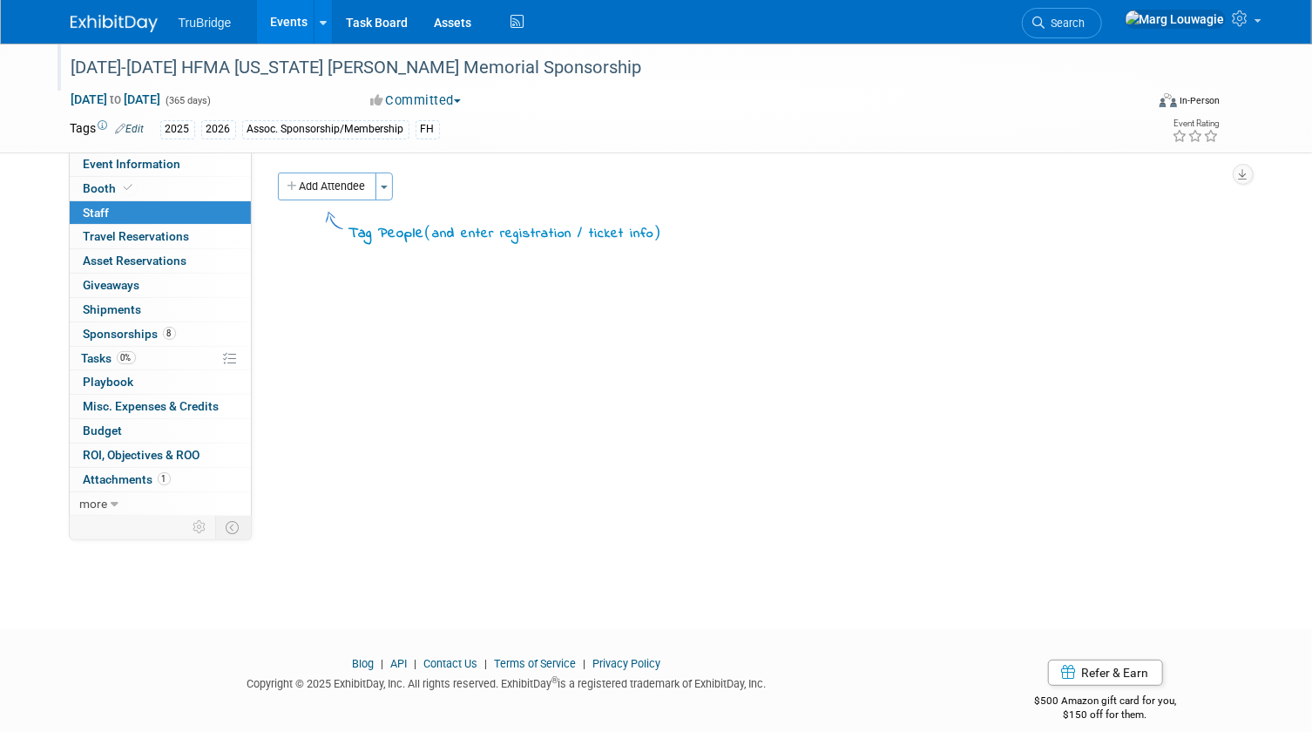
scroll to position [0, 0]
click at [139, 166] on span "Event Information" at bounding box center [133, 164] width 98 height 14
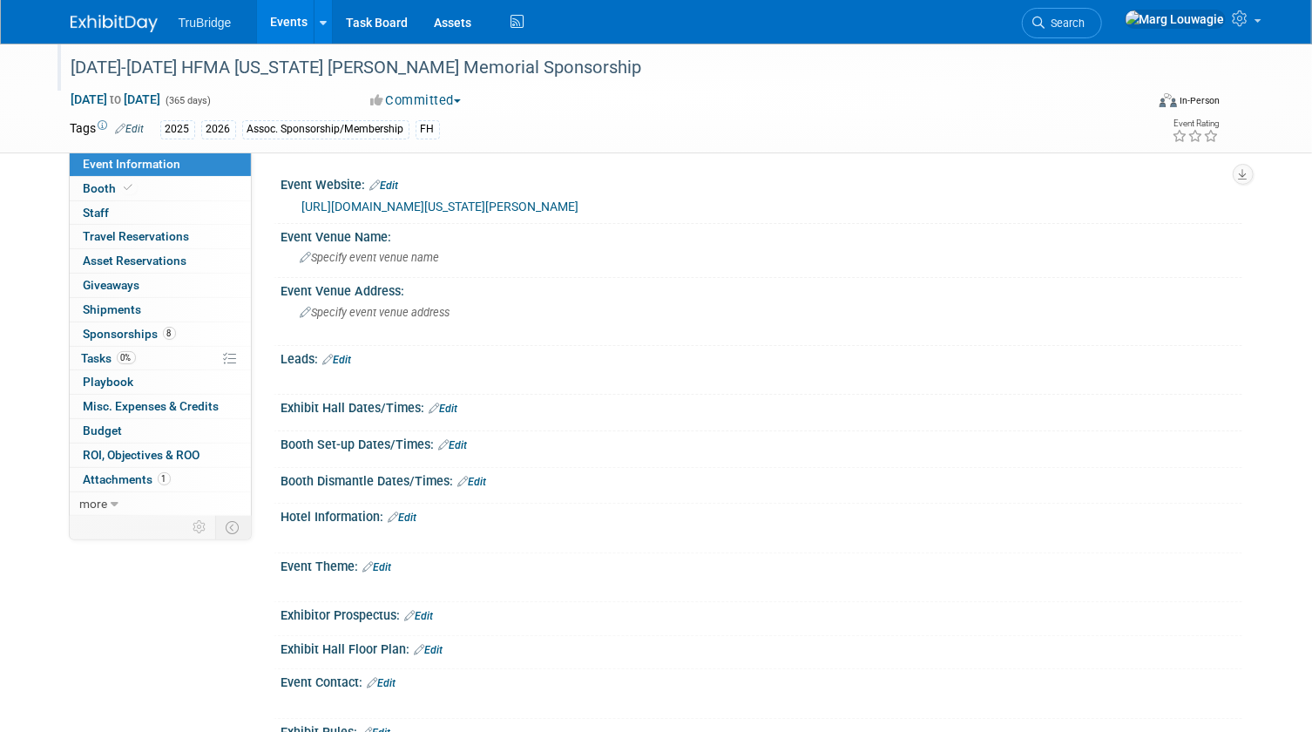
click at [1102, 5] on li "Search" at bounding box center [1062, 21] width 80 height 43
click at [1102, 15] on link "Search" at bounding box center [1062, 23] width 80 height 30
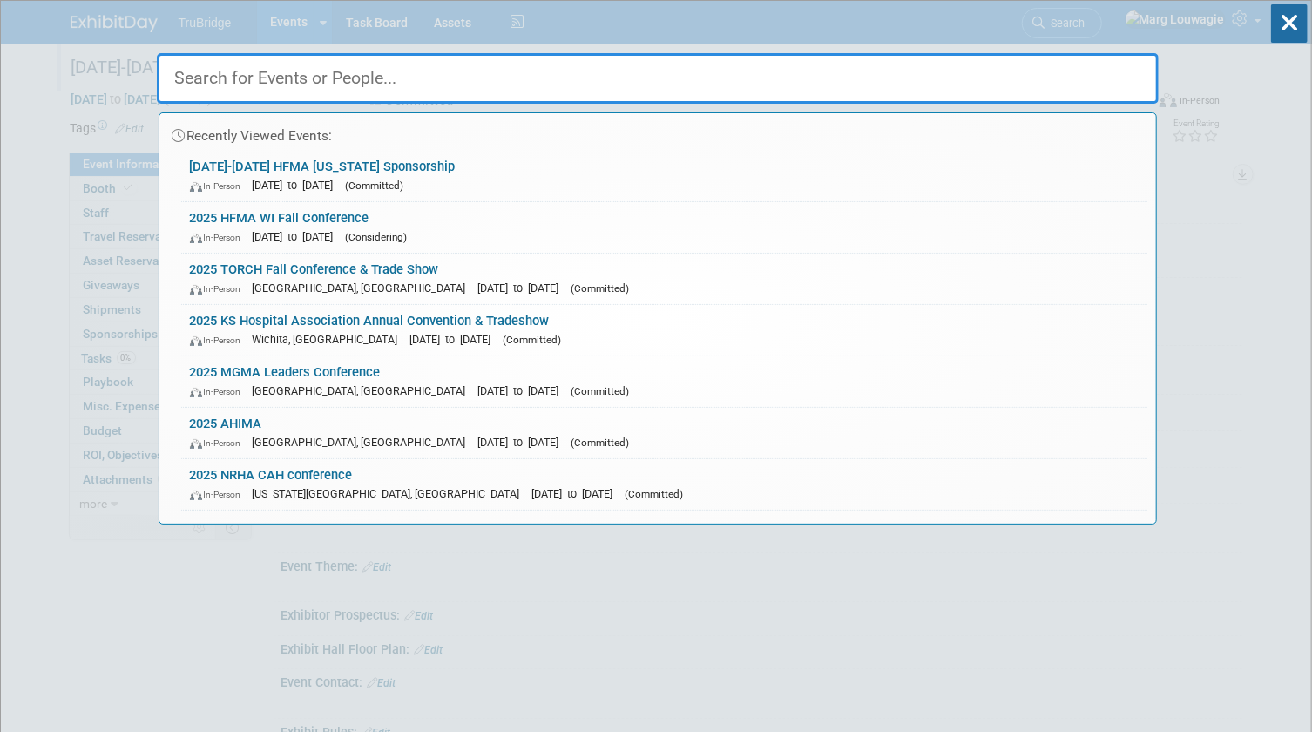
click at [1080, 69] on input "text" at bounding box center [658, 78] width 1002 height 51
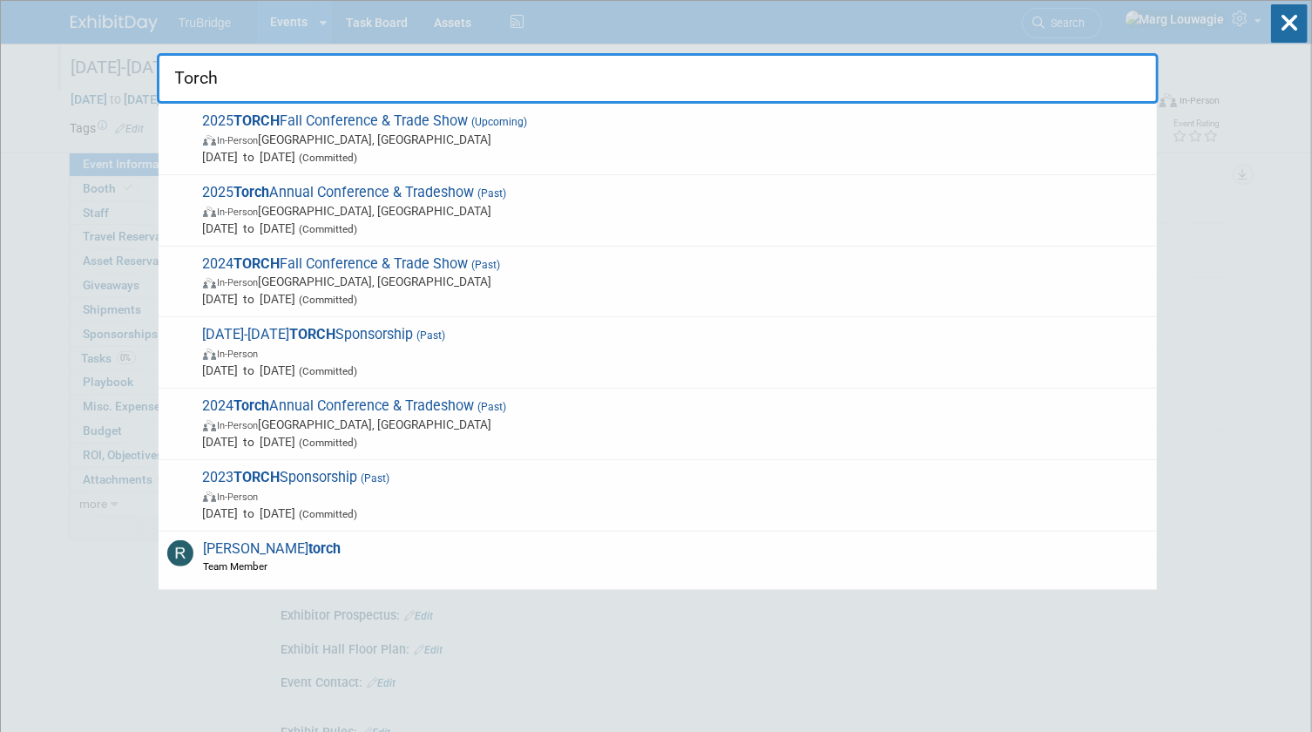
type input "Torch"
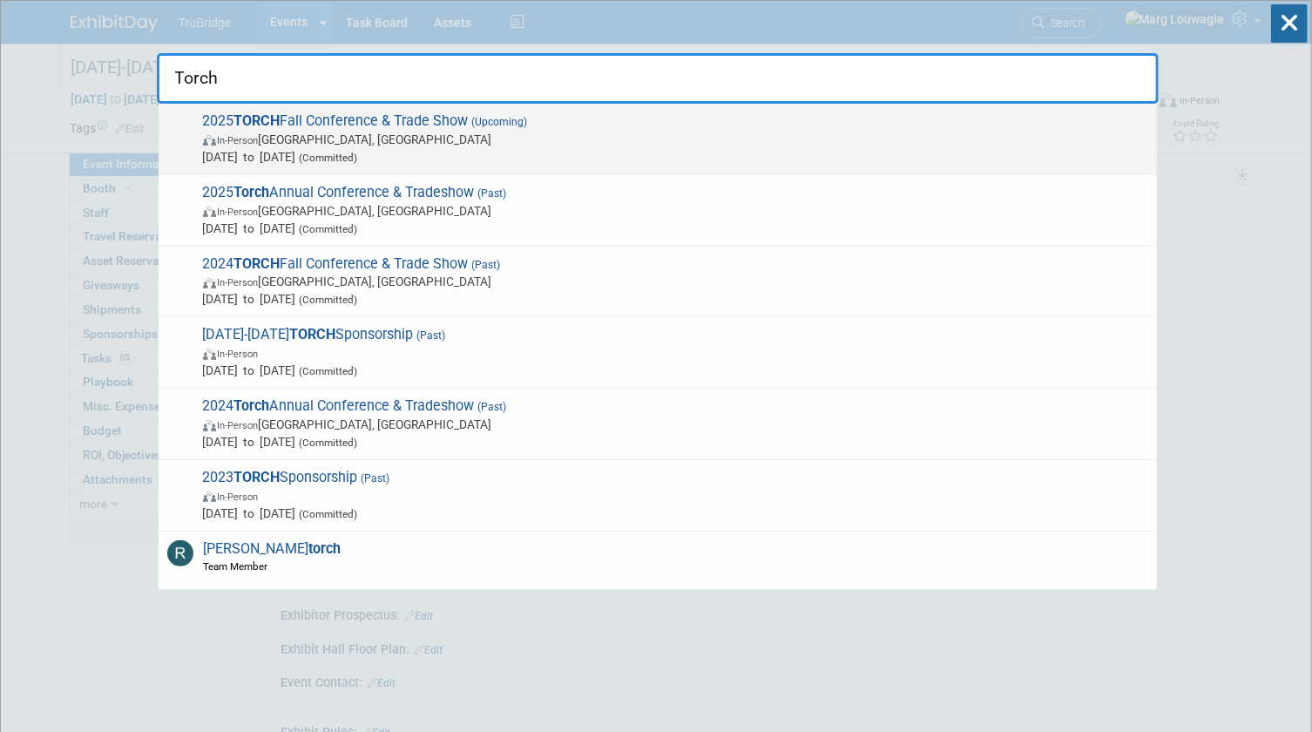
click at [552, 143] on span "In-Person Austin, TX" at bounding box center [675, 139] width 945 height 17
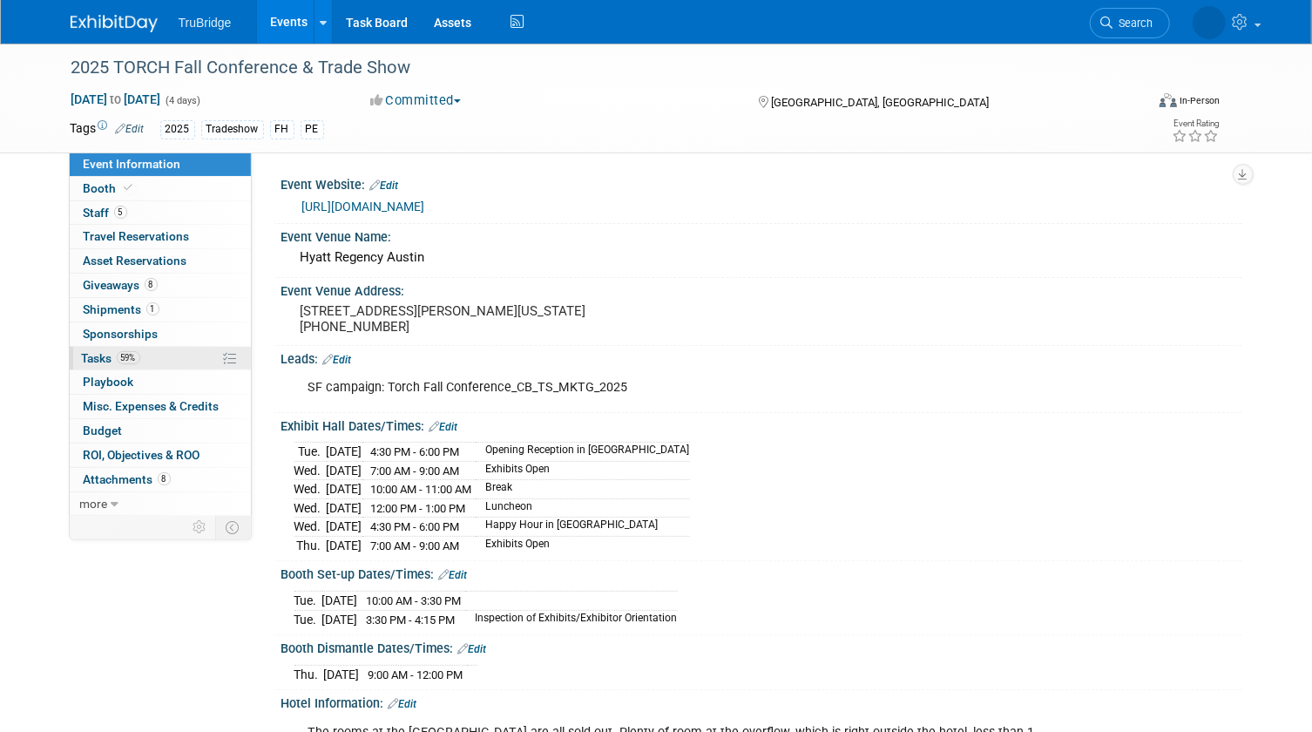
click at [88, 348] on link "59% Tasks 59%" at bounding box center [160, 359] width 181 height 24
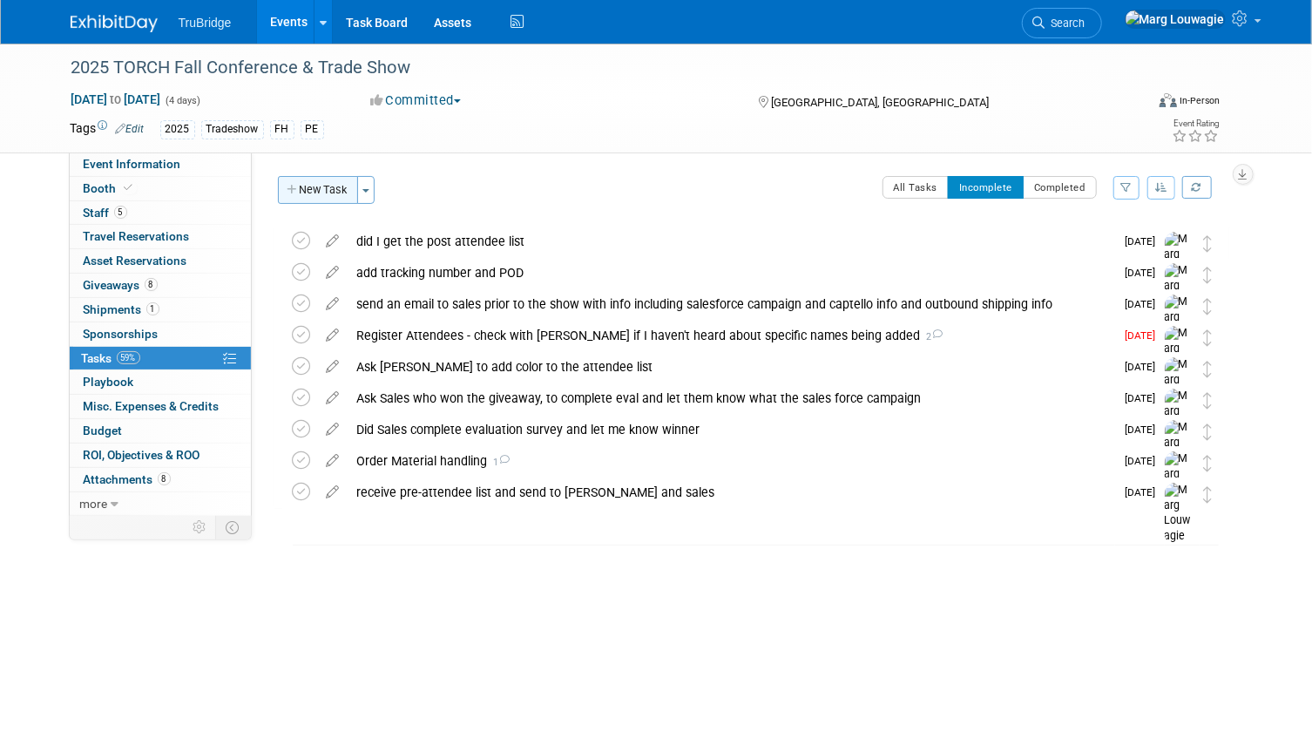
click at [339, 194] on button "New Task" at bounding box center [318, 190] width 80 height 28
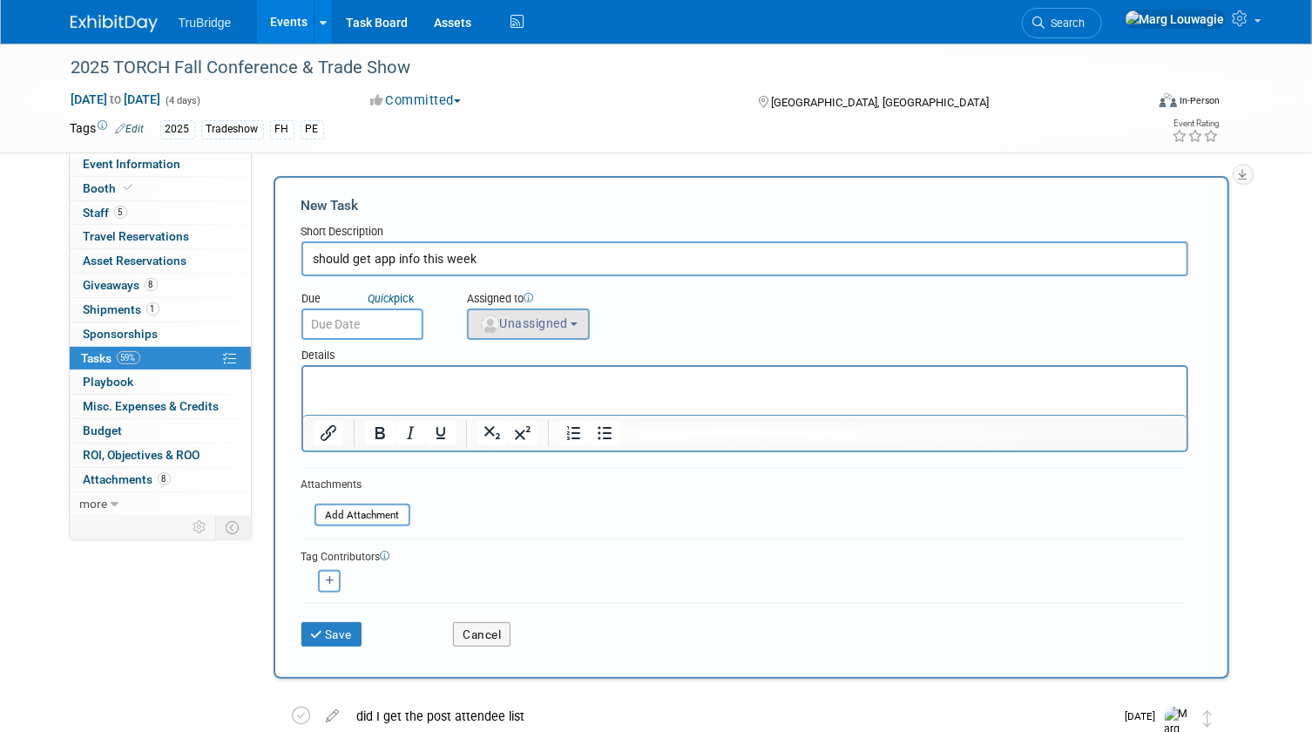
type input "should get app info this week"
click at [532, 317] on span "Unassigned" at bounding box center [523, 323] width 89 height 14
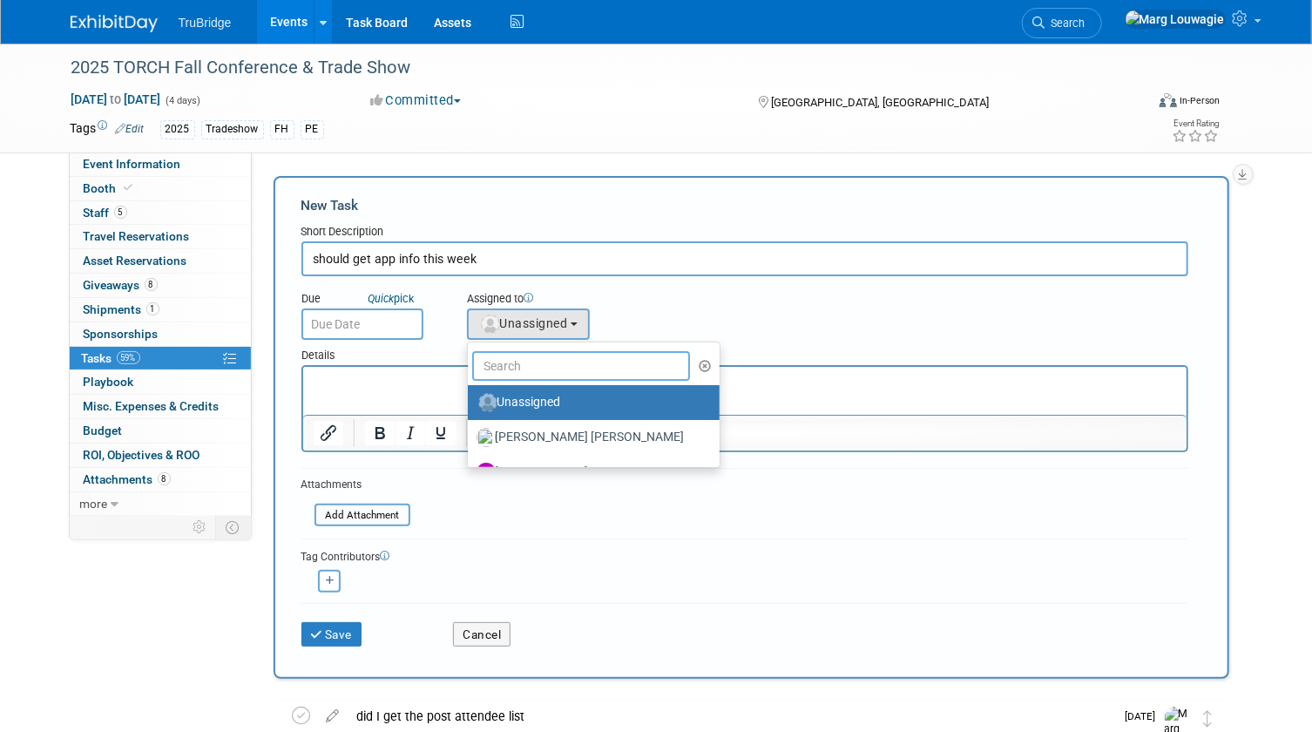
click at [544, 367] on input "text" at bounding box center [581, 366] width 219 height 30
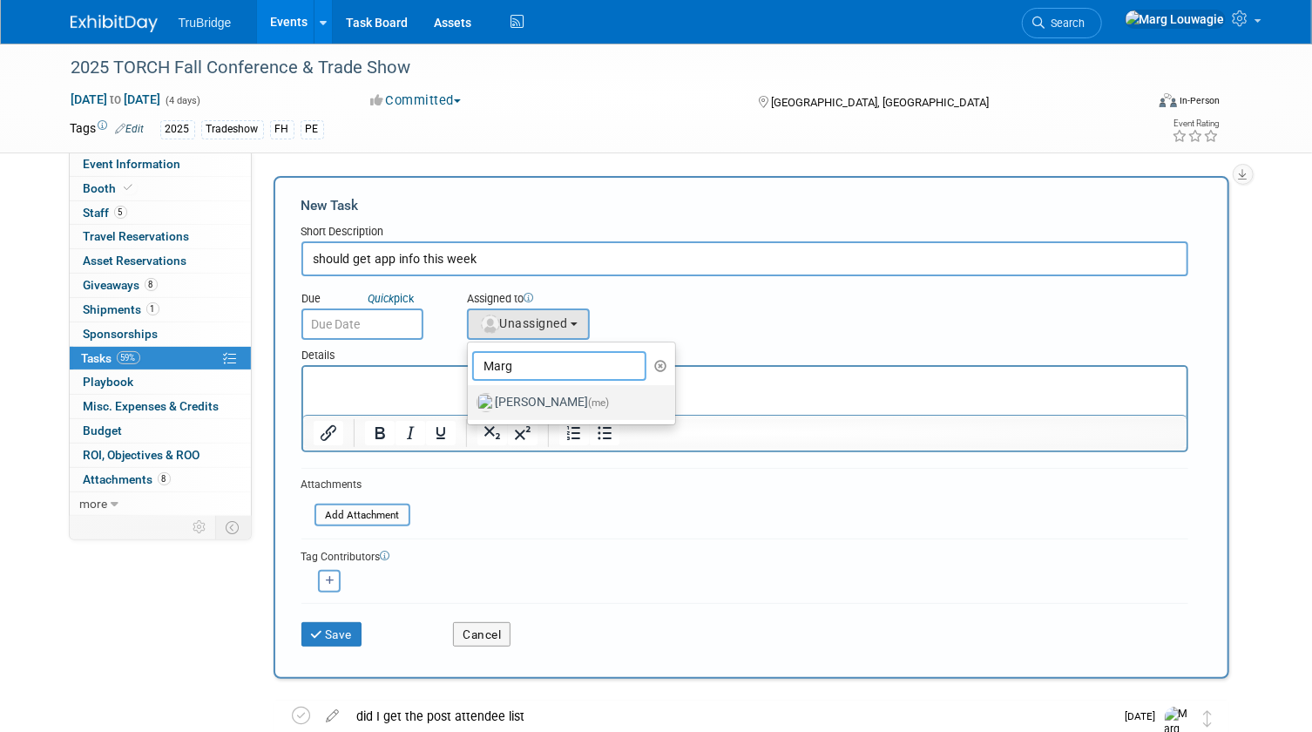
type input "Marg"
click at [544, 401] on label "[PERSON_NAME] (me)" at bounding box center [568, 403] width 182 height 28
click at [470, 401] on input "[PERSON_NAME] (me)" at bounding box center [464, 400] width 11 height 11
select select "0abee163-1570-438d-a0ea-e9129f2ffbd7"
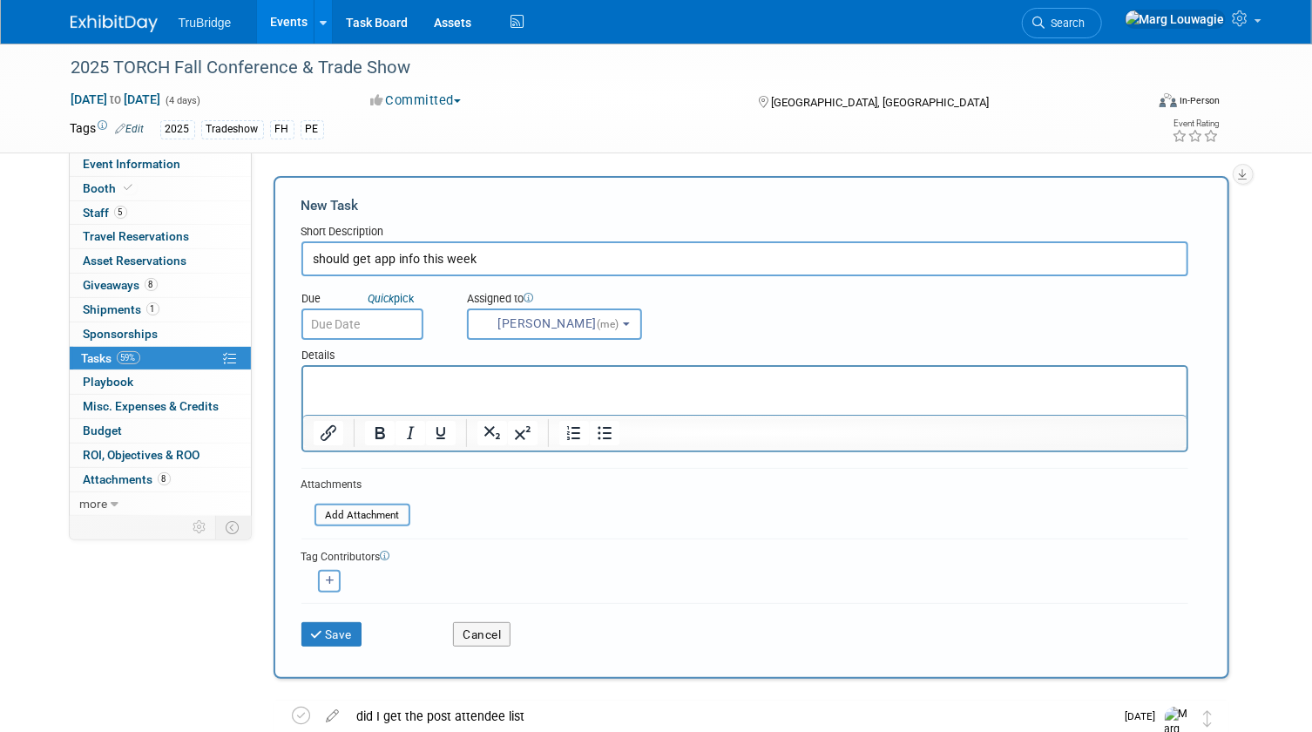
click at [375, 328] on input "text" at bounding box center [362, 323] width 122 height 31
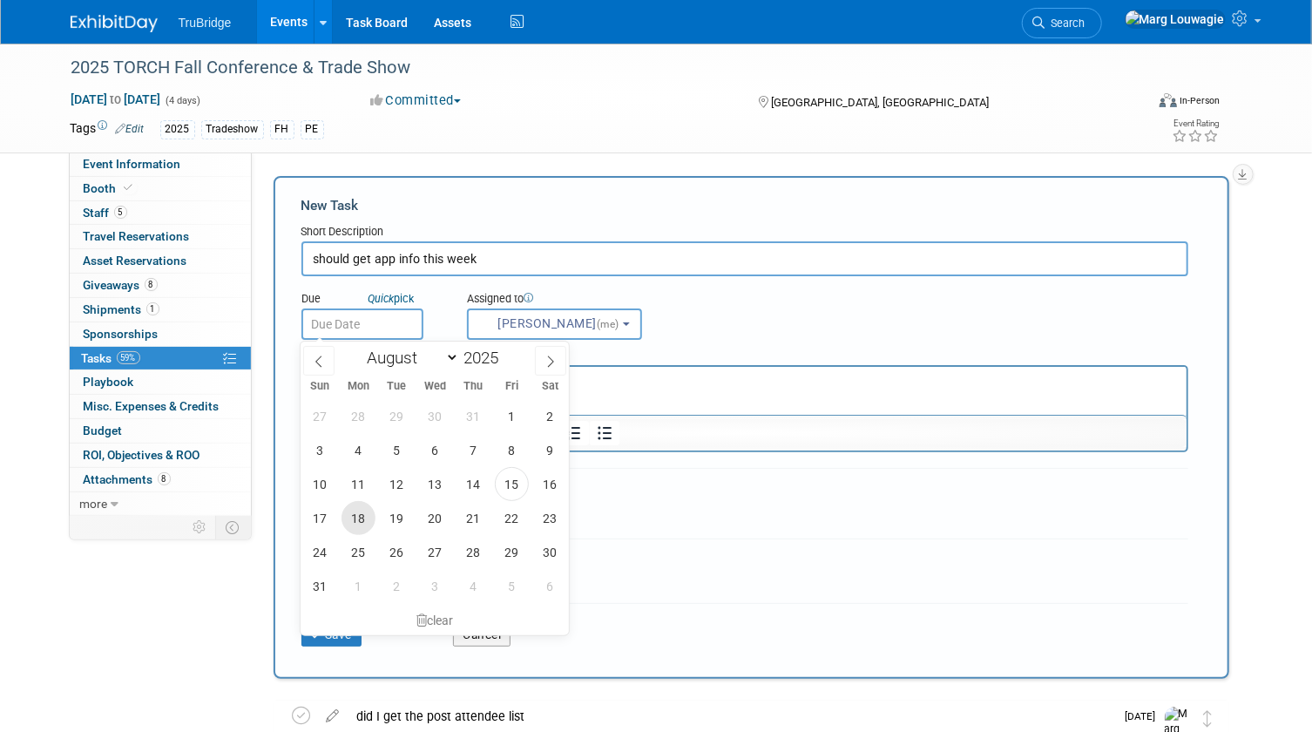
click at [369, 507] on span "18" at bounding box center [359, 518] width 34 height 34
type input "[DATE]"
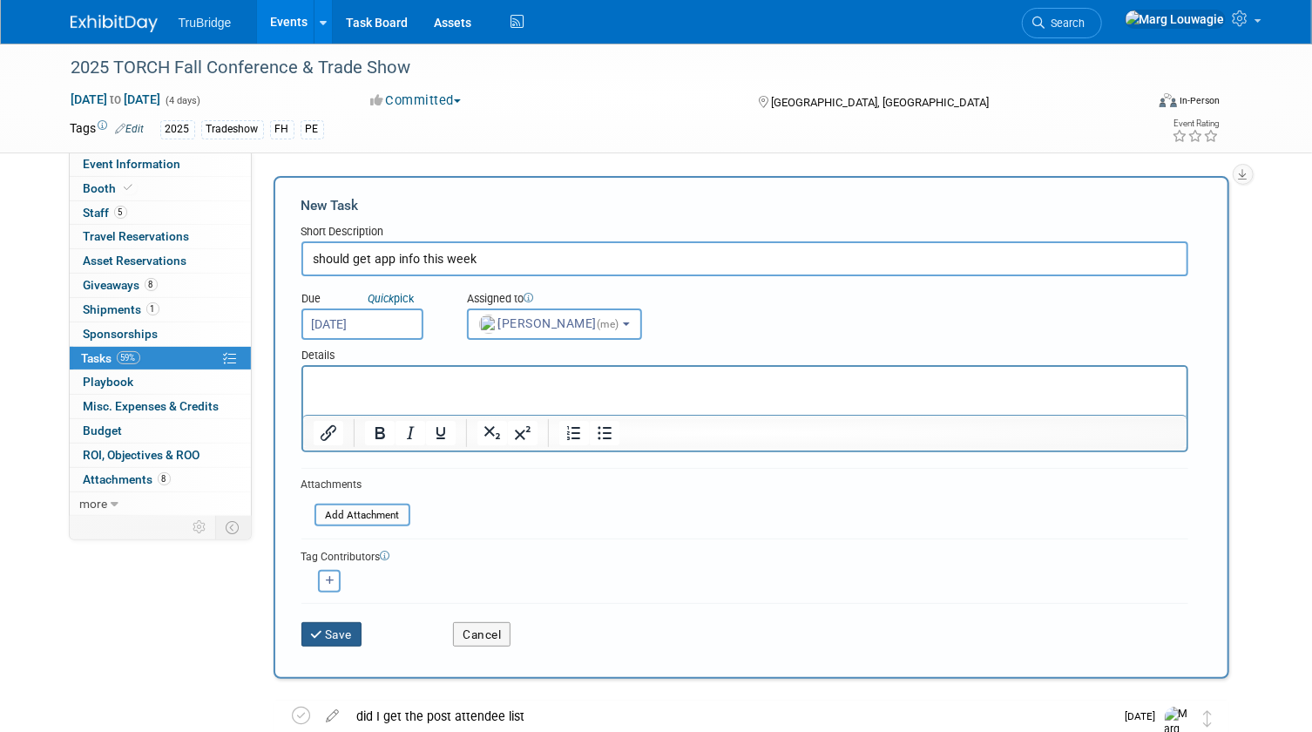
click at [342, 632] on button "Save" at bounding box center [331, 634] width 61 height 24
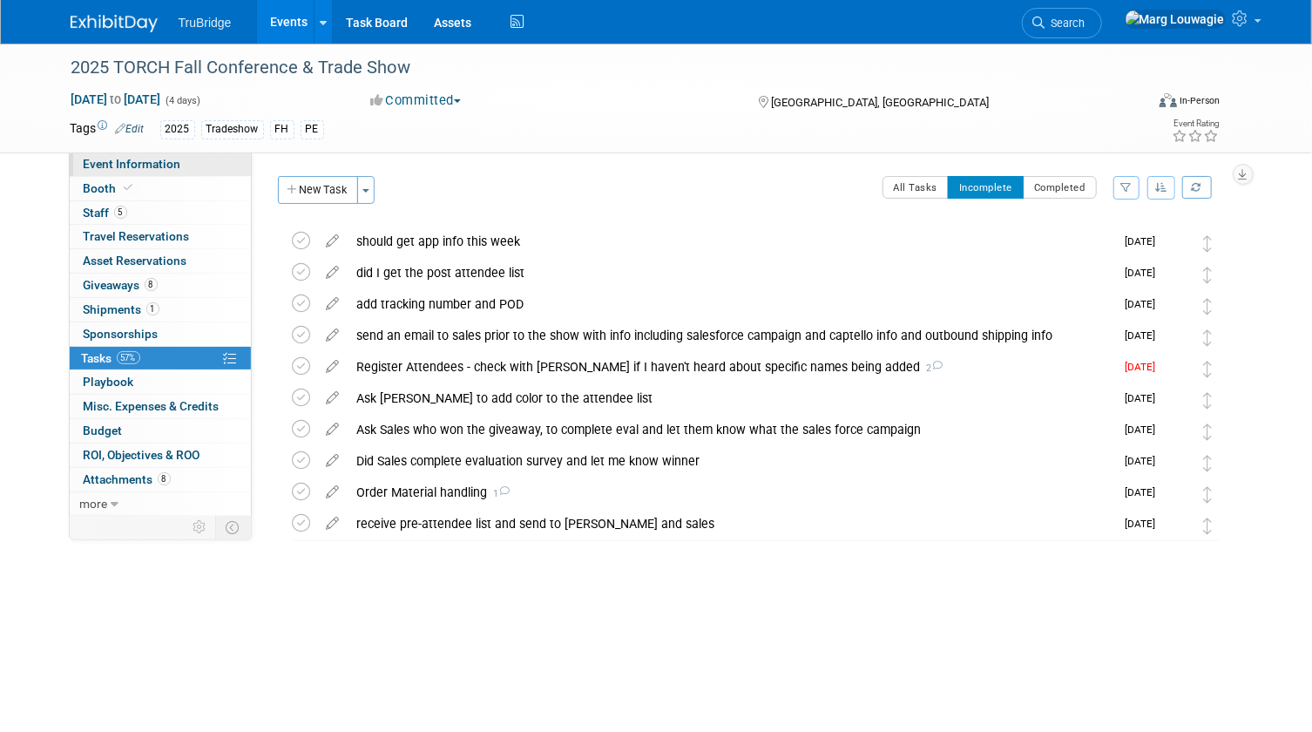
click at [208, 167] on link "Event Information" at bounding box center [160, 164] width 181 height 24
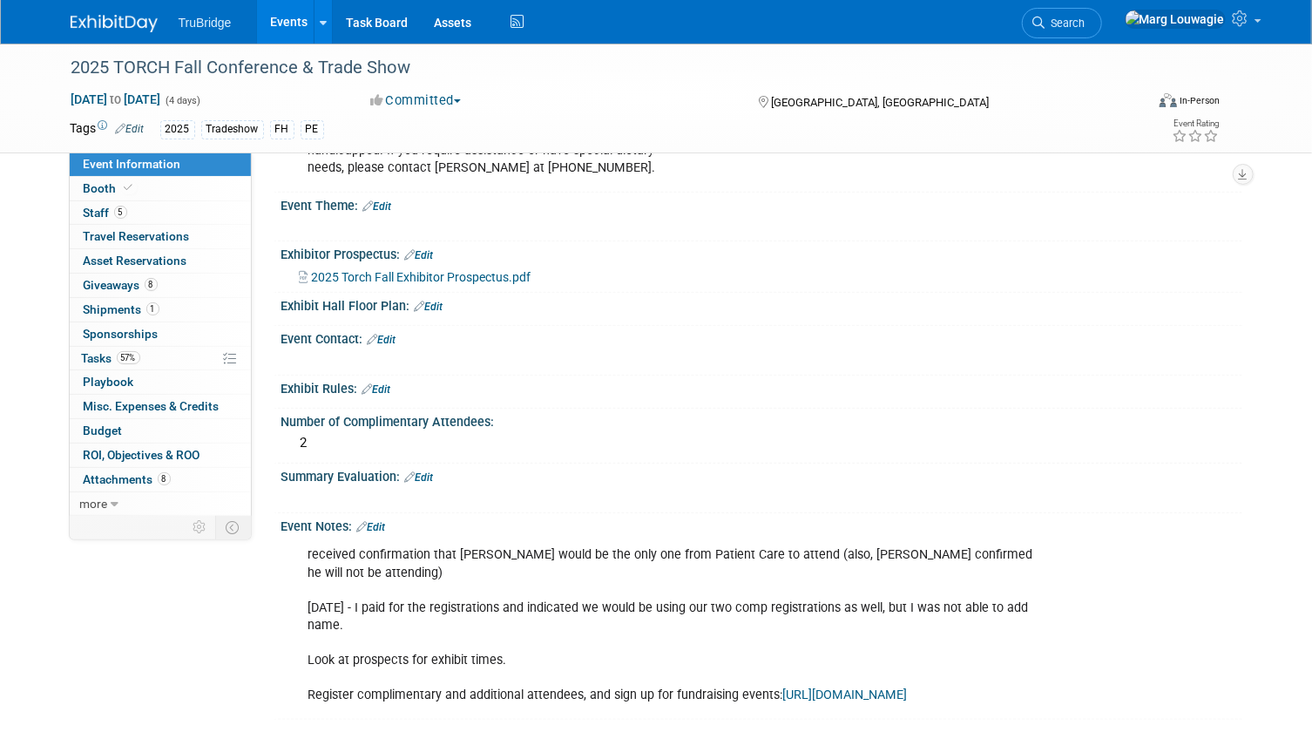
scroll to position [803, 0]
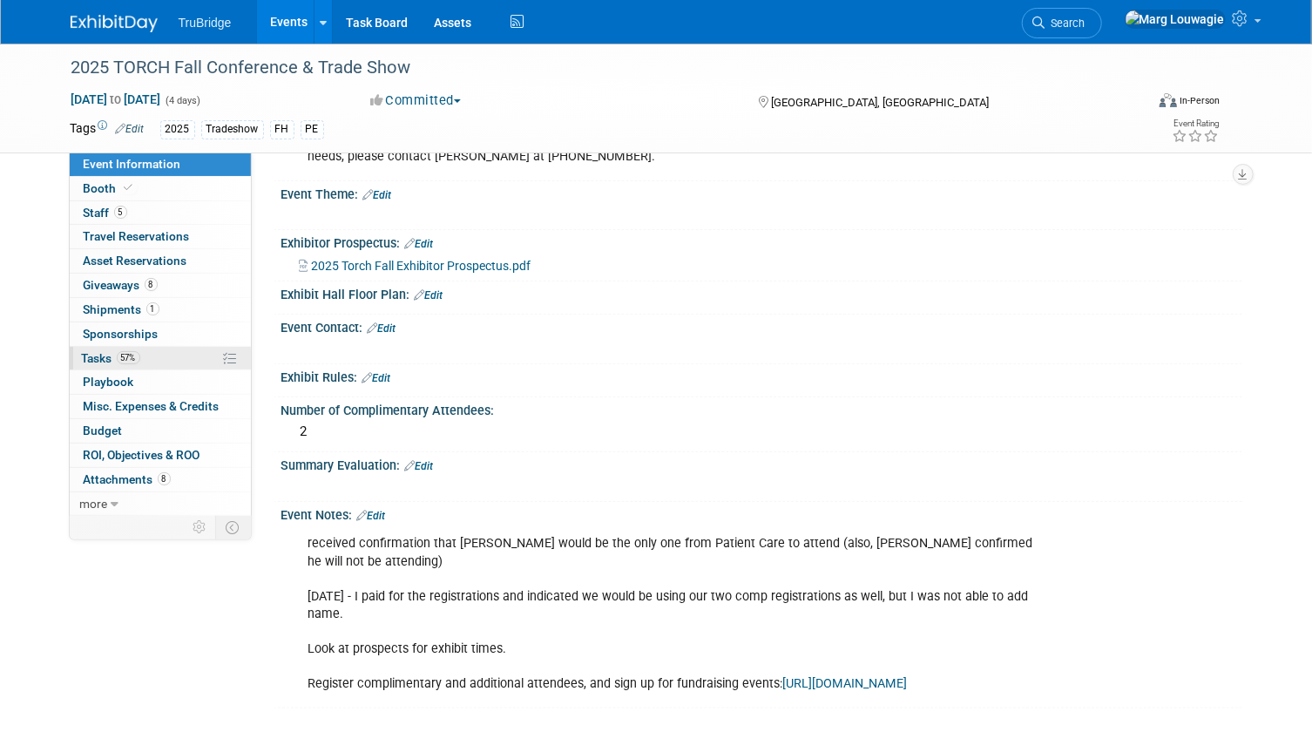
click at [112, 357] on span "Tasks 57%" at bounding box center [111, 358] width 58 height 14
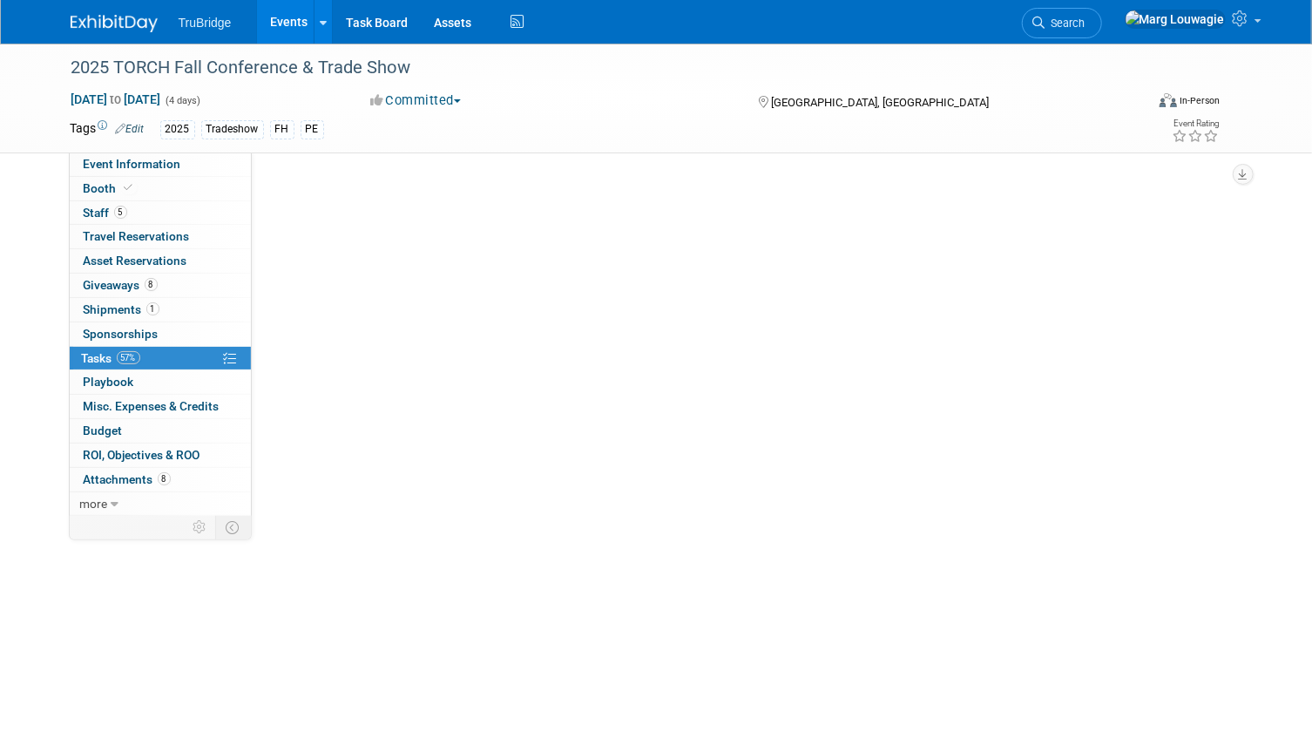
scroll to position [0, 0]
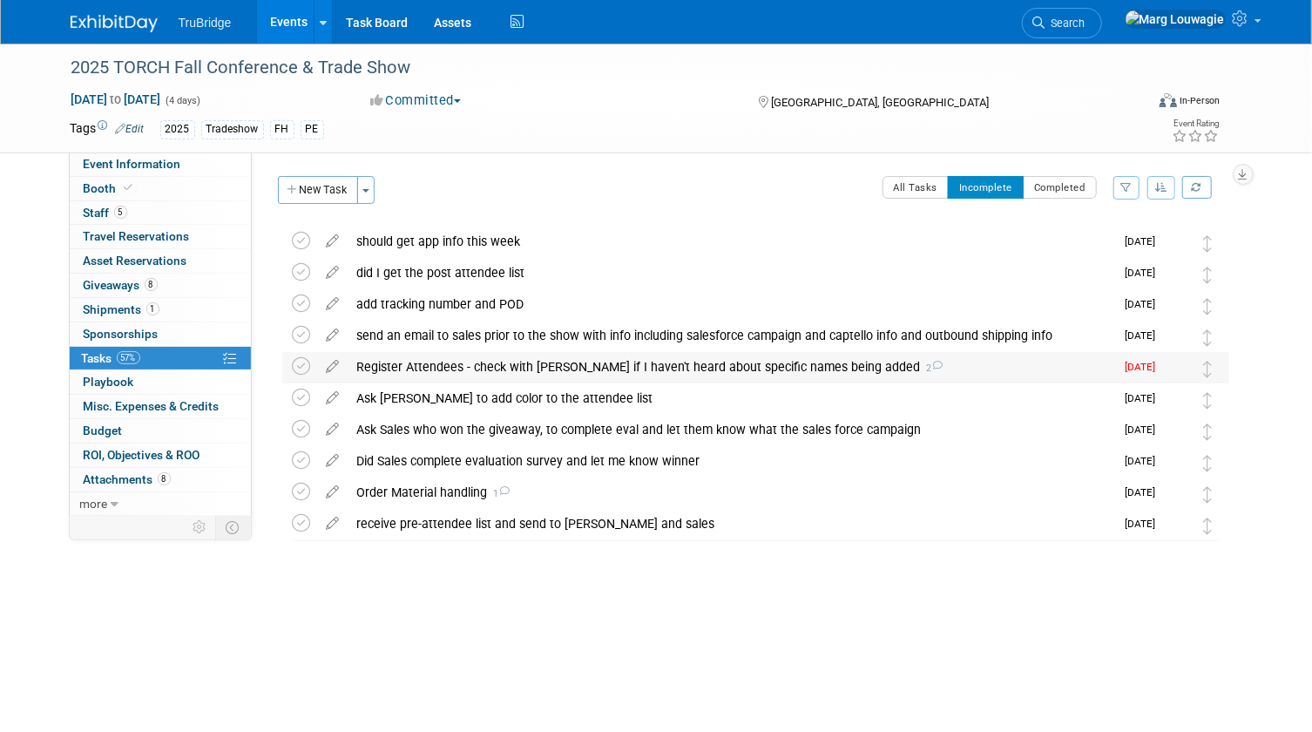
click at [540, 367] on div "Register Attendees - check with [PERSON_NAME] if I haven't heard about specific…" at bounding box center [731, 367] width 767 height 30
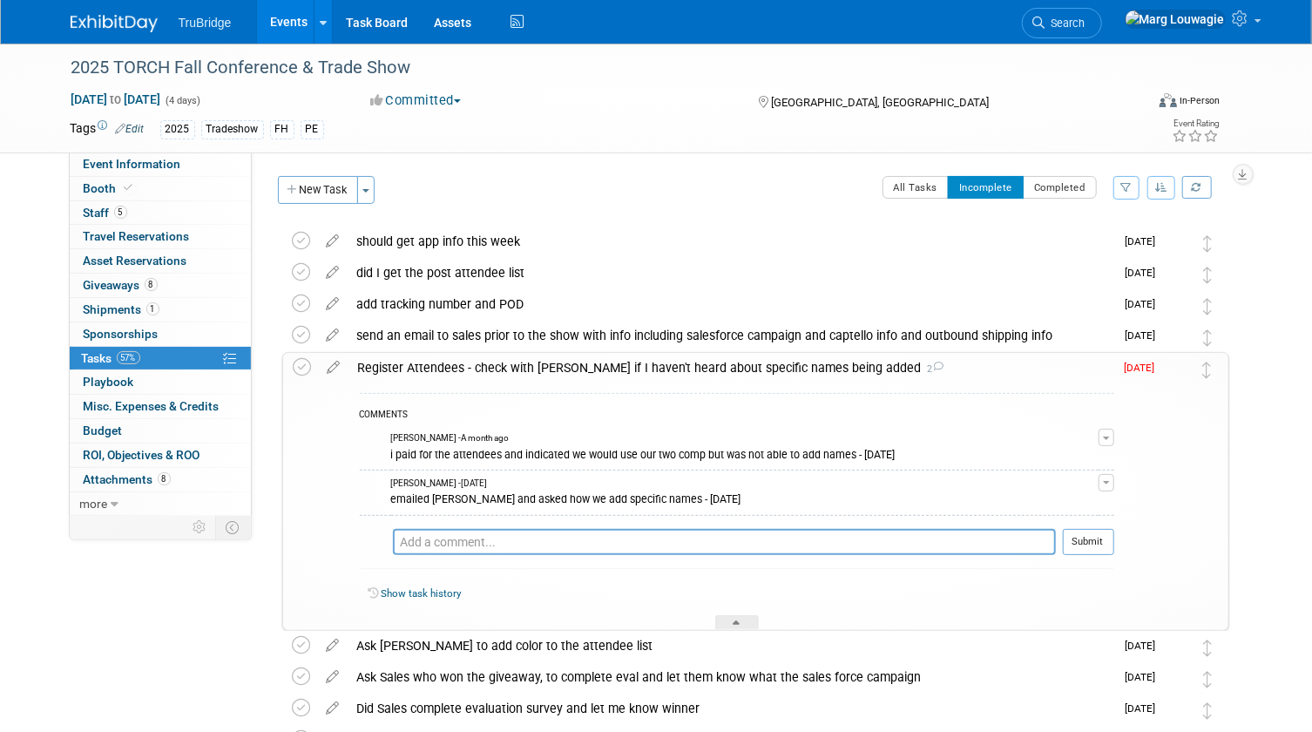
click at [542, 366] on div "Register Attendees - check with [PERSON_NAME] if I haven't heard about specific…" at bounding box center [731, 368] width 765 height 30
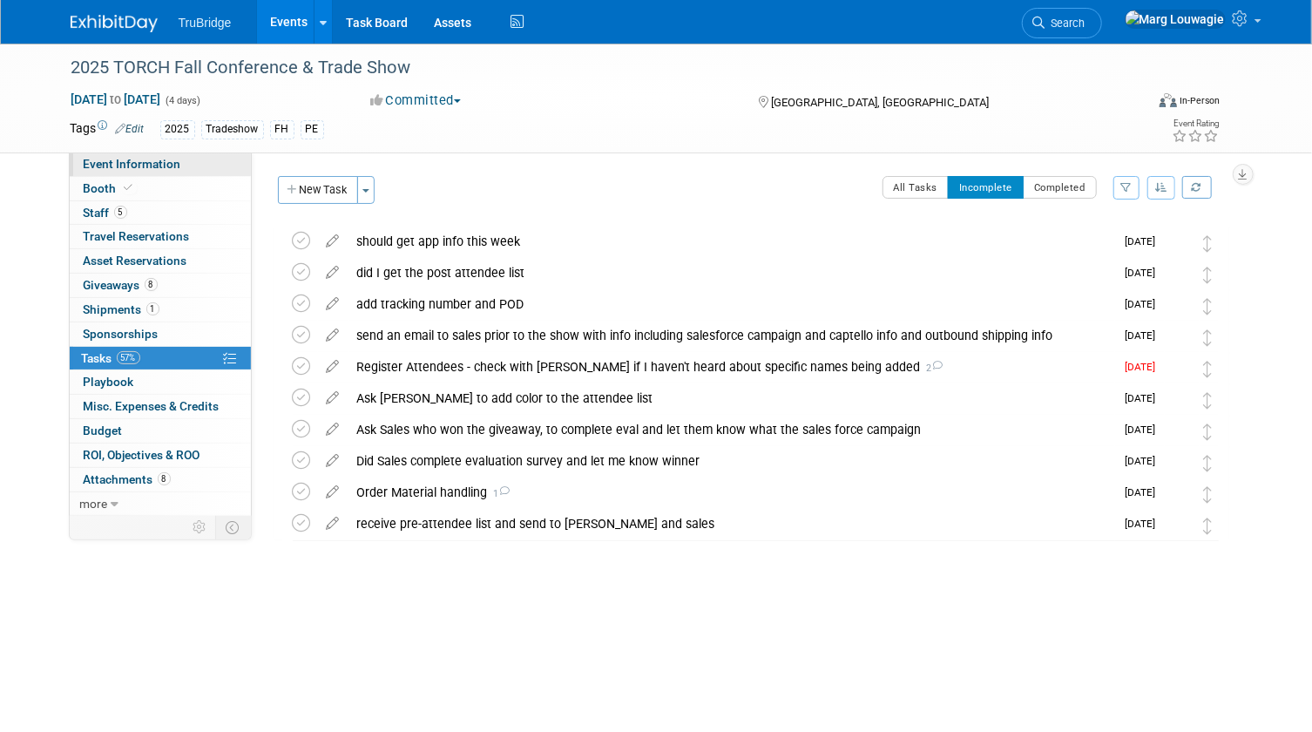
click at [166, 166] on span "Event Information" at bounding box center [133, 164] width 98 height 14
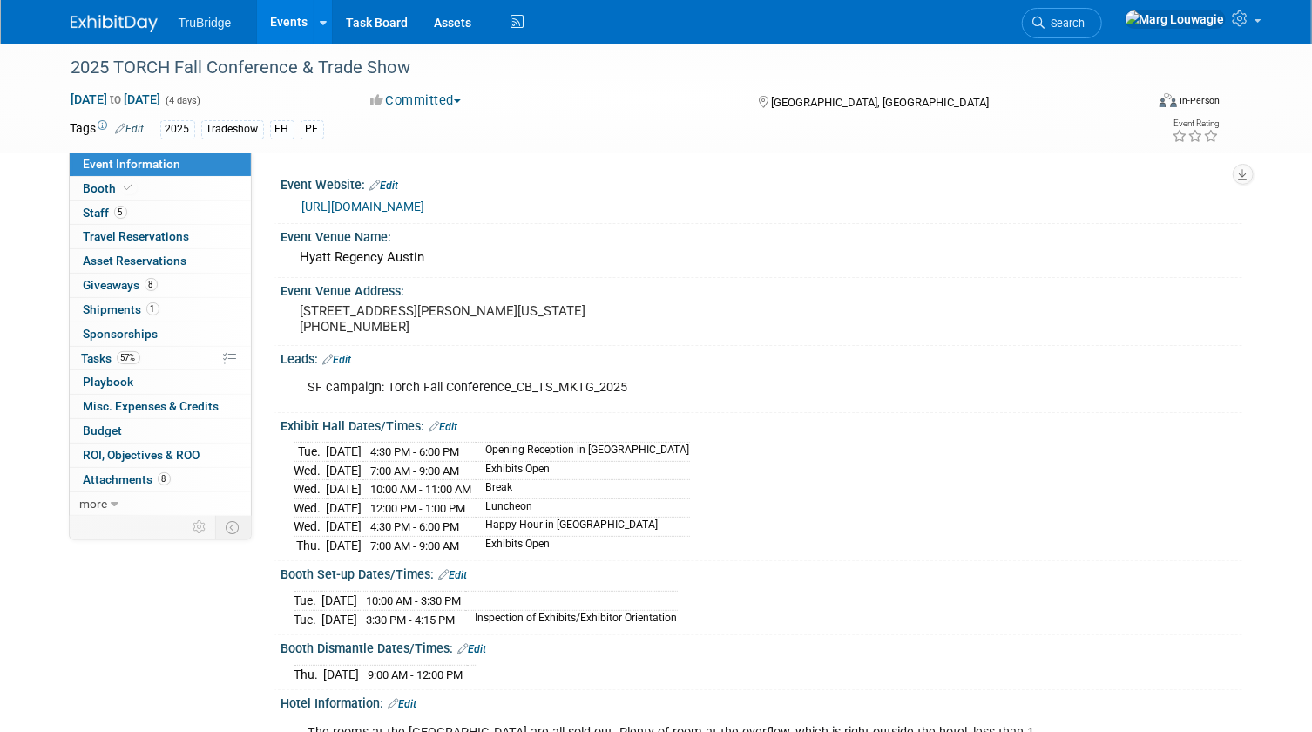
click at [655, 635] on div "Booth Set-up Dates/Times: Edit [DATE] 10:00 AM - 3:30 PM [DATE]" at bounding box center [758, 598] width 969 height 74
click at [892, 200] on div "[URL][DOMAIN_NAME]" at bounding box center [765, 207] width 927 height 20
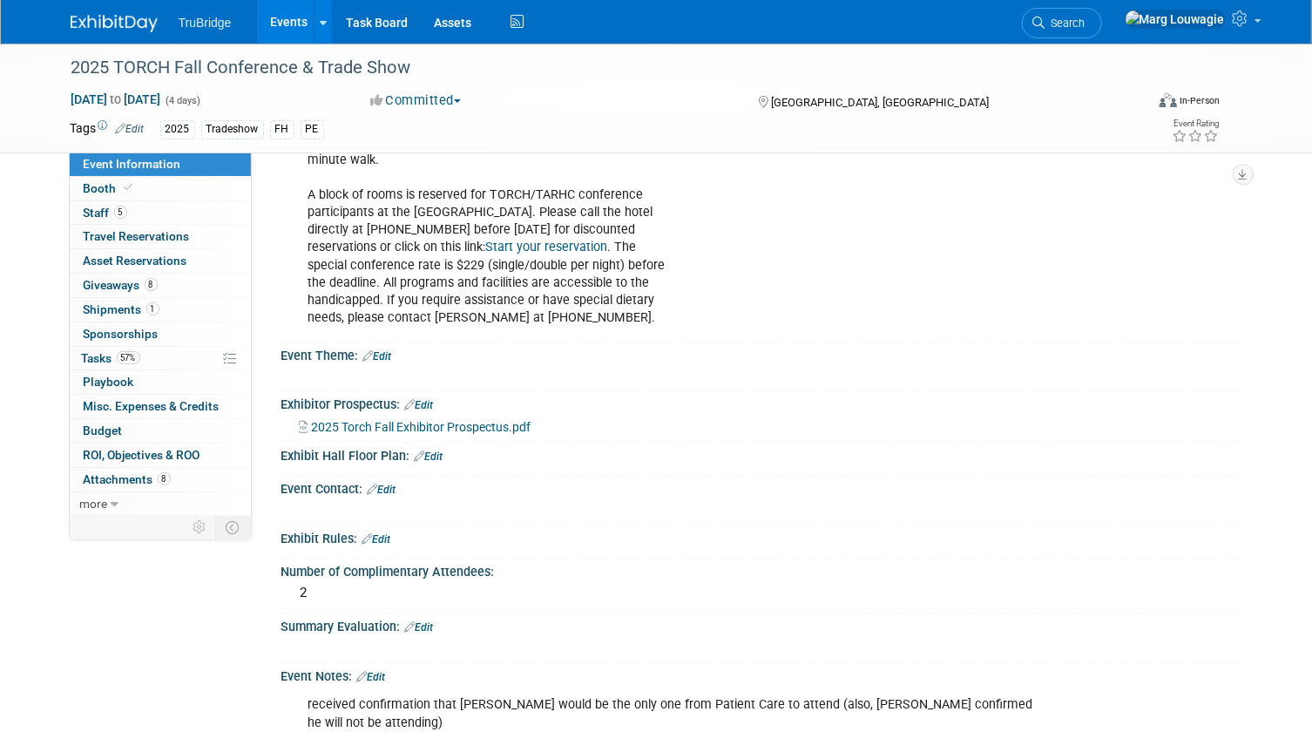
scroll to position [792, 0]
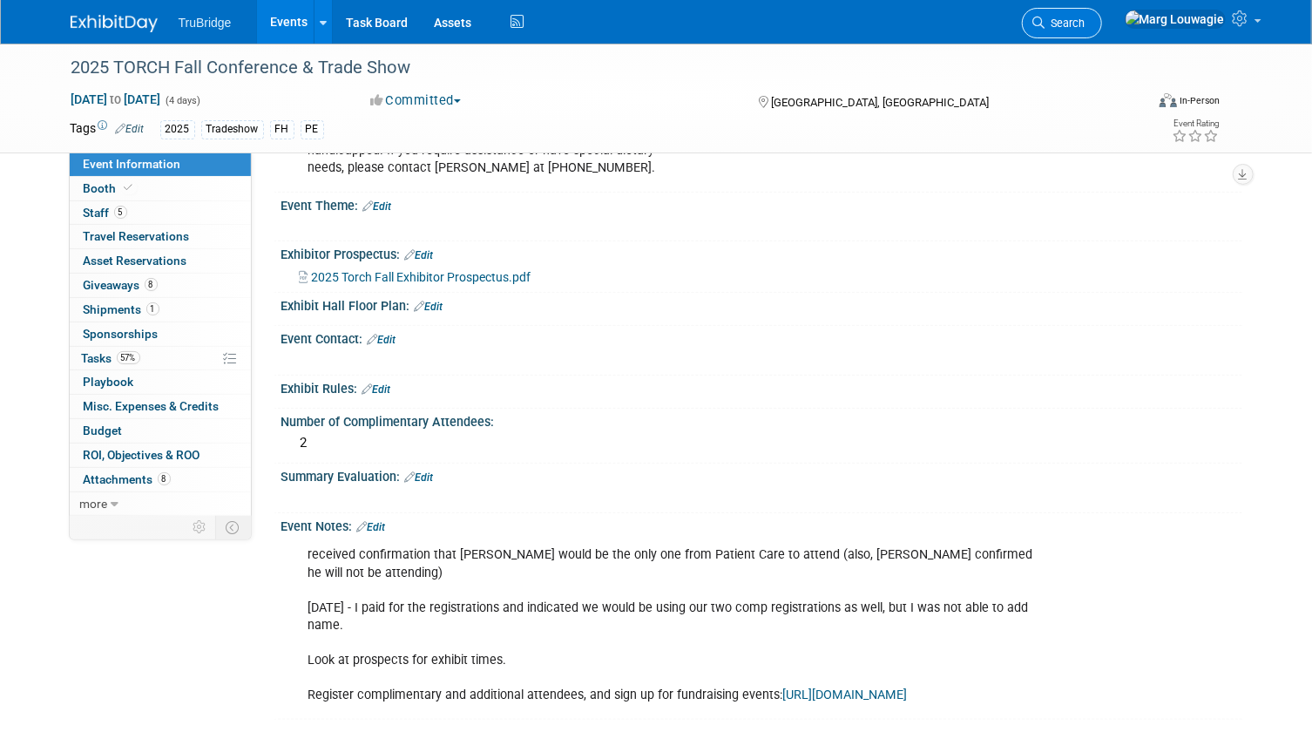
click at [1102, 16] on link "Search" at bounding box center [1062, 23] width 80 height 30
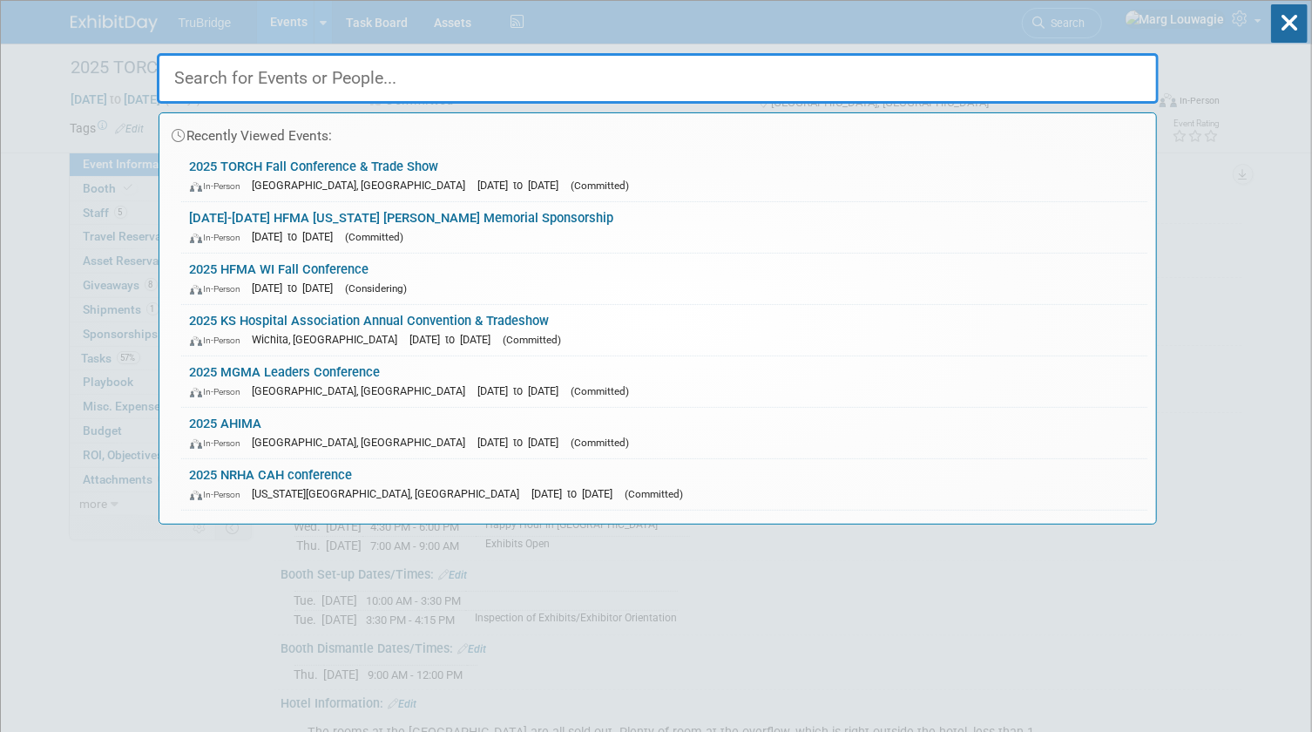
click at [1079, 62] on input "text" at bounding box center [658, 78] width 1002 height 51
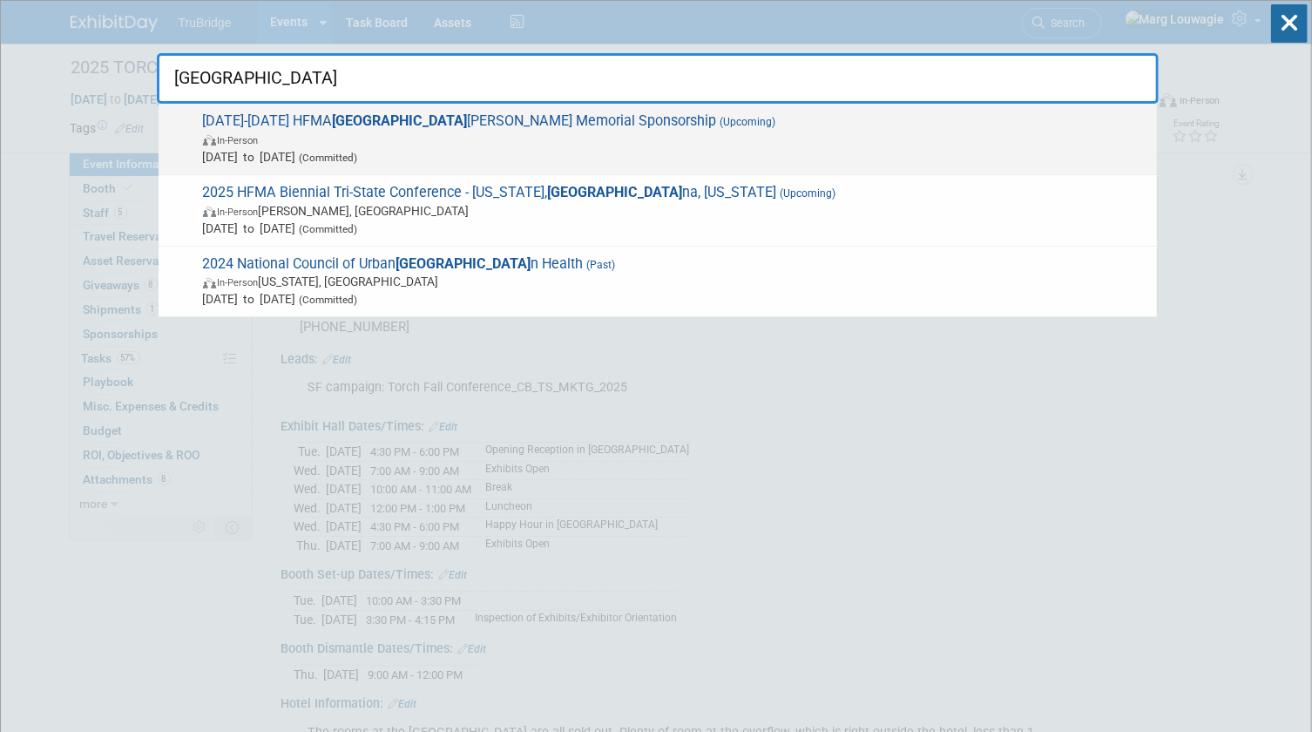
type input "[GEOGRAPHIC_DATA]"
click at [529, 138] on span "In-Person" at bounding box center [675, 139] width 945 height 17
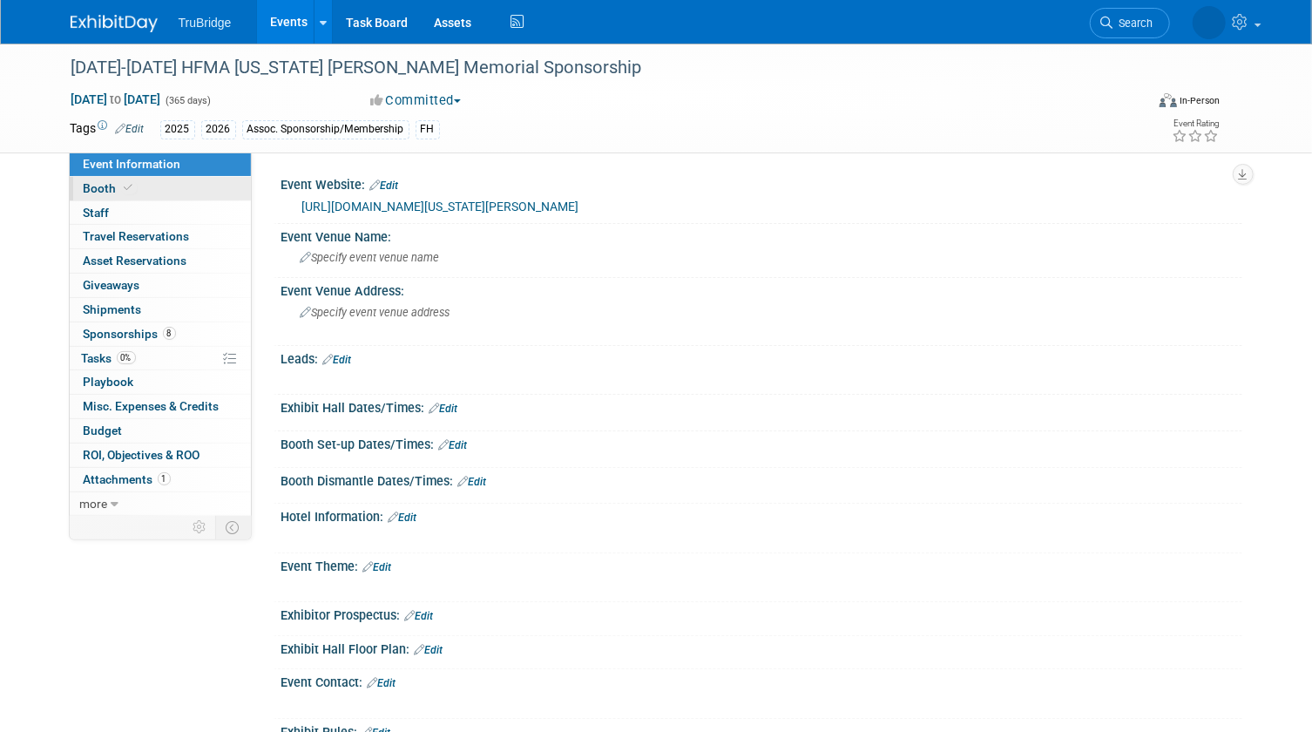
click at [138, 179] on link "Booth" at bounding box center [160, 189] width 181 height 24
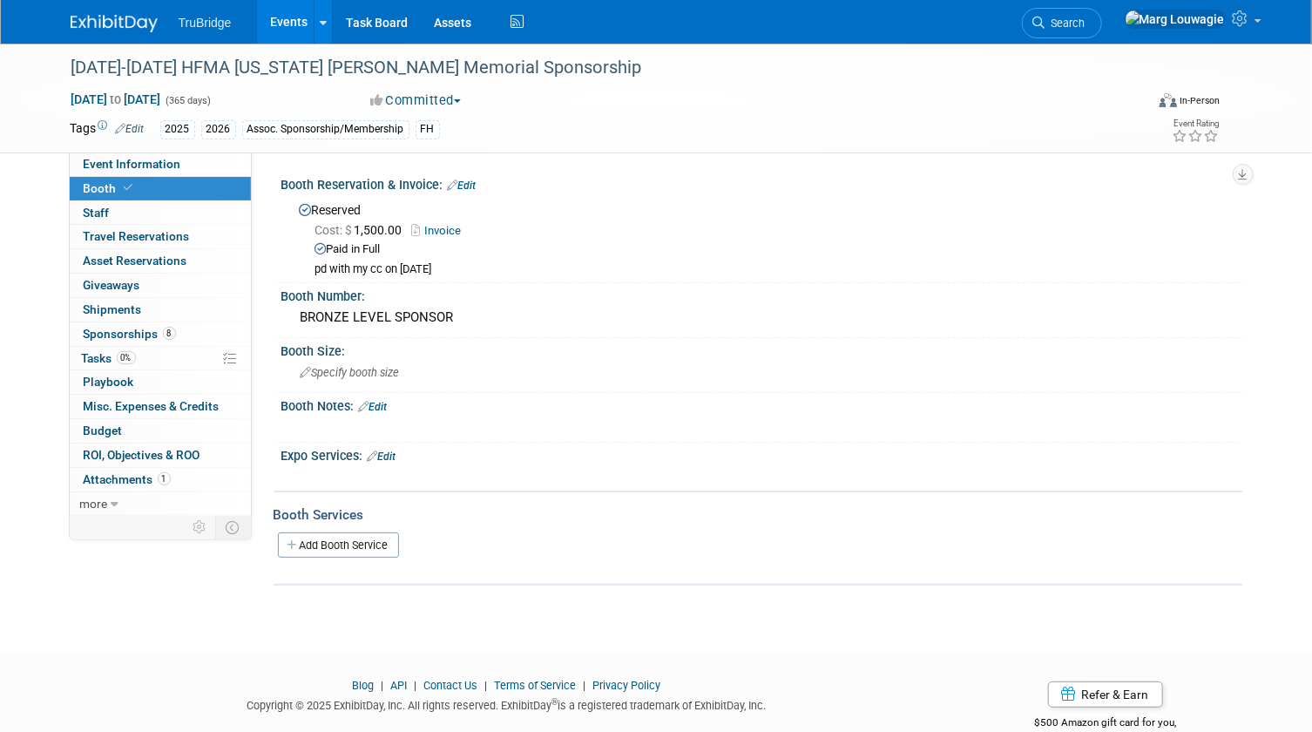
click at [471, 184] on link "Edit" at bounding box center [462, 185] width 29 height 12
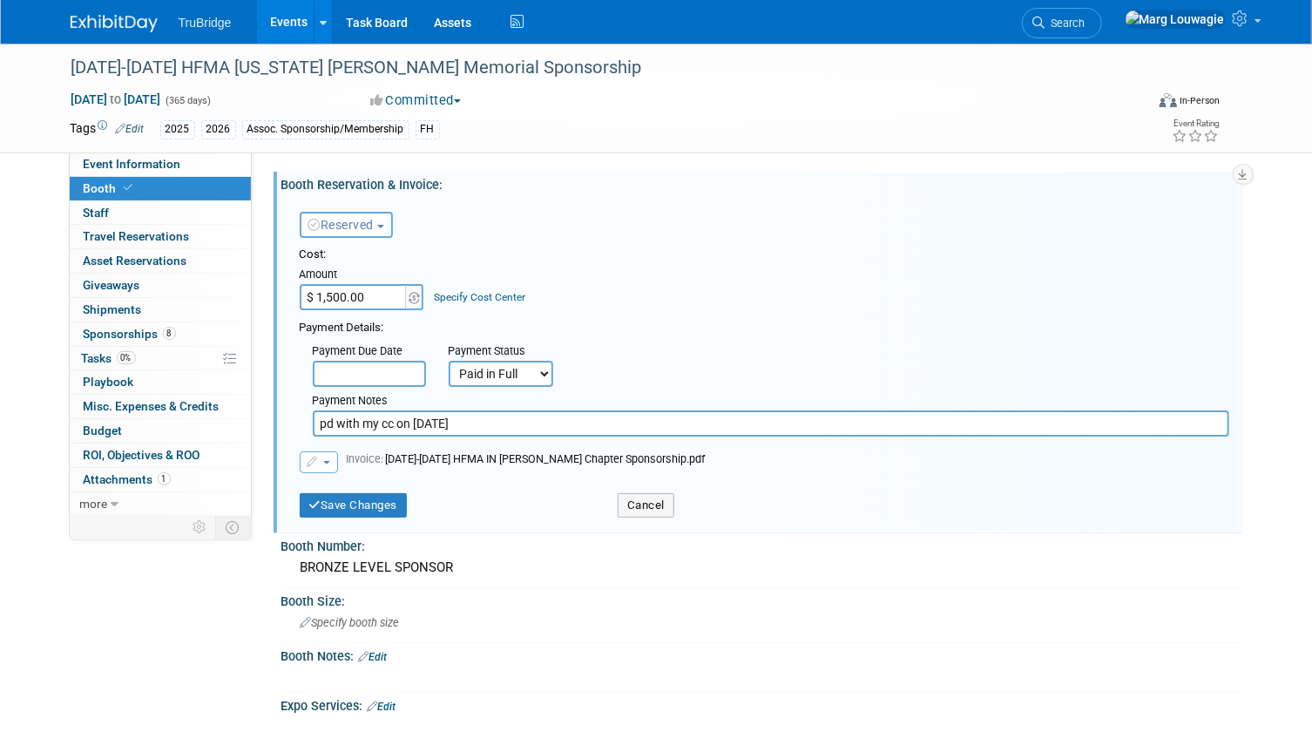
click at [566, 421] on input "pd with my cc on [DATE]" at bounding box center [771, 423] width 916 height 26
click at [620, 425] on input "pd with my cc on [DATE] - Confirmation number:" at bounding box center [771, 423] width 916 height 26
paste input "XTN253R6773"
type input "pd with my cc on [DATE] - Confirmation number: XTN253R6773"
click at [382, 500] on button "Save Changes" at bounding box center [354, 505] width 108 height 24
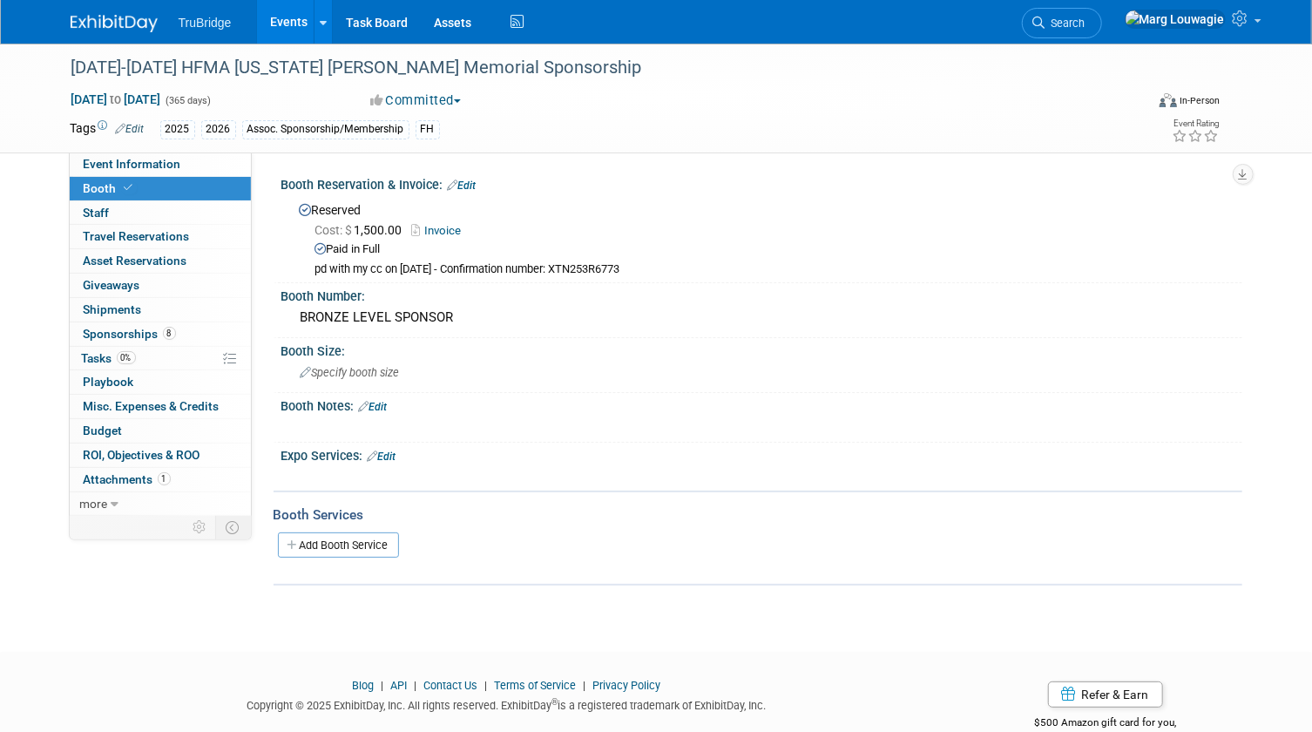
drag, startPoint x: 1116, startPoint y: 18, endPoint x: 1100, endPoint y: 36, distance: 23.4
click at [1085, 18] on span "Search" at bounding box center [1065, 23] width 40 height 13
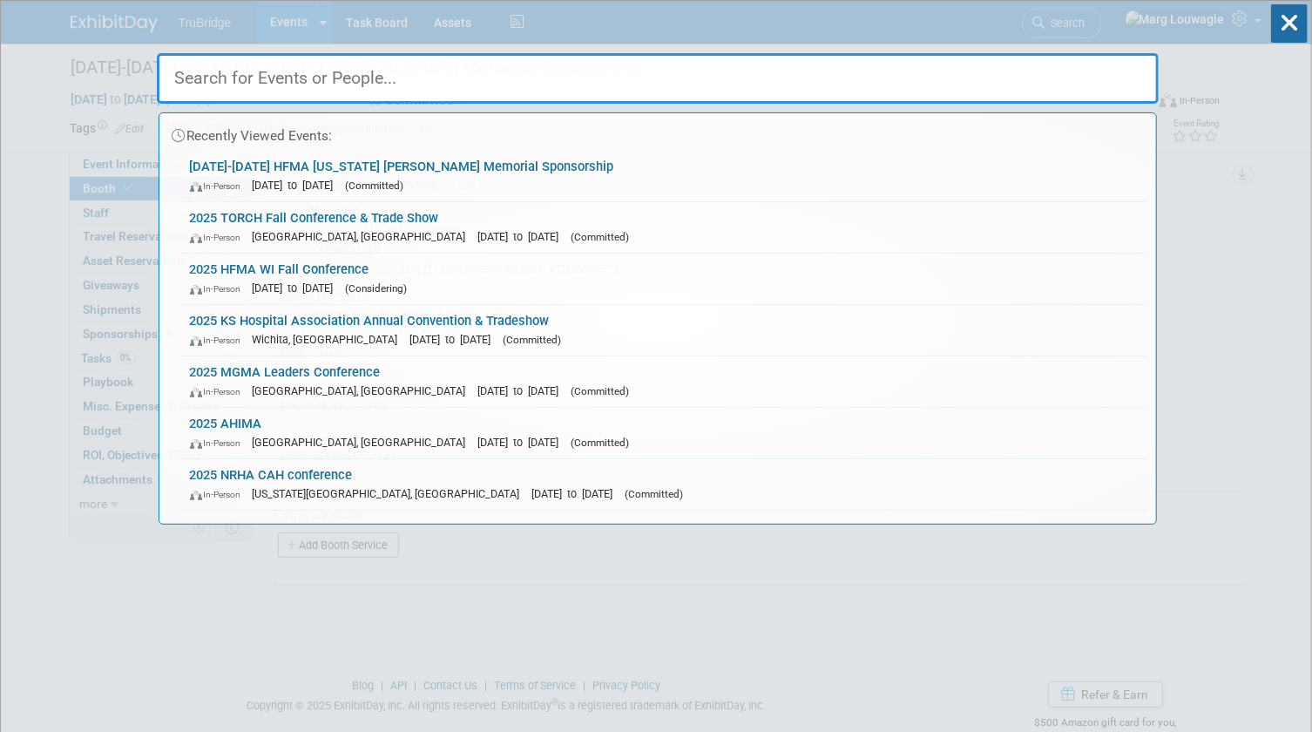
click at [1054, 78] on input "text" at bounding box center [658, 78] width 1002 height 51
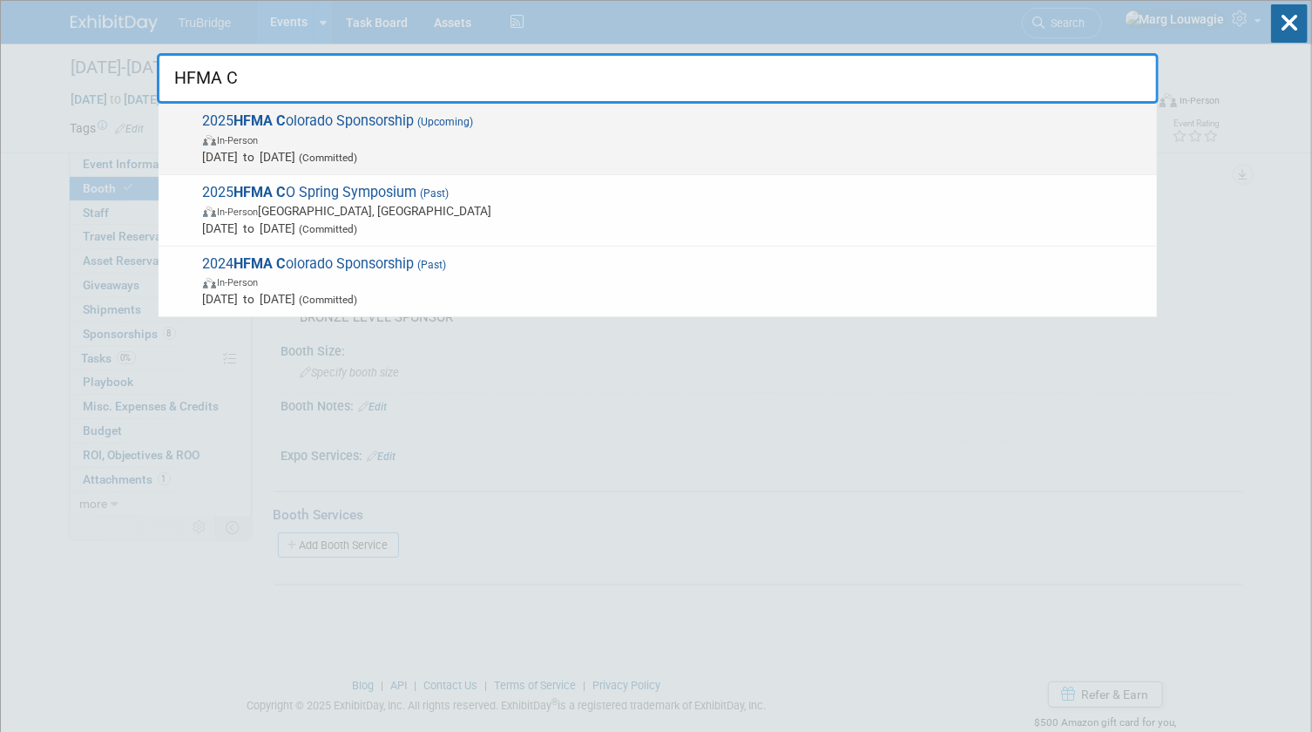
type input "HFMA C"
click at [341, 148] on span "[DATE] to [DATE] (Committed)" at bounding box center [675, 156] width 945 height 17
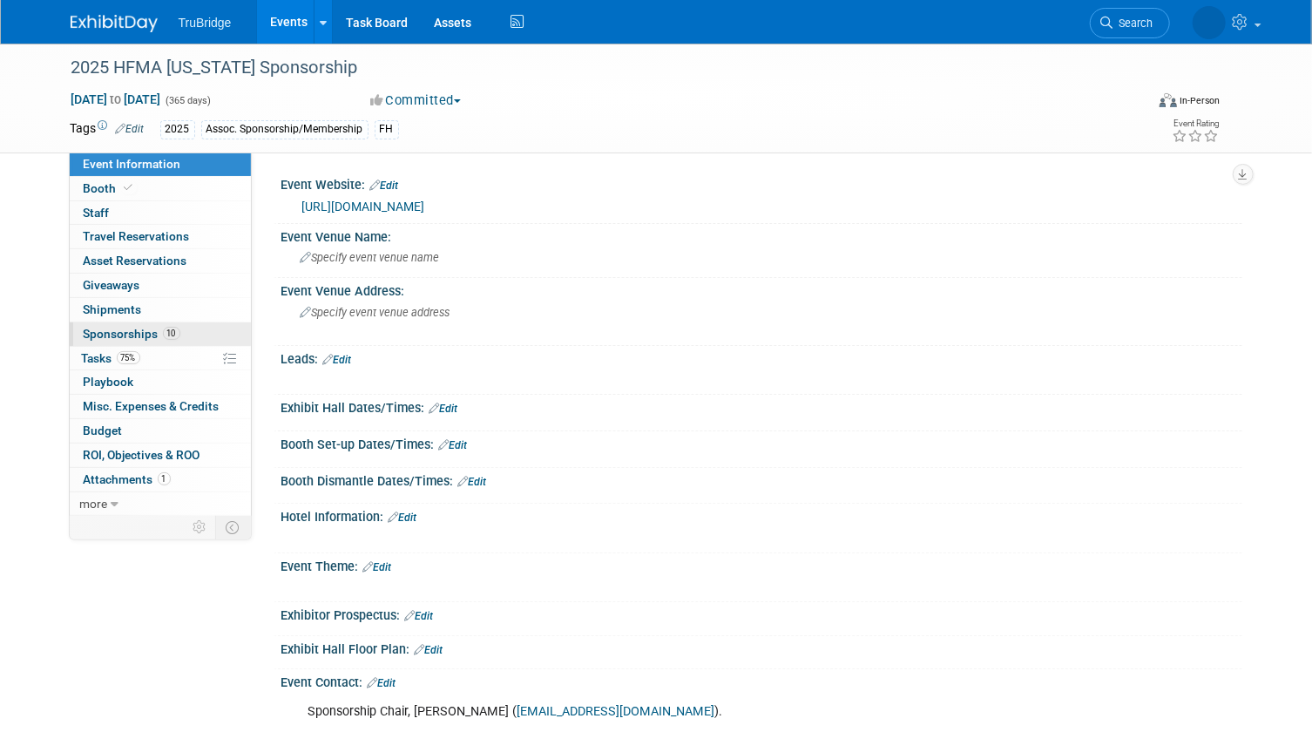
click at [112, 332] on span "Sponsorships 10" at bounding box center [132, 334] width 97 height 14
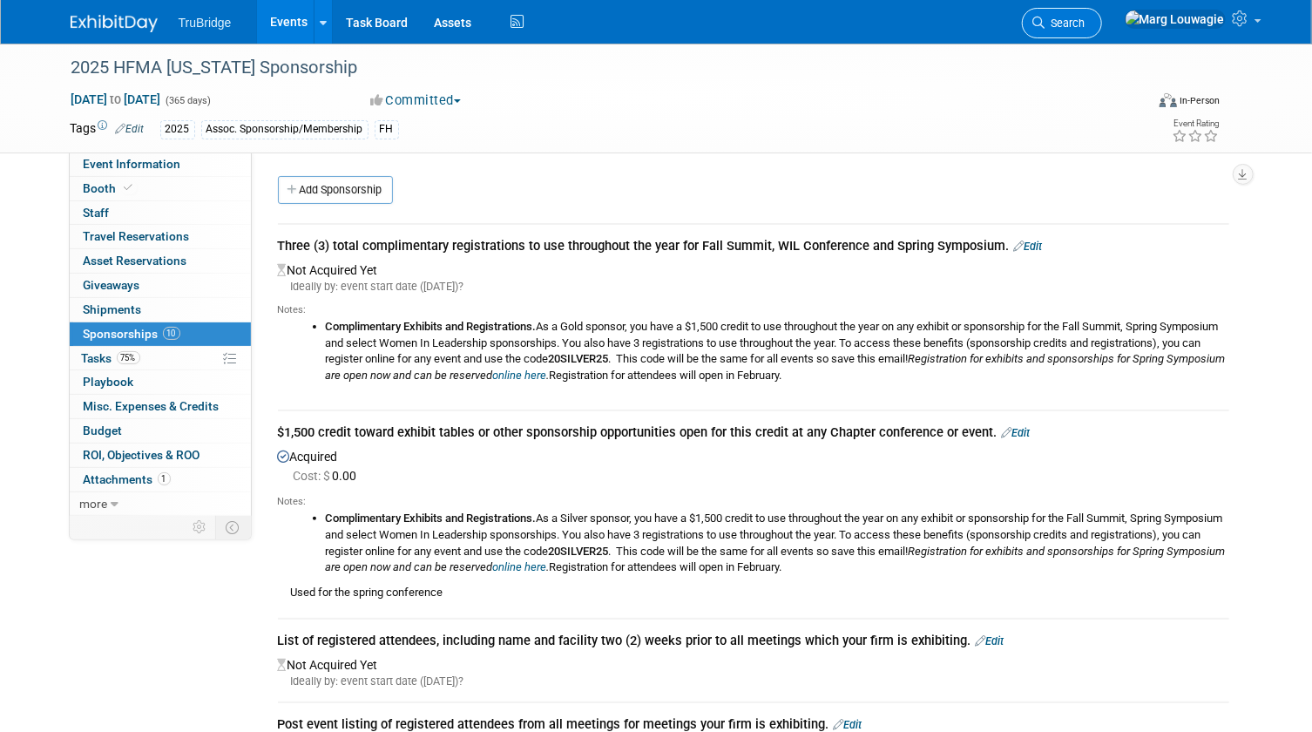
click at [1085, 17] on span "Search" at bounding box center [1065, 23] width 40 height 13
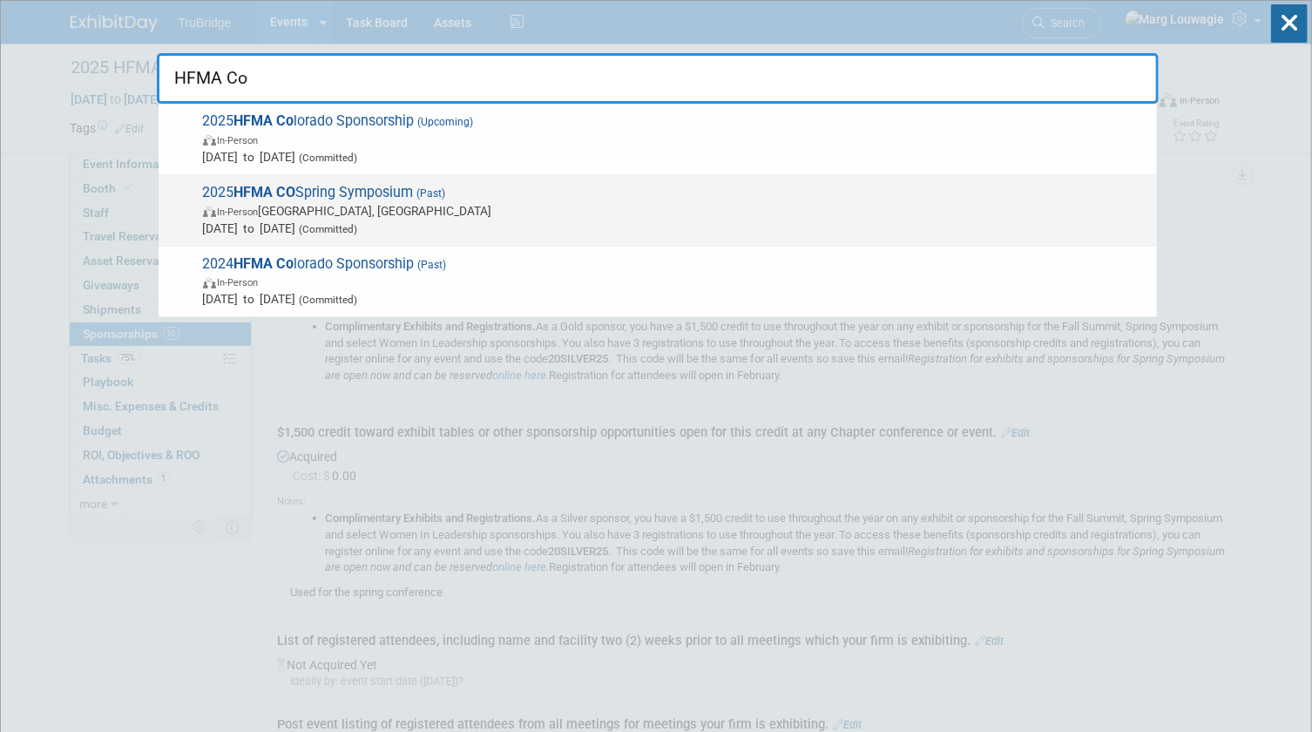
type input "HFMA Co"
click at [421, 200] on span "2025 HFMA CO Spring Symposium (Past) In-Person [GEOGRAPHIC_DATA], [GEOGRAPHIC_D…" at bounding box center [673, 210] width 950 height 53
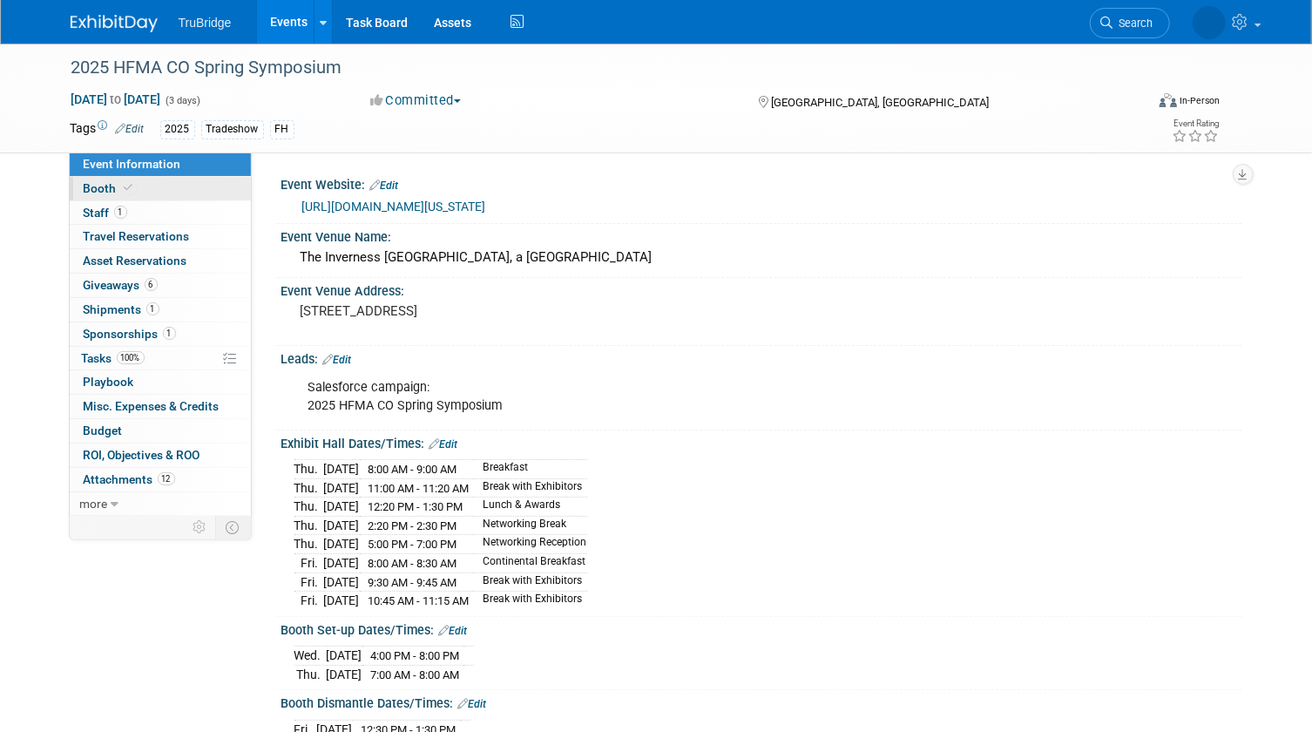
click at [166, 186] on link "Booth" at bounding box center [160, 189] width 181 height 24
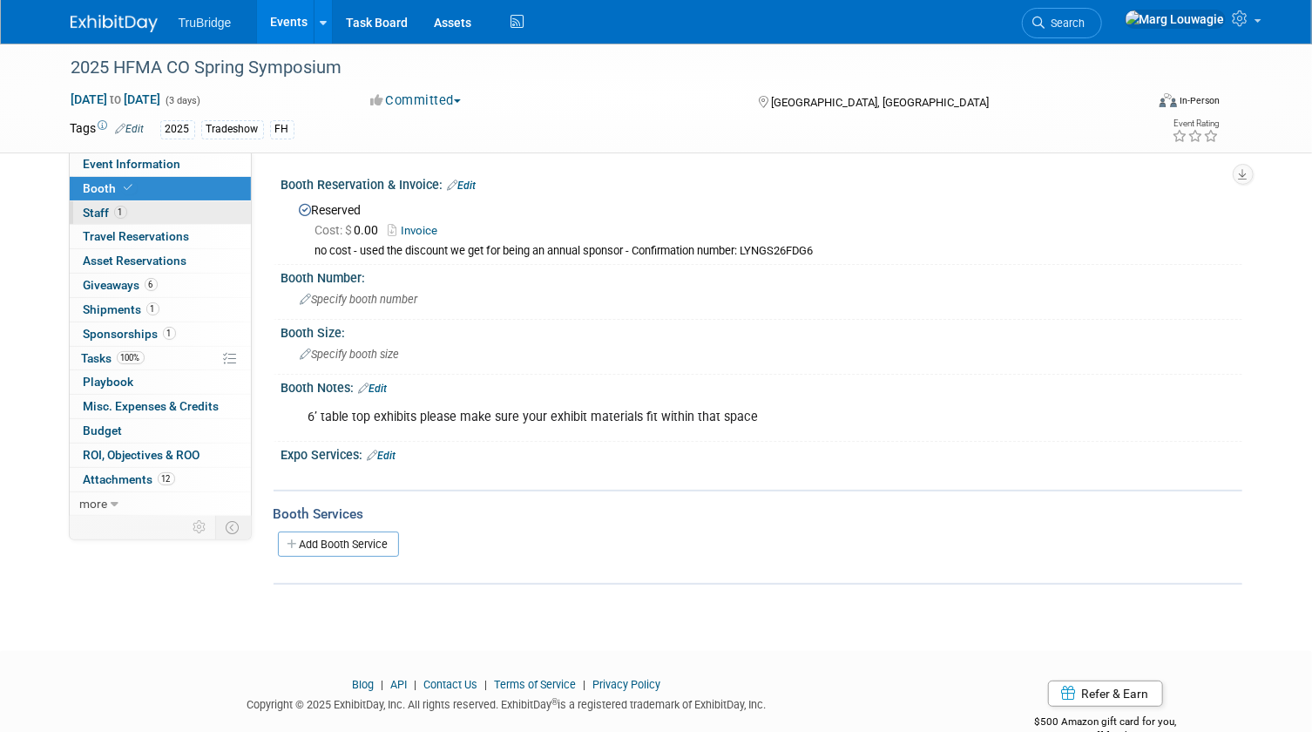
click at [139, 206] on link "1 Staff 1" at bounding box center [160, 213] width 181 height 24
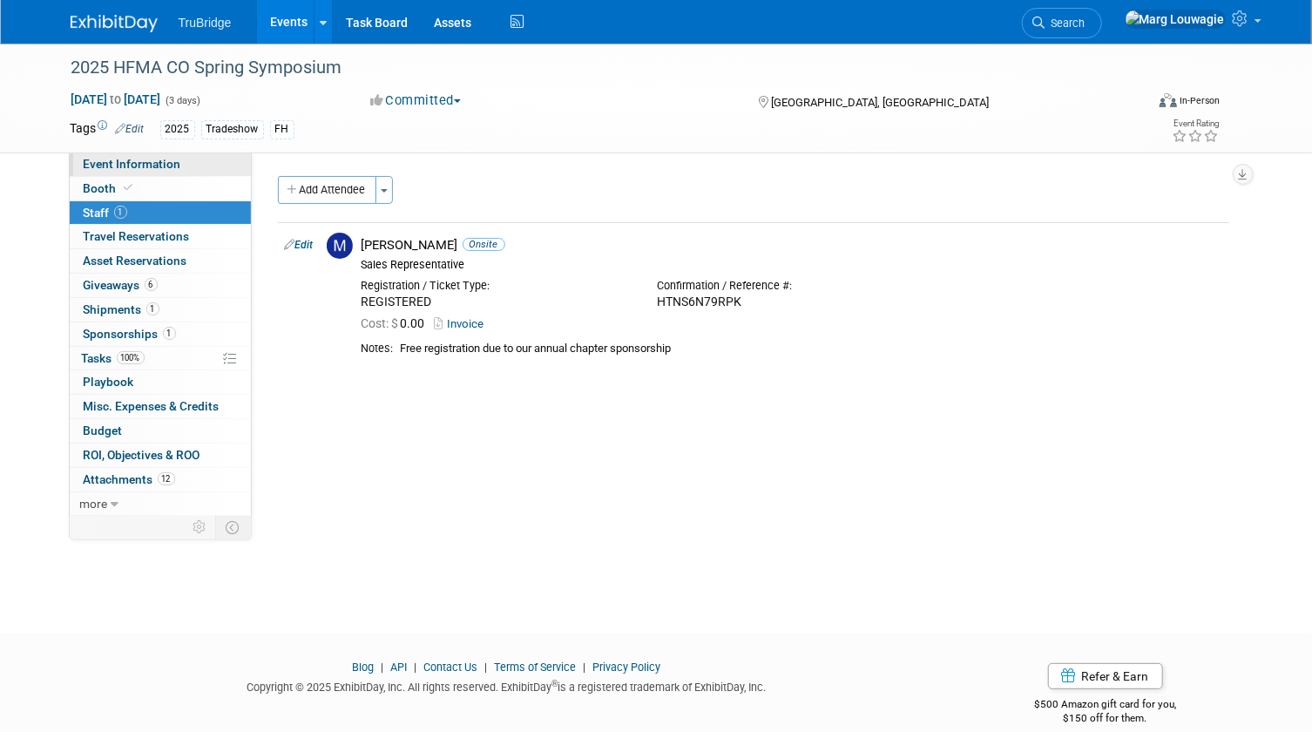
click at [167, 161] on span "Event Information" at bounding box center [133, 164] width 98 height 14
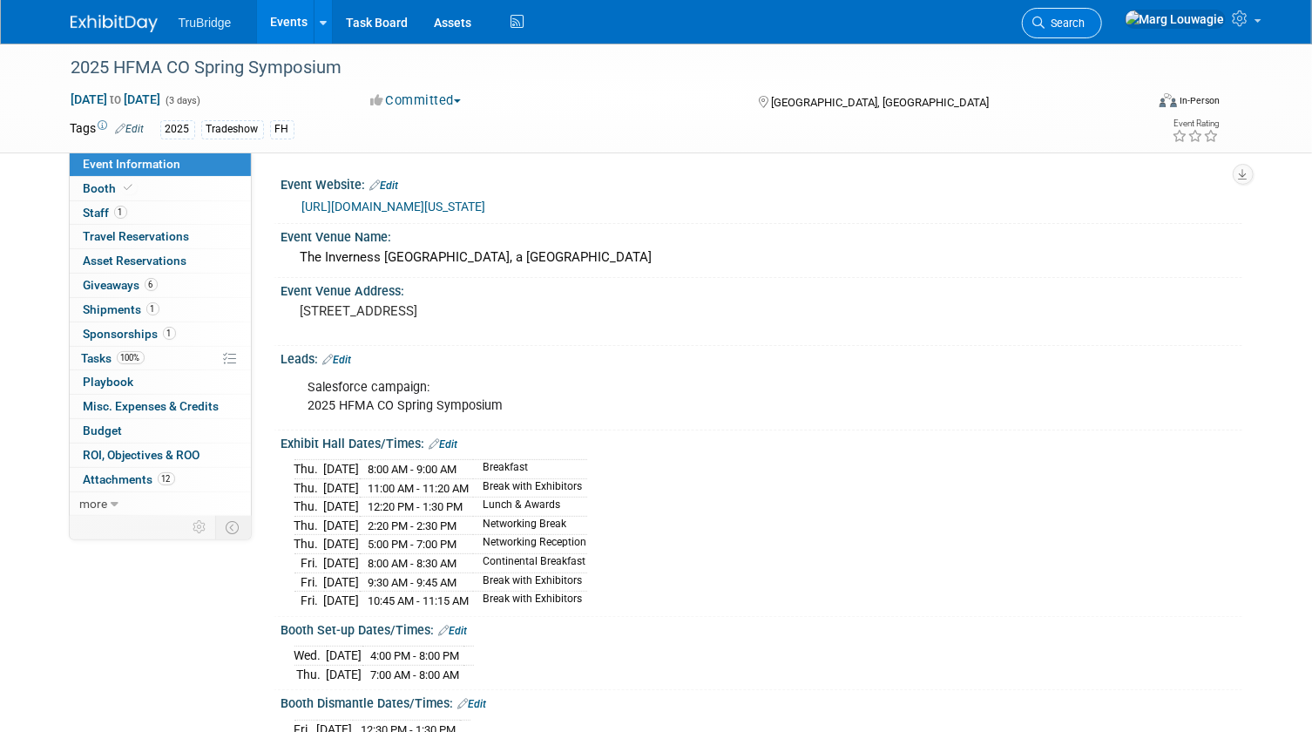
click at [1085, 17] on span "Search" at bounding box center [1065, 23] width 40 height 13
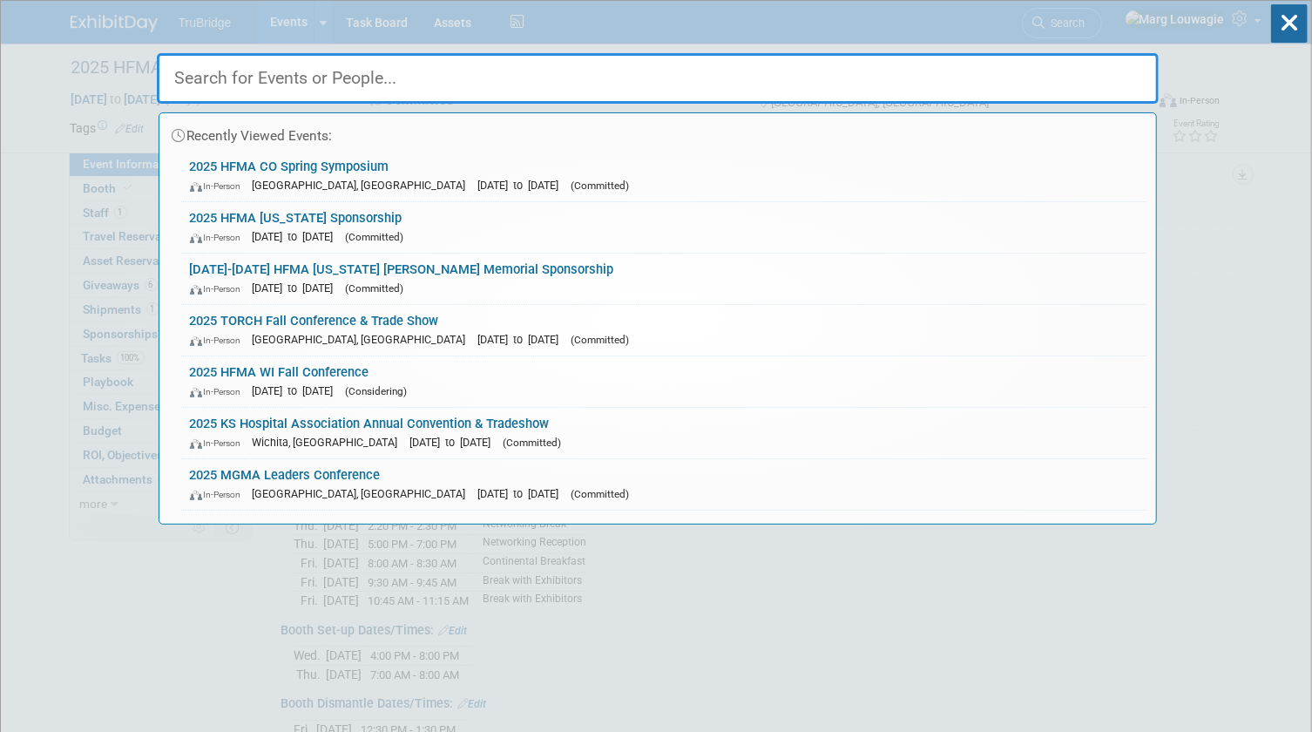
click at [1061, 83] on input "text" at bounding box center [658, 78] width 1002 height 51
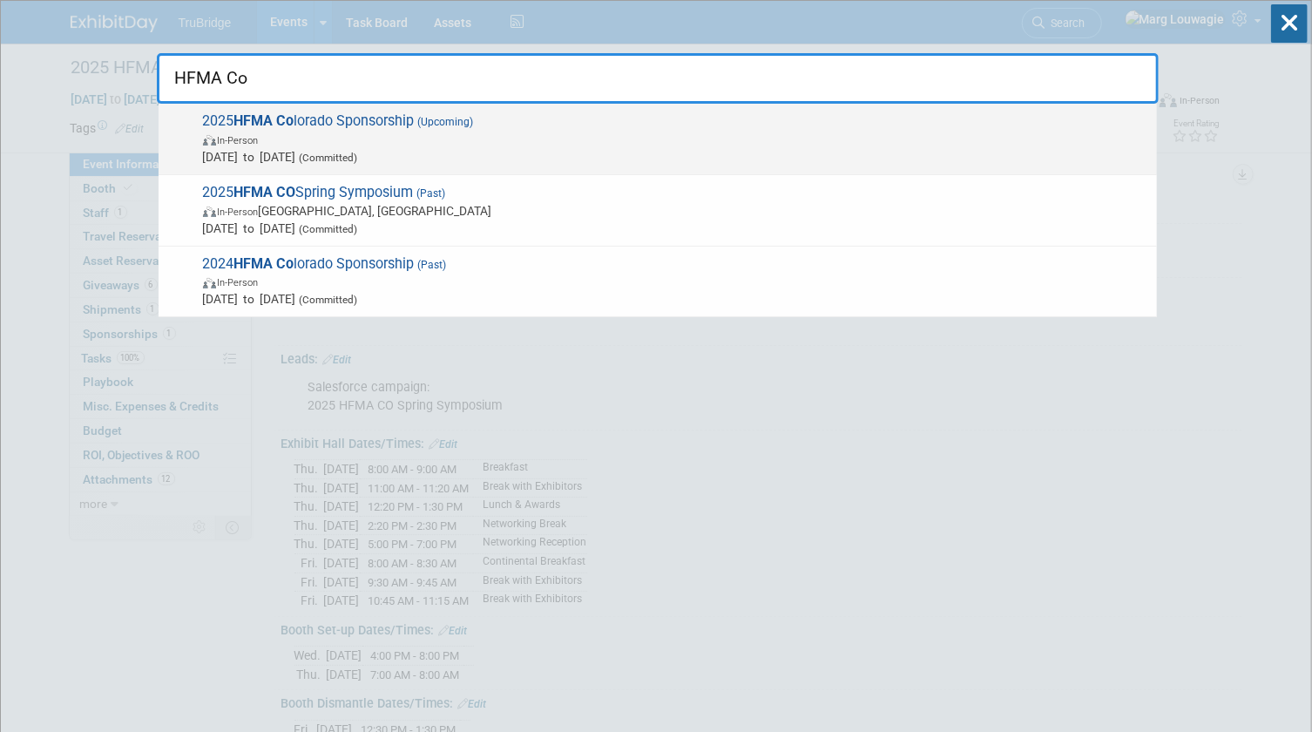
type input "HFMA Co"
click at [374, 137] on span "In-Person" at bounding box center [675, 139] width 945 height 17
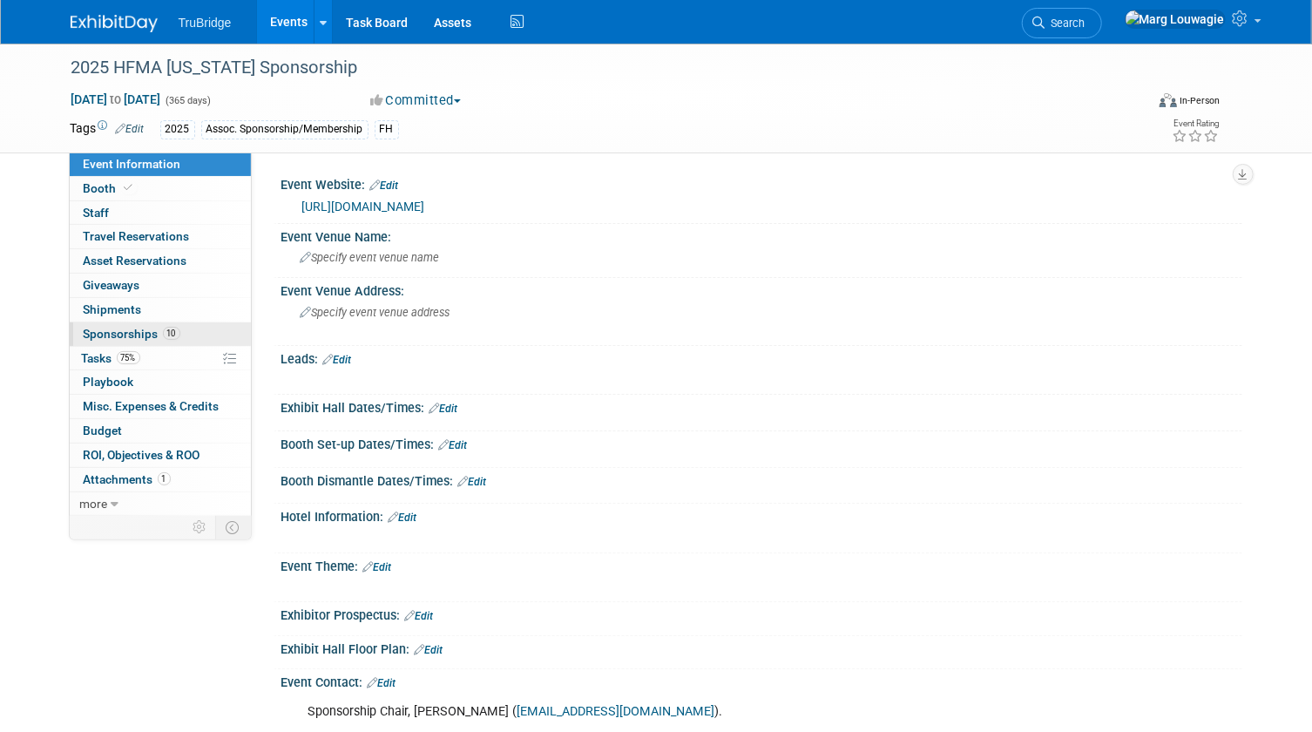
click at [105, 337] on span "Sponsorships 10" at bounding box center [132, 334] width 97 height 14
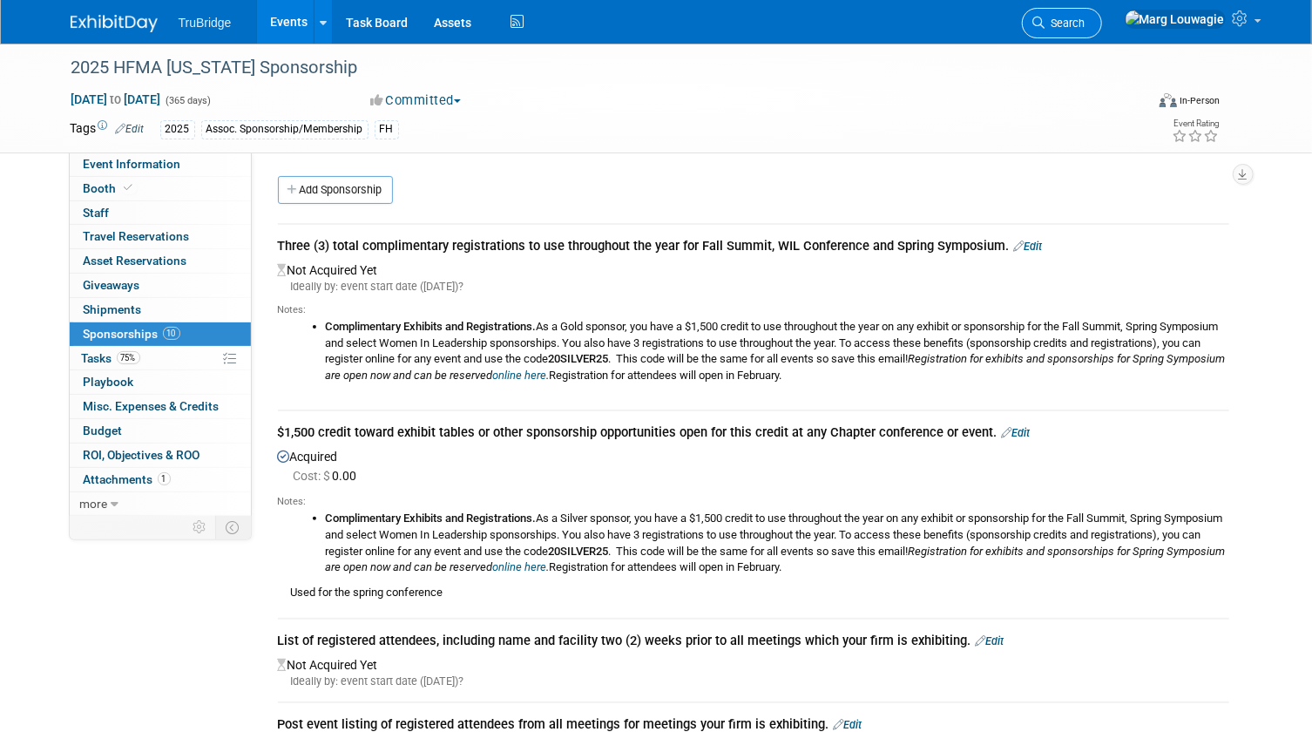
click at [1045, 24] on icon at bounding box center [1039, 23] width 12 height 12
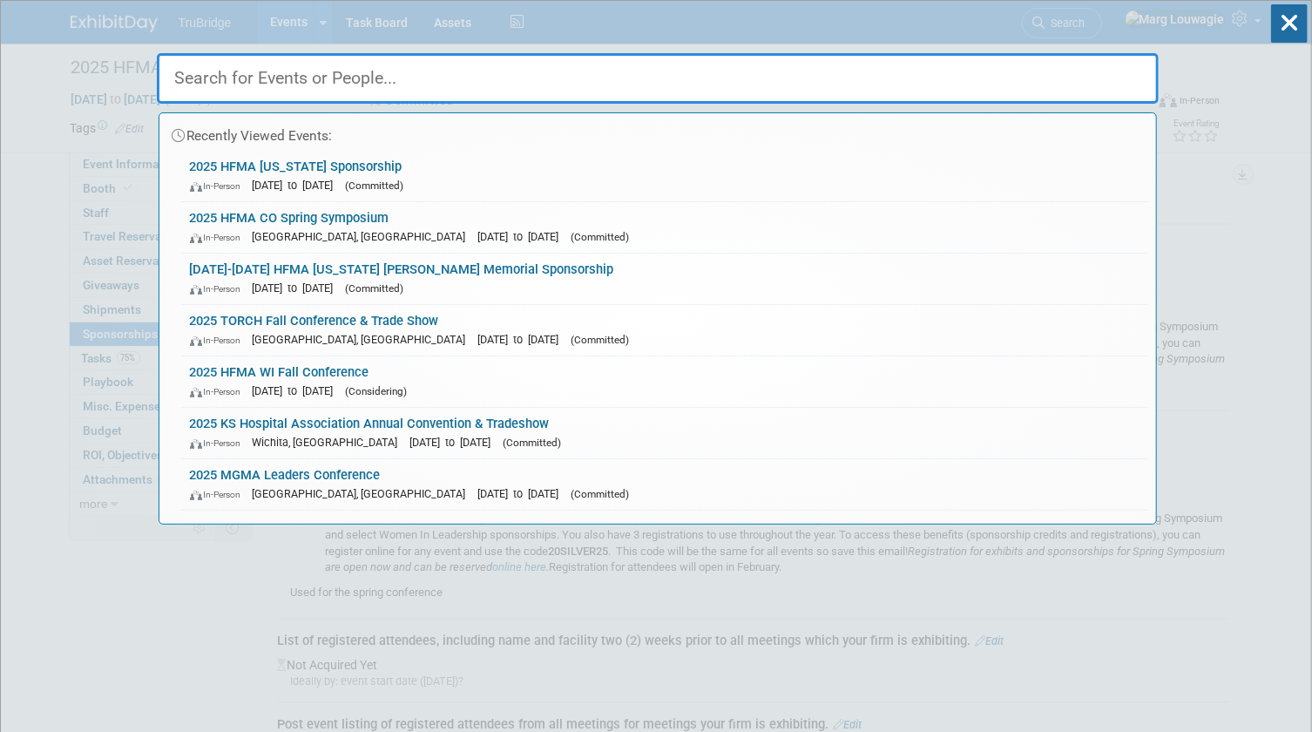
click at [1092, 60] on input "text" at bounding box center [658, 78] width 1002 height 51
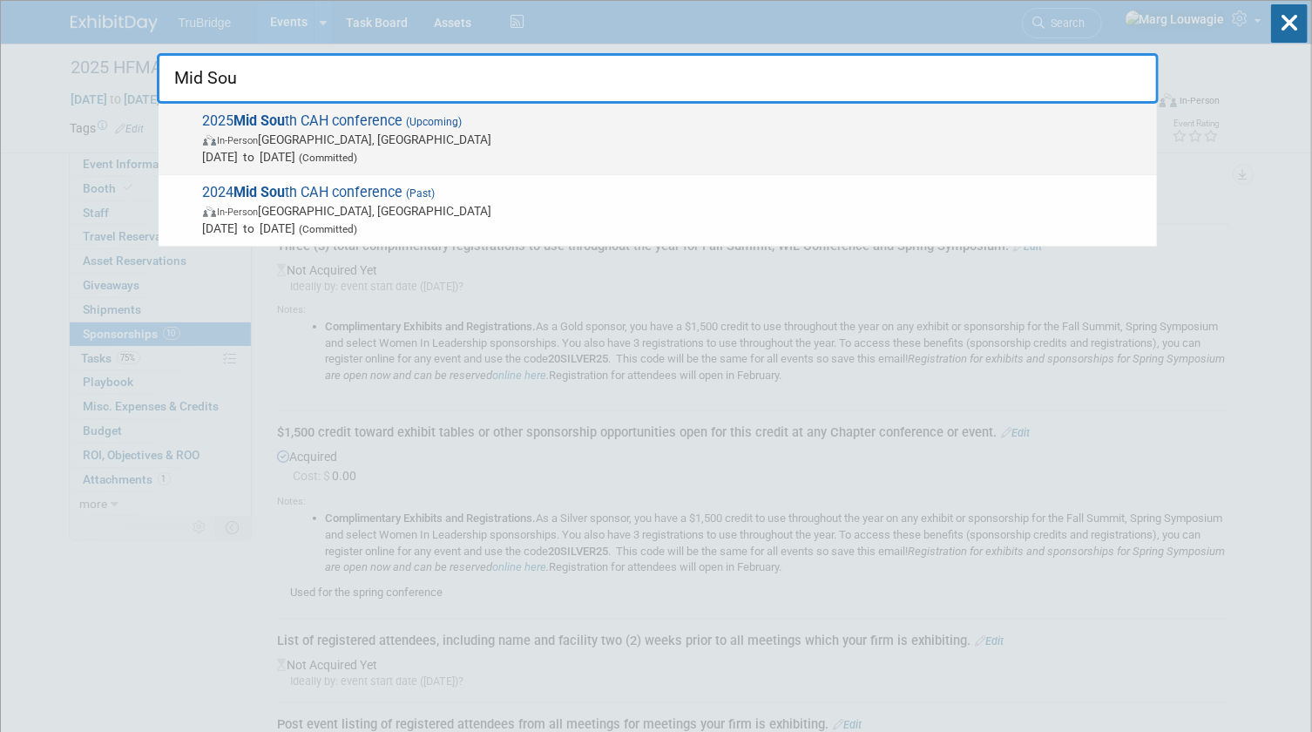
type input "Mid Sou"
click at [317, 126] on span "2025 Mid Sou th CAH conference (Upcoming) In-Person Louisville, KY Aug 20, 2025…" at bounding box center [673, 138] width 950 height 53
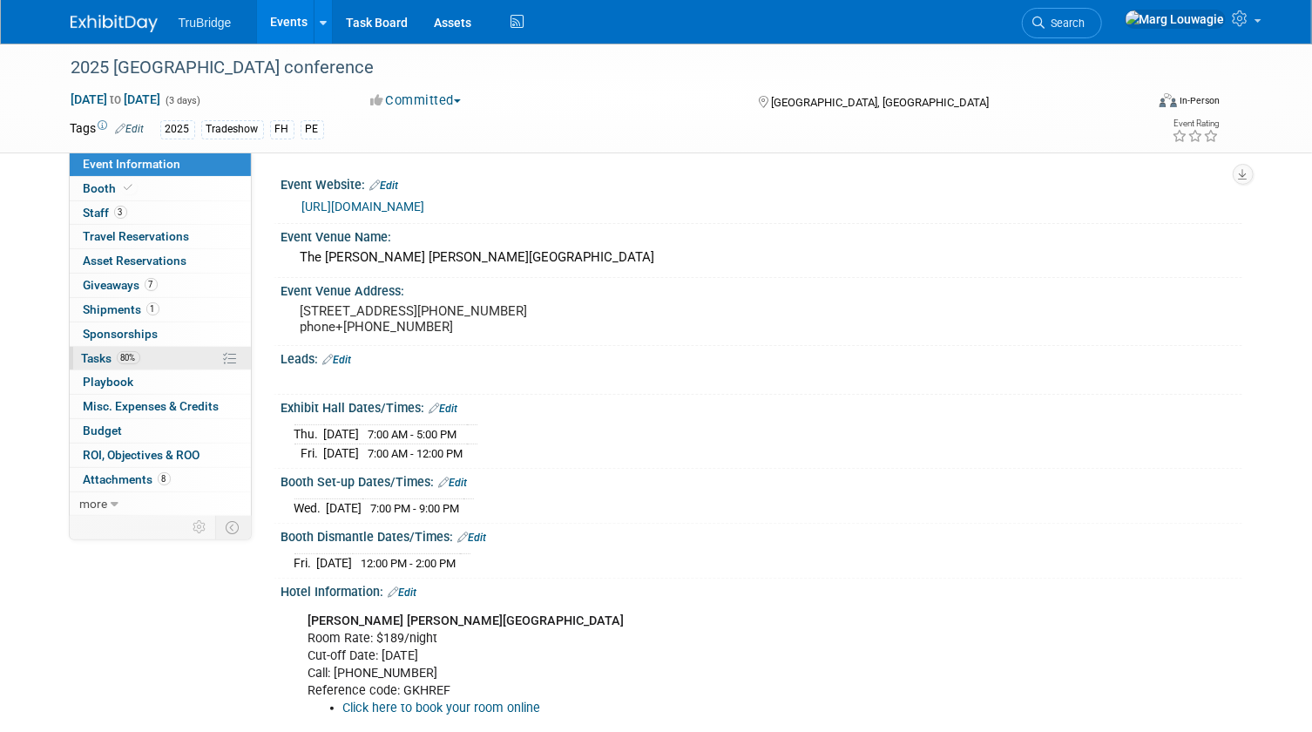
click at [96, 357] on span "Tasks 80%" at bounding box center [111, 358] width 58 height 14
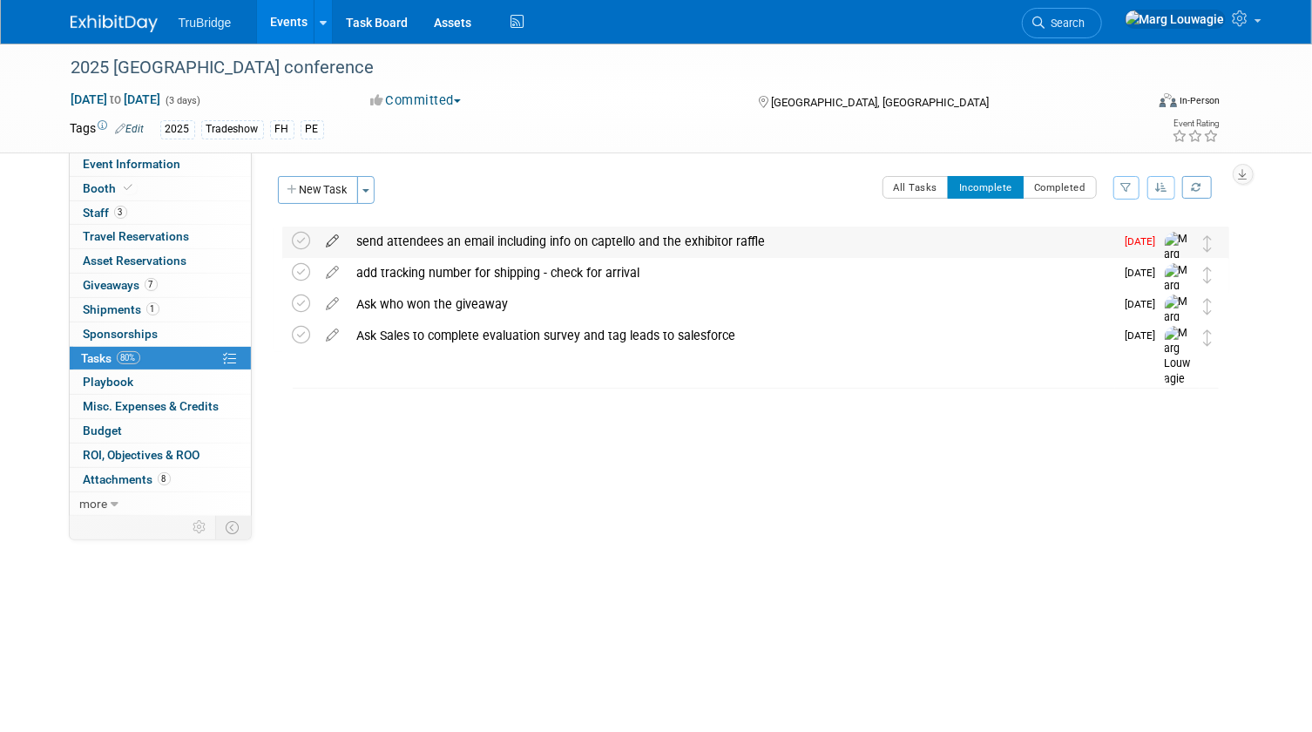
click at [331, 238] on icon at bounding box center [333, 238] width 30 height 22
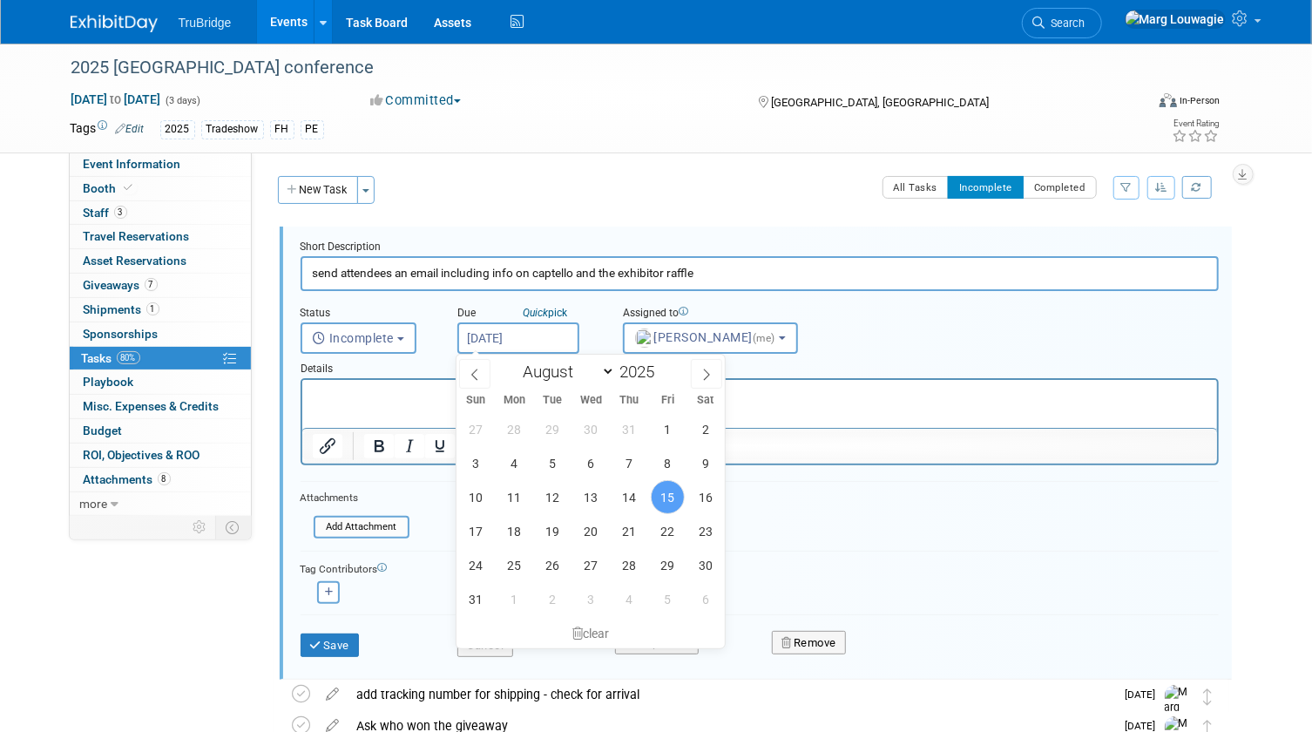
click at [531, 337] on input "[DATE]" at bounding box center [518, 337] width 122 height 31
click at [511, 524] on span "18" at bounding box center [514, 531] width 34 height 34
type input "[DATE]"
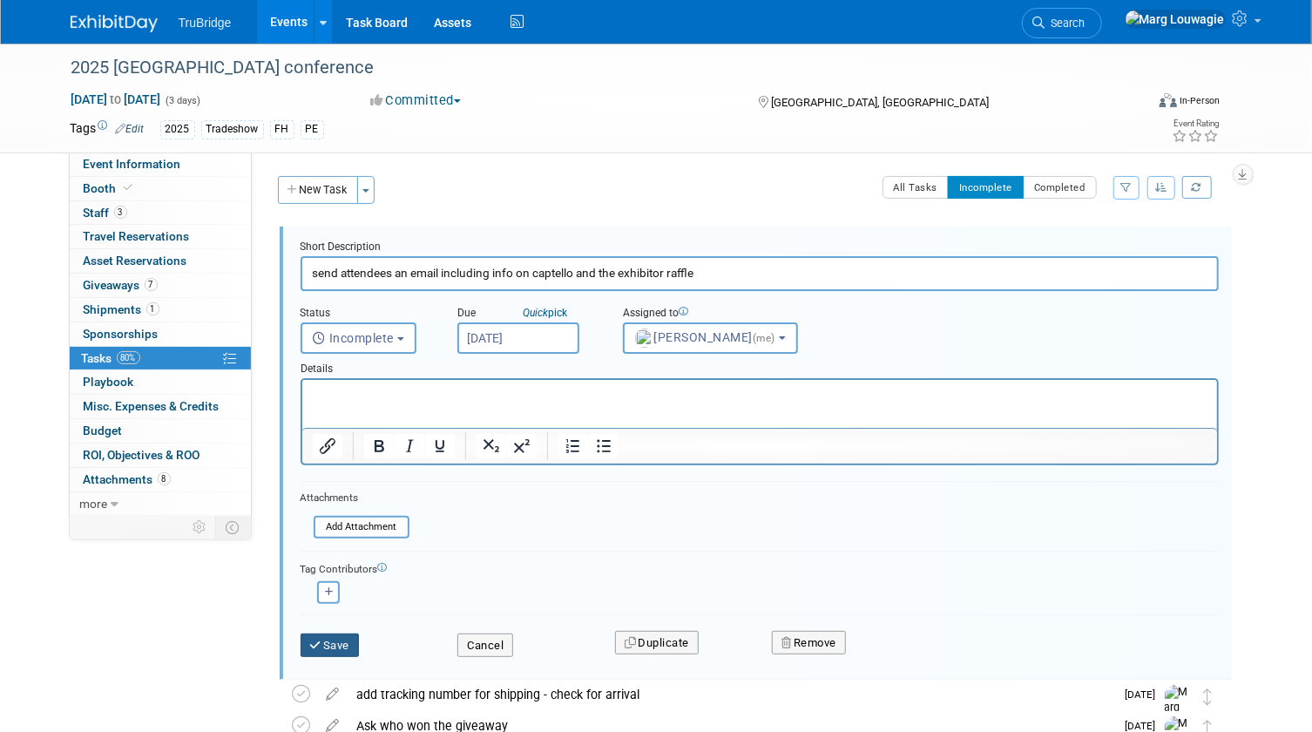
click at [345, 646] on button "Save" at bounding box center [330, 645] width 59 height 24
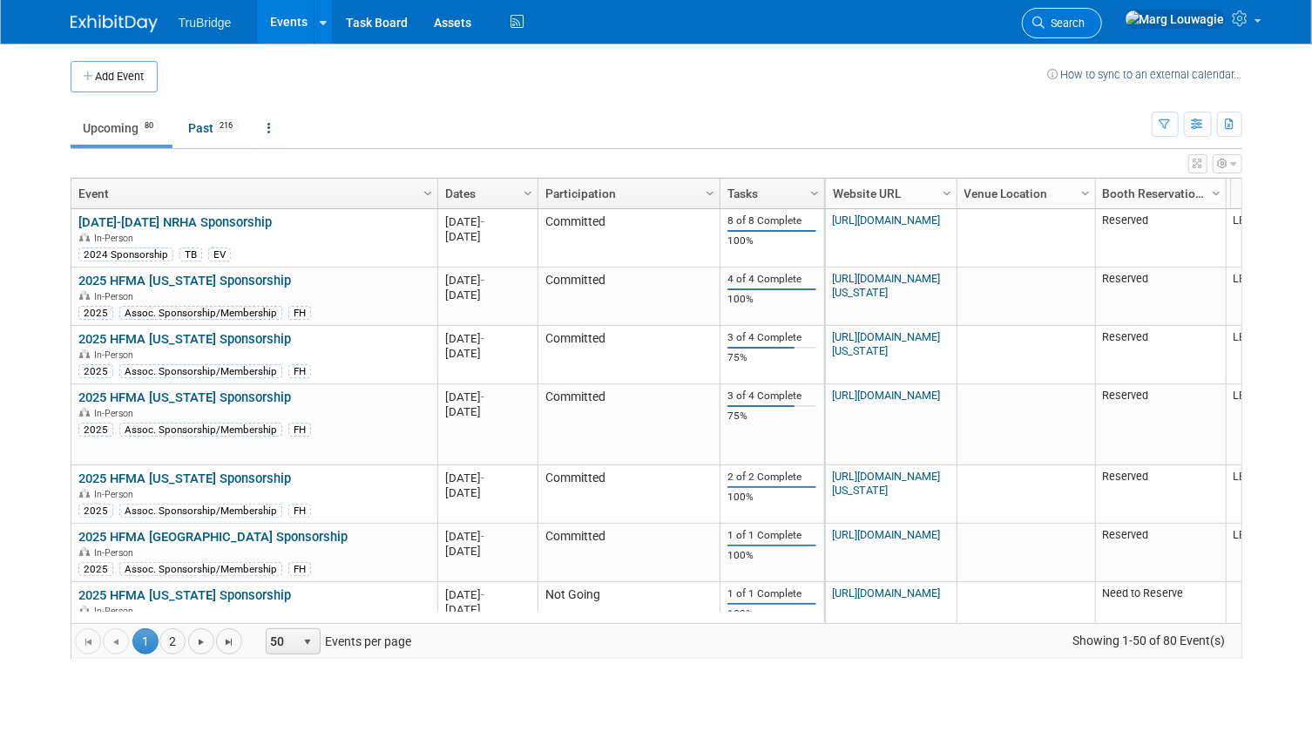
click at [1085, 23] on span "Search" at bounding box center [1065, 23] width 40 height 13
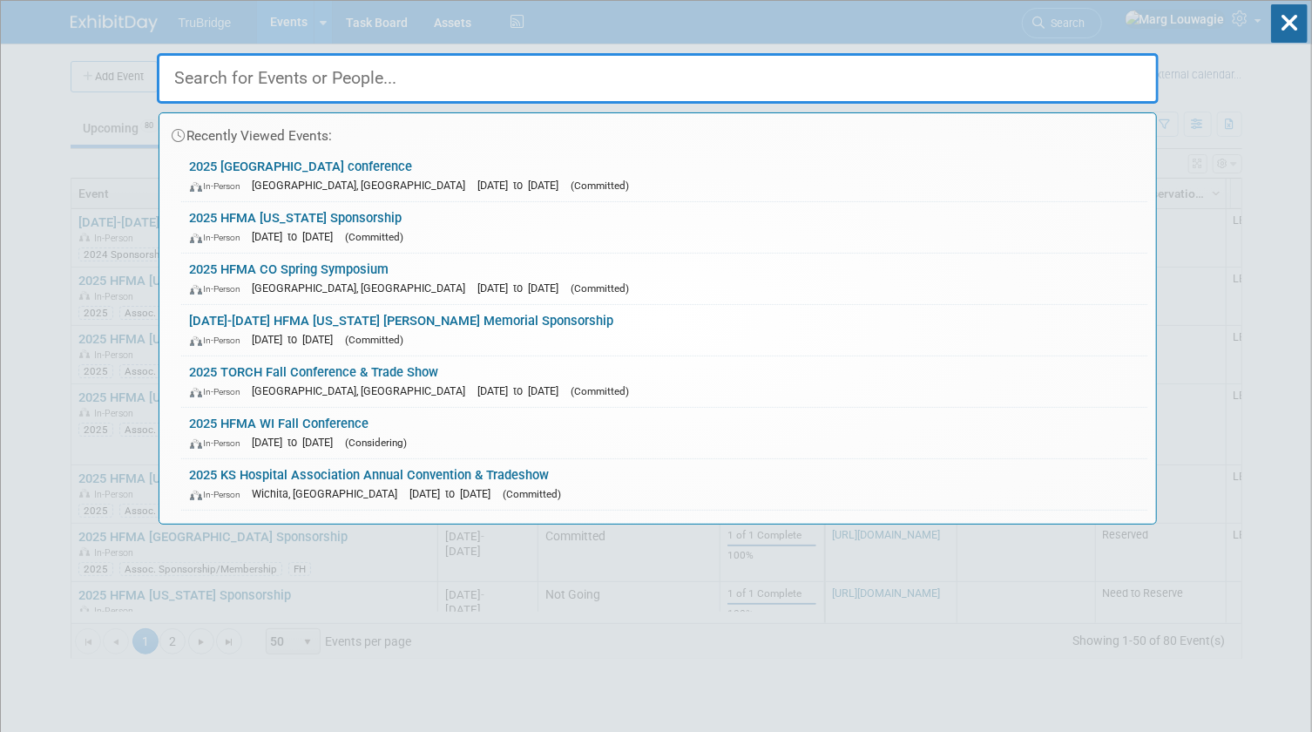
click at [1121, 71] on input "text" at bounding box center [658, 78] width 1002 height 51
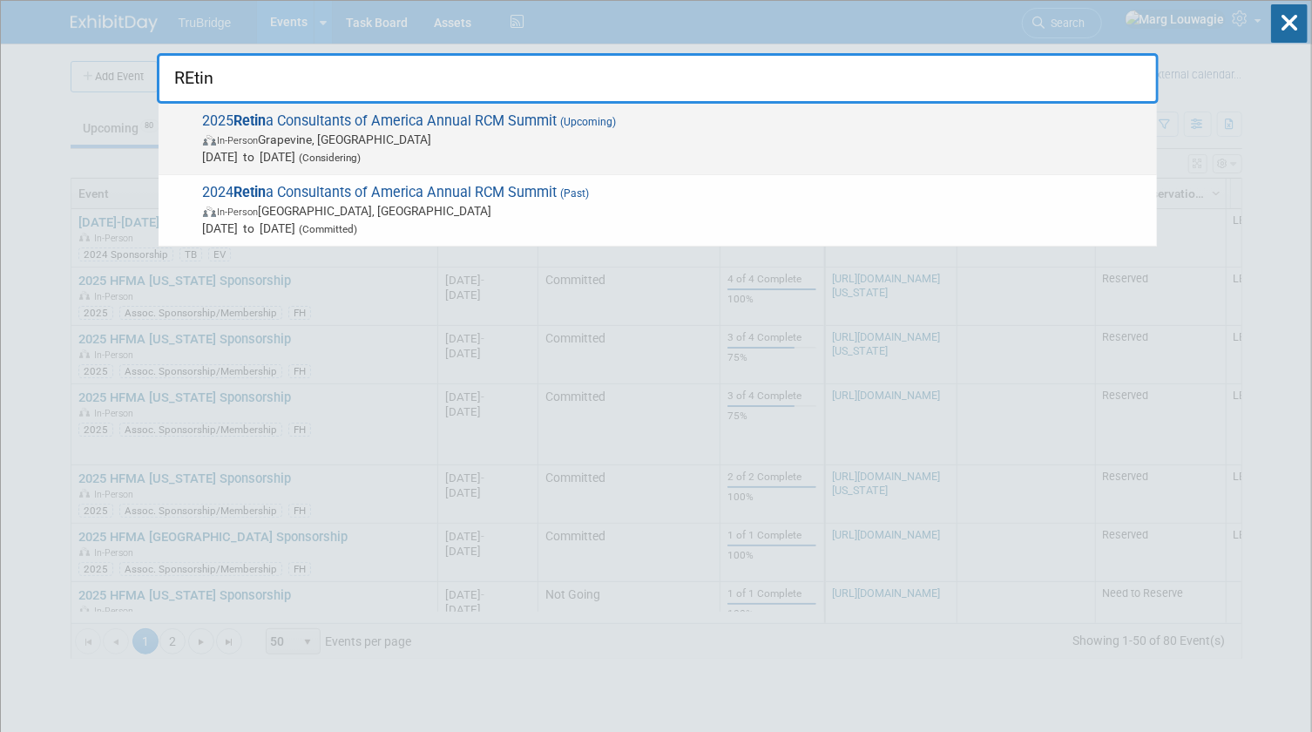
type input "REtin"
click at [497, 132] on span "In-Person Grapevine, TX" at bounding box center [675, 139] width 945 height 17
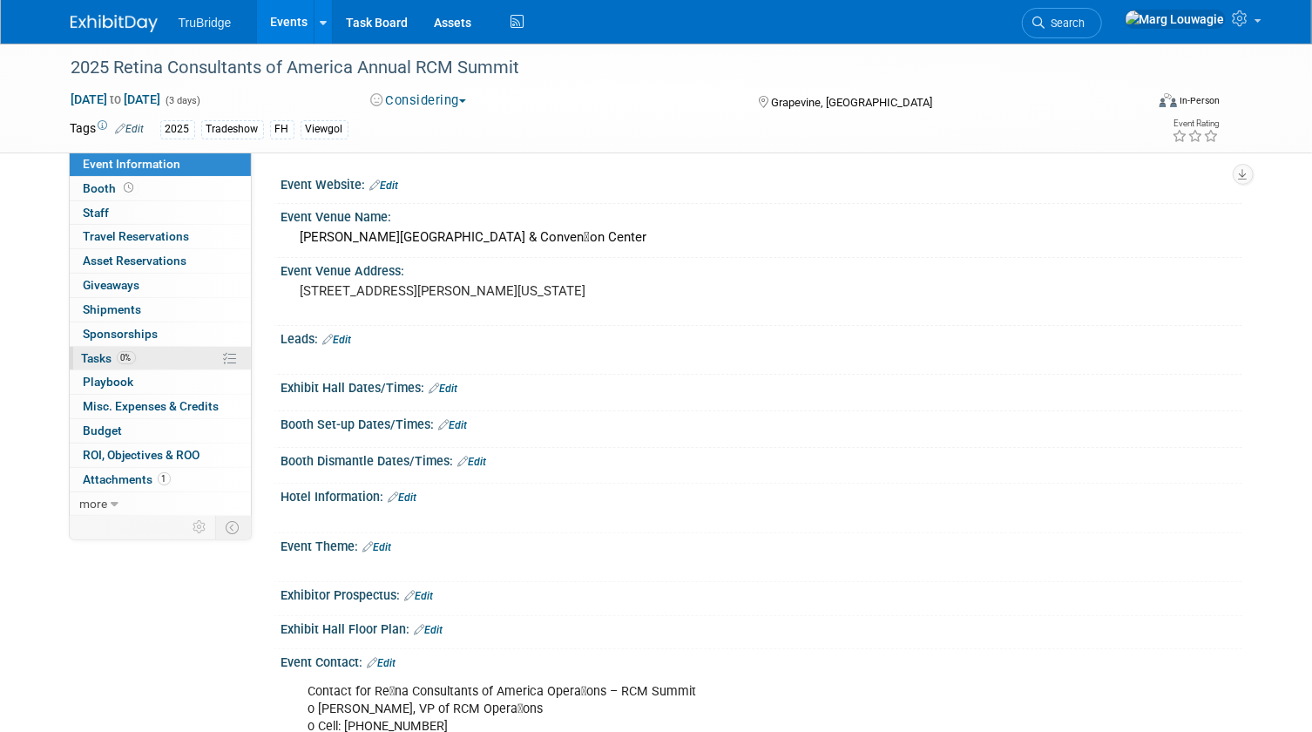
click at [87, 351] on span "Tasks 0%" at bounding box center [109, 358] width 54 height 14
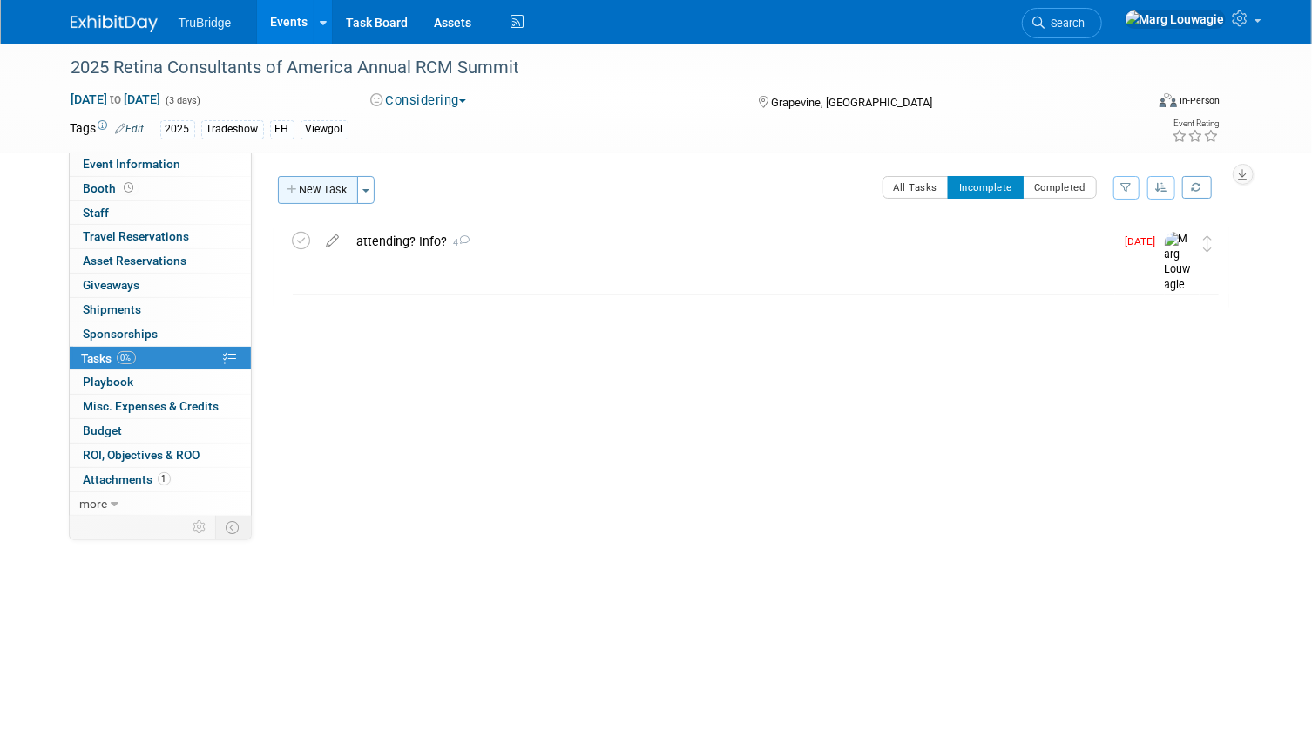
click at [335, 193] on button "New Task" at bounding box center [318, 190] width 80 height 28
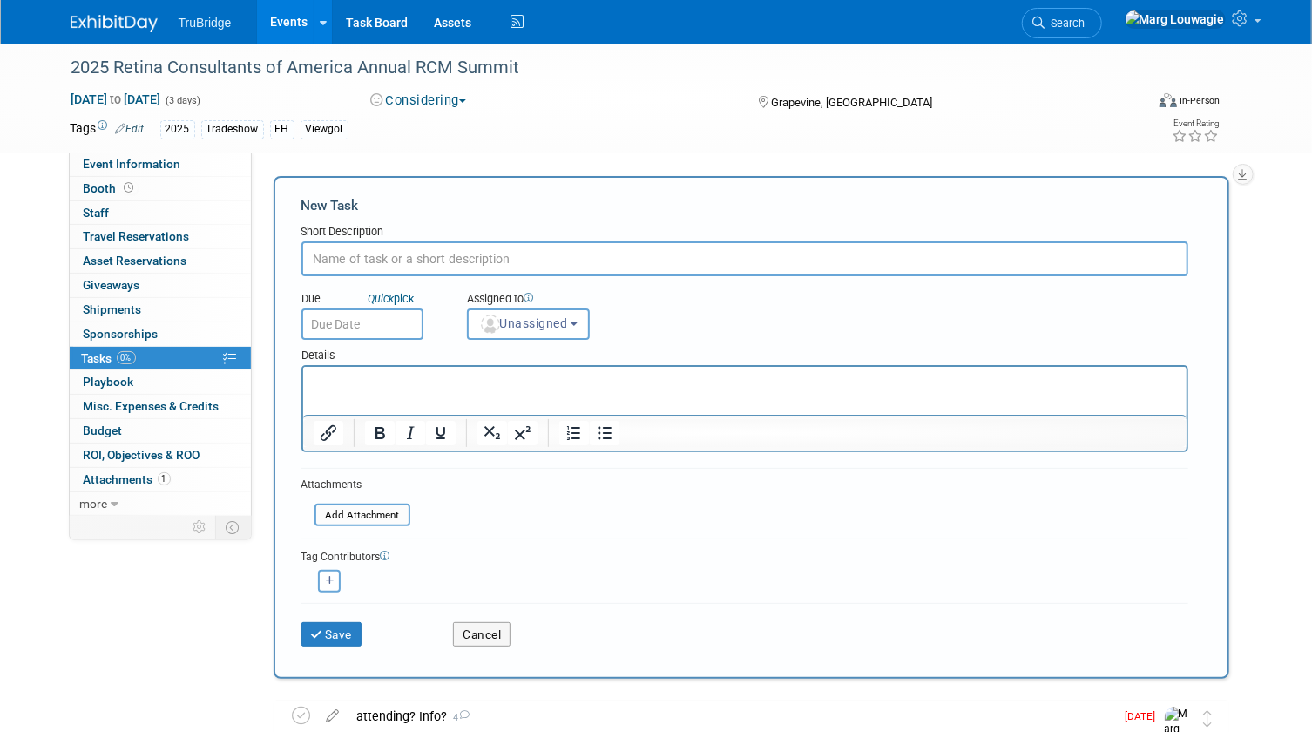
click at [359, 262] on input "text" at bounding box center [744, 258] width 887 height 35
type input "did i hear back from [PERSON_NAME] on our sponsorship?"
click at [517, 322] on span "Unassigned" at bounding box center [523, 323] width 89 height 14
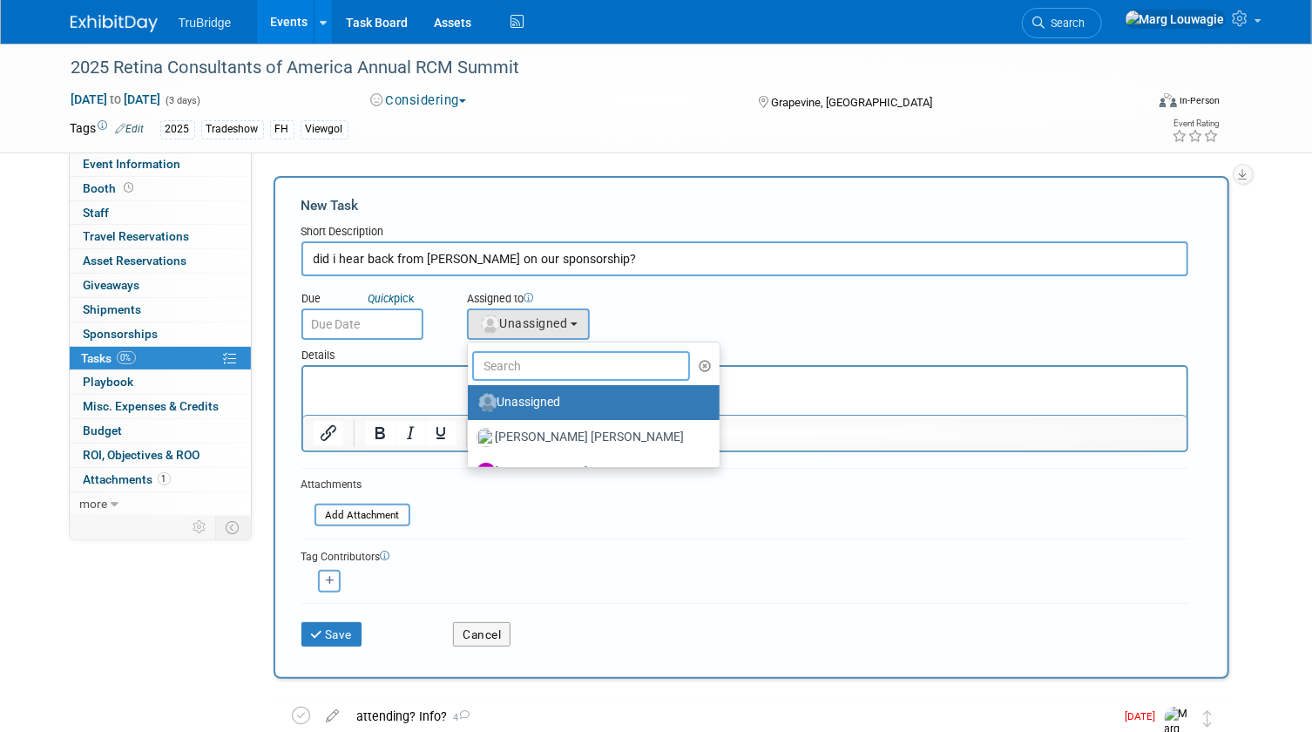
click at [520, 358] on input "text" at bounding box center [581, 366] width 219 height 30
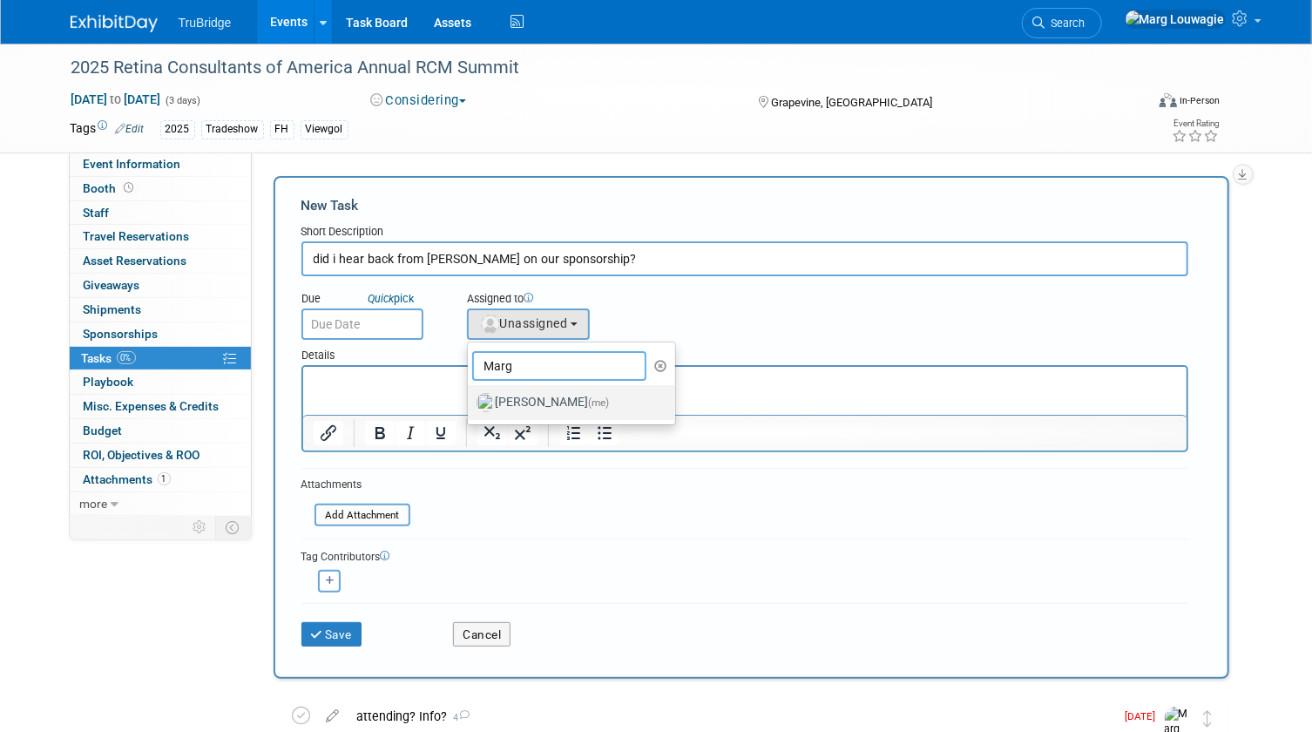
type input "Marg"
click at [531, 402] on label "Marg Louwagie (me)" at bounding box center [568, 403] width 182 height 28
click at [470, 402] on input "Marg Louwagie (me)" at bounding box center [464, 400] width 11 height 11
select select "0abee163-1570-438d-a0ea-e9129f2ffbd7"
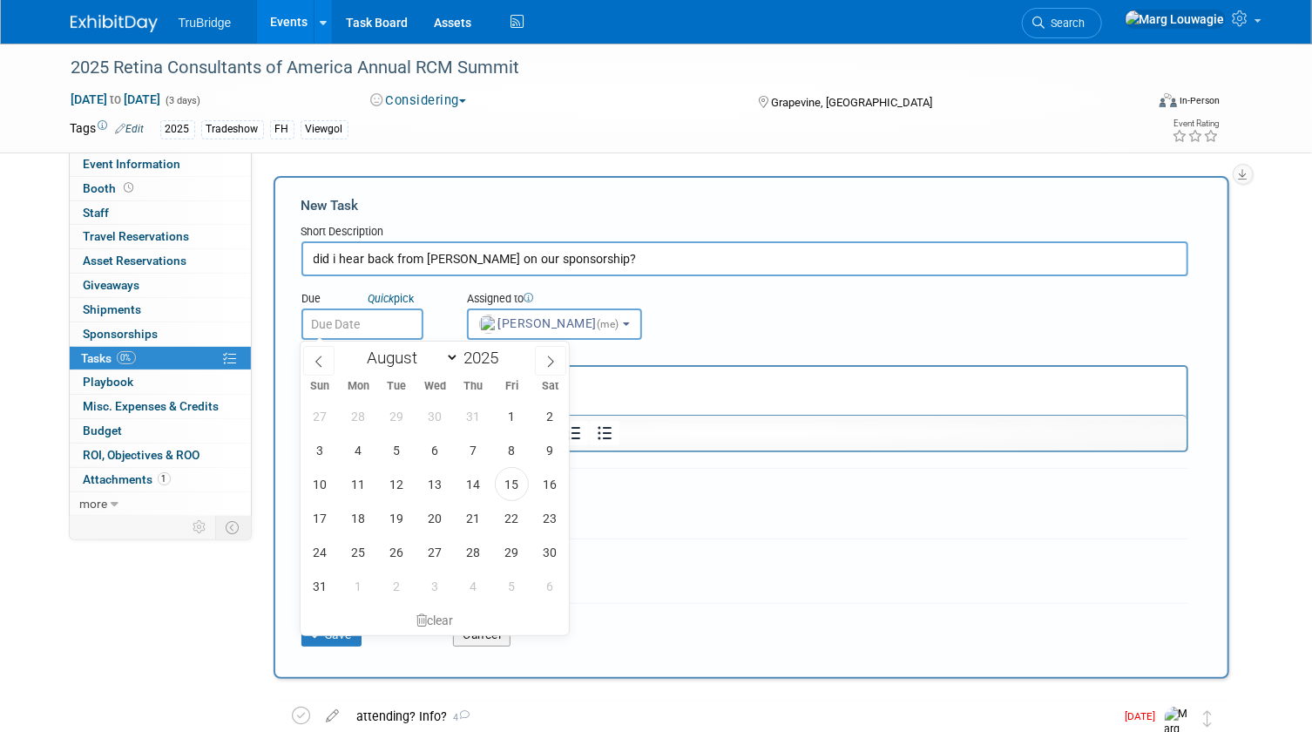
click at [382, 328] on input "text" at bounding box center [362, 323] width 122 height 31
click at [362, 505] on span "18" at bounding box center [359, 518] width 34 height 34
type input "Aug 18, 2025"
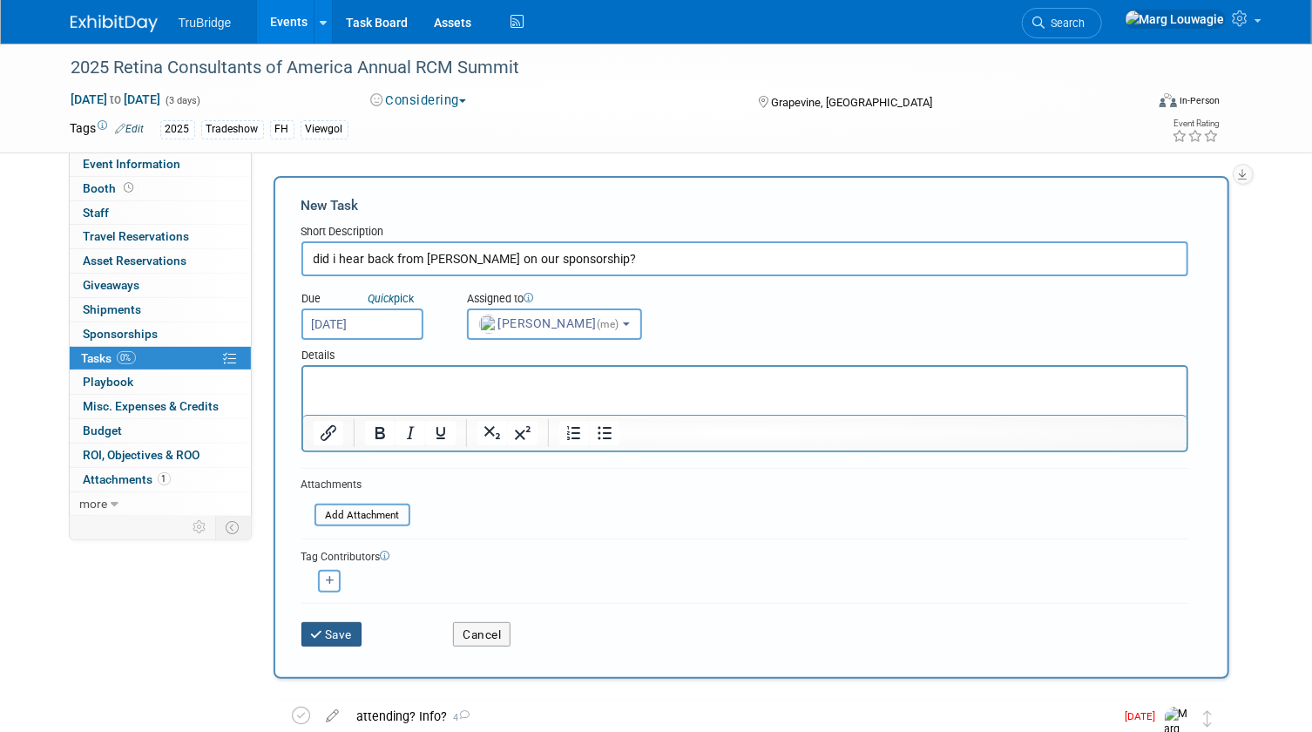
click at [353, 629] on button "Save" at bounding box center [331, 634] width 61 height 24
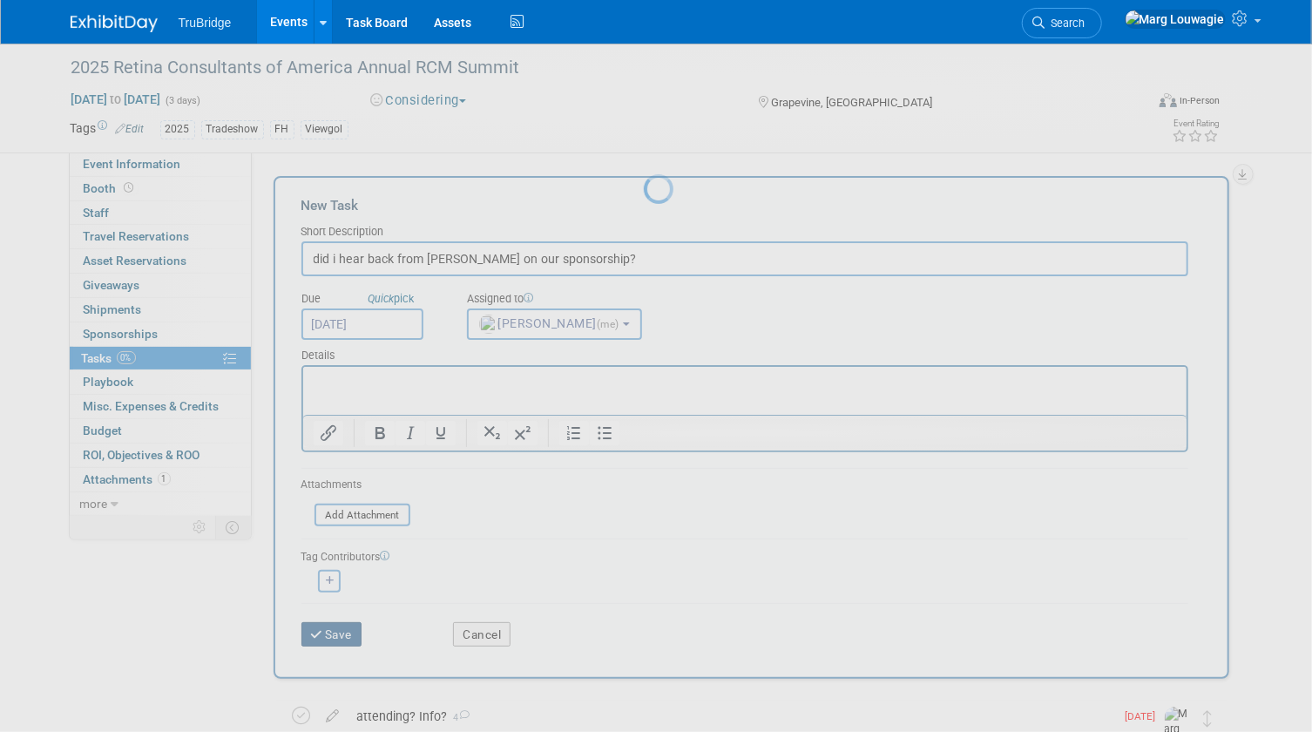
click at [644, 628] on div at bounding box center [656, 366] width 24 height 732
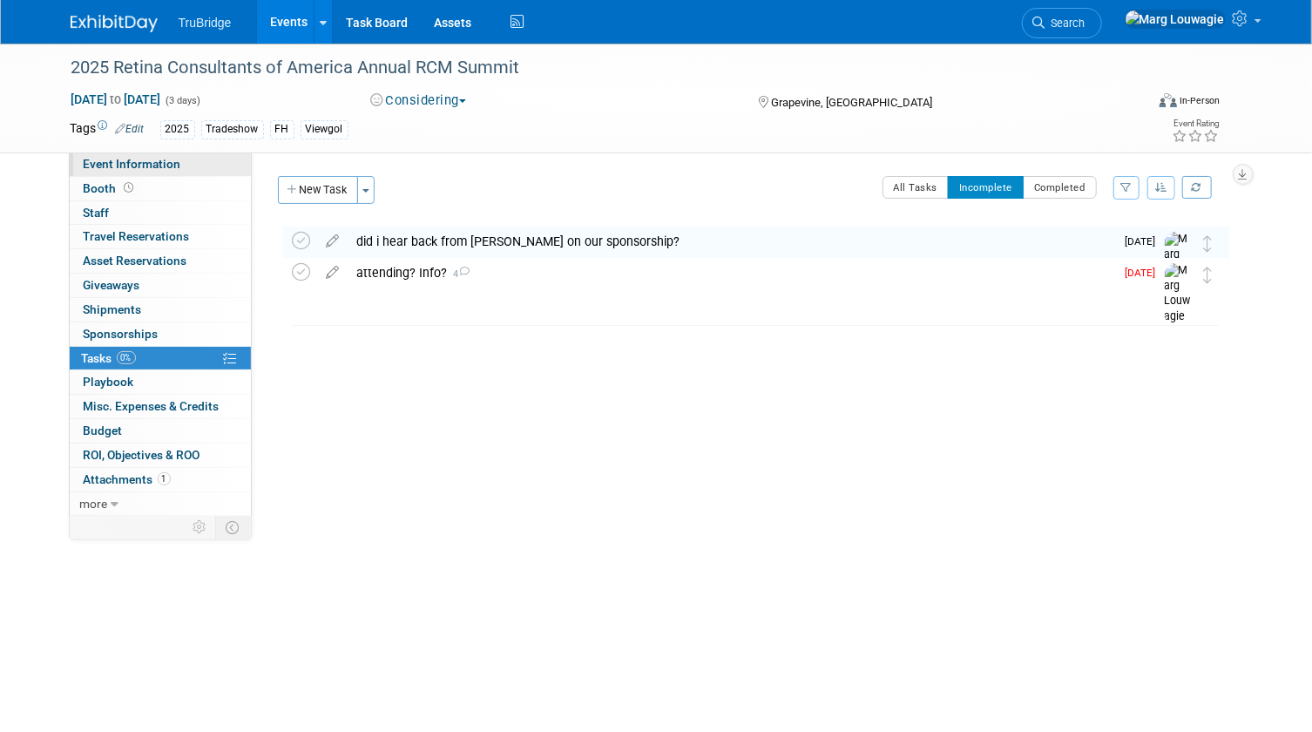
click at [195, 169] on link "Event Information" at bounding box center [160, 164] width 181 height 24
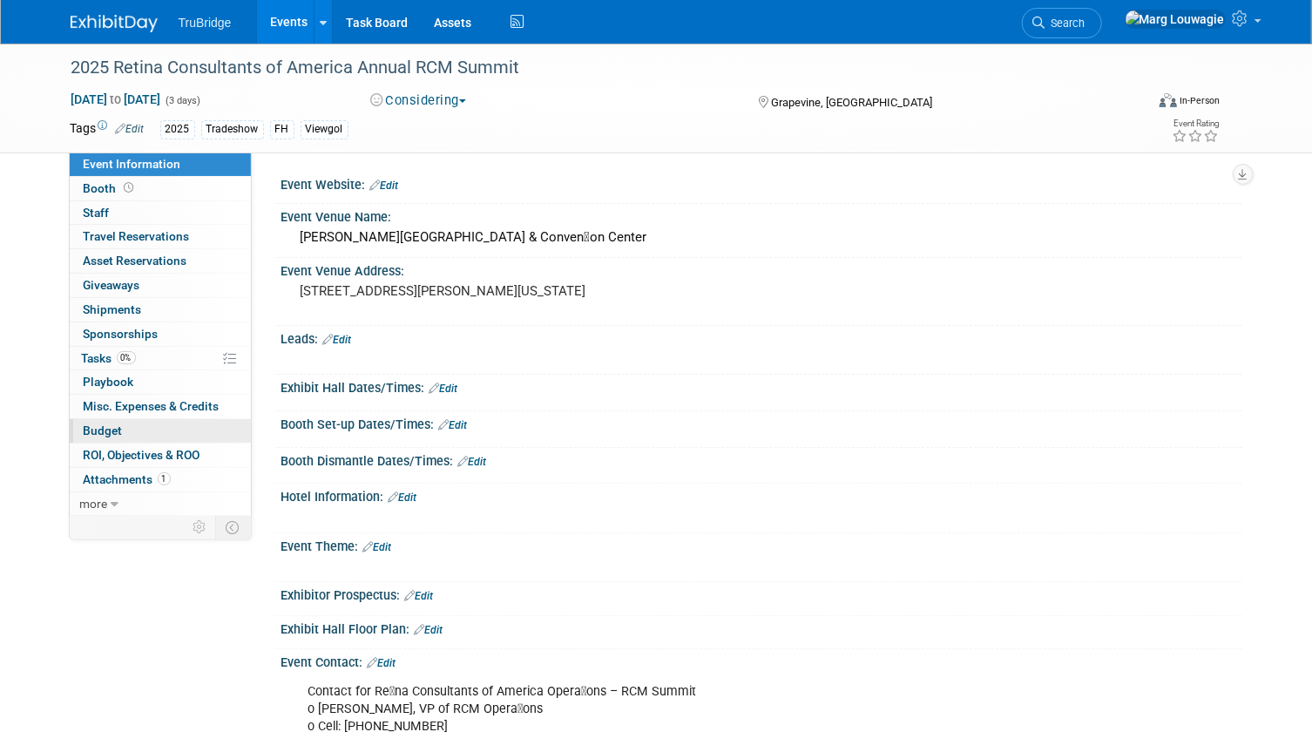
click at [98, 426] on span "Budget" at bounding box center [103, 430] width 39 height 14
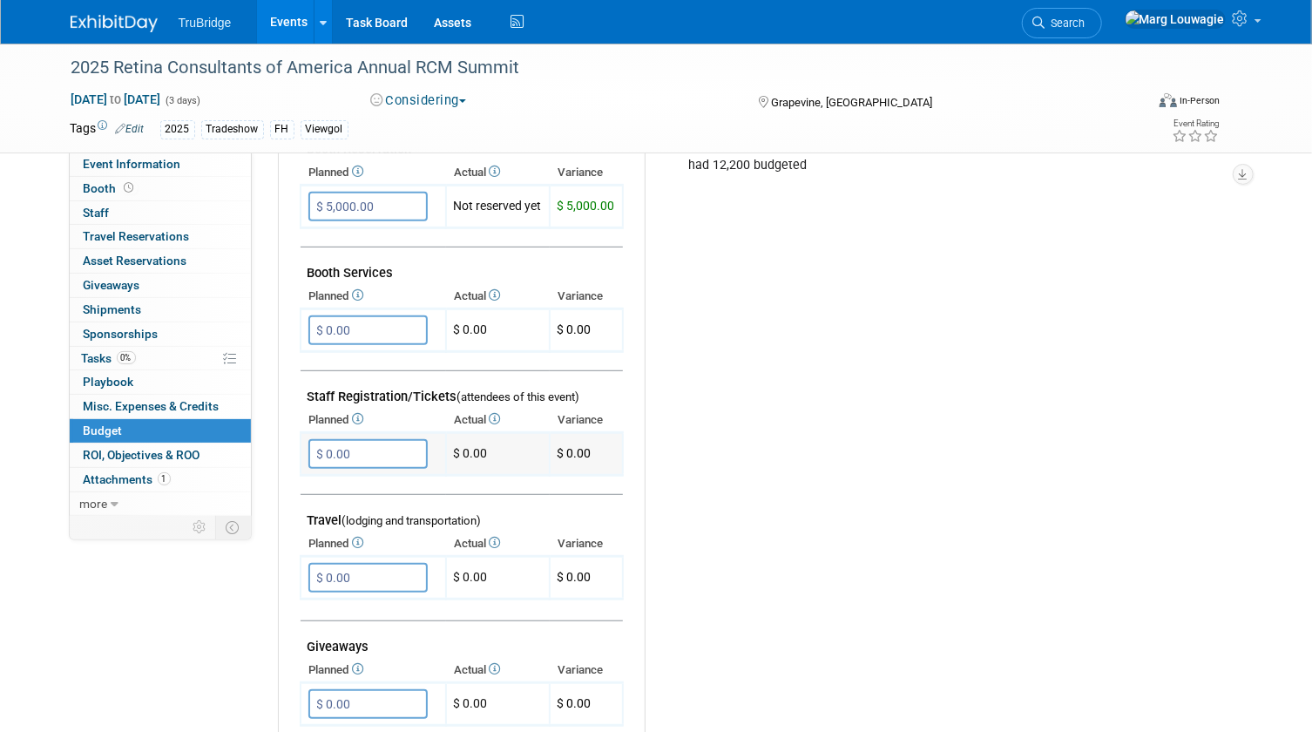
scroll to position [396, 0]
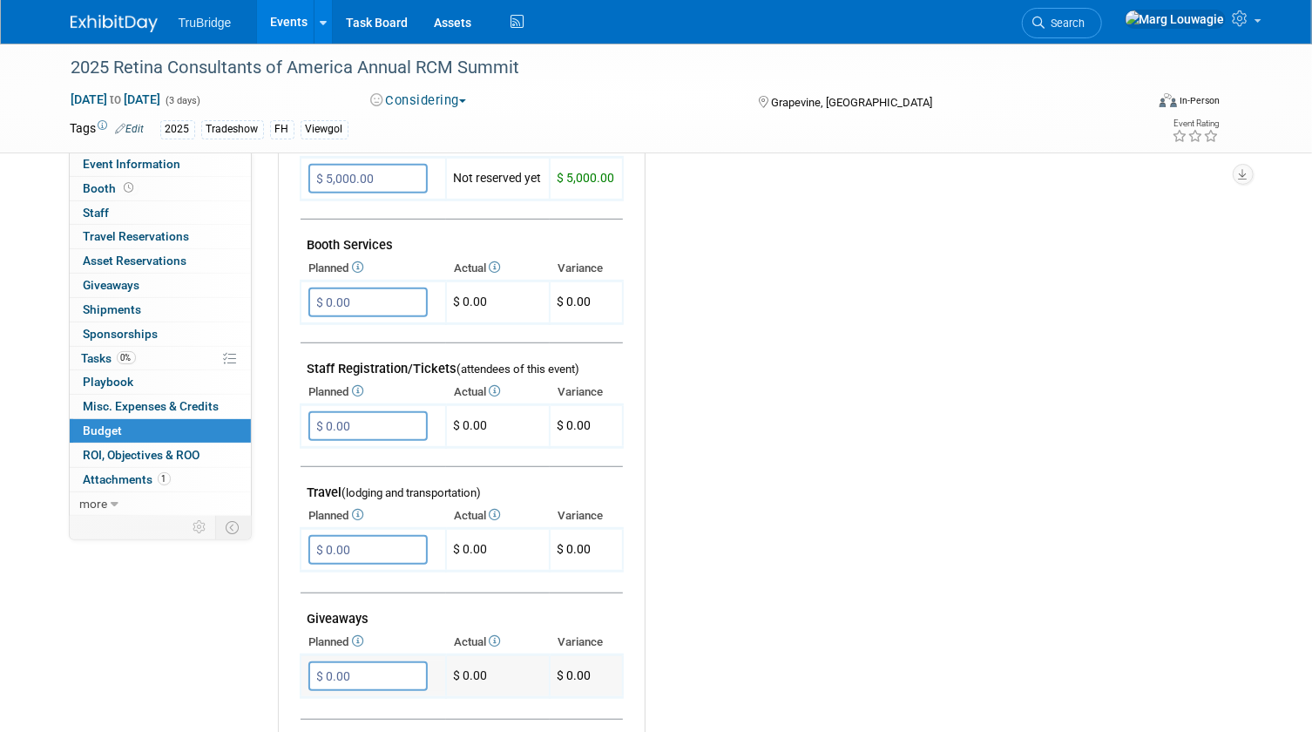
click at [344, 663] on input "$ 0.00" at bounding box center [367, 676] width 119 height 30
type input "$ 1,000.00"
click at [324, 708] on icon "button" at bounding box center [324, 711] width 12 height 11
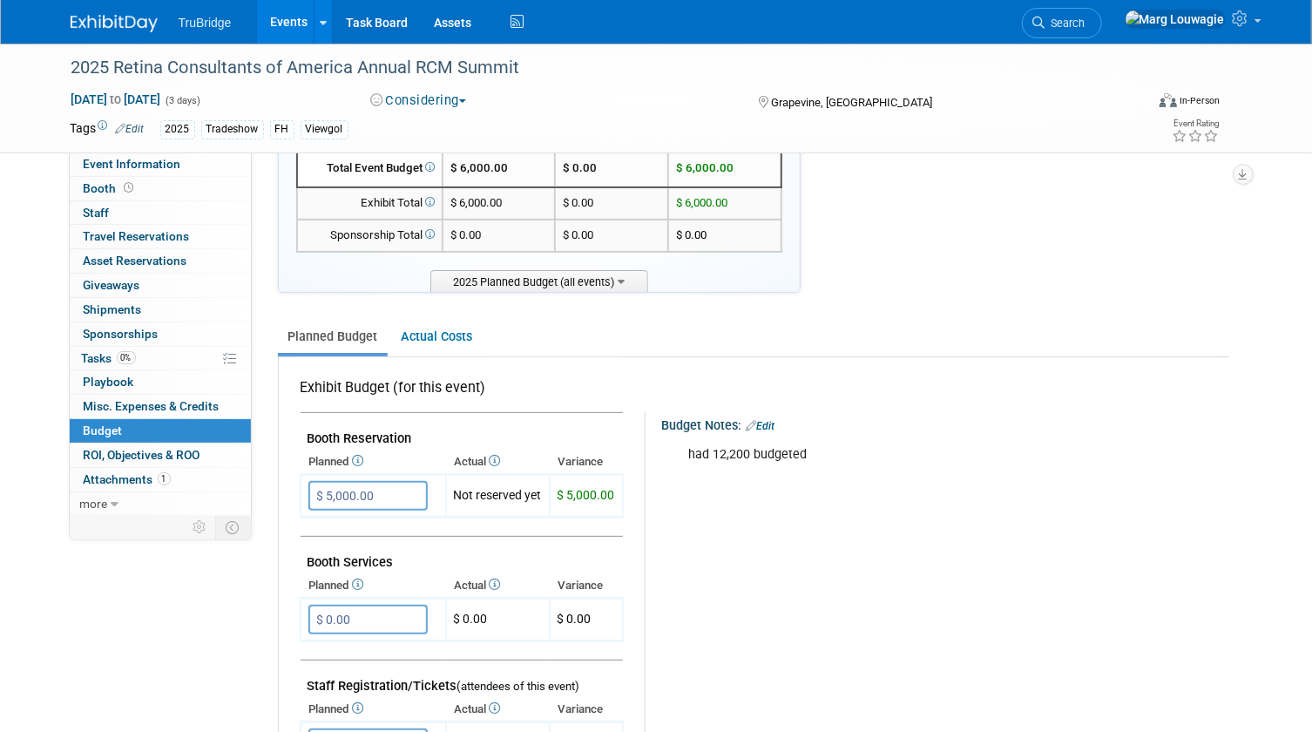
scroll to position [0, 0]
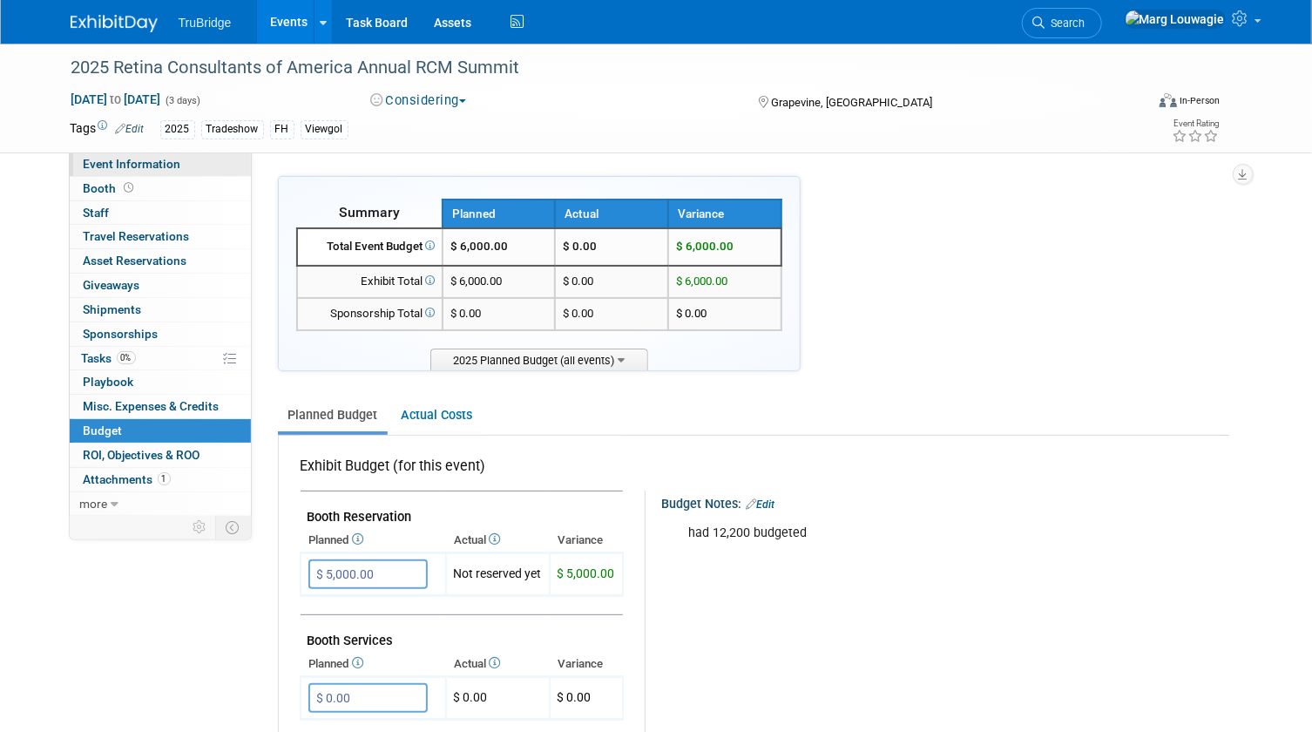
click at [163, 166] on span "Event Information" at bounding box center [133, 164] width 98 height 14
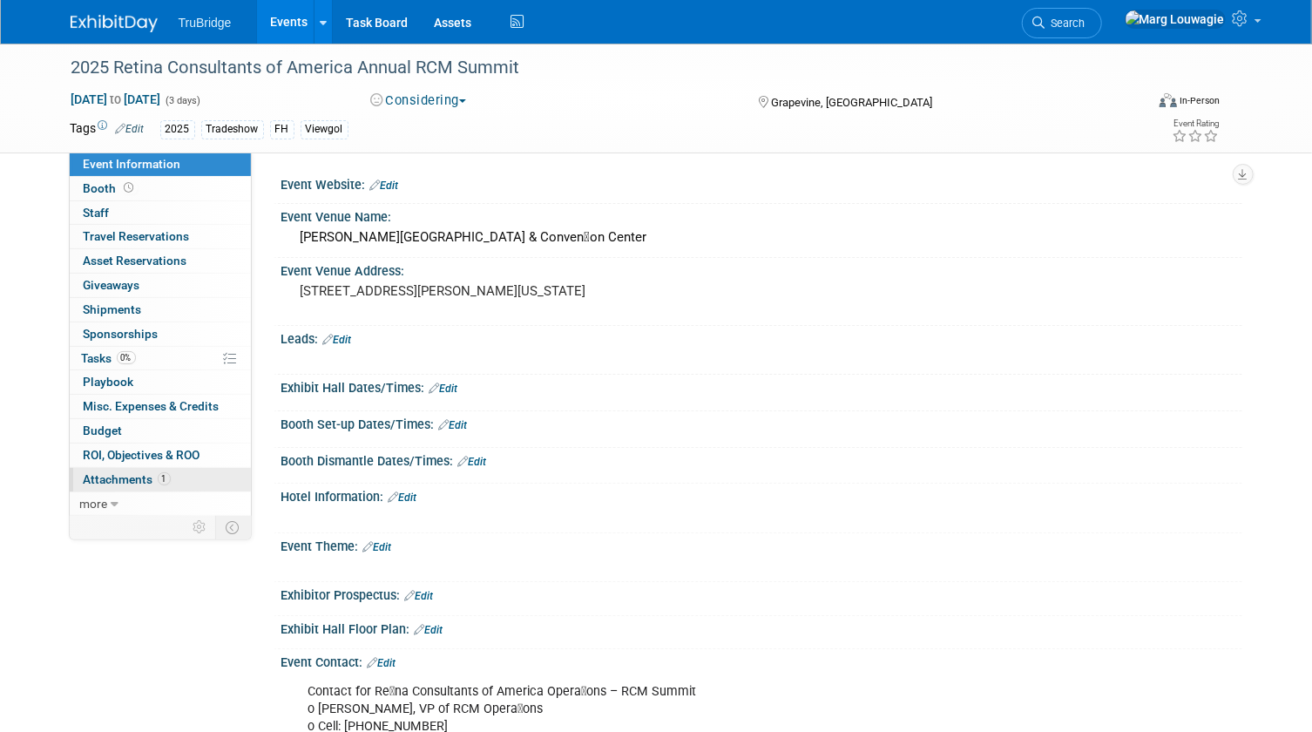
click at [139, 477] on span "Attachments 1" at bounding box center [127, 479] width 87 height 14
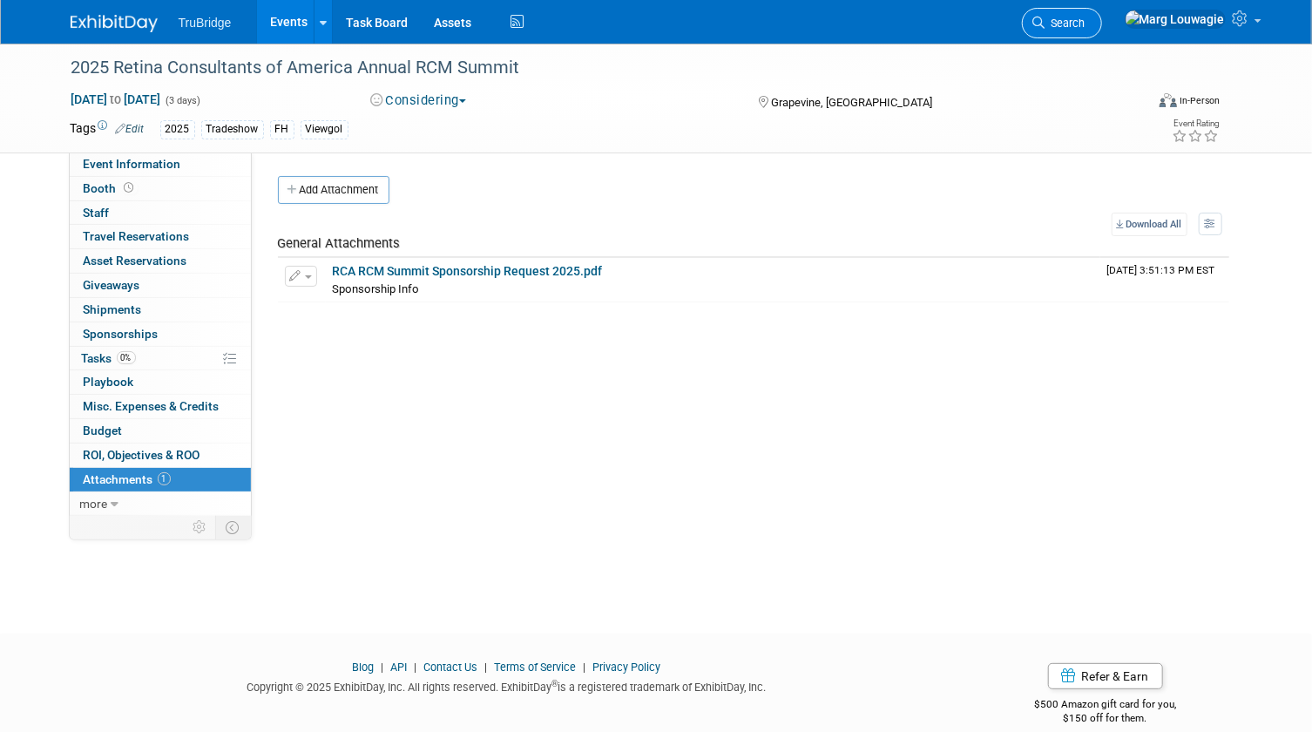
click at [1102, 14] on link "Search" at bounding box center [1062, 23] width 80 height 30
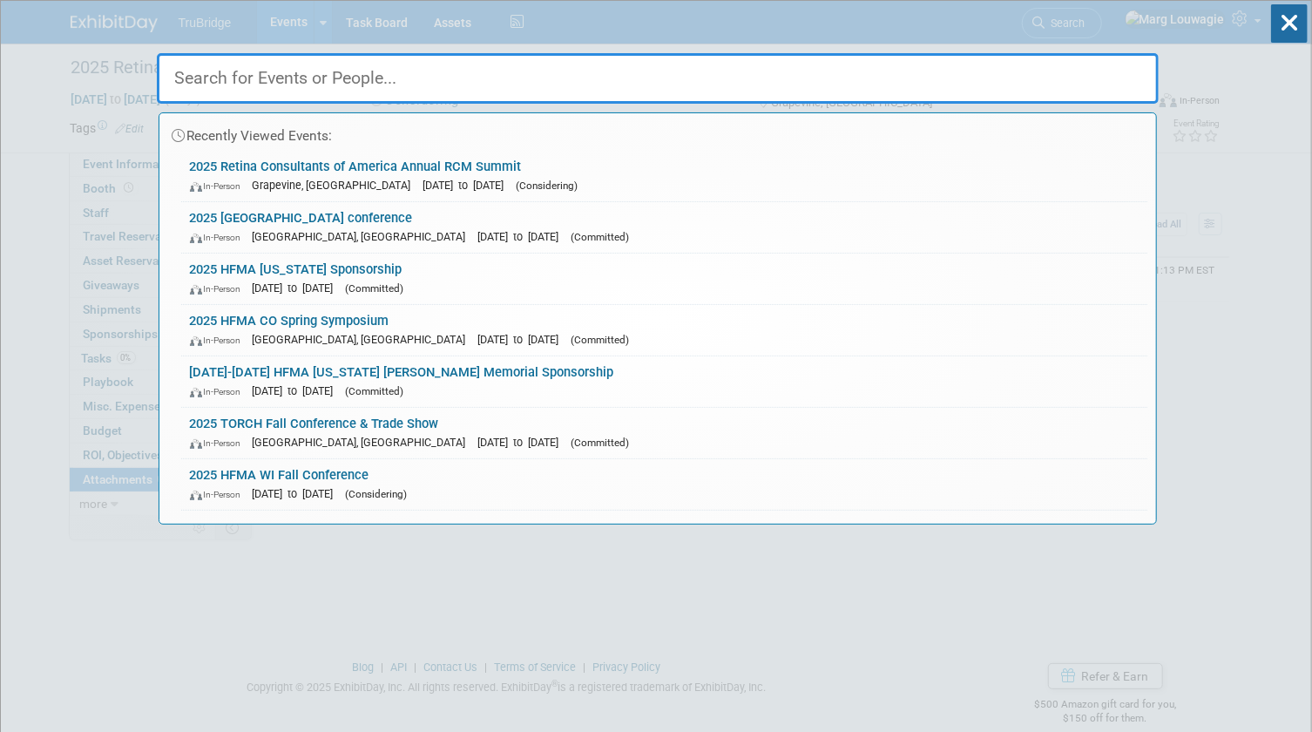
click at [502, 70] on input "text" at bounding box center [658, 78] width 1002 height 51
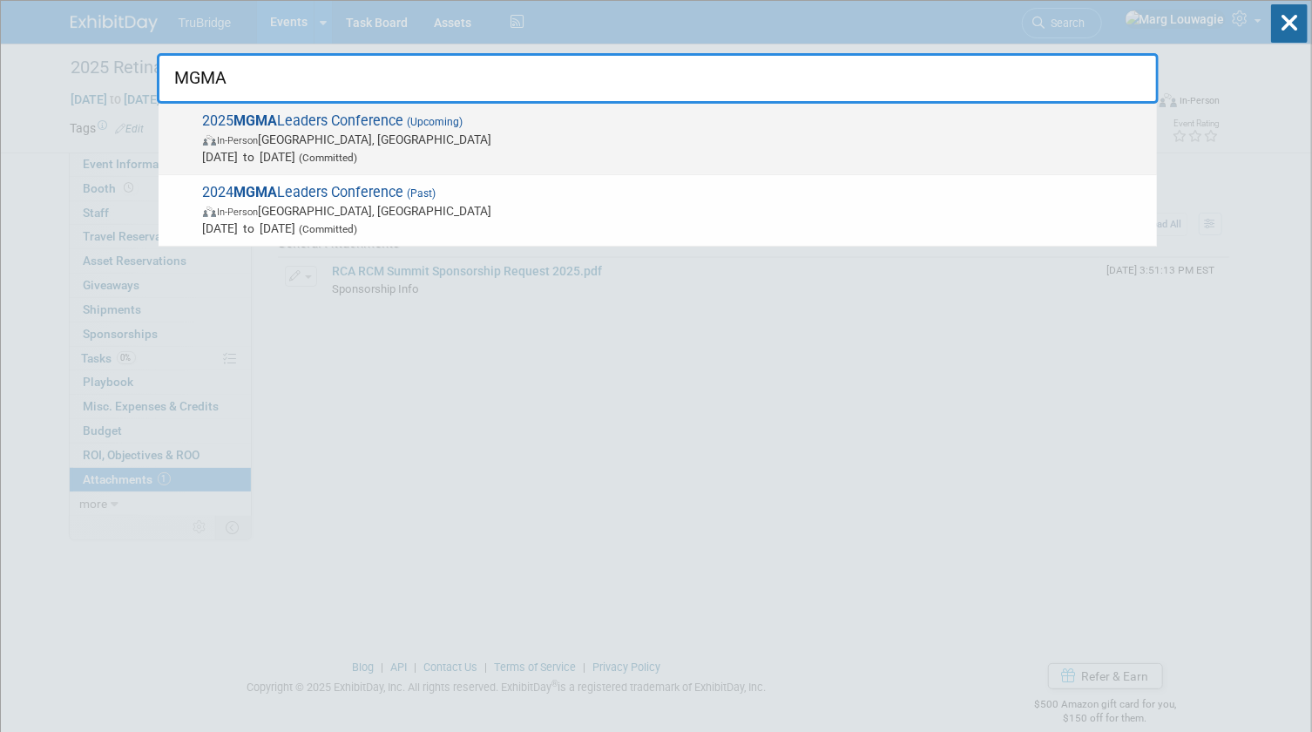
type input "MGMA"
click at [258, 135] on span "In-Person" at bounding box center [238, 140] width 41 height 11
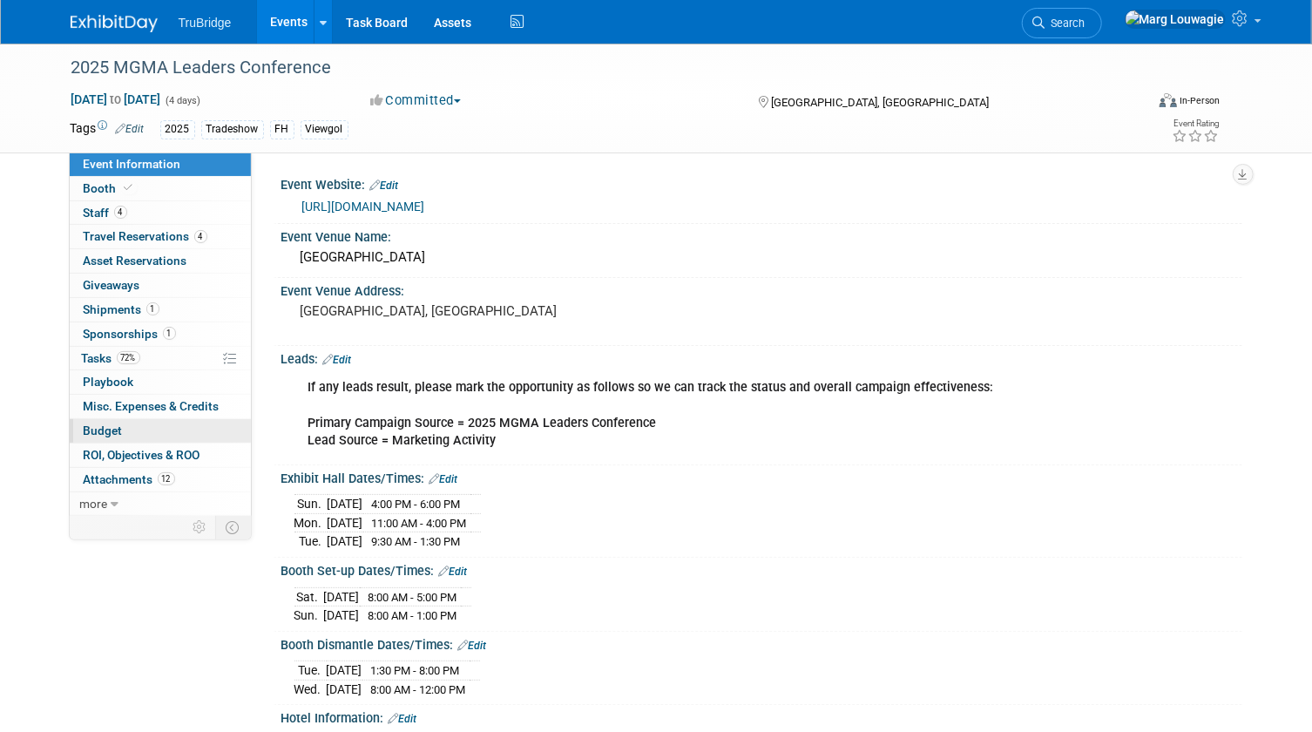
click at [113, 430] on span "Budget" at bounding box center [103, 430] width 39 height 14
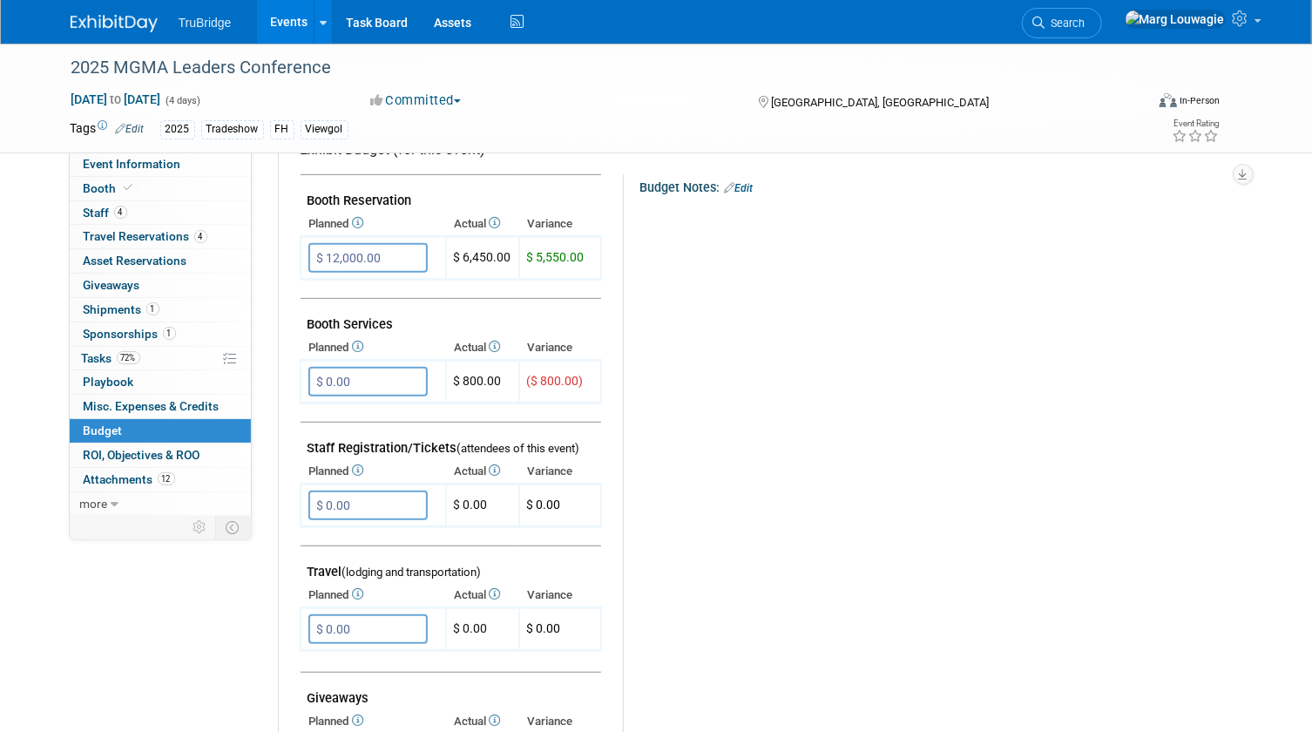
scroll to position [396, 0]
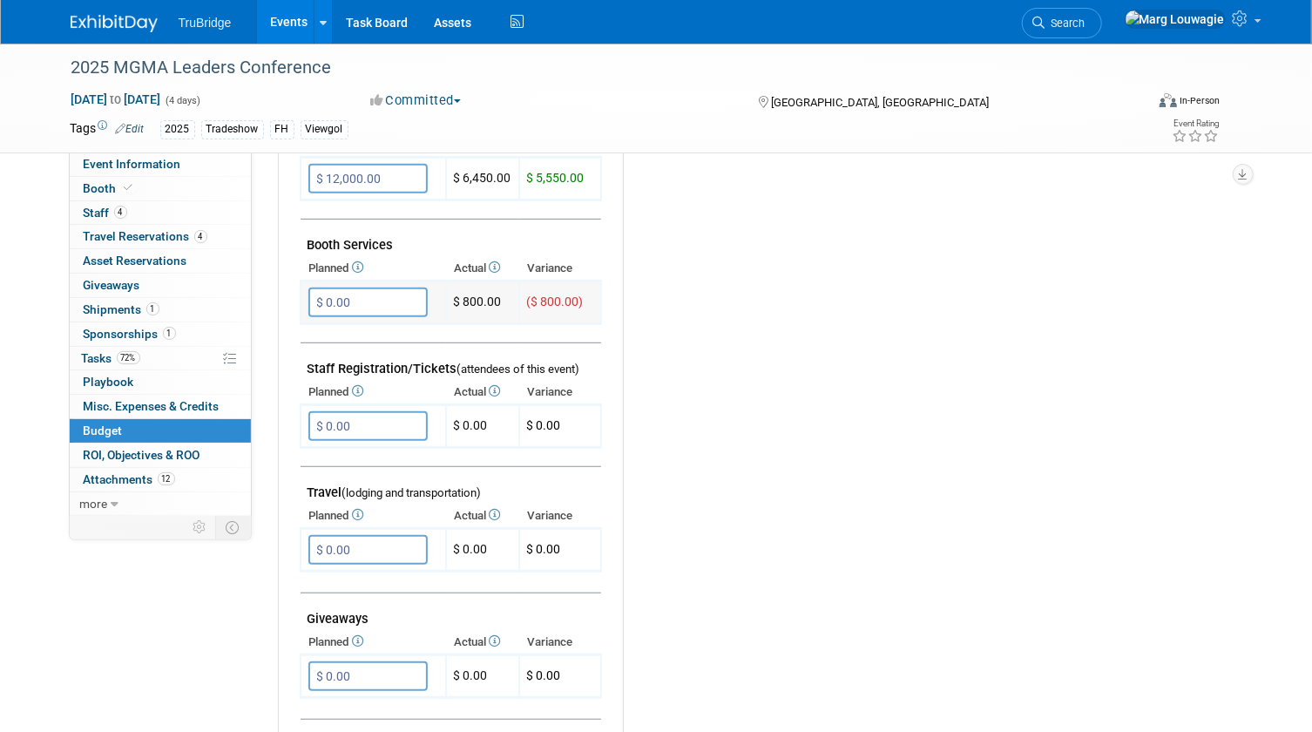
click at [391, 299] on input "$ 0.00" at bounding box center [367, 302] width 119 height 30
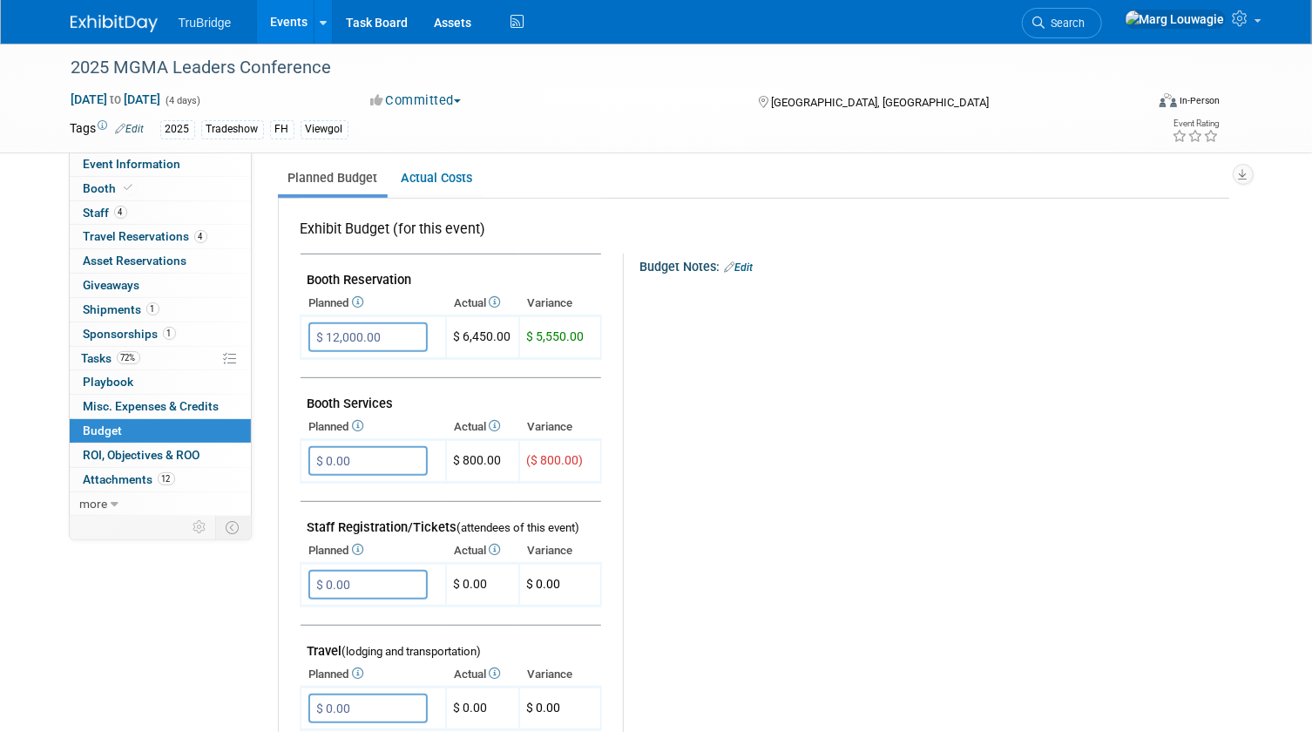
scroll to position [316, 0]
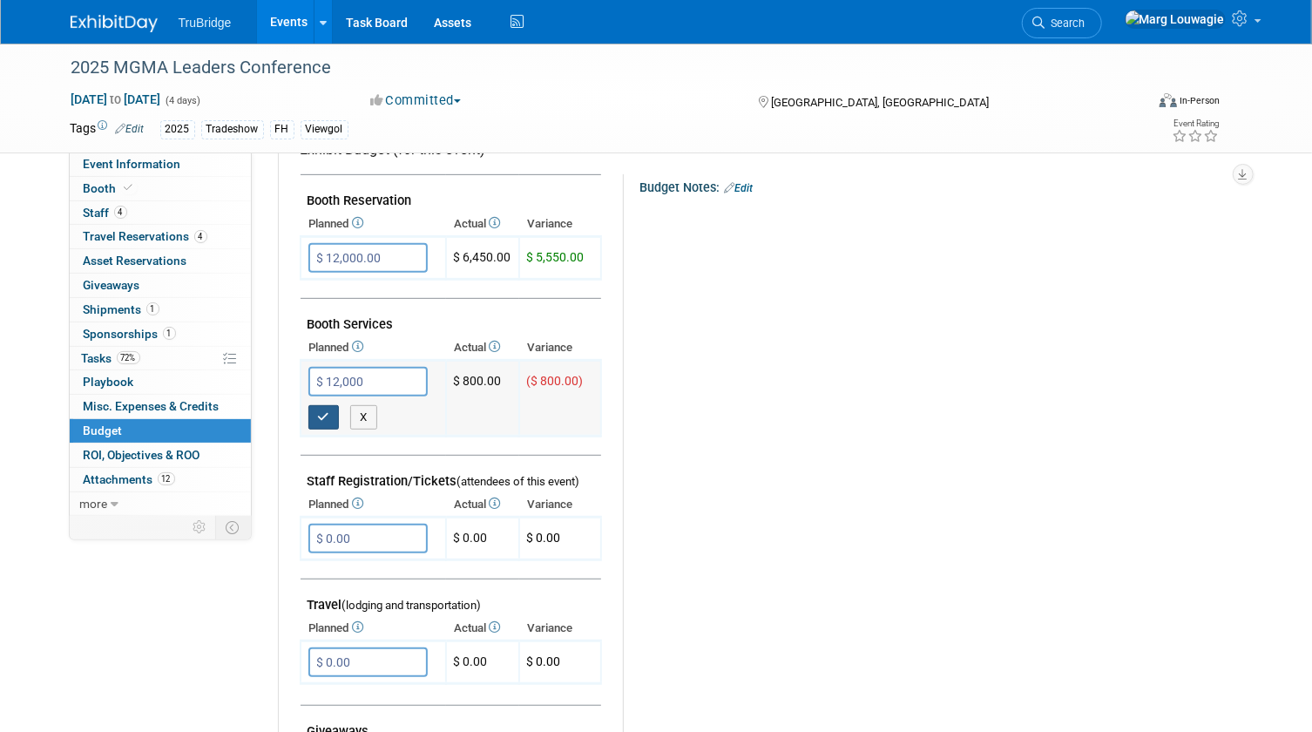
type input "$ 12,000.00"
click at [323, 415] on icon "button" at bounding box center [324, 416] width 12 height 11
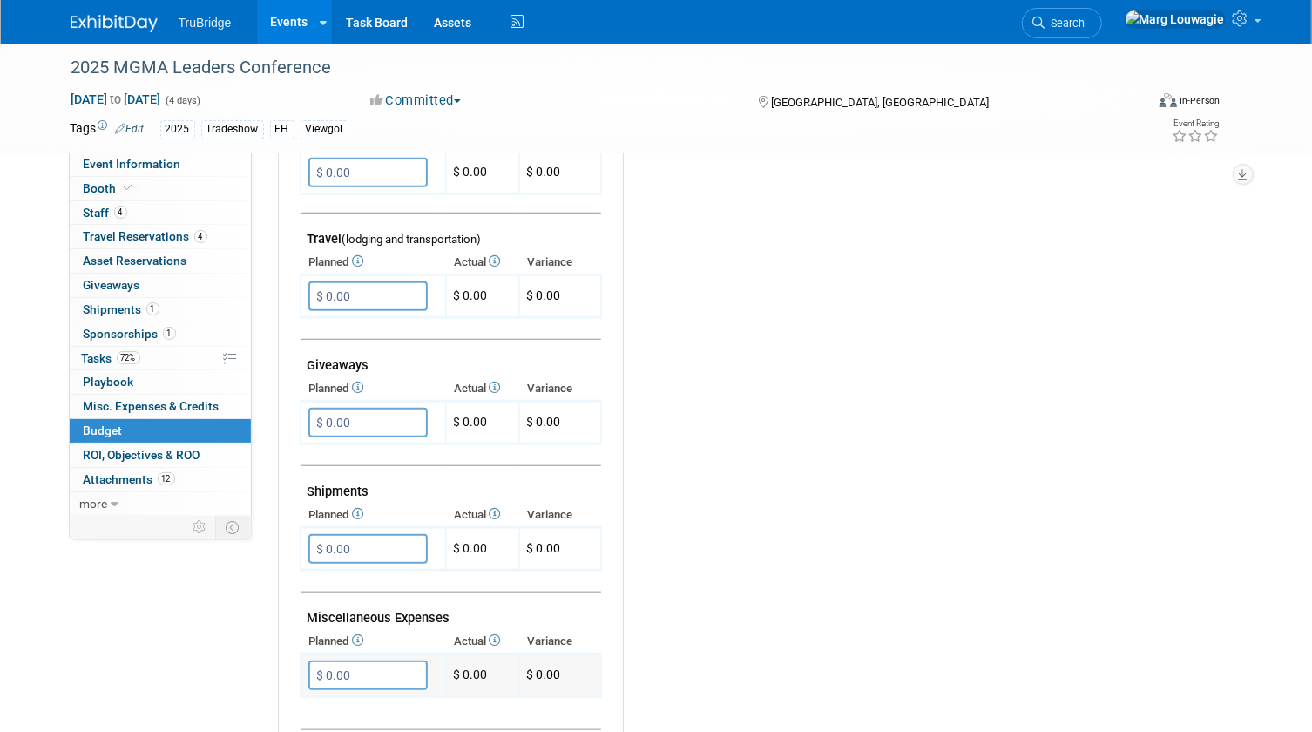
scroll to position [633, 0]
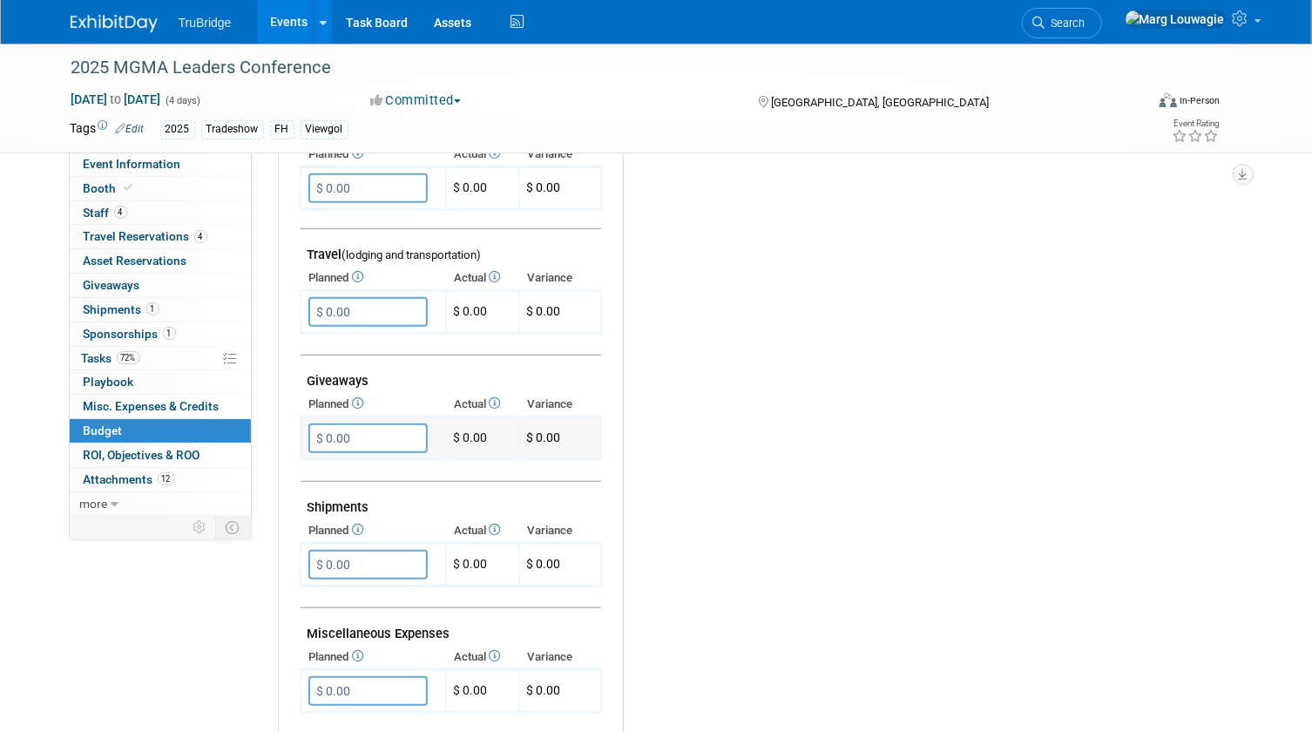
click at [359, 424] on input "$ 0.00" at bounding box center [367, 438] width 119 height 30
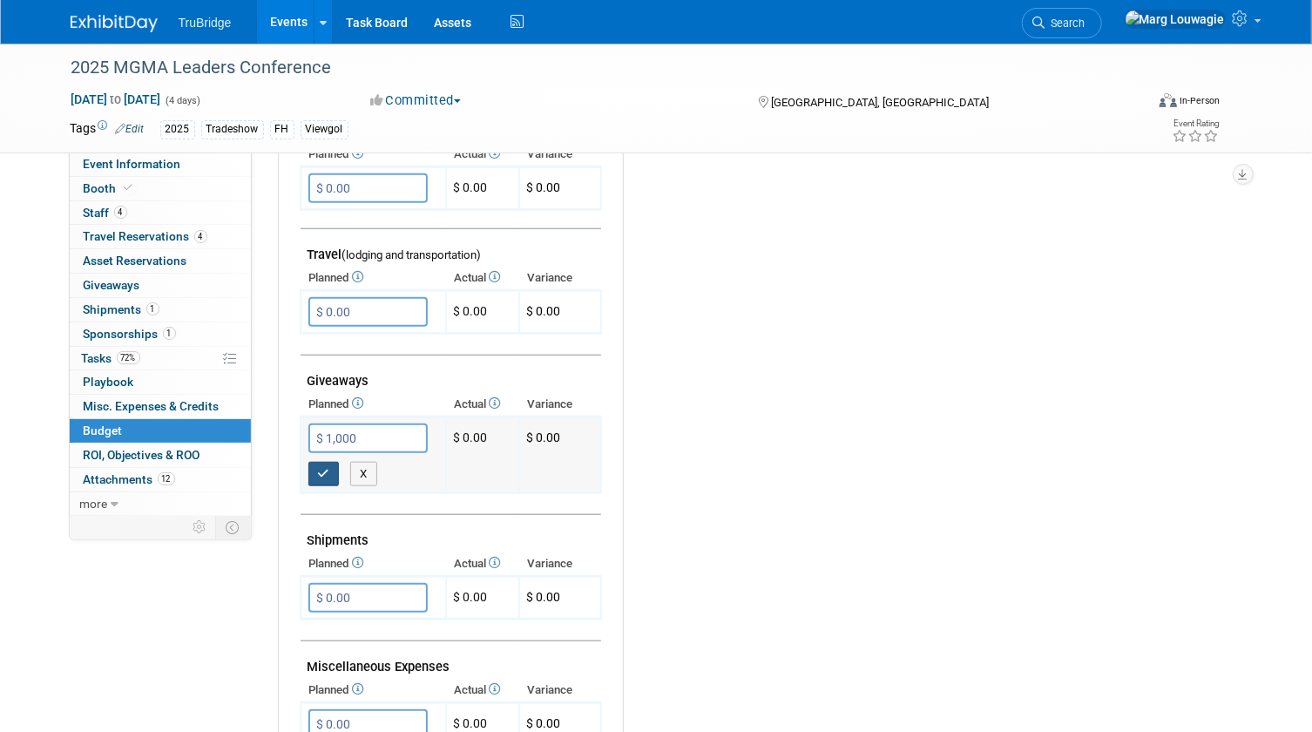
type input "$ 1,000.00"
click at [314, 469] on button "button" at bounding box center [323, 474] width 31 height 24
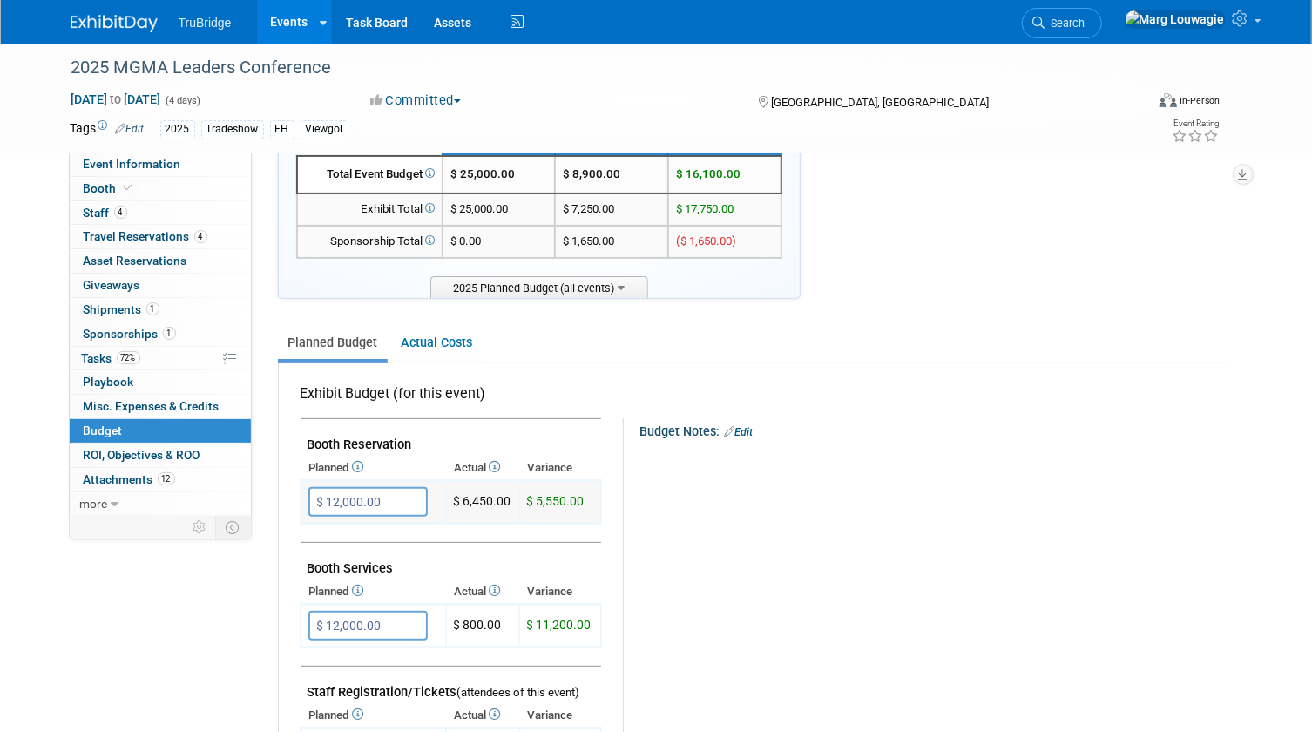
scroll to position [0, 0]
